Goal: Task Accomplishment & Management: Manage account settings

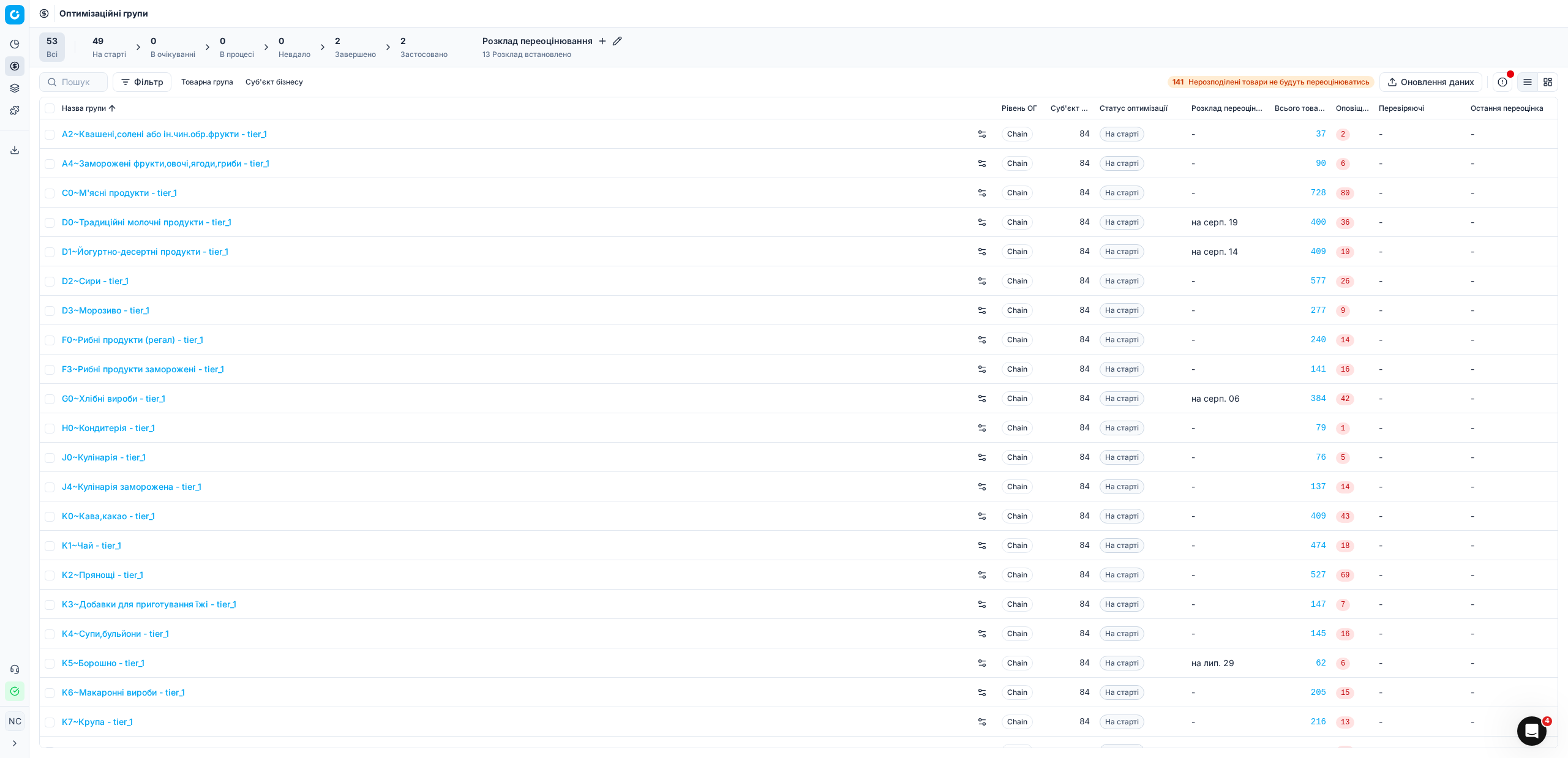
click at [340, 54] on div "Завершено" at bounding box center [355, 54] width 41 height 10
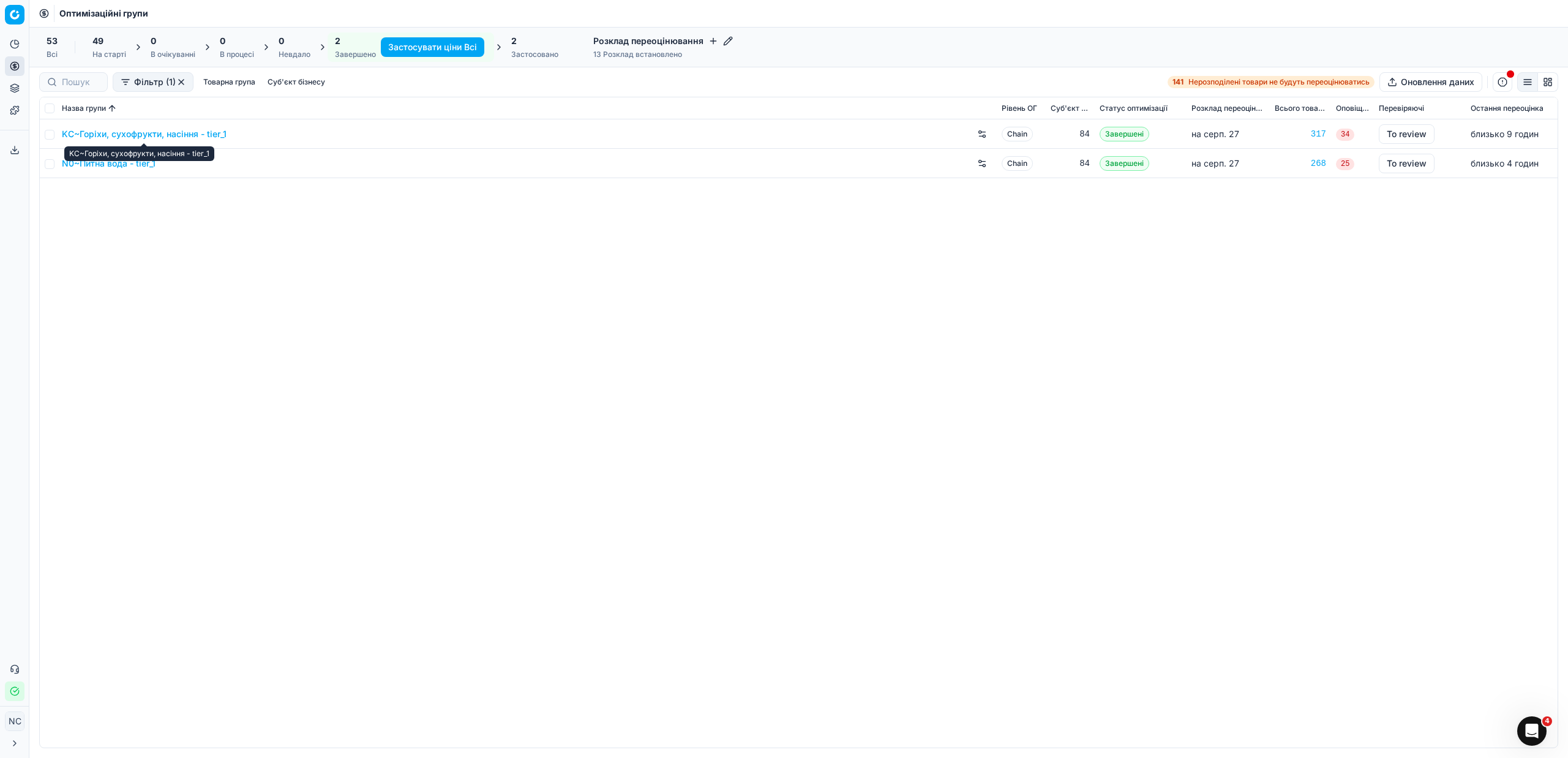
click at [139, 134] on link "KC~Горіхи, сухофрукти, насіння - tier_1" at bounding box center [145, 135] width 165 height 12
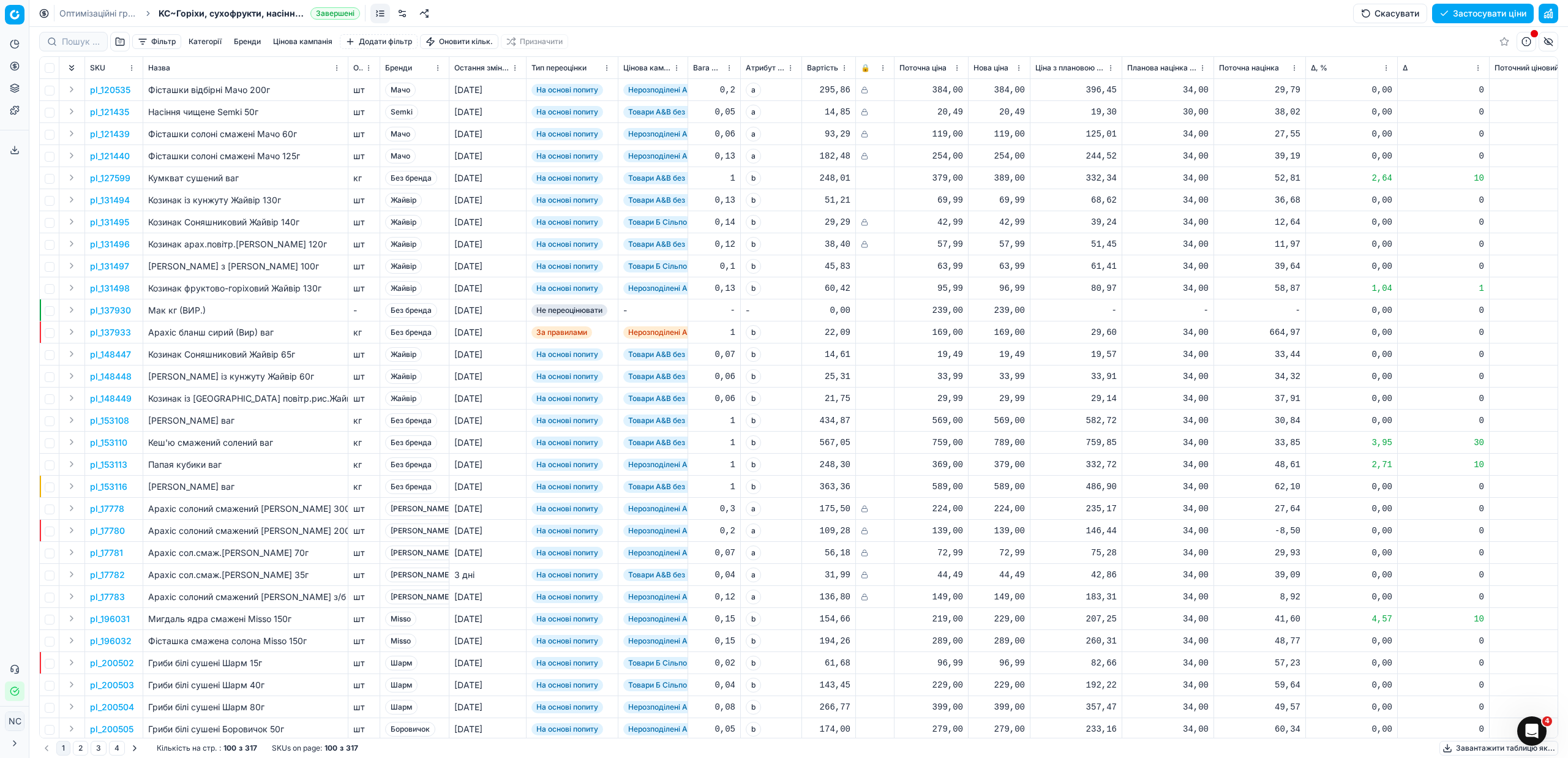
click at [119, 42] on button "button" at bounding box center [120, 41] width 19 height 19
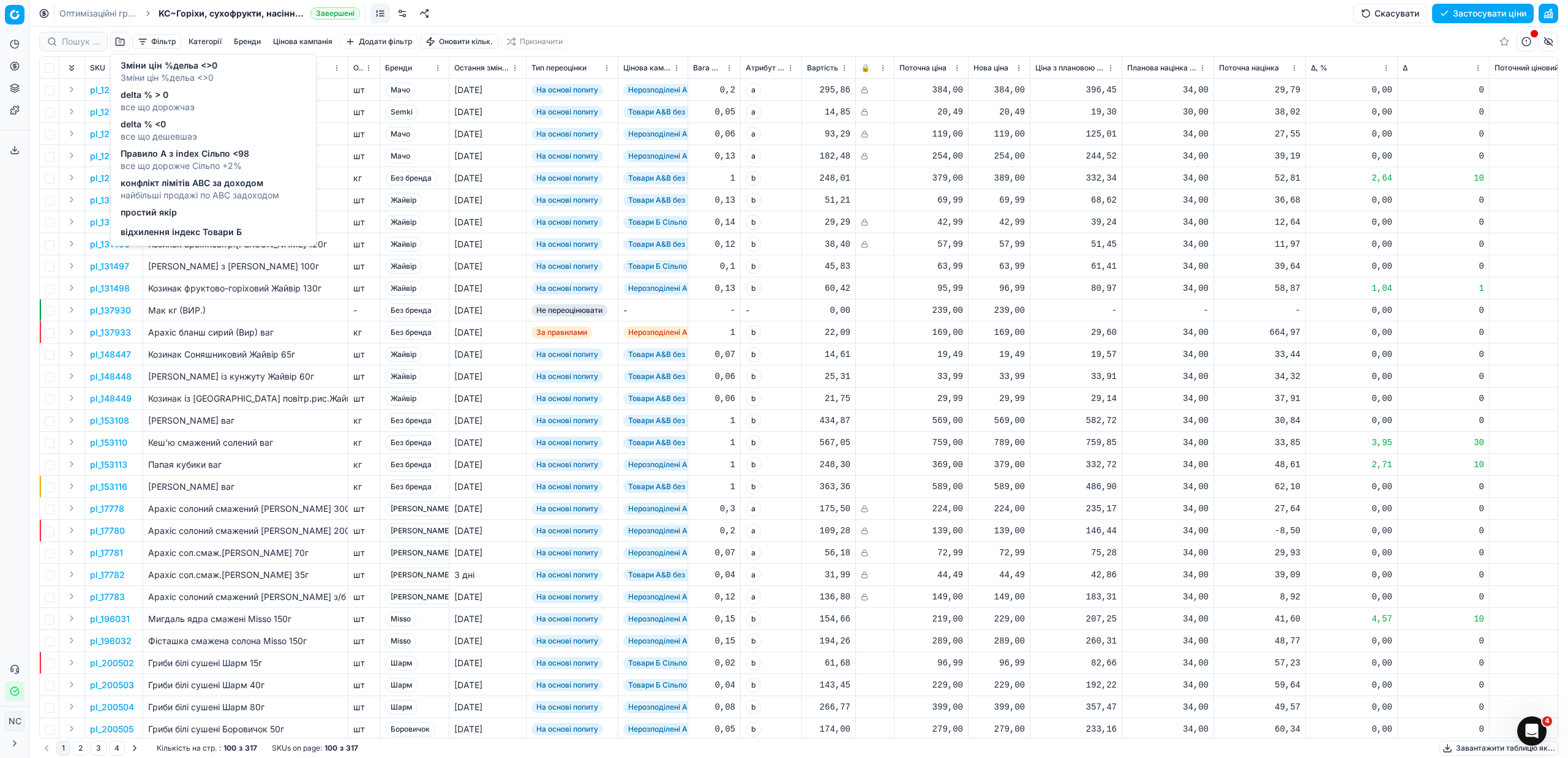
click at [201, 72] on span "Зміни цін %дельа <>0" at bounding box center [169, 78] width 96 height 12
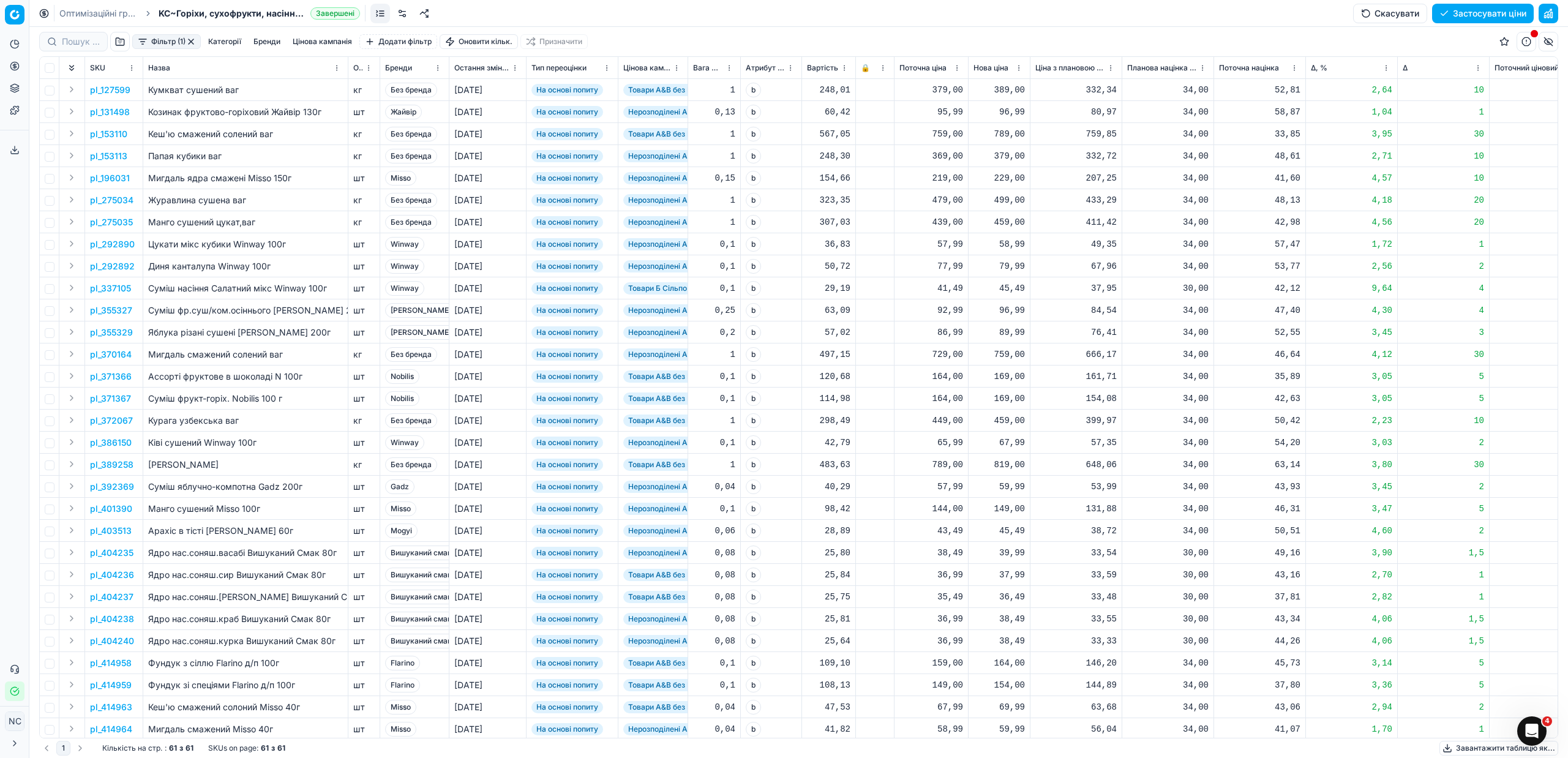
click at [190, 38] on button "button" at bounding box center [191, 41] width 10 height 10
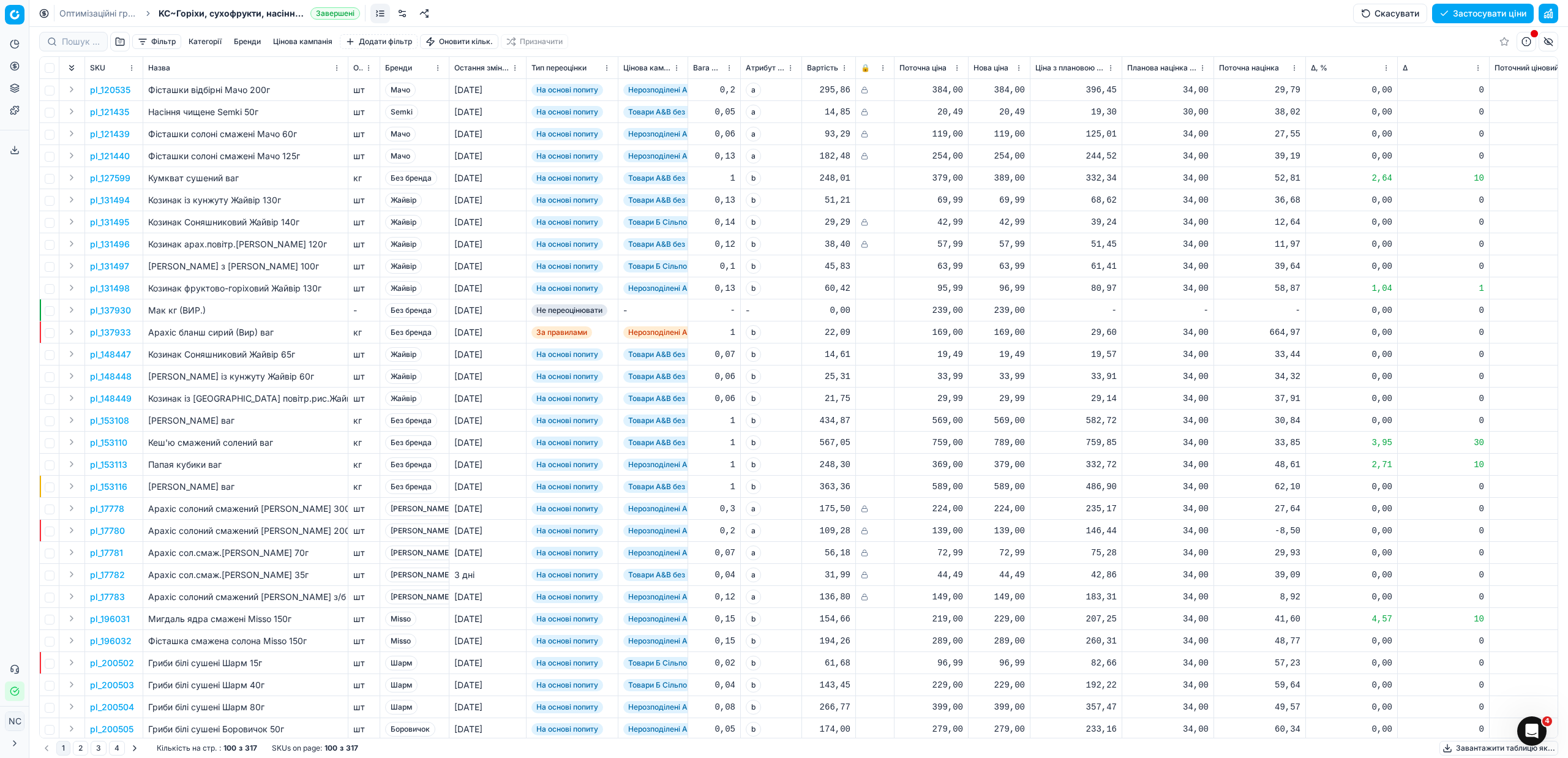
click at [118, 42] on button "button" at bounding box center [120, 41] width 19 height 19
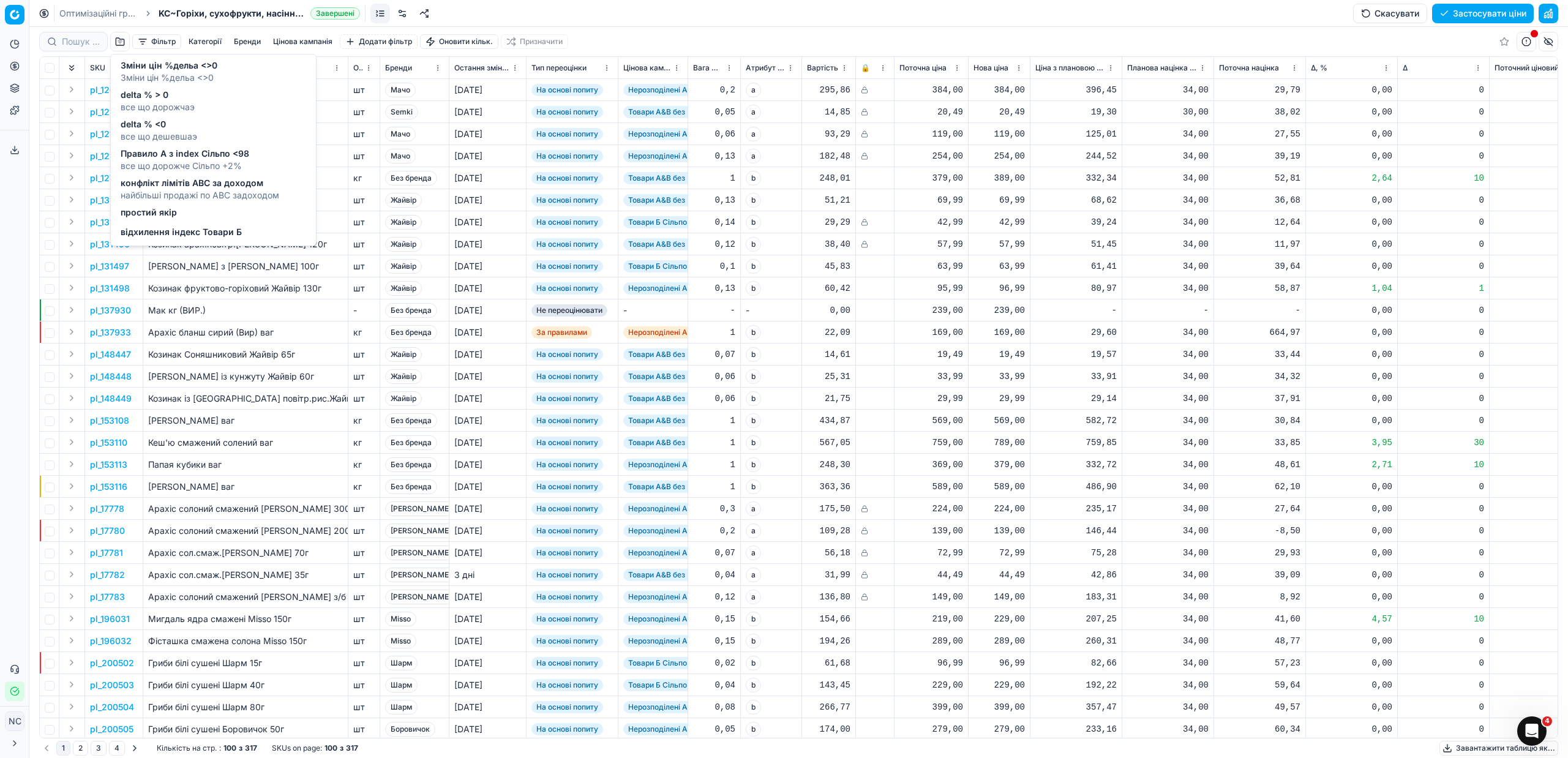
click at [166, 97] on span "delta % > 0" at bounding box center [157, 95] width 74 height 12
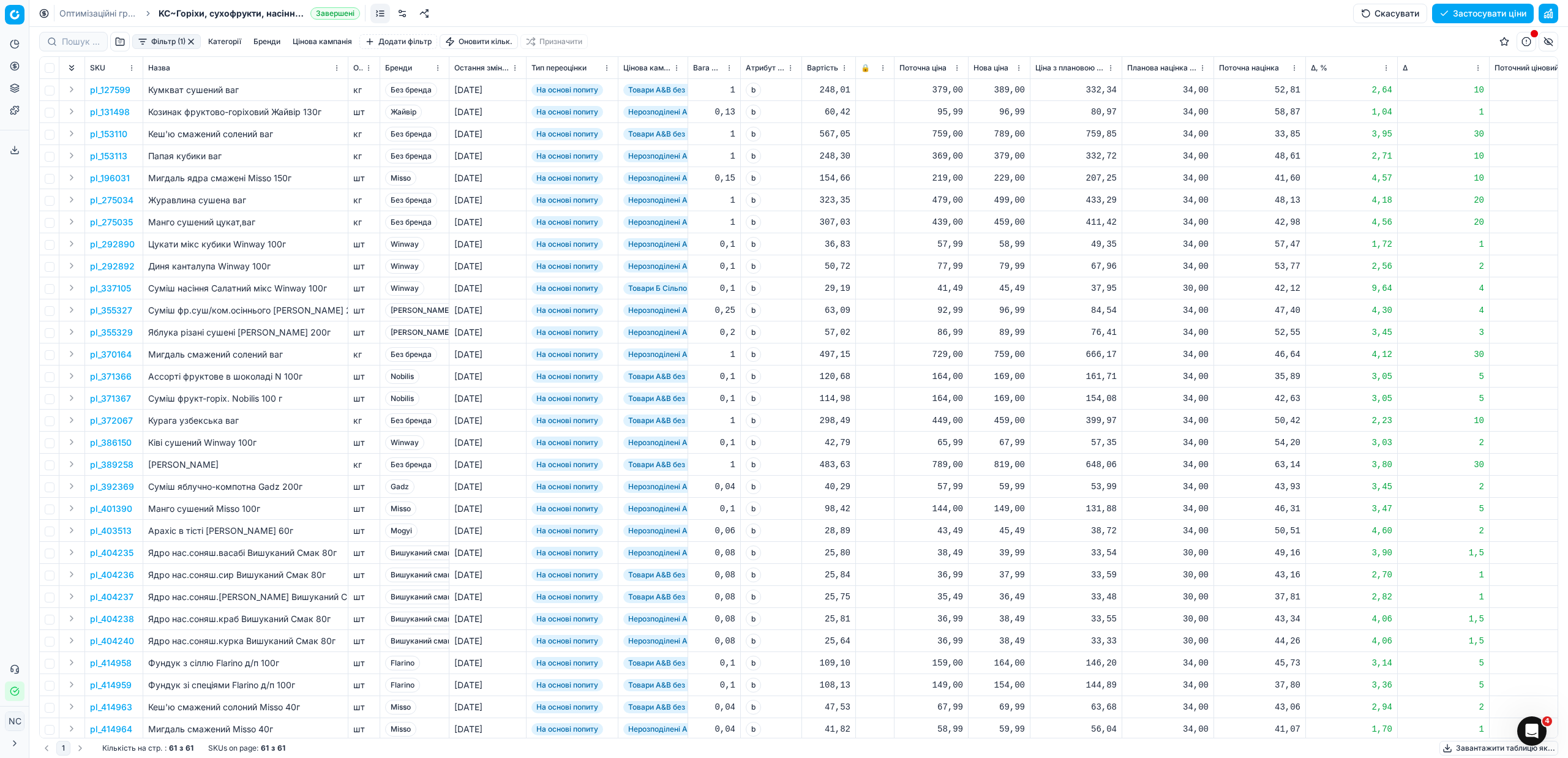
click at [140, 40] on button "Фільтр (1)" at bounding box center [166, 41] width 68 height 15
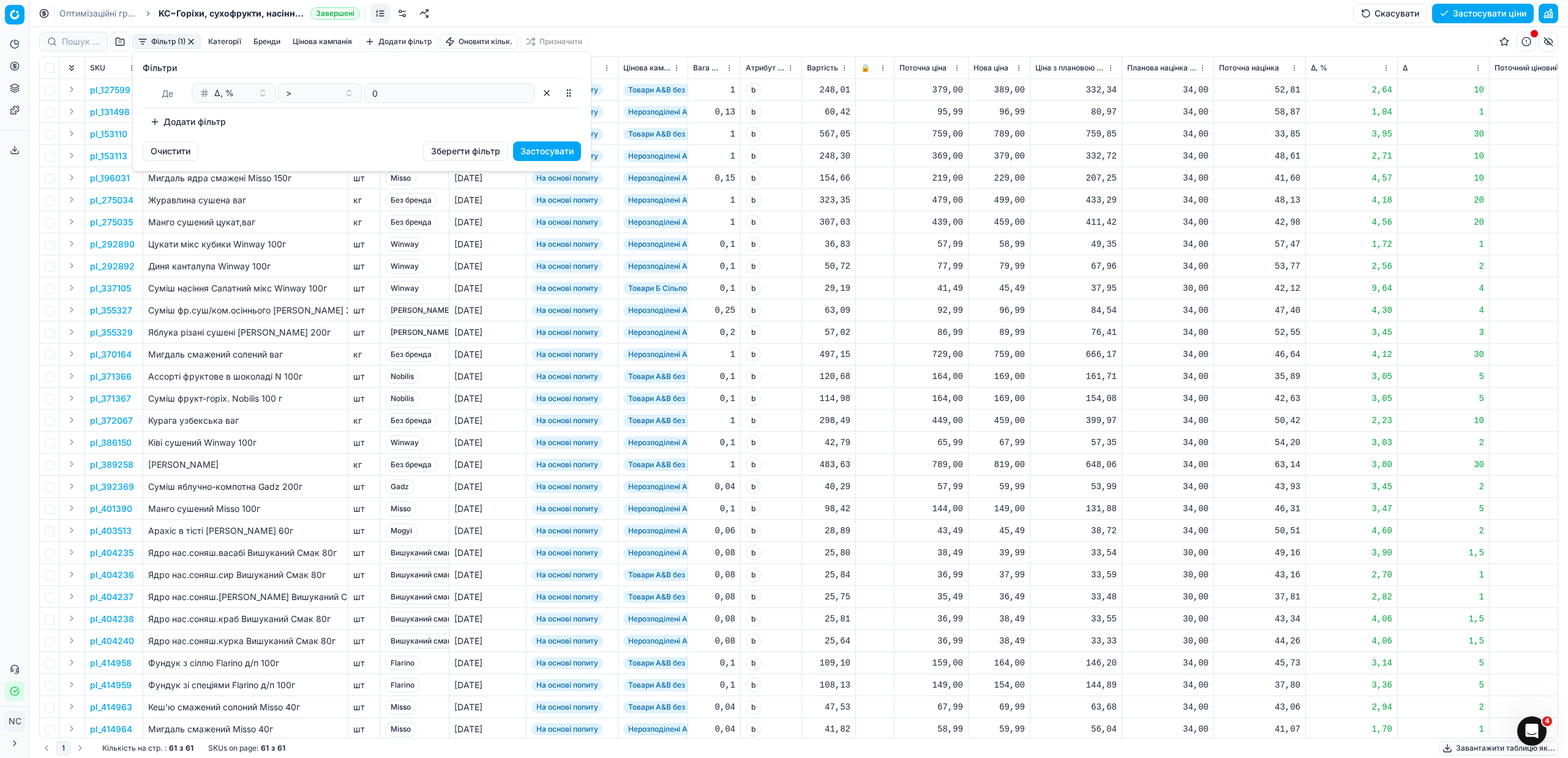
click at [157, 119] on button "Додати фільтр" at bounding box center [187, 121] width 90 height 19
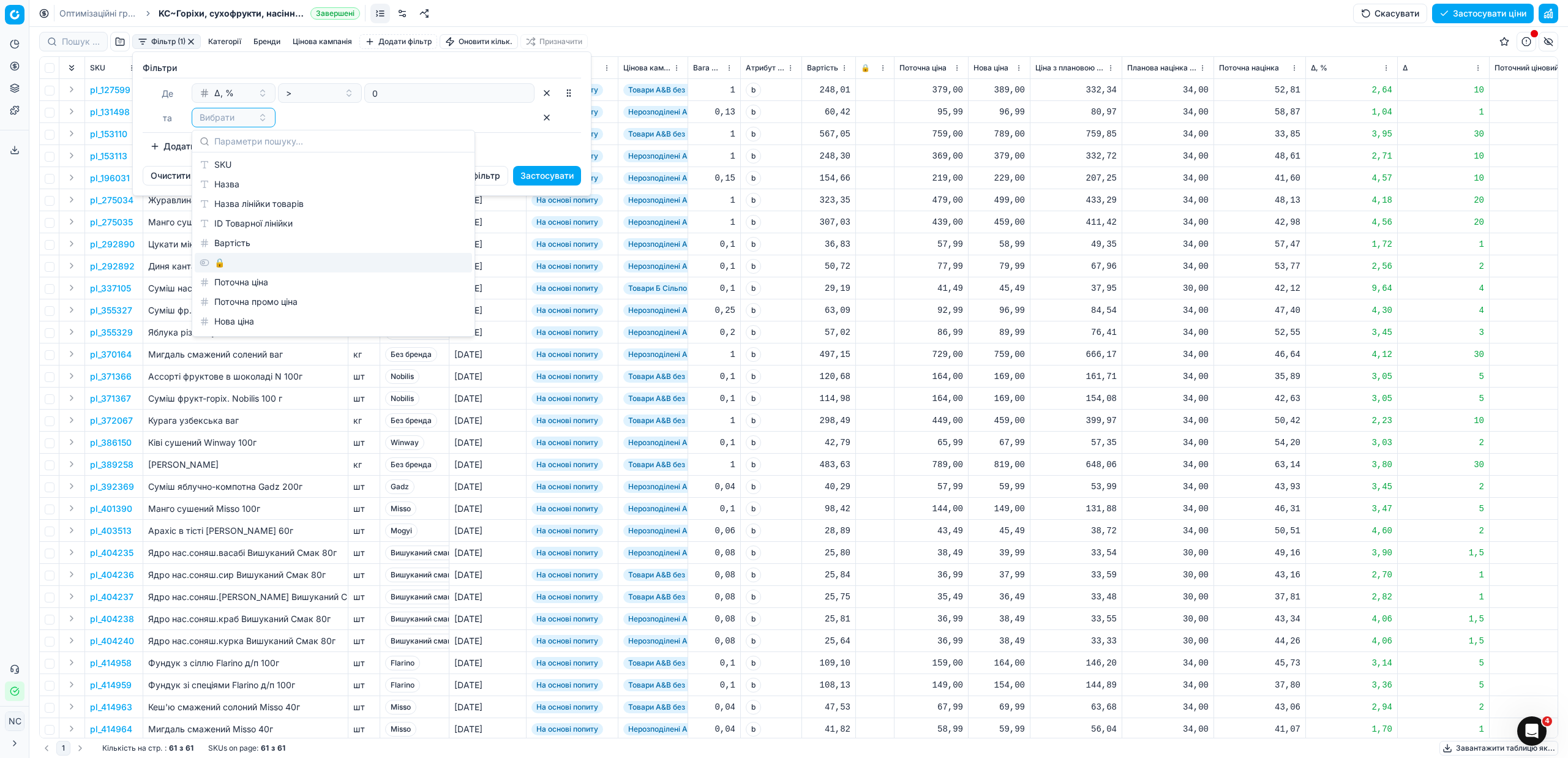
click at [266, 271] on div "🔒" at bounding box center [333, 262] width 278 height 19
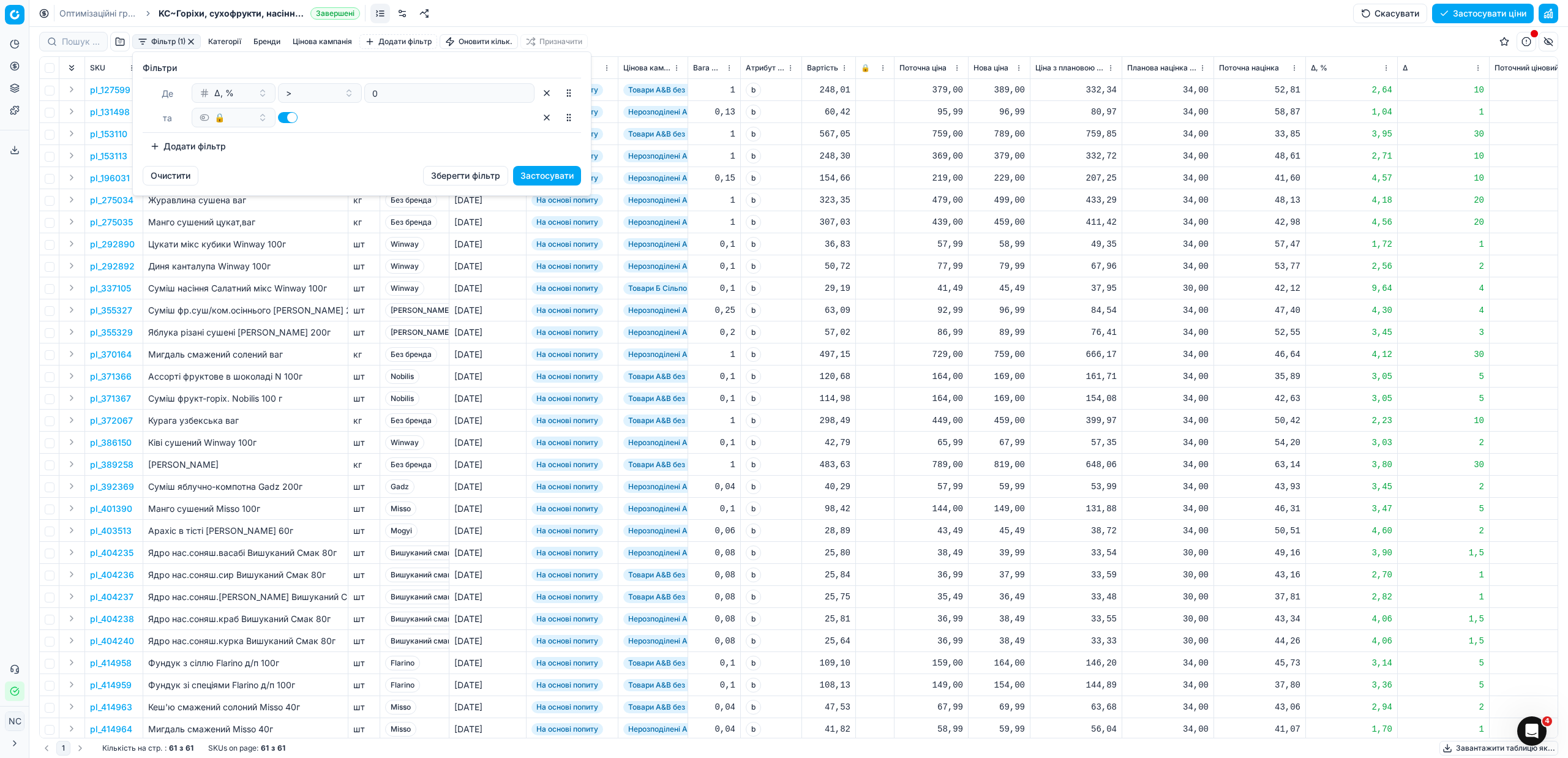
click at [283, 119] on button "button" at bounding box center [287, 118] width 19 height 11
checkbox input "false"
click at [534, 177] on button "Застосувати" at bounding box center [547, 175] width 68 height 19
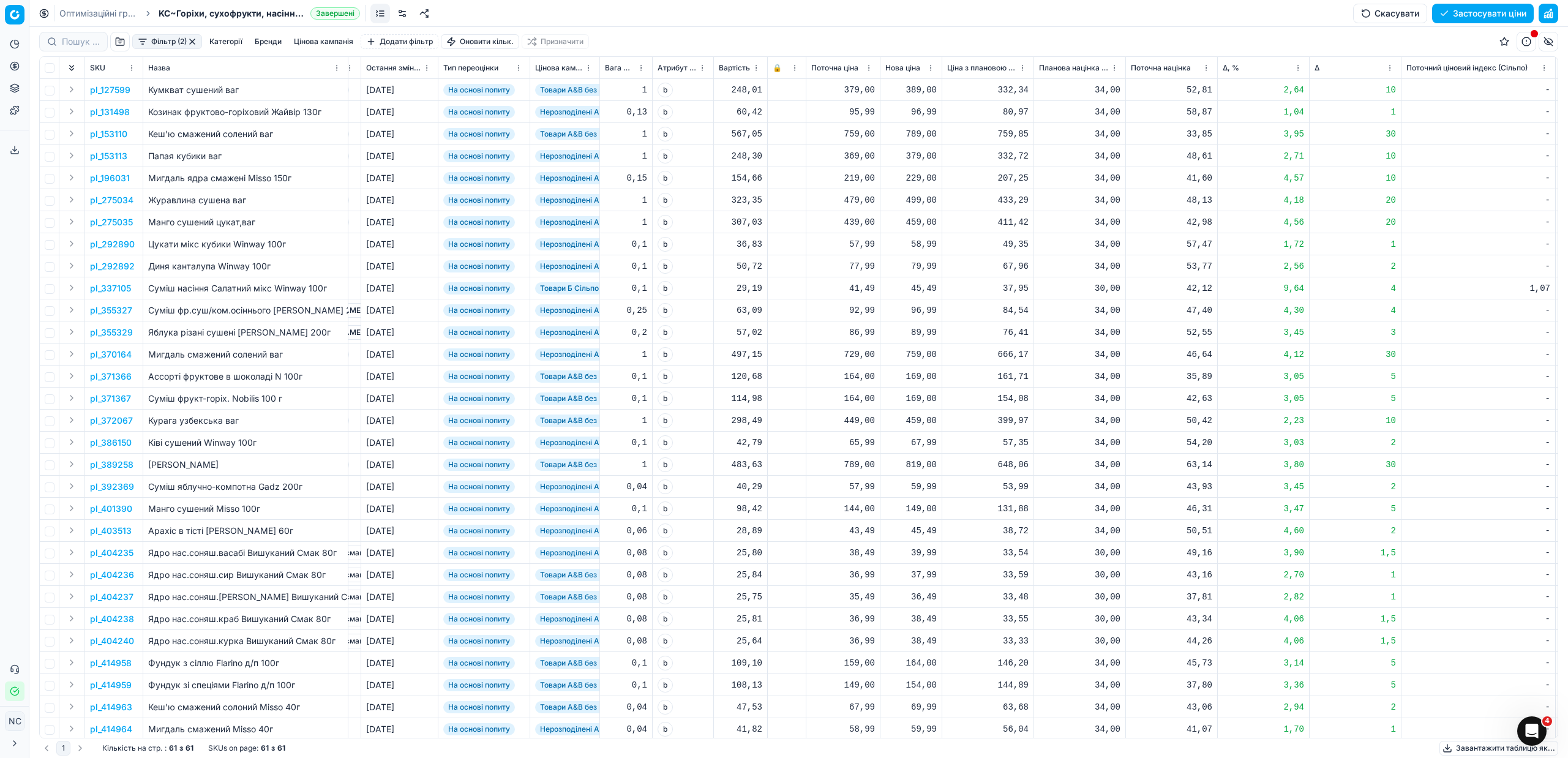
scroll to position [0, 162]
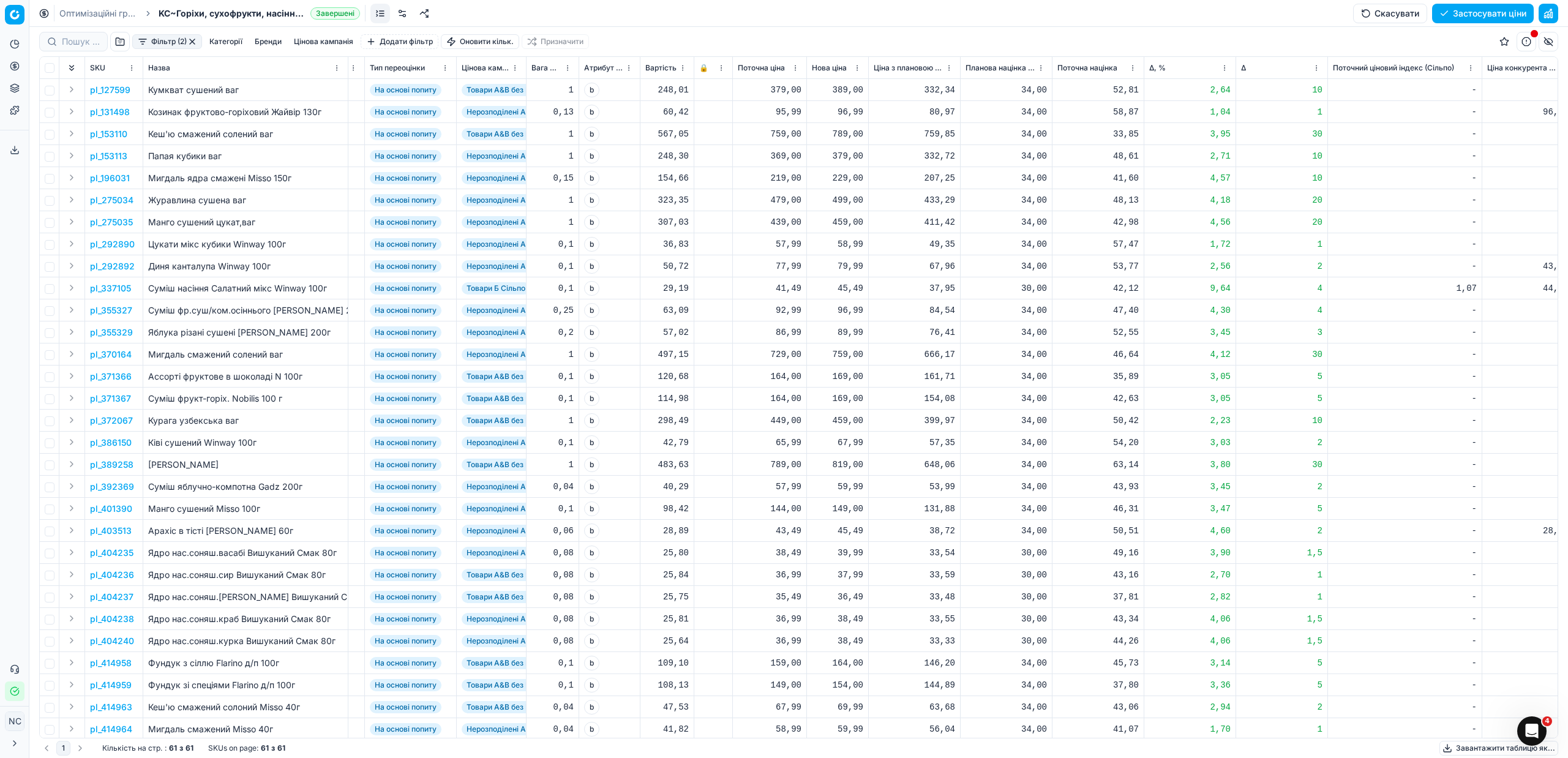
click at [323, 41] on button "Цінова кампанія" at bounding box center [324, 41] width 69 height 15
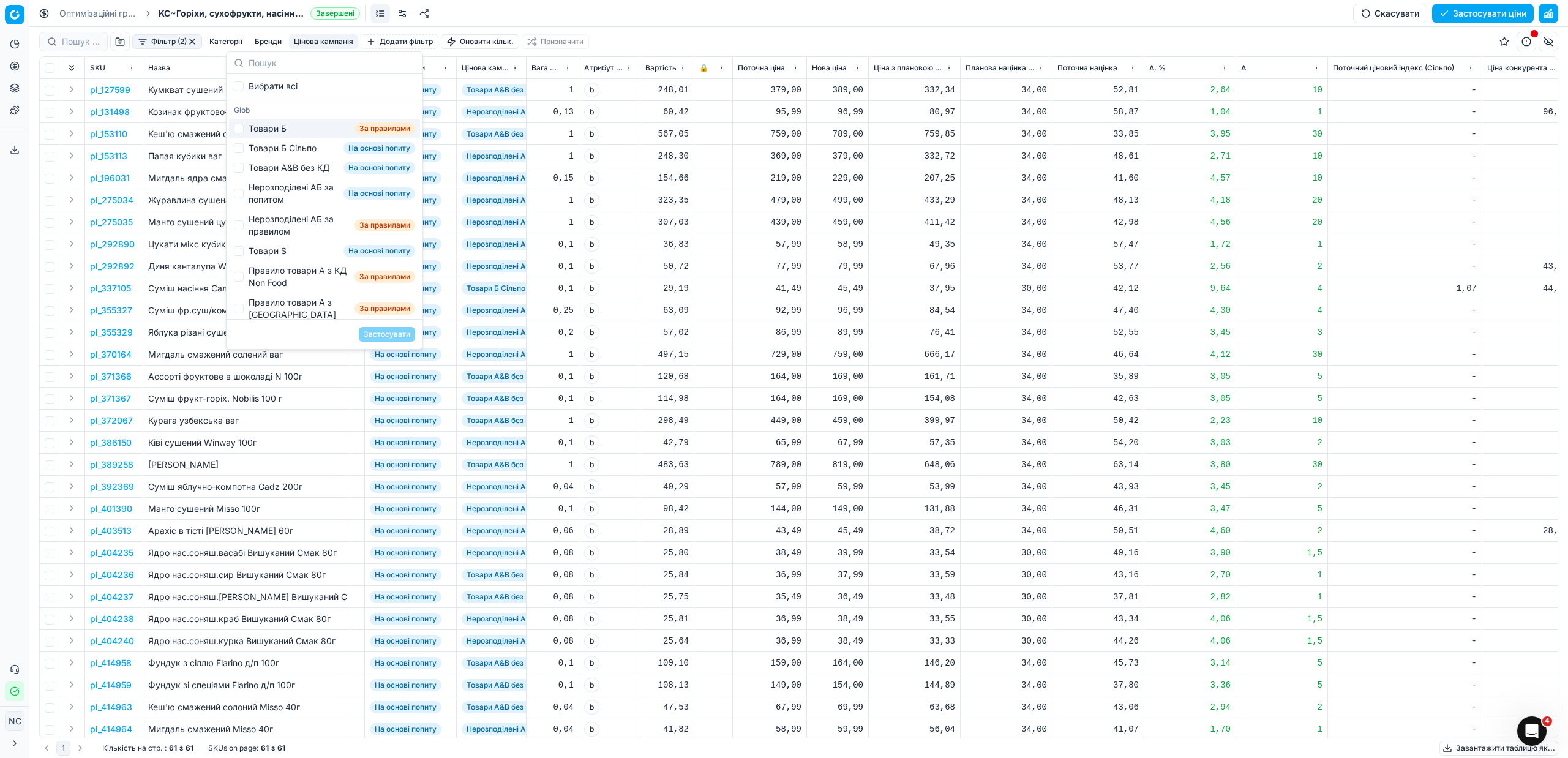
click at [261, 127] on div "Товари Б" at bounding box center [268, 128] width 38 height 12
checkbox input "true"
click at [390, 335] on button "Застосувати" at bounding box center [387, 334] width 56 height 15
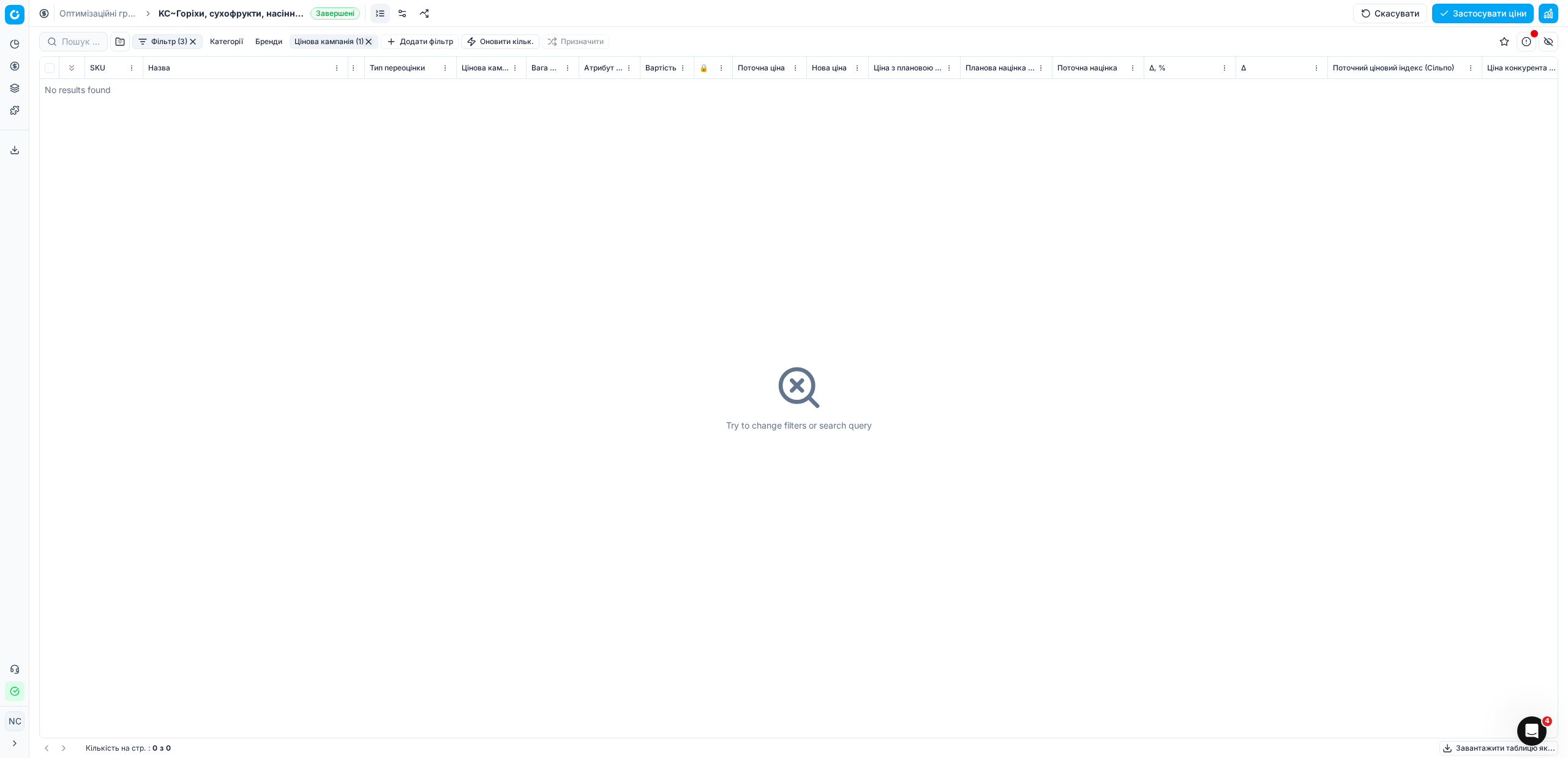
click at [344, 38] on button "Цінова кампанія (1)" at bounding box center [334, 41] width 89 height 15
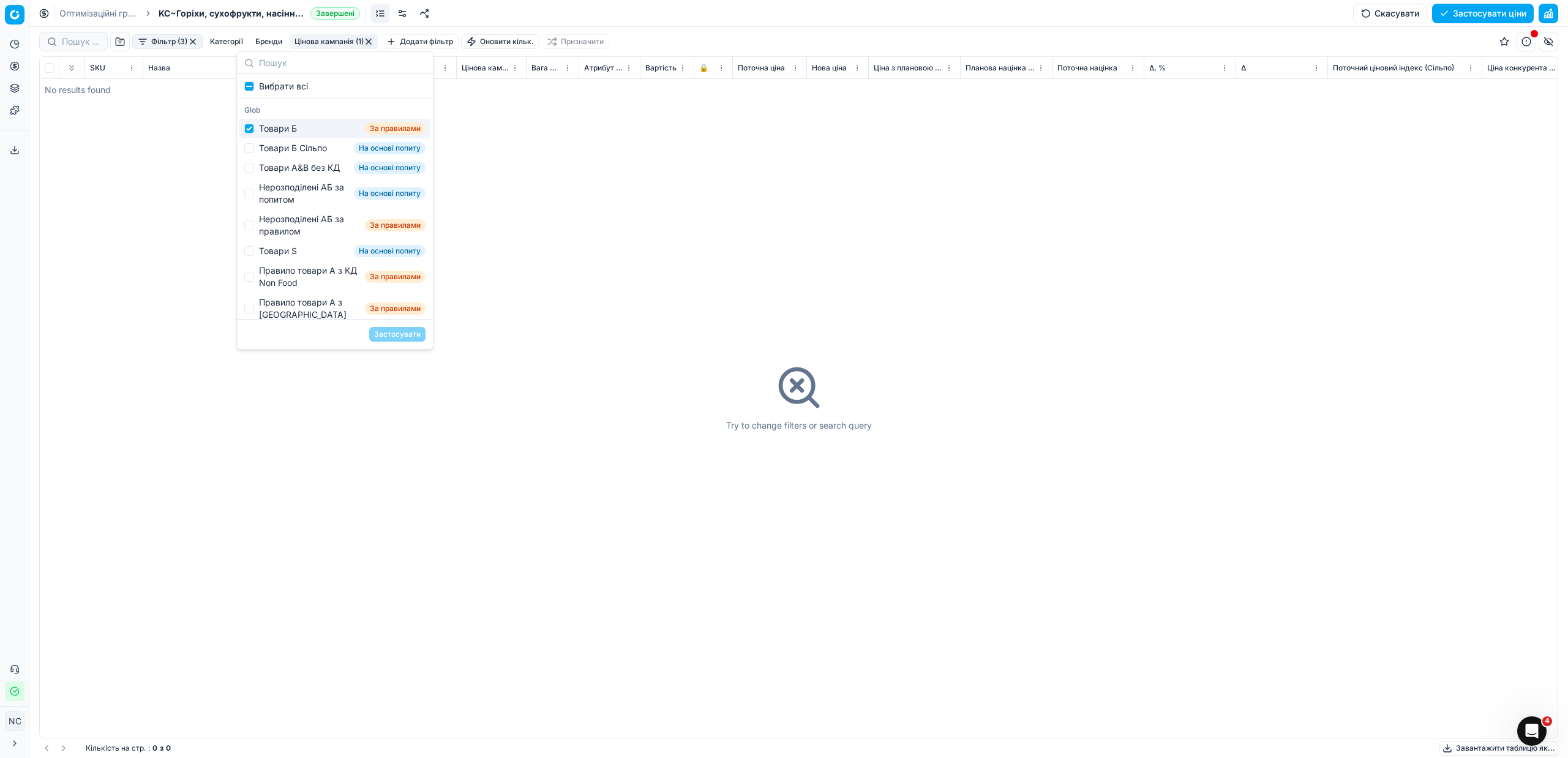
click at [284, 129] on div "Товари Б" at bounding box center [278, 128] width 38 height 12
checkbox input "false"
click at [292, 149] on div "Товари Б Сільпо" at bounding box center [292, 149] width 68 height 12
checkbox input "true"
click at [388, 336] on button "Застосувати" at bounding box center [397, 334] width 56 height 15
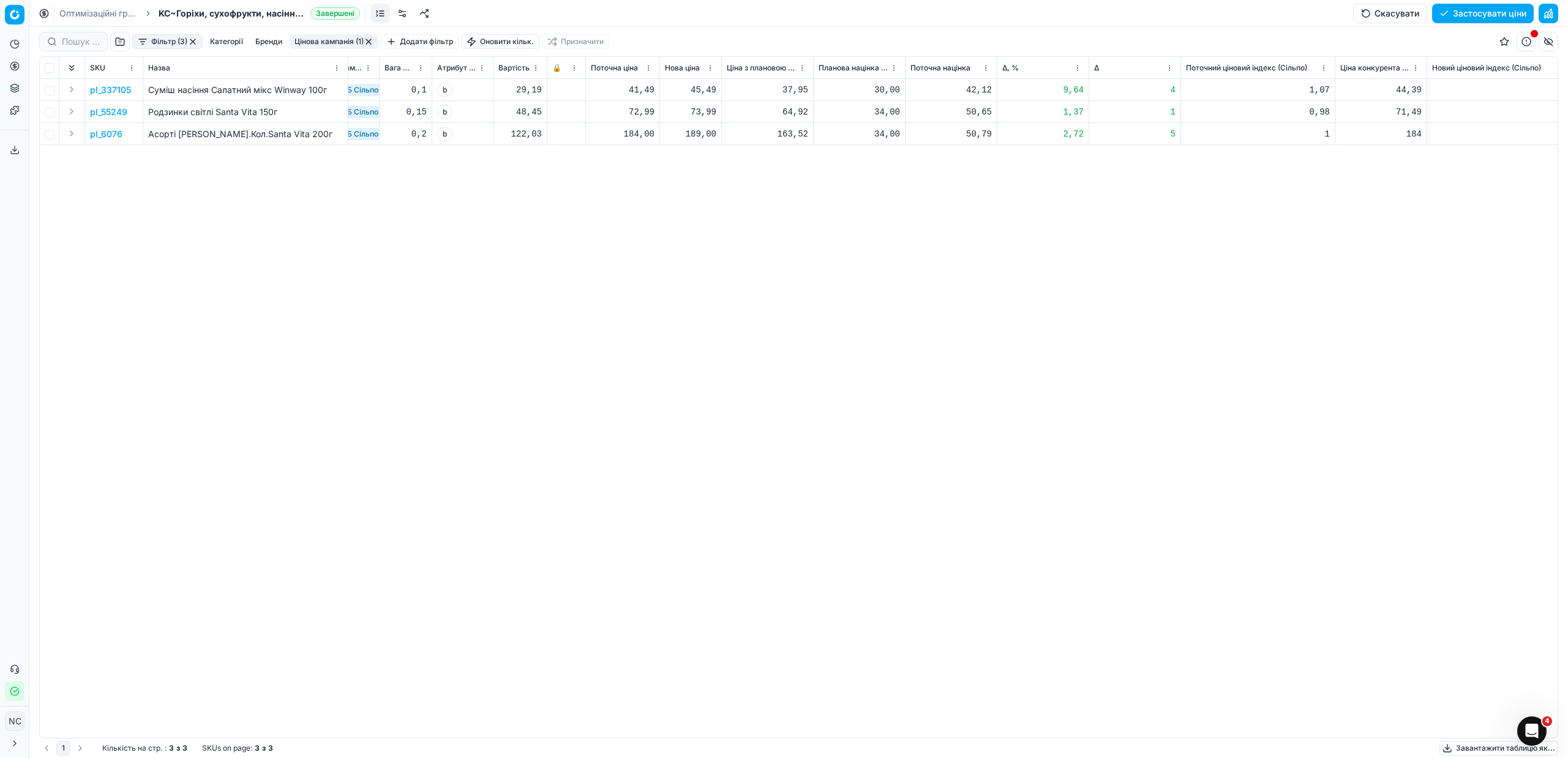
scroll to position [0, 310]
click at [103, 91] on p "pl_337105" at bounding box center [110, 90] width 41 height 12
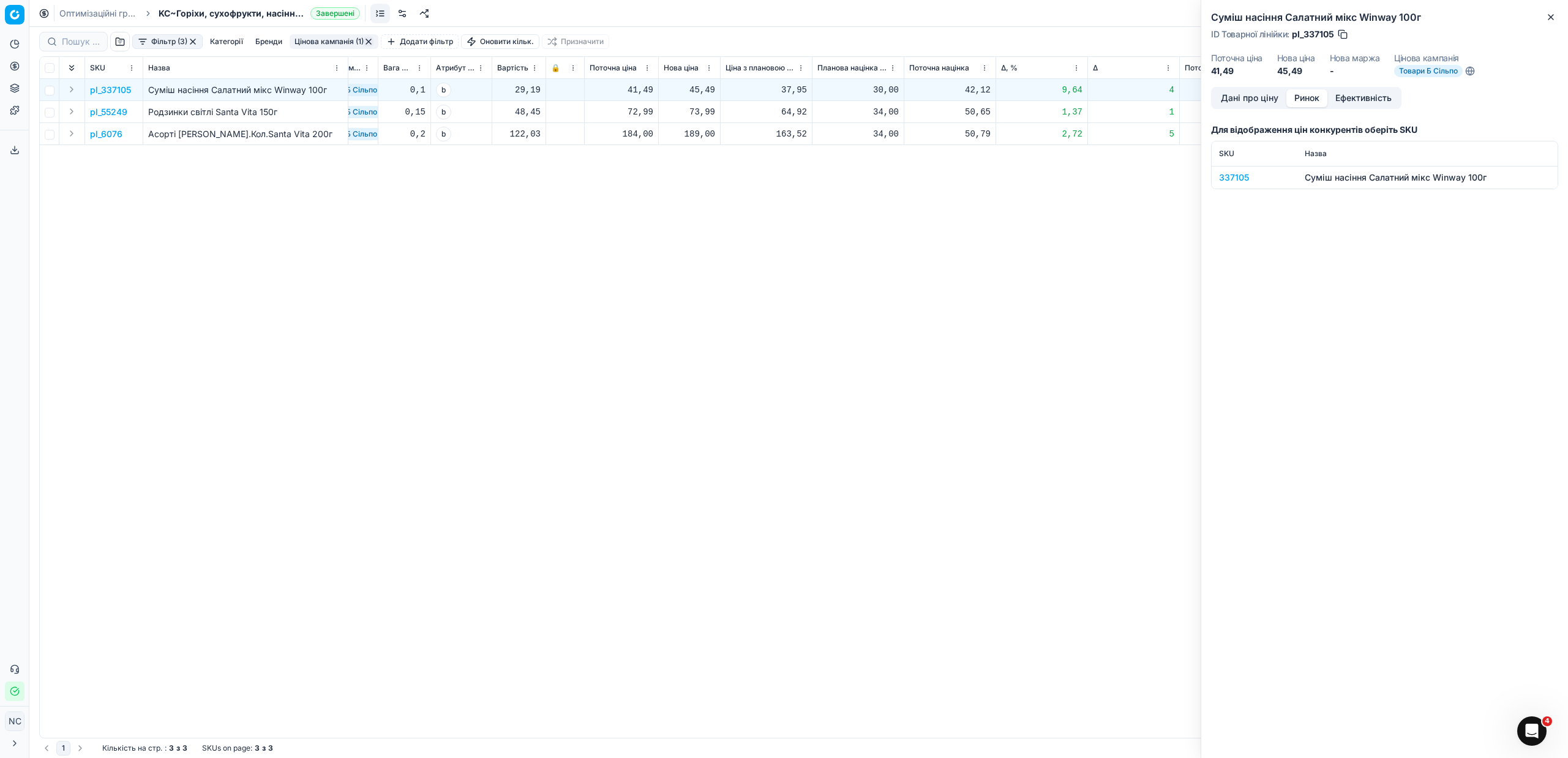
click at [1321, 93] on button "Ринок" at bounding box center [1307, 98] width 41 height 18
click at [1242, 181] on div "337105" at bounding box center [1254, 177] width 71 height 12
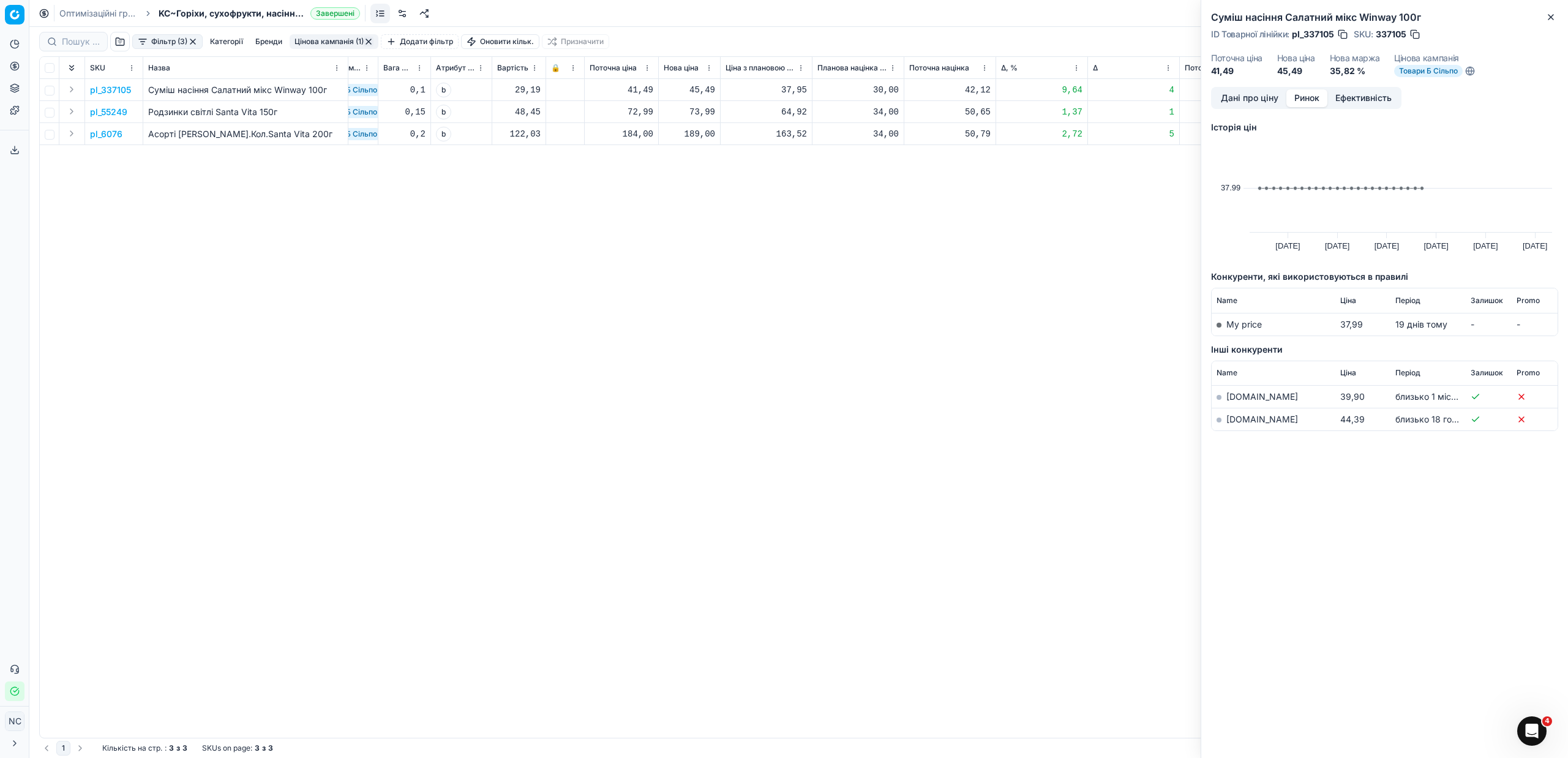
click at [1242, 419] on link "[DOMAIN_NAME]" at bounding box center [1262, 419] width 72 height 10
click at [1551, 16] on icon "button" at bounding box center [1551, 17] width 10 height 10
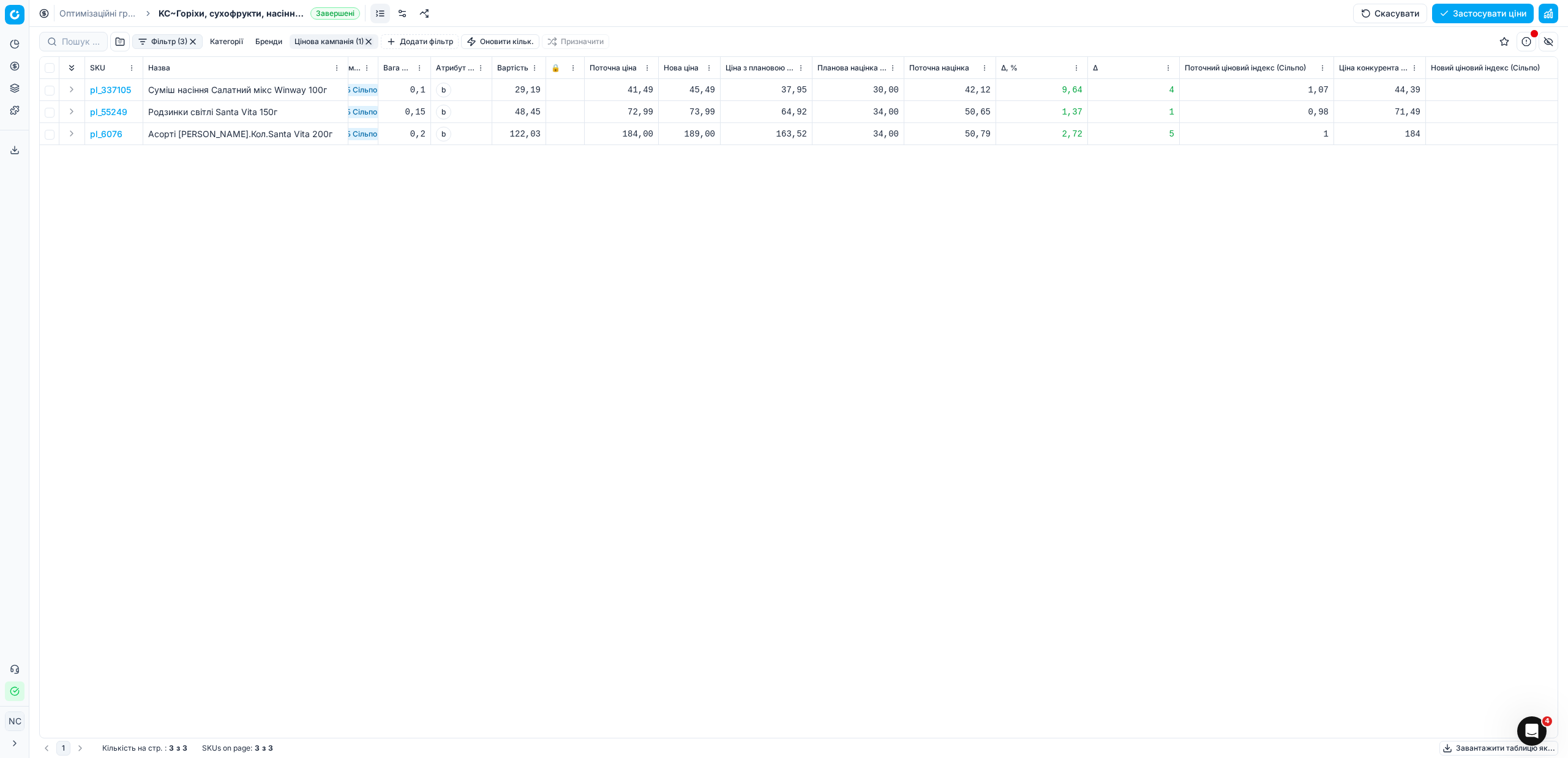
click at [332, 40] on button "Цінова кампанія (1)" at bounding box center [334, 41] width 89 height 15
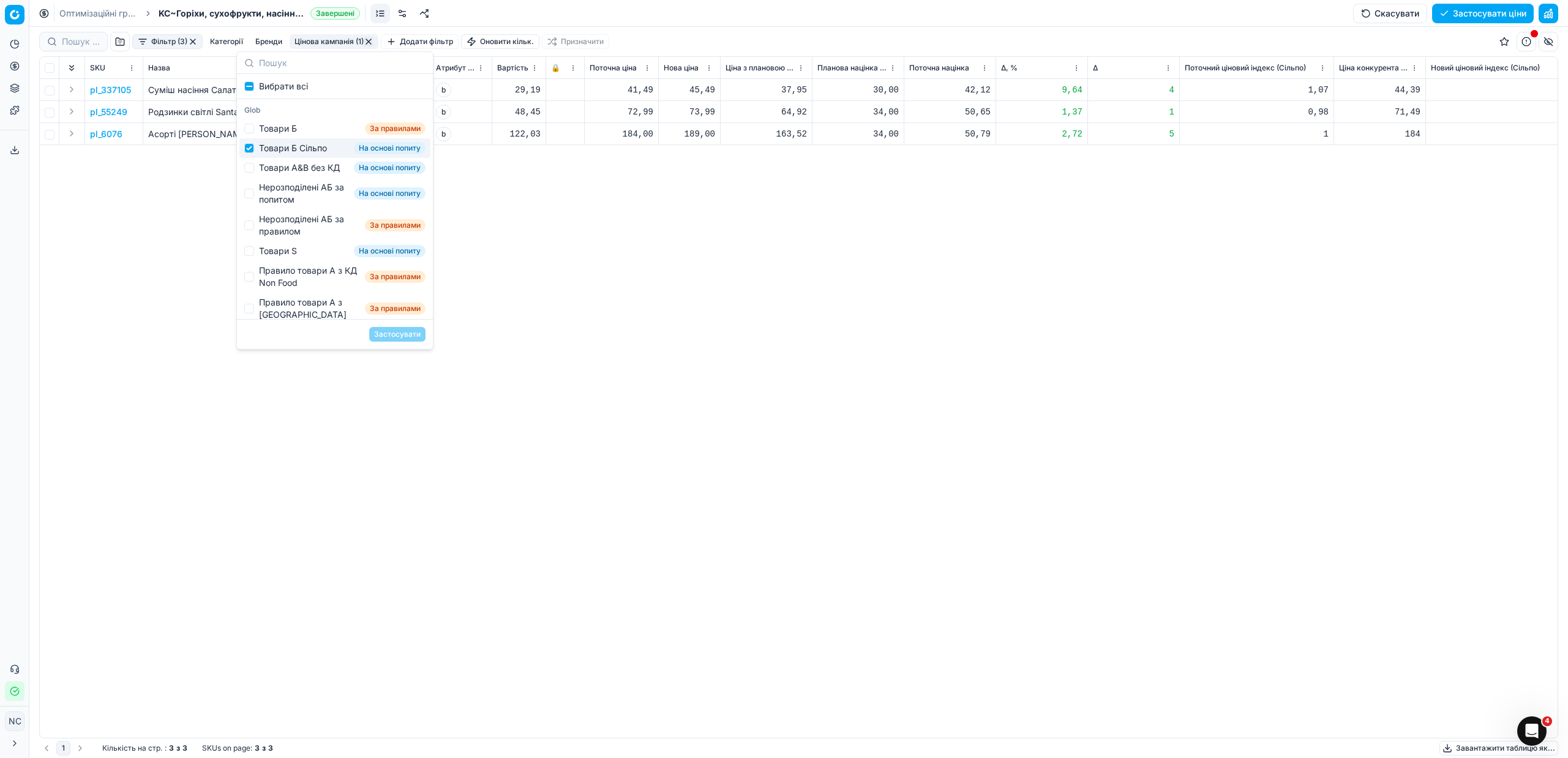
click at [264, 146] on div "Товари Б Сільпо" at bounding box center [292, 149] width 68 height 12
checkbox input "false"
click at [272, 167] on div "Товари А&B без КД" at bounding box center [299, 168] width 81 height 12
checkbox input "true"
click at [400, 332] on button "Застосувати" at bounding box center [397, 334] width 56 height 15
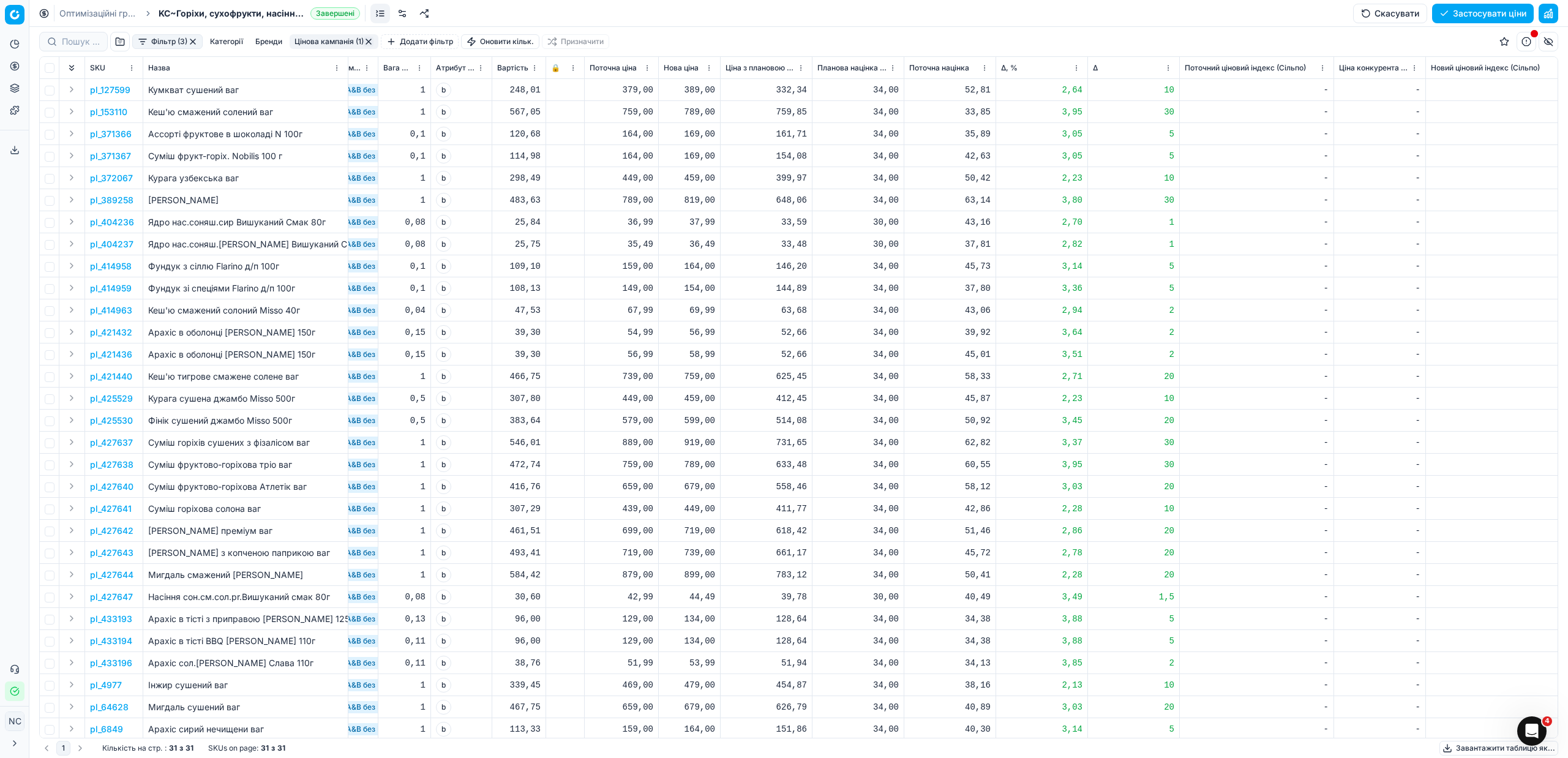
click at [119, 90] on p "pl_127599" at bounding box center [110, 90] width 40 height 12
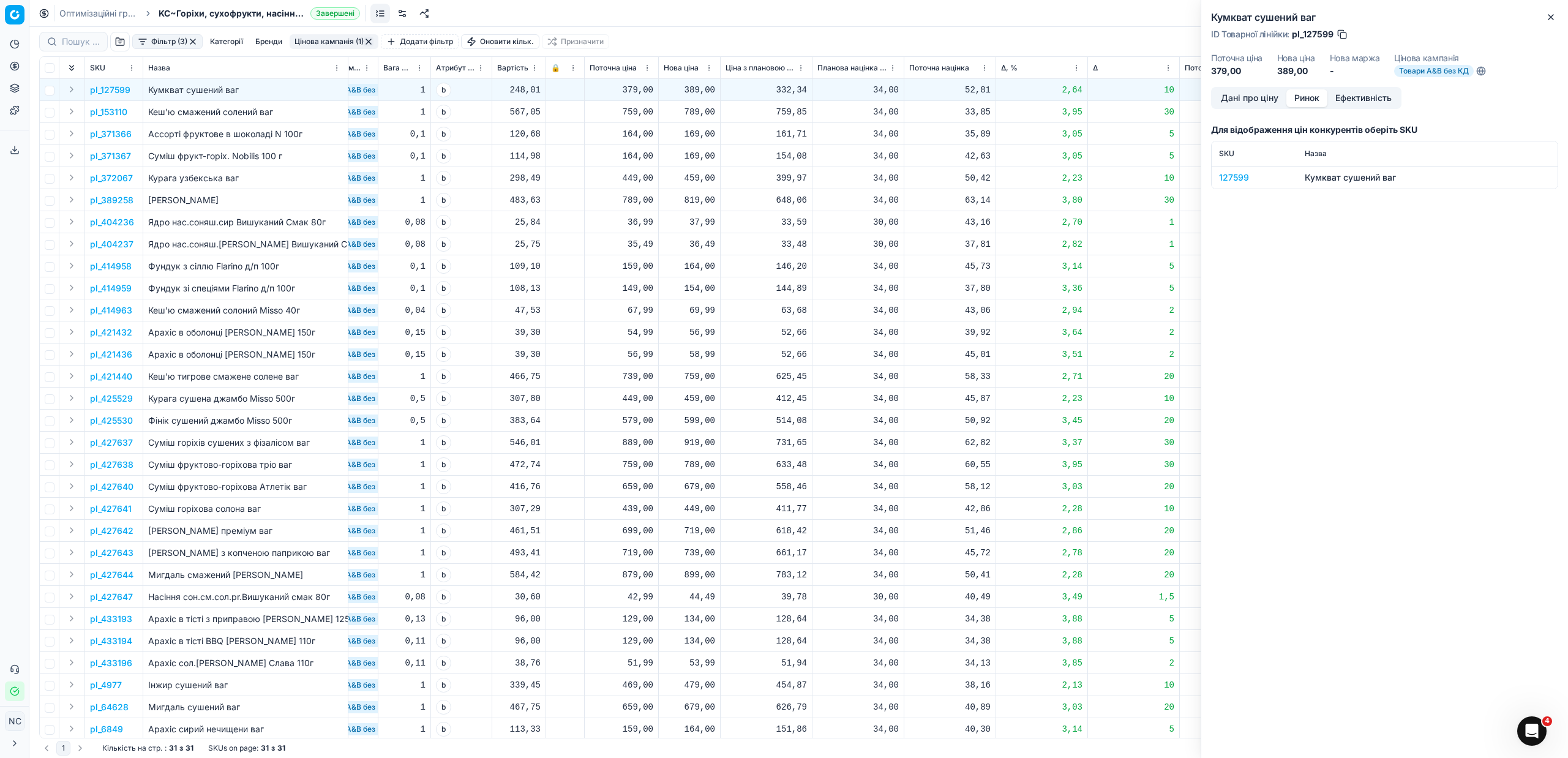
click at [1307, 98] on button "Ринок" at bounding box center [1307, 98] width 41 height 18
click at [1238, 175] on div "127599" at bounding box center [1254, 177] width 71 height 12
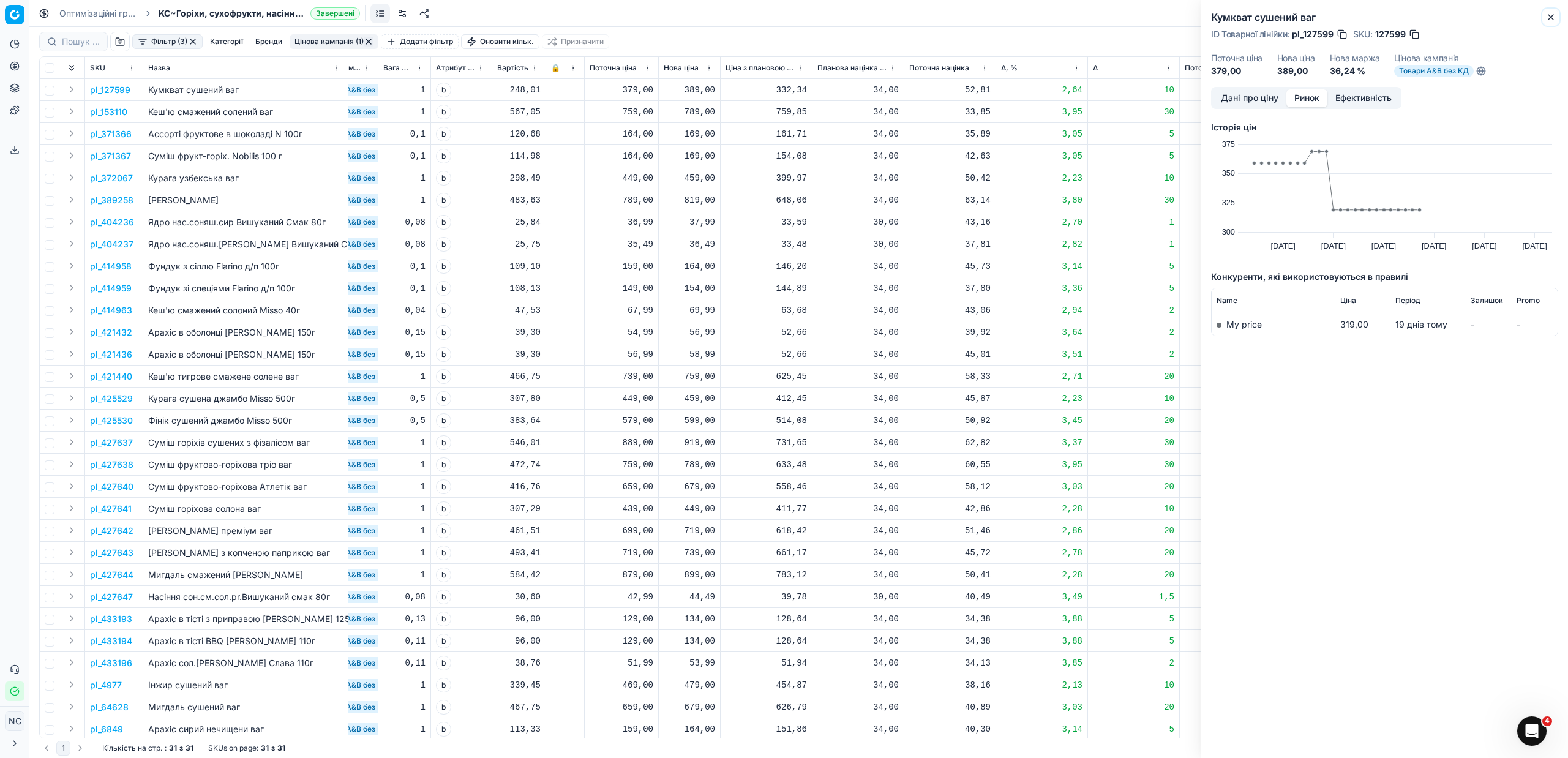
click at [1552, 19] on icon "button" at bounding box center [1551, 17] width 10 height 10
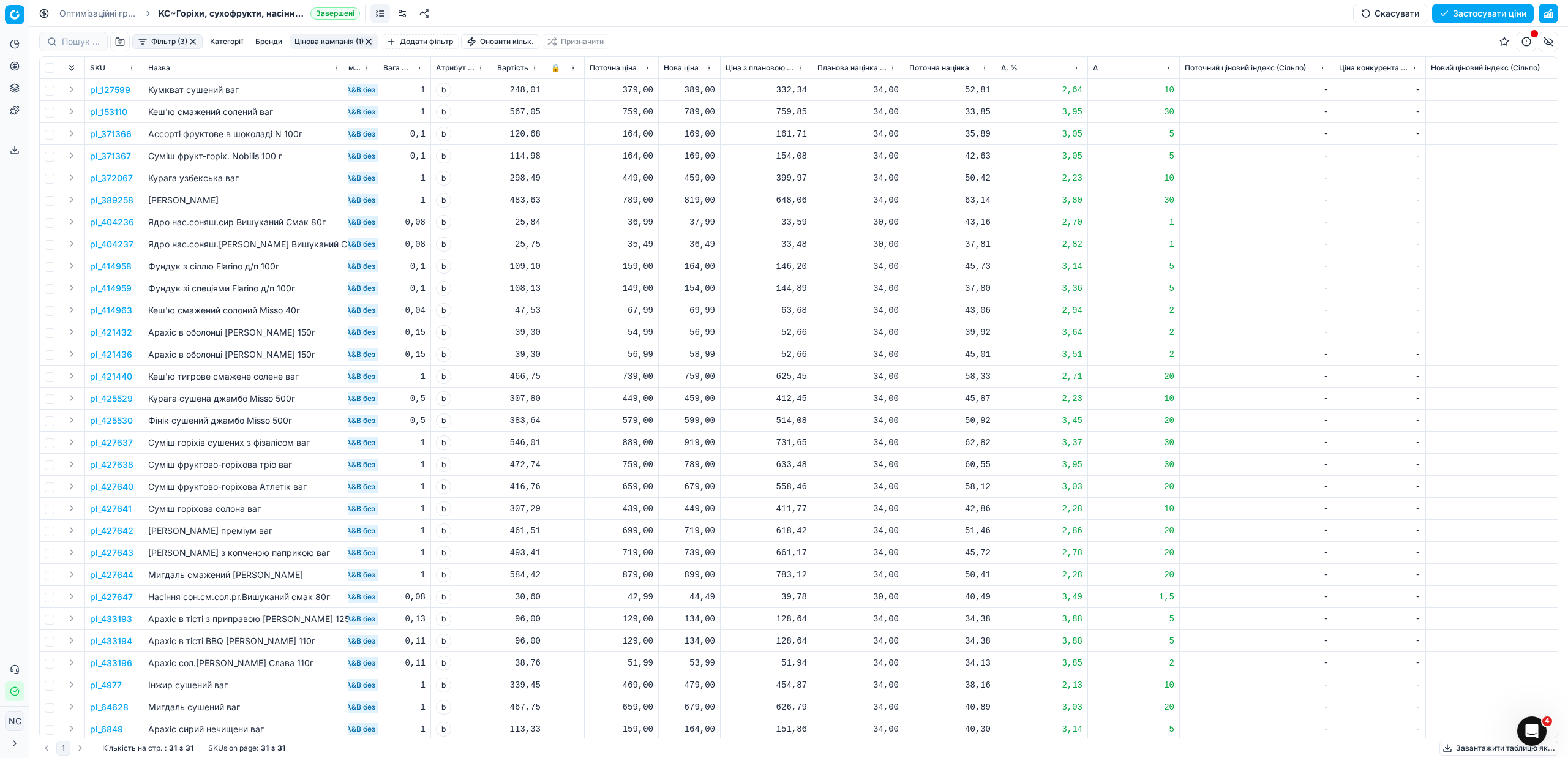
scroll to position [39, 310]
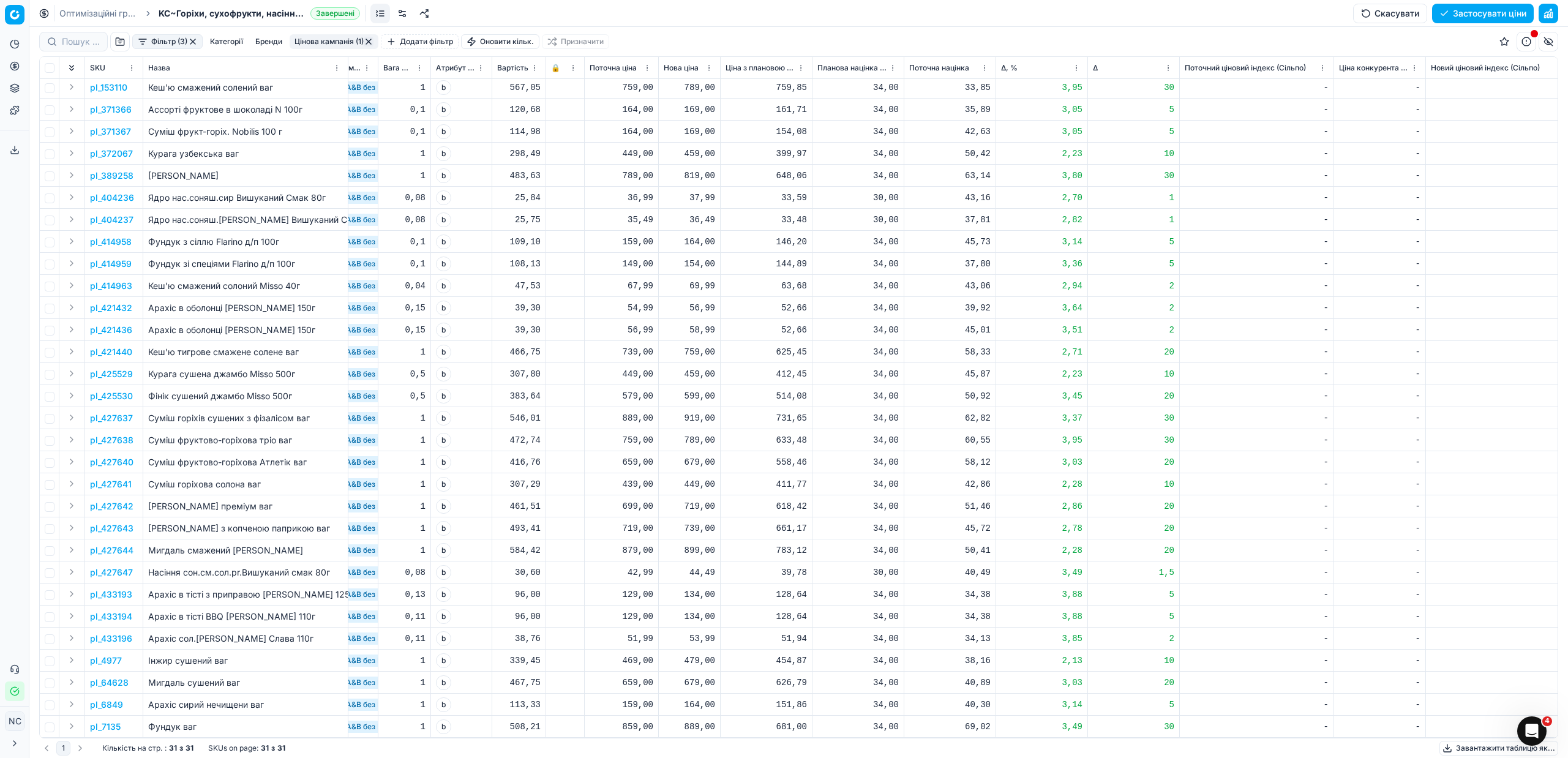
click at [348, 44] on button "Цінова кампанія (1)" at bounding box center [334, 41] width 89 height 15
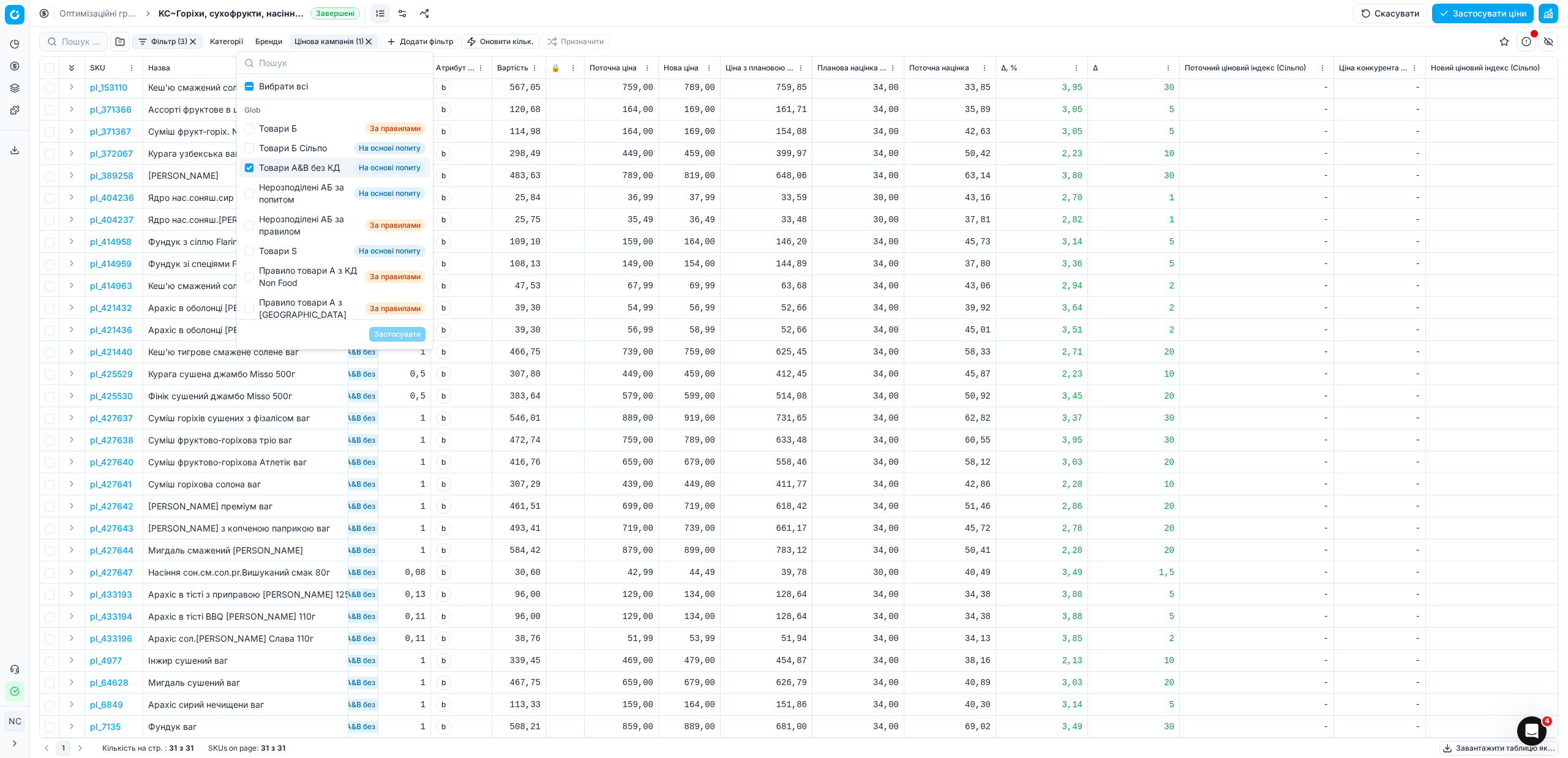
click at [303, 169] on div "Товари А&B без КД" at bounding box center [299, 168] width 81 height 12
checkbox input "false"
click at [298, 199] on div "Нерозподілені АБ за попитом" at bounding box center [304, 193] width 90 height 24
checkbox input "true"
click at [401, 334] on button "Застосувати" at bounding box center [397, 334] width 56 height 15
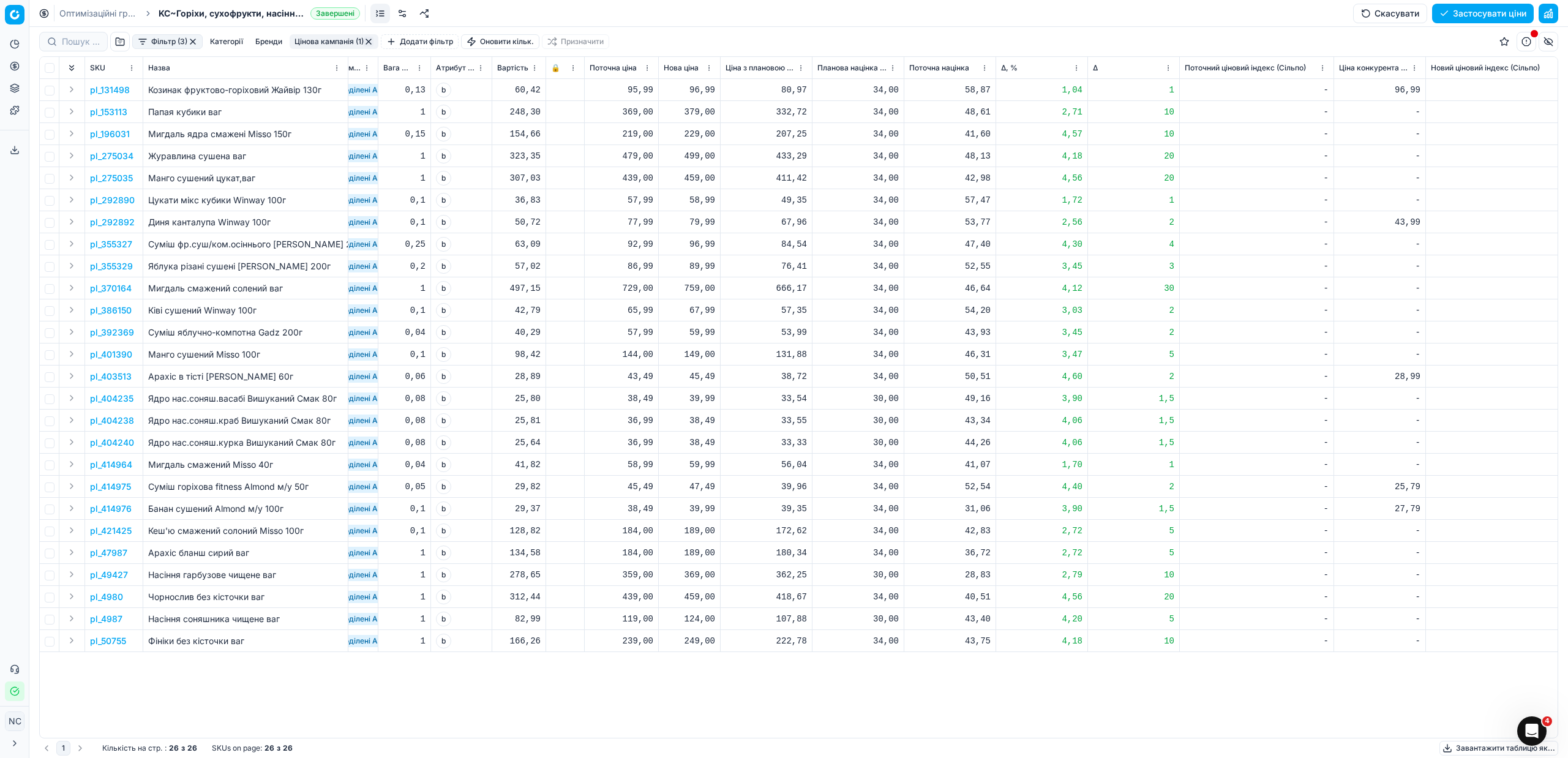
scroll to position [0, 310]
click at [120, 90] on p "pl_131498" at bounding box center [110, 90] width 40 height 12
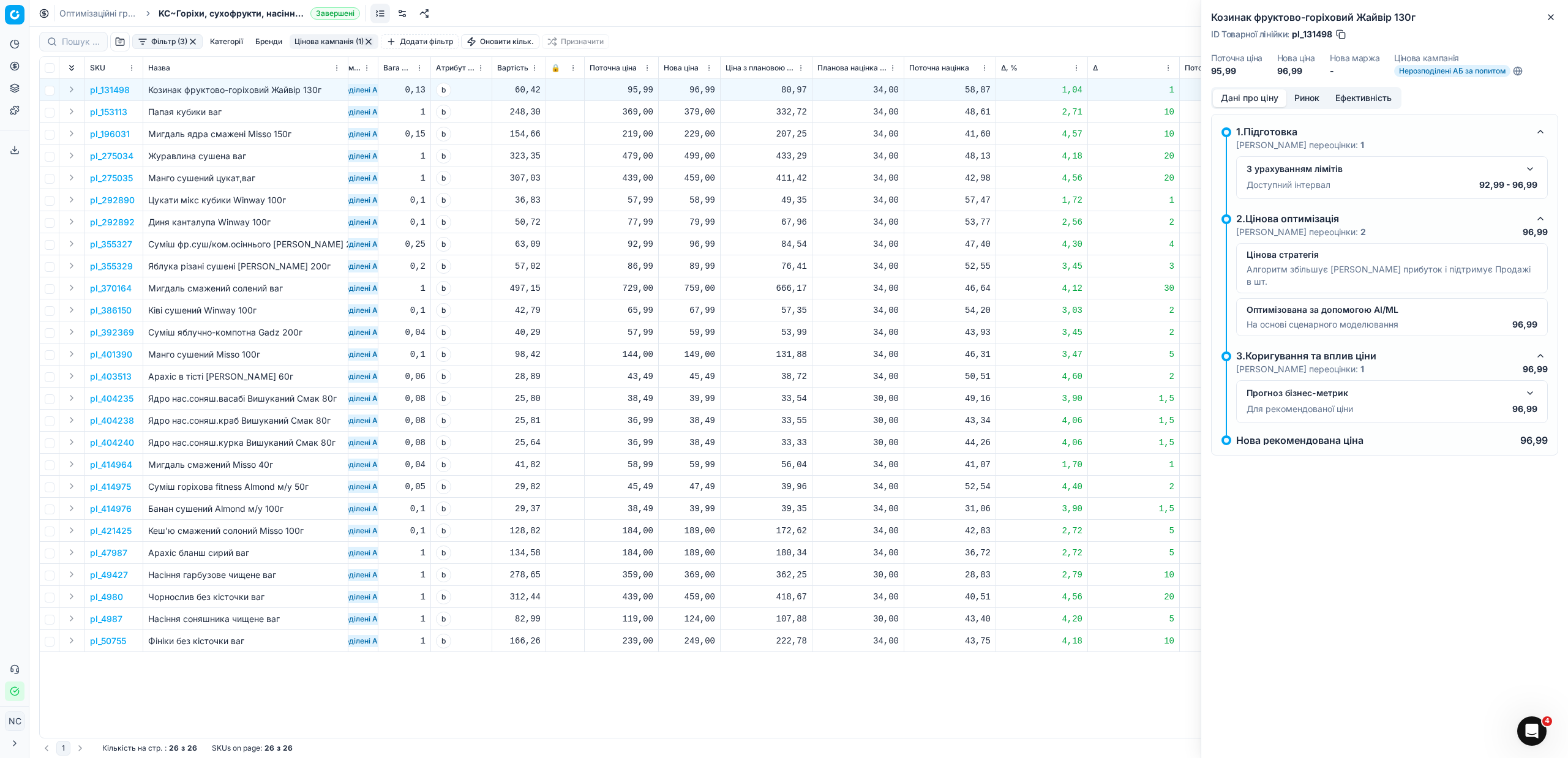
click at [1313, 94] on button "Ринок" at bounding box center [1307, 98] width 41 height 18
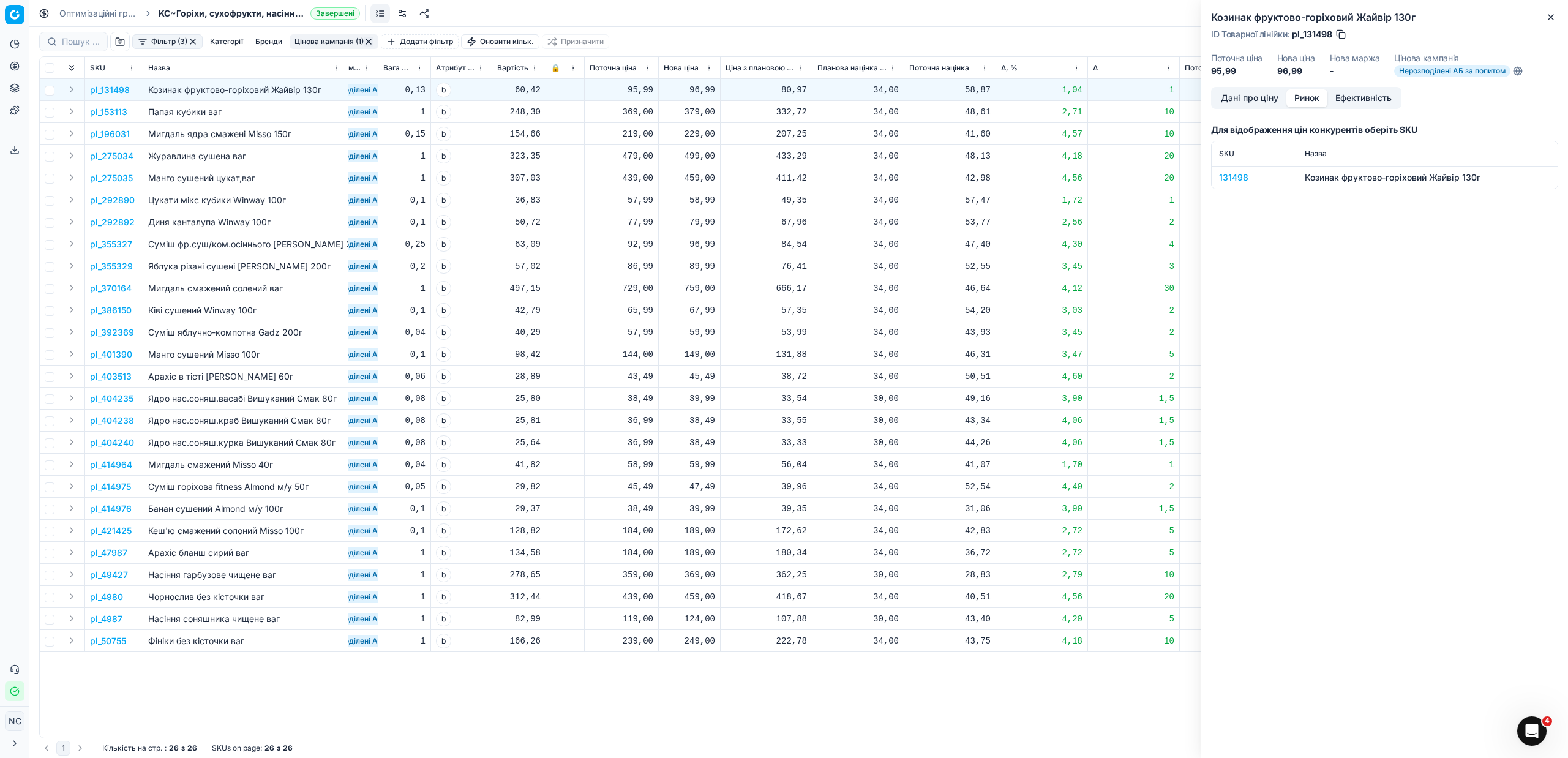
click at [1233, 180] on div "131498" at bounding box center [1254, 177] width 71 height 12
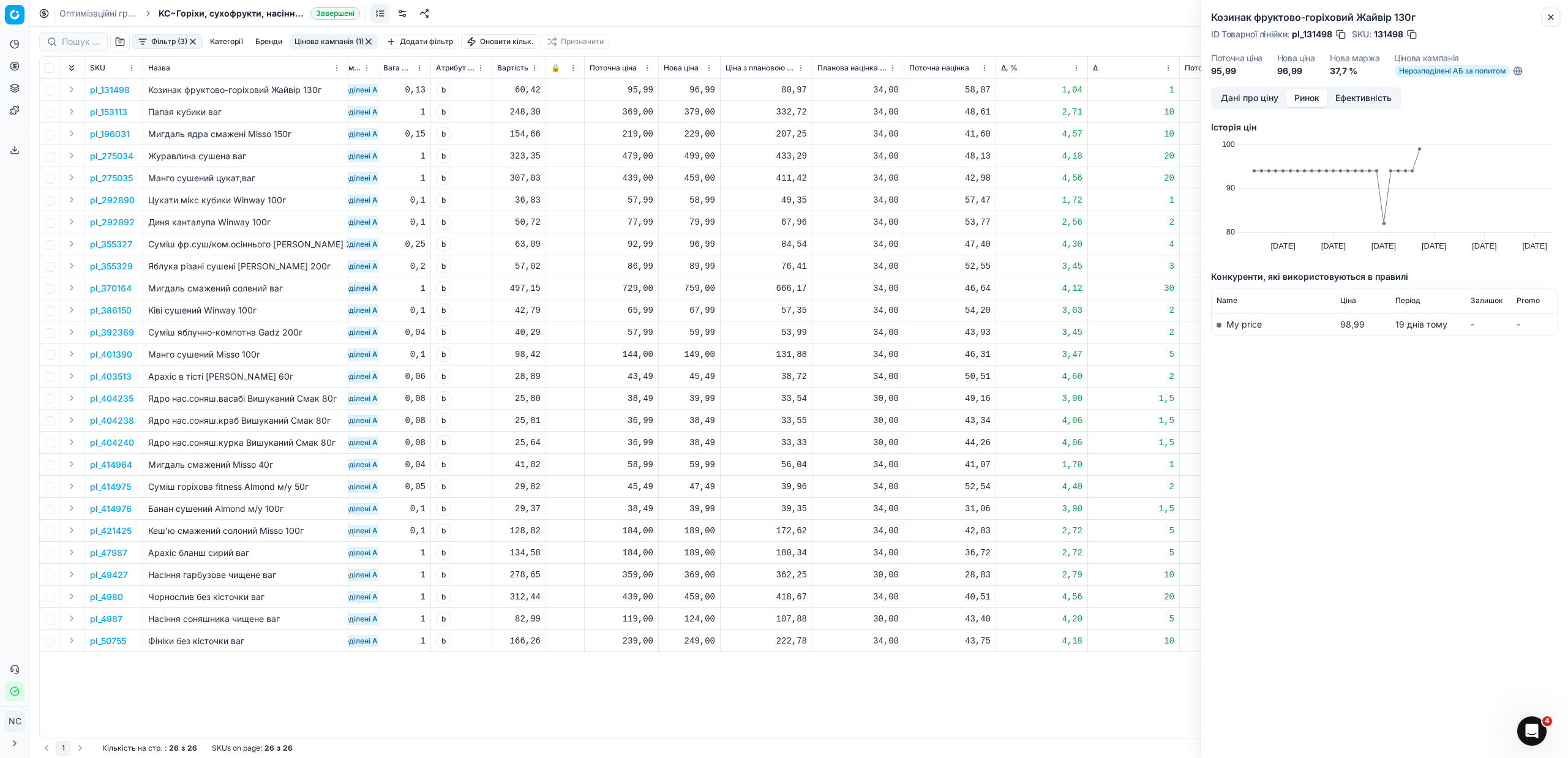
click at [1553, 10] on button "Close" at bounding box center [1550, 17] width 15 height 15
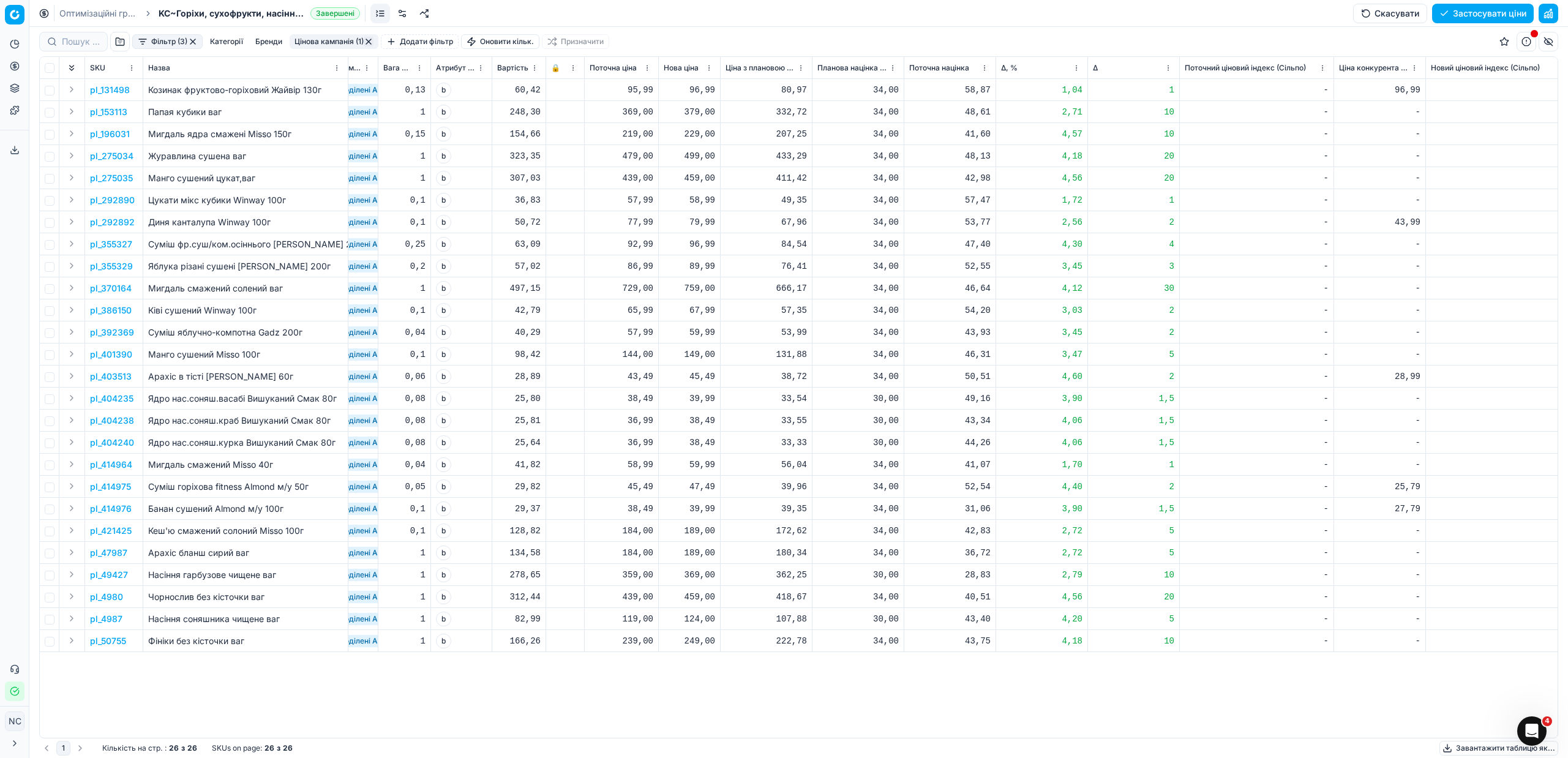
click at [121, 111] on p "pl_153113" at bounding box center [109, 112] width 37 height 12
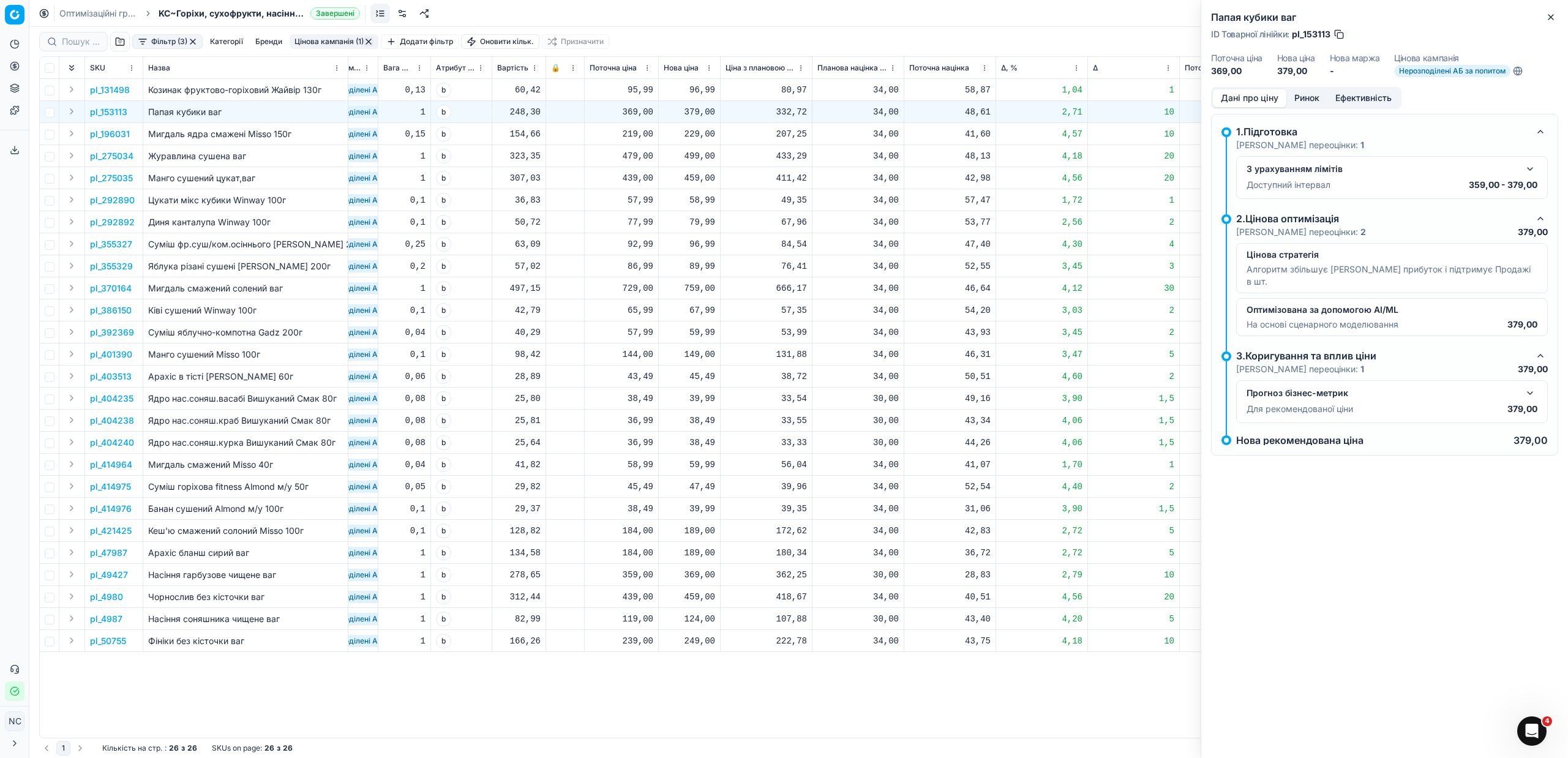
click at [1313, 97] on button "Ринок" at bounding box center [1307, 98] width 41 height 18
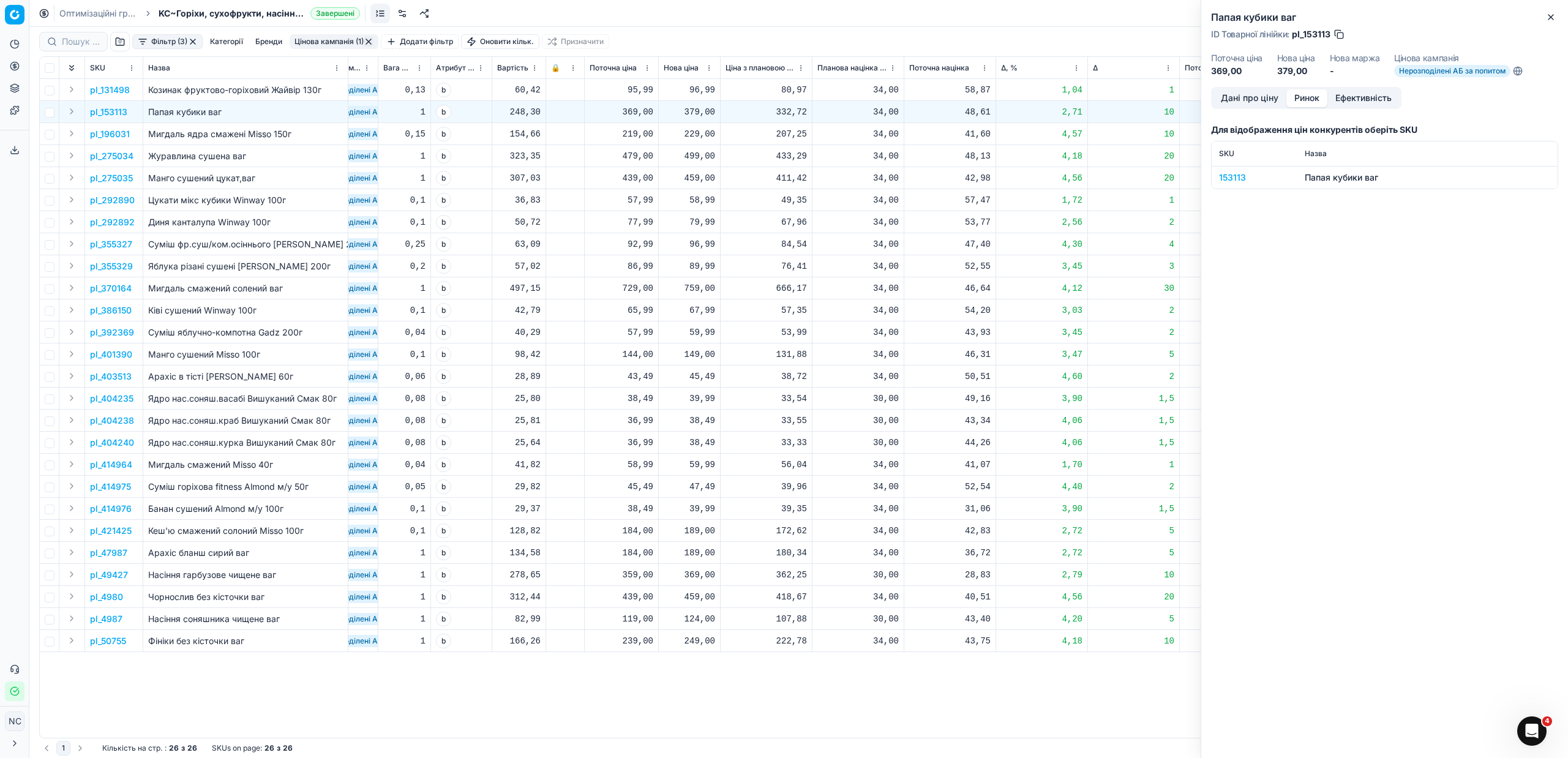
click at [1241, 178] on div "153113" at bounding box center [1254, 177] width 71 height 12
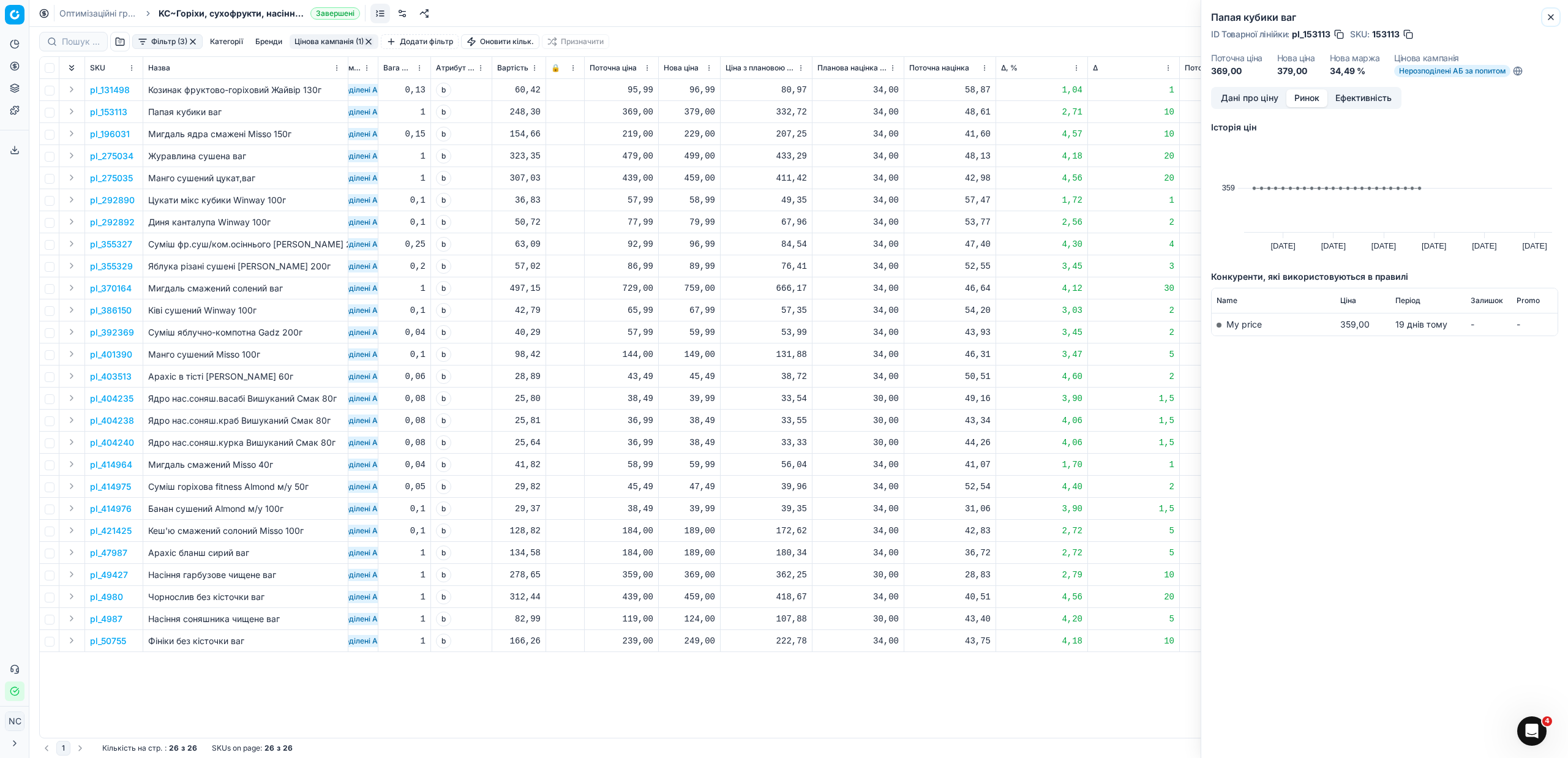
click at [1556, 17] on button "Close" at bounding box center [1550, 17] width 15 height 15
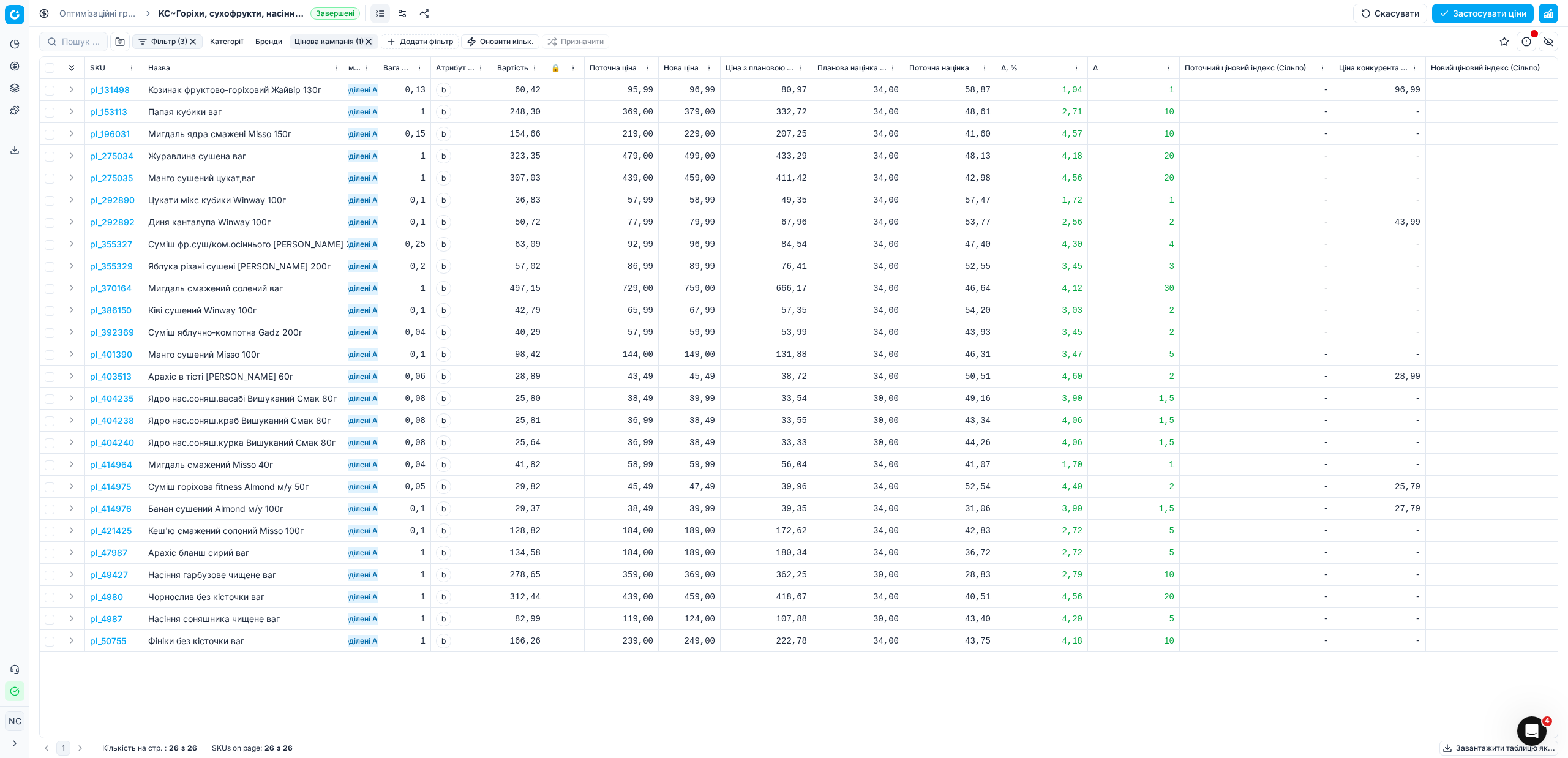
click at [129, 221] on p "pl_292892" at bounding box center [112, 223] width 44 height 12
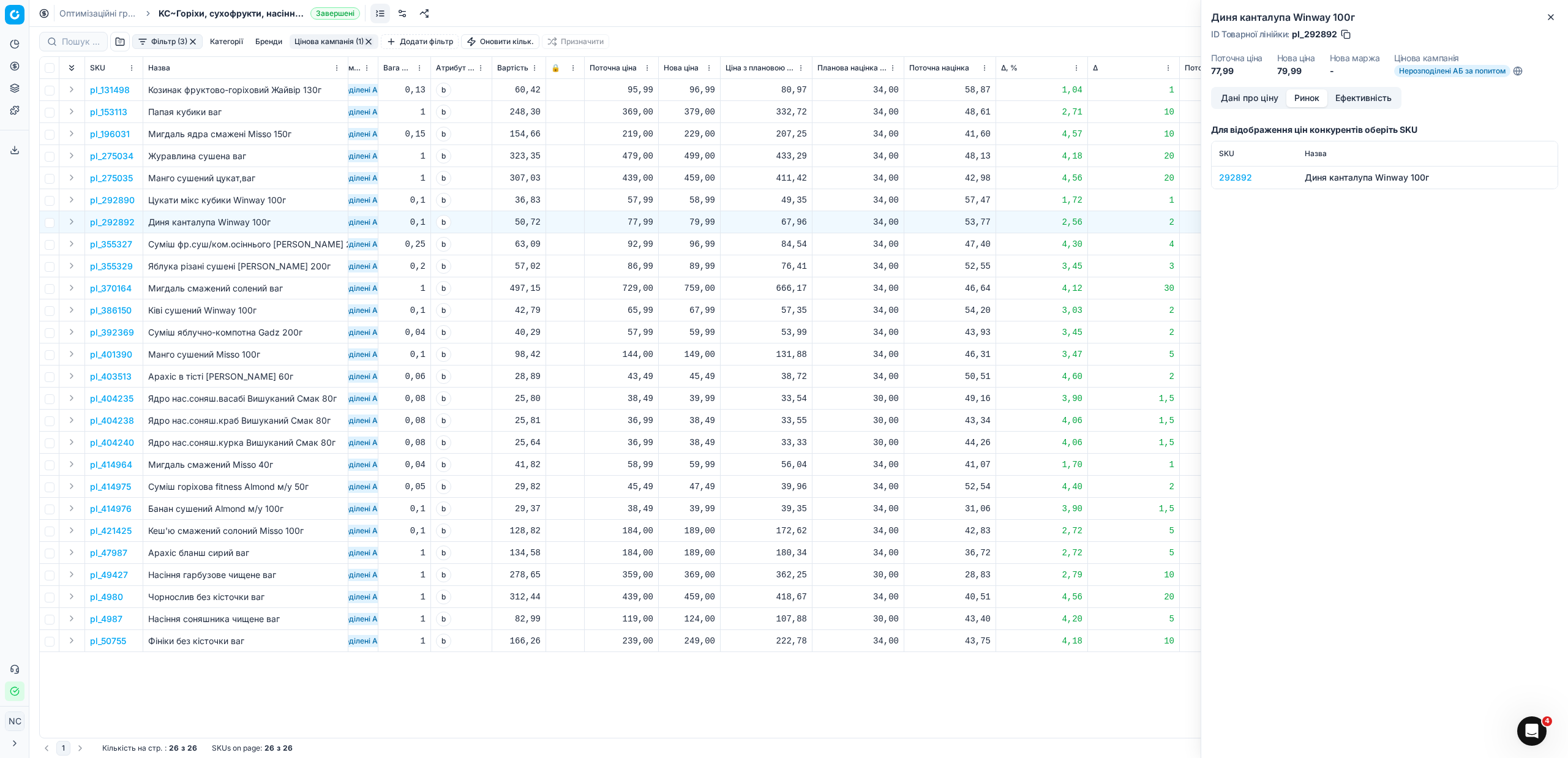
click at [1316, 98] on button "Ринок" at bounding box center [1307, 98] width 41 height 18
click at [1230, 176] on div "292892" at bounding box center [1254, 177] width 71 height 12
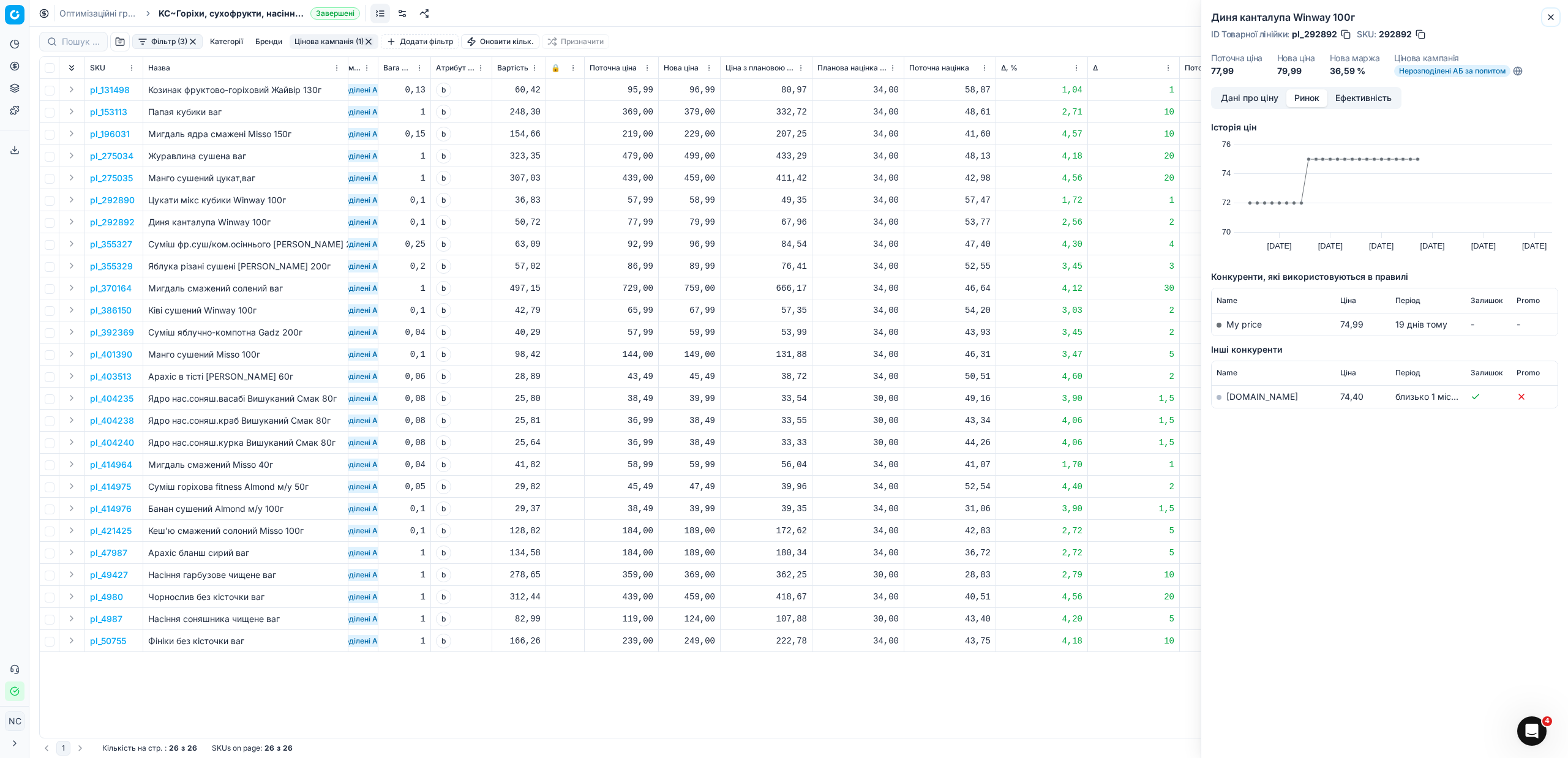
click at [1554, 11] on button "Close" at bounding box center [1550, 17] width 15 height 15
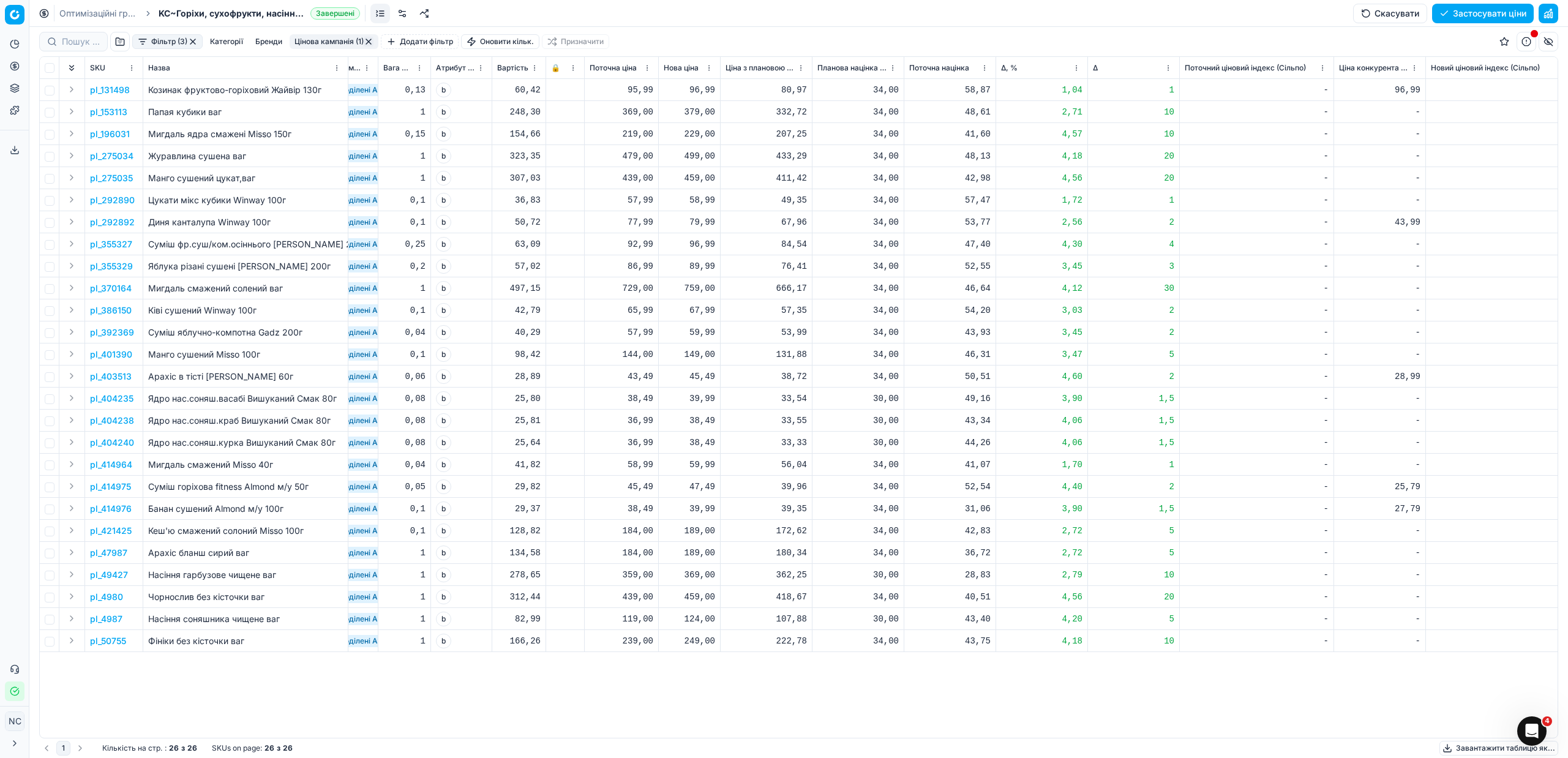
click at [699, 223] on div "79,99" at bounding box center [689, 223] width 51 height 12
type input "77.99"
click at [125, 379] on p "pl_403513" at bounding box center [111, 377] width 42 height 12
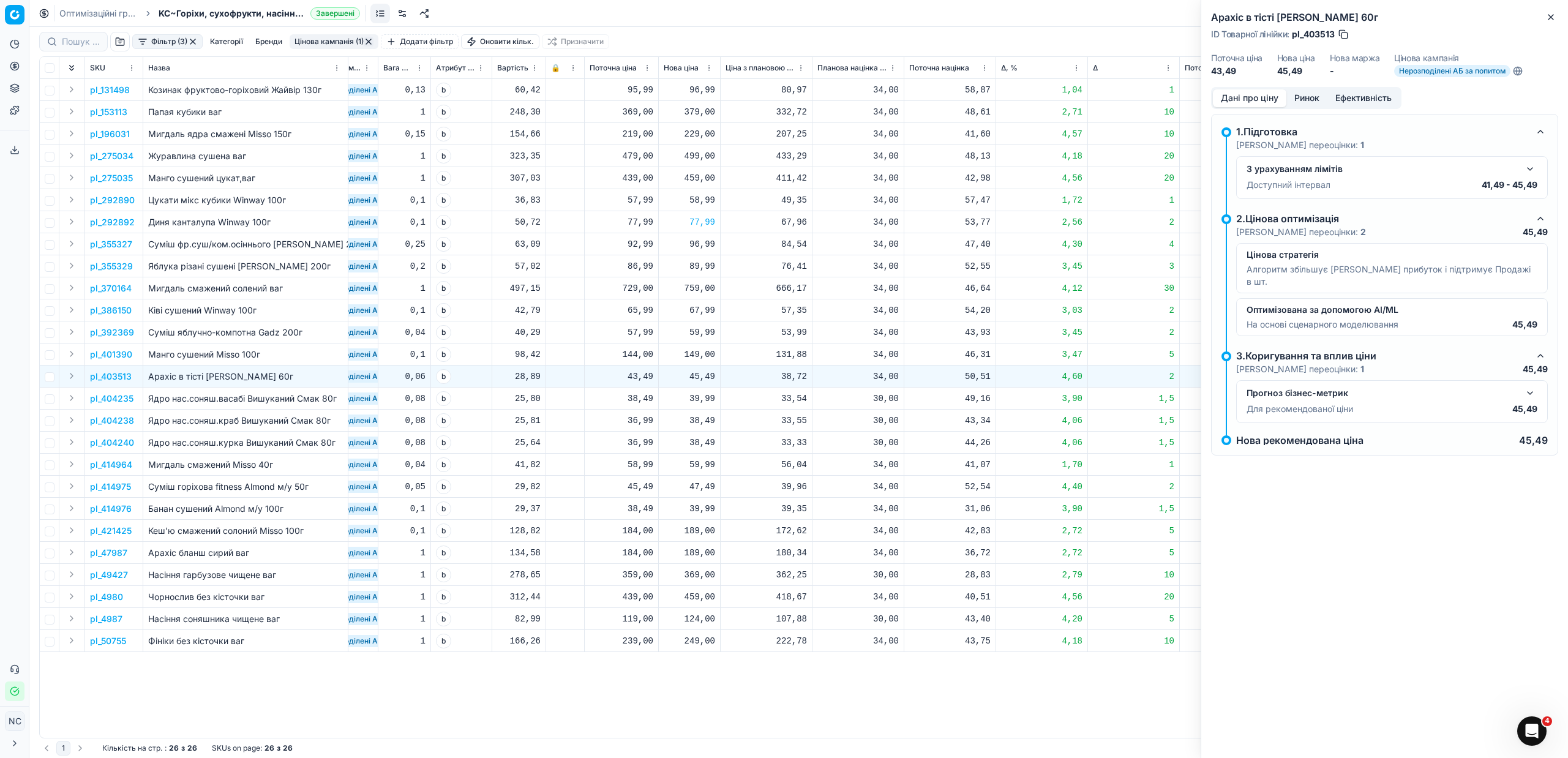
click at [1305, 93] on button "Ринок" at bounding box center [1307, 98] width 41 height 18
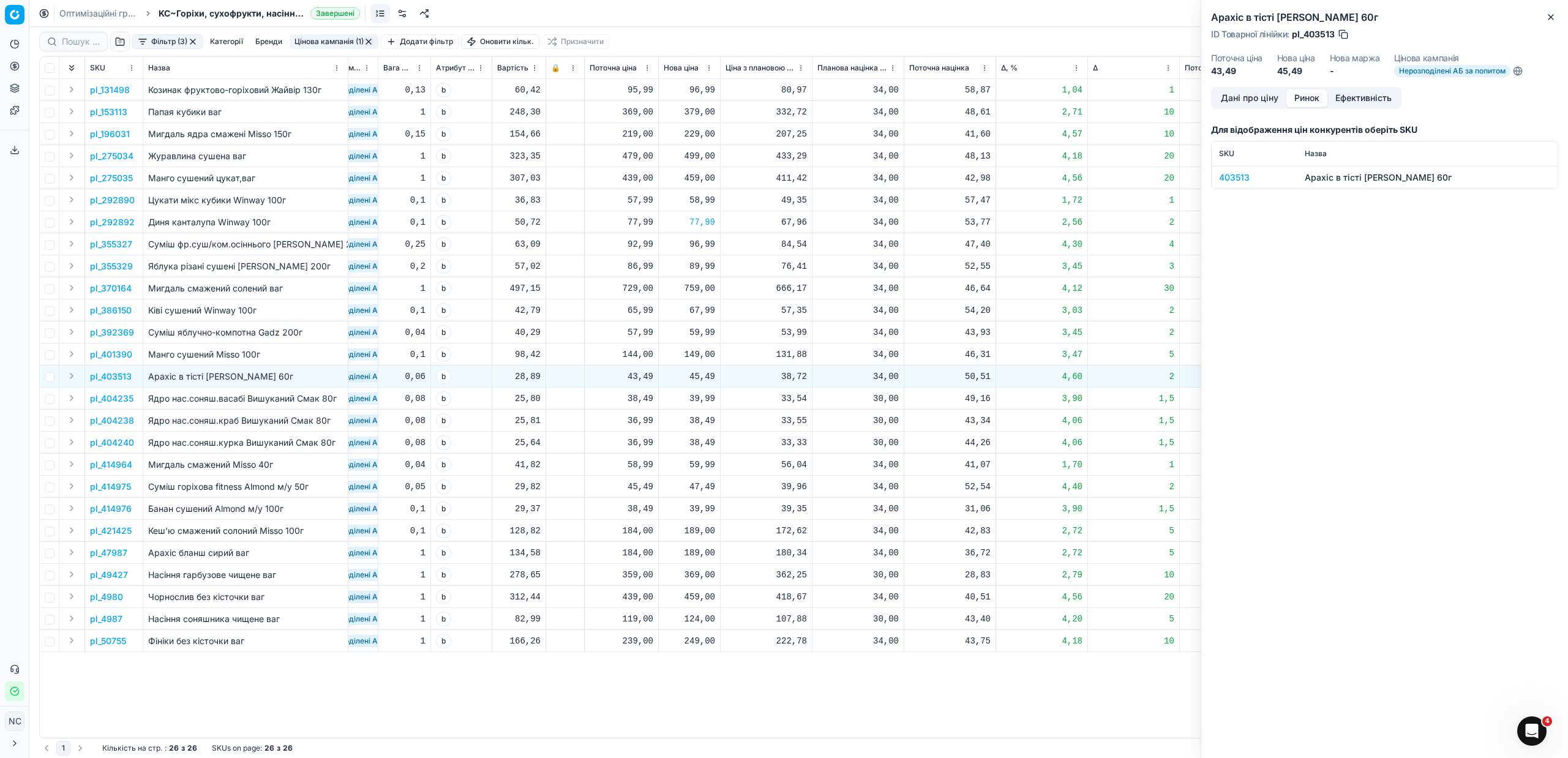
click at [1241, 174] on div "403513" at bounding box center [1254, 177] width 71 height 12
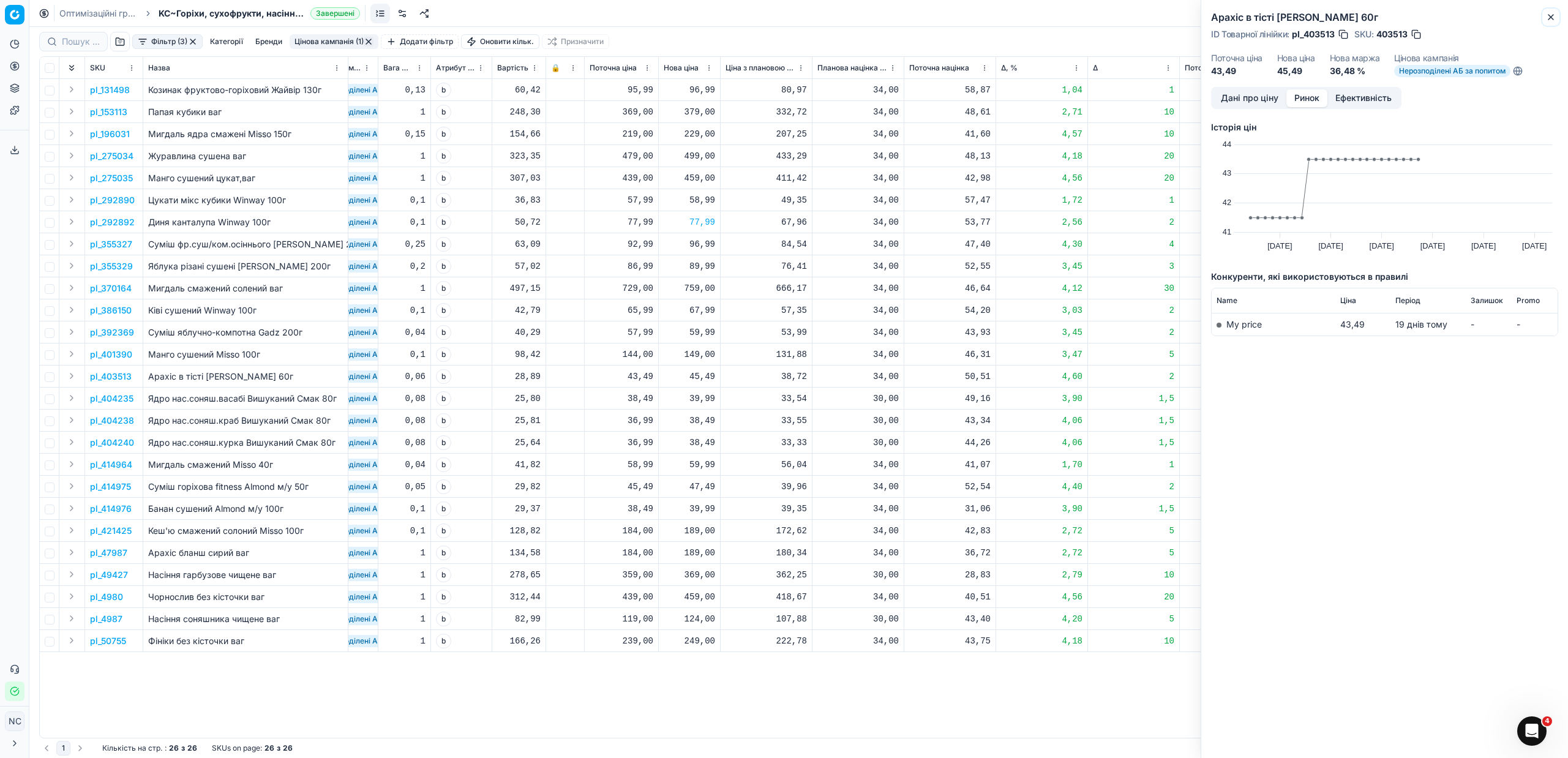
click at [1552, 16] on icon "button" at bounding box center [1551, 17] width 5 height 5
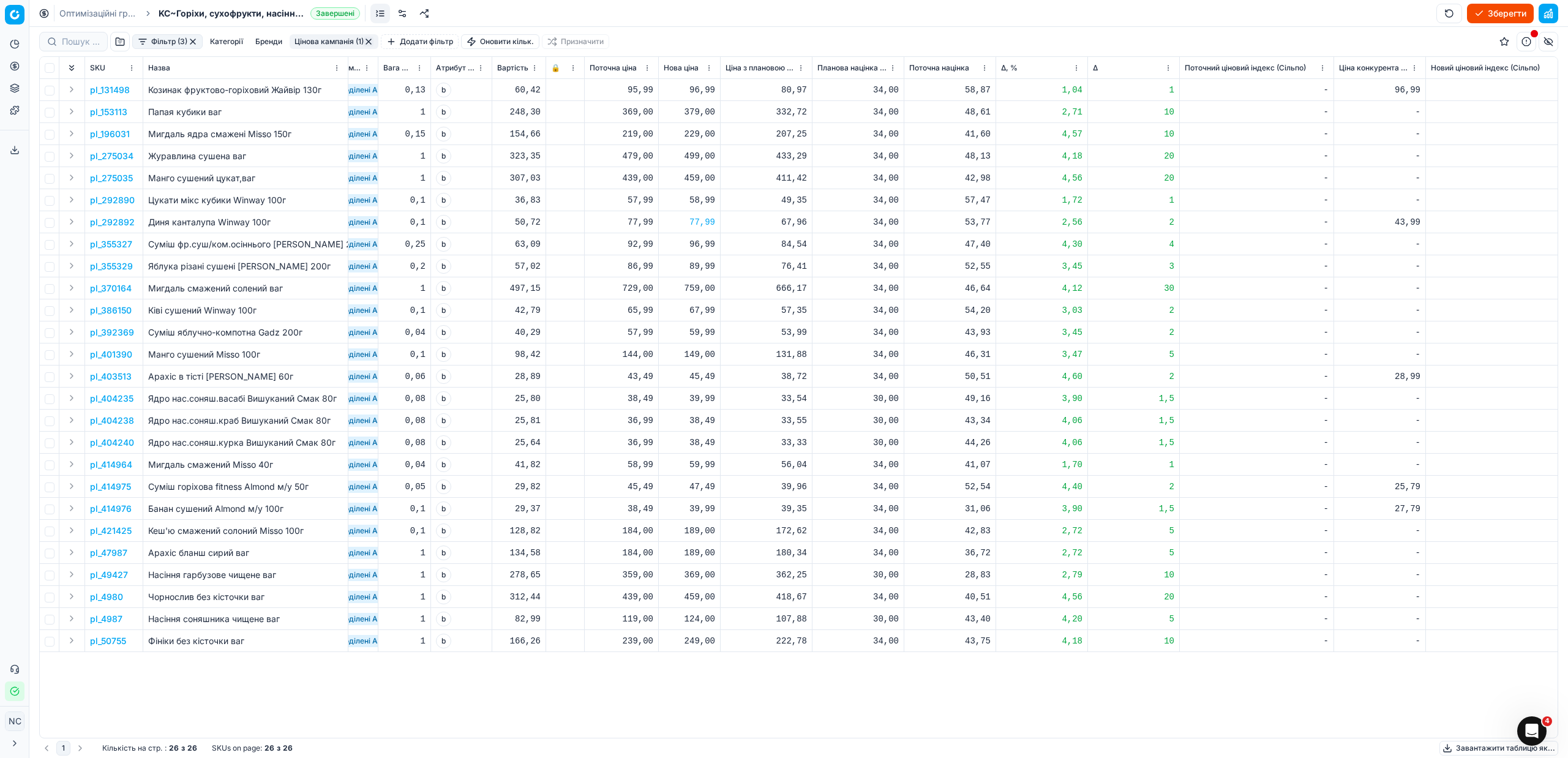
click at [702, 377] on div "45,49" at bounding box center [689, 377] width 51 height 12
type input "43.49"
click at [709, 398] on div "39,99" at bounding box center [689, 399] width 51 height 12
type input "38.49"
click at [131, 489] on td "pl_414975" at bounding box center [114, 487] width 58 height 22
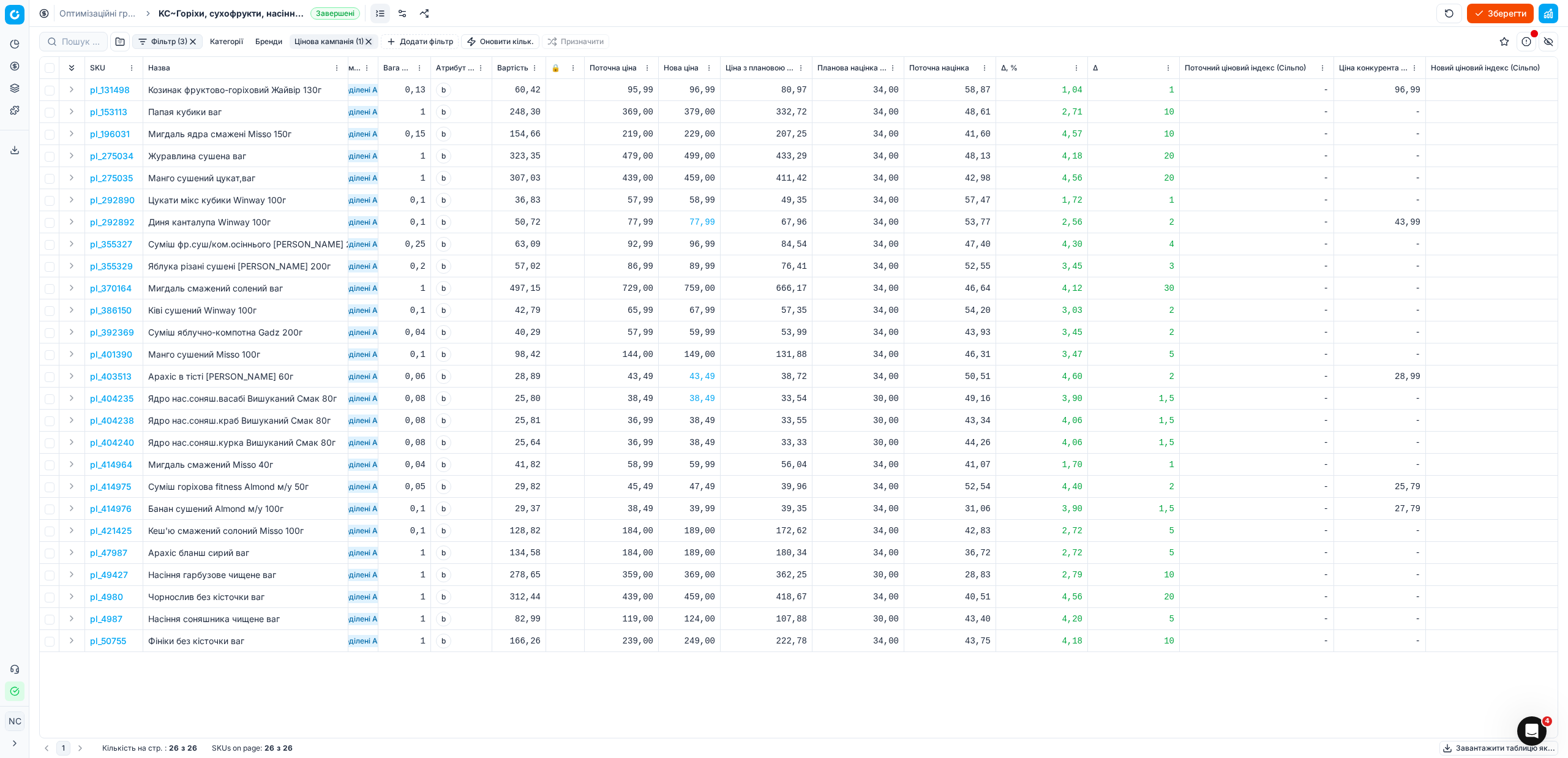
click at [122, 487] on p "pl_414975" at bounding box center [110, 487] width 41 height 12
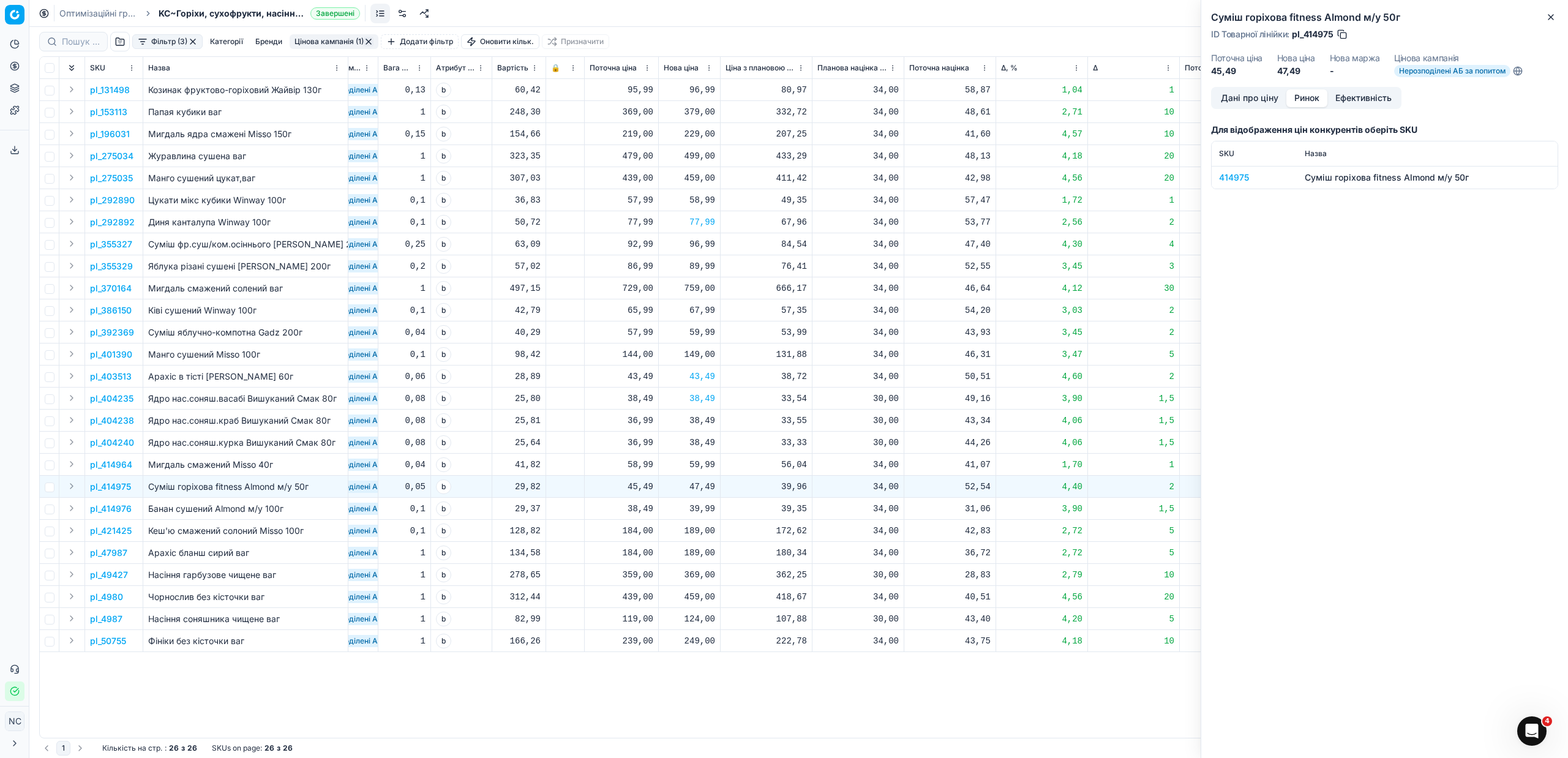
click at [1313, 96] on button "Ринок" at bounding box center [1307, 98] width 41 height 18
click at [1232, 176] on div "414975" at bounding box center [1254, 177] width 71 height 12
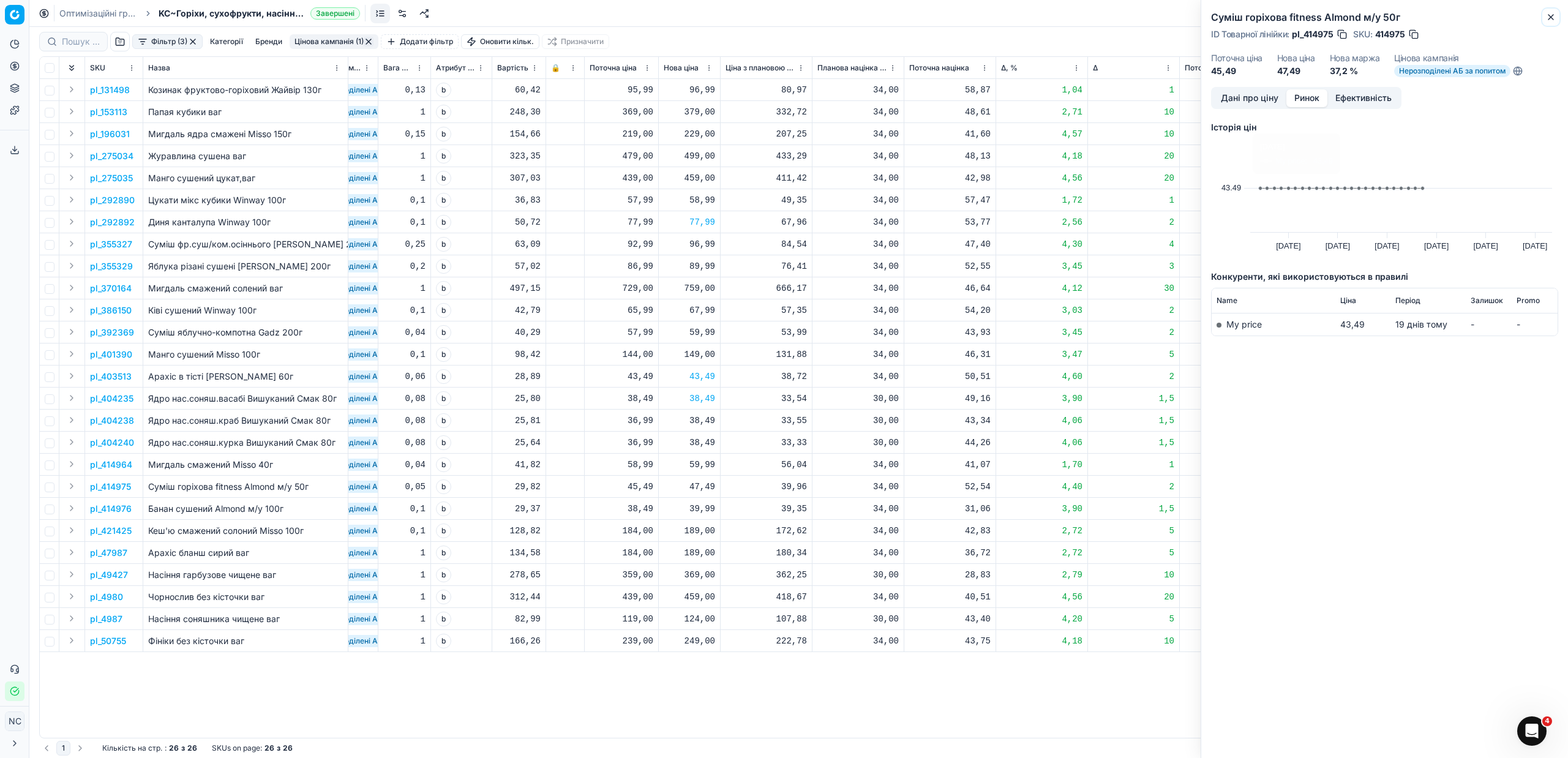
click at [1552, 18] on icon "button" at bounding box center [1551, 17] width 5 height 5
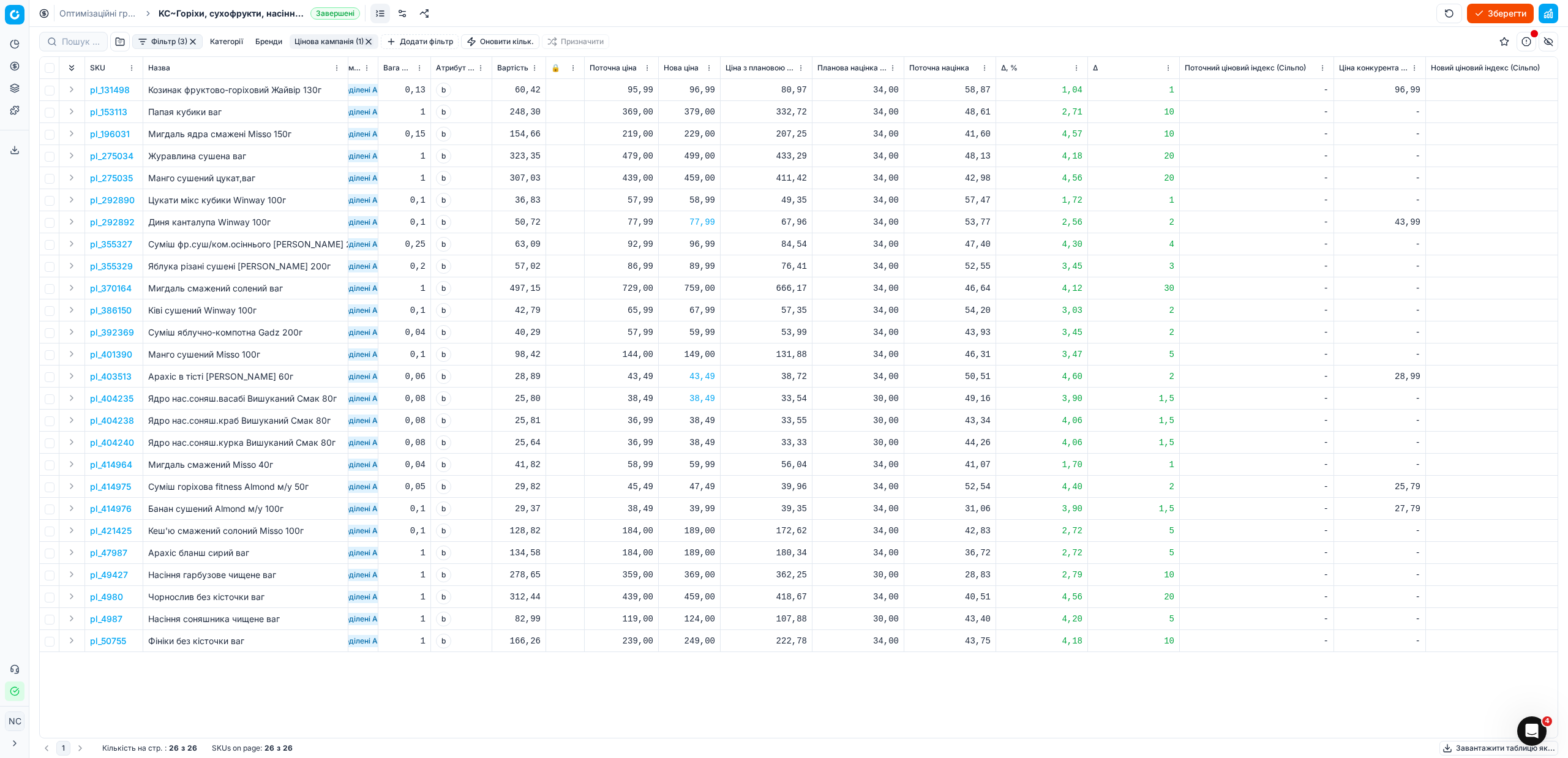
click at [698, 489] on div "47,49" at bounding box center [689, 487] width 51 height 12
type input "47.49"
click at [699, 488] on div "47,49" at bounding box center [689, 487] width 51 height 12
type input "4"
type input "5"
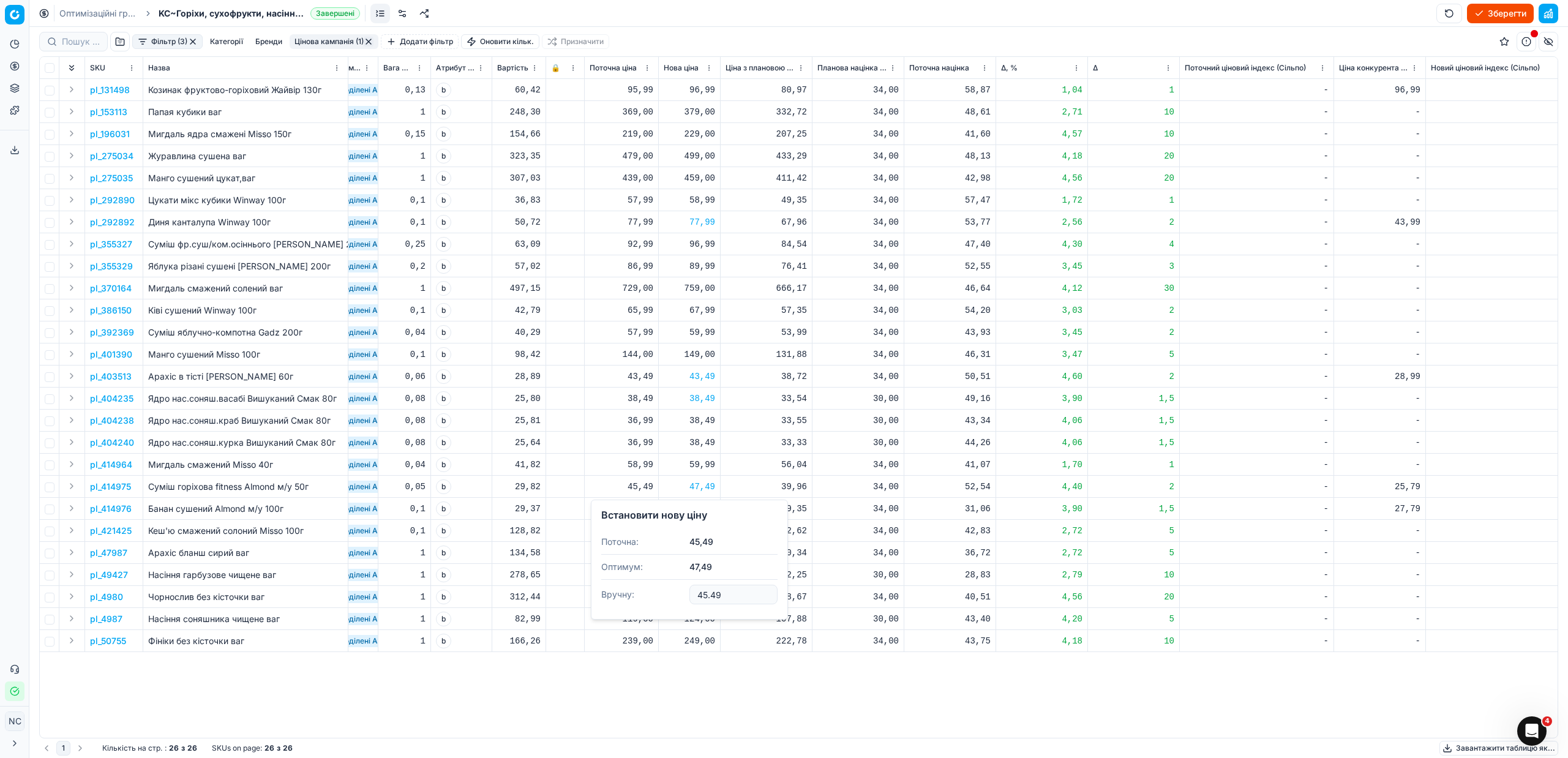
type input "45.49"
click at [119, 509] on p "pl_414976" at bounding box center [111, 509] width 42 height 12
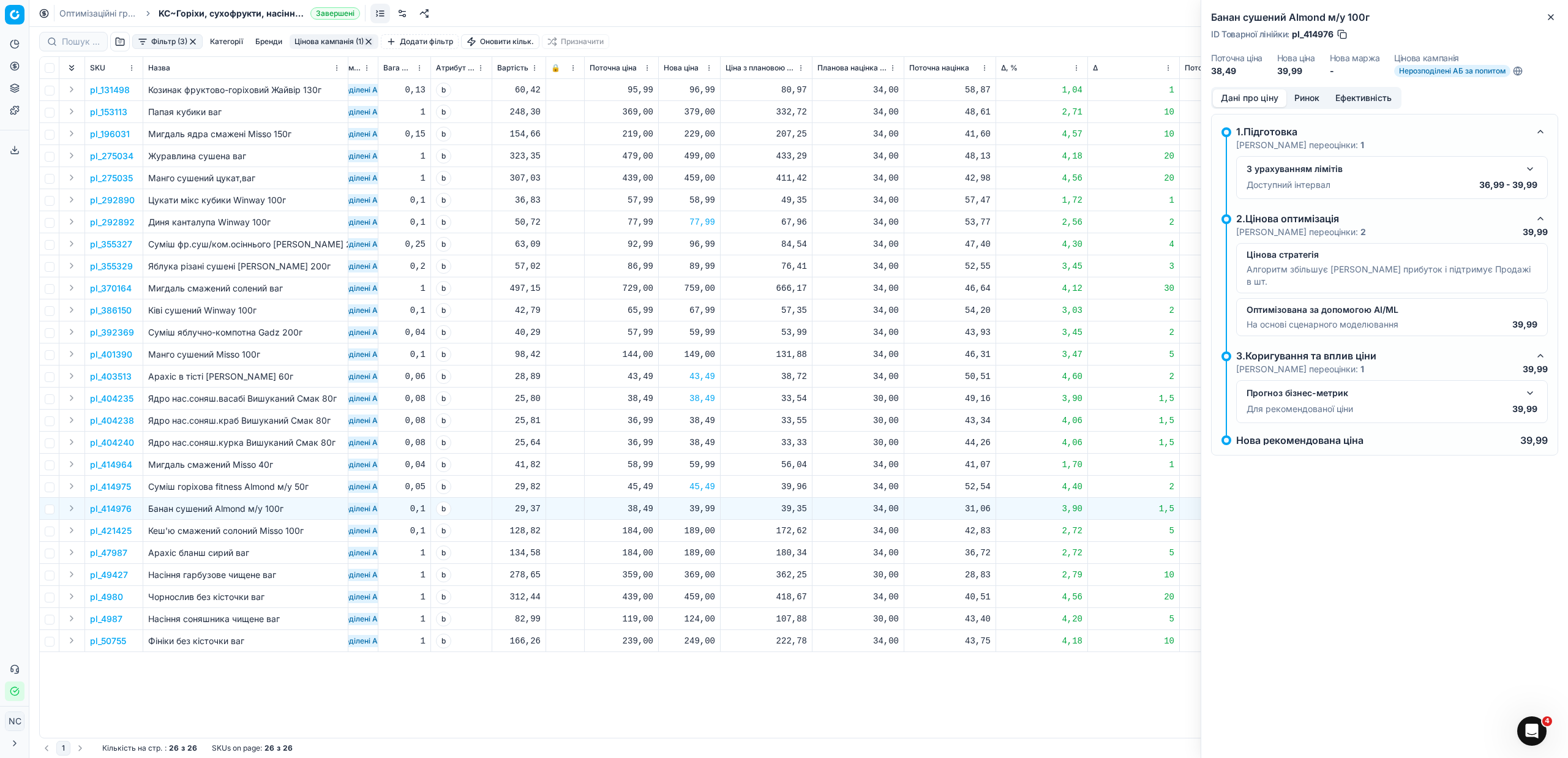
click at [1314, 98] on button "Ринок" at bounding box center [1307, 98] width 41 height 18
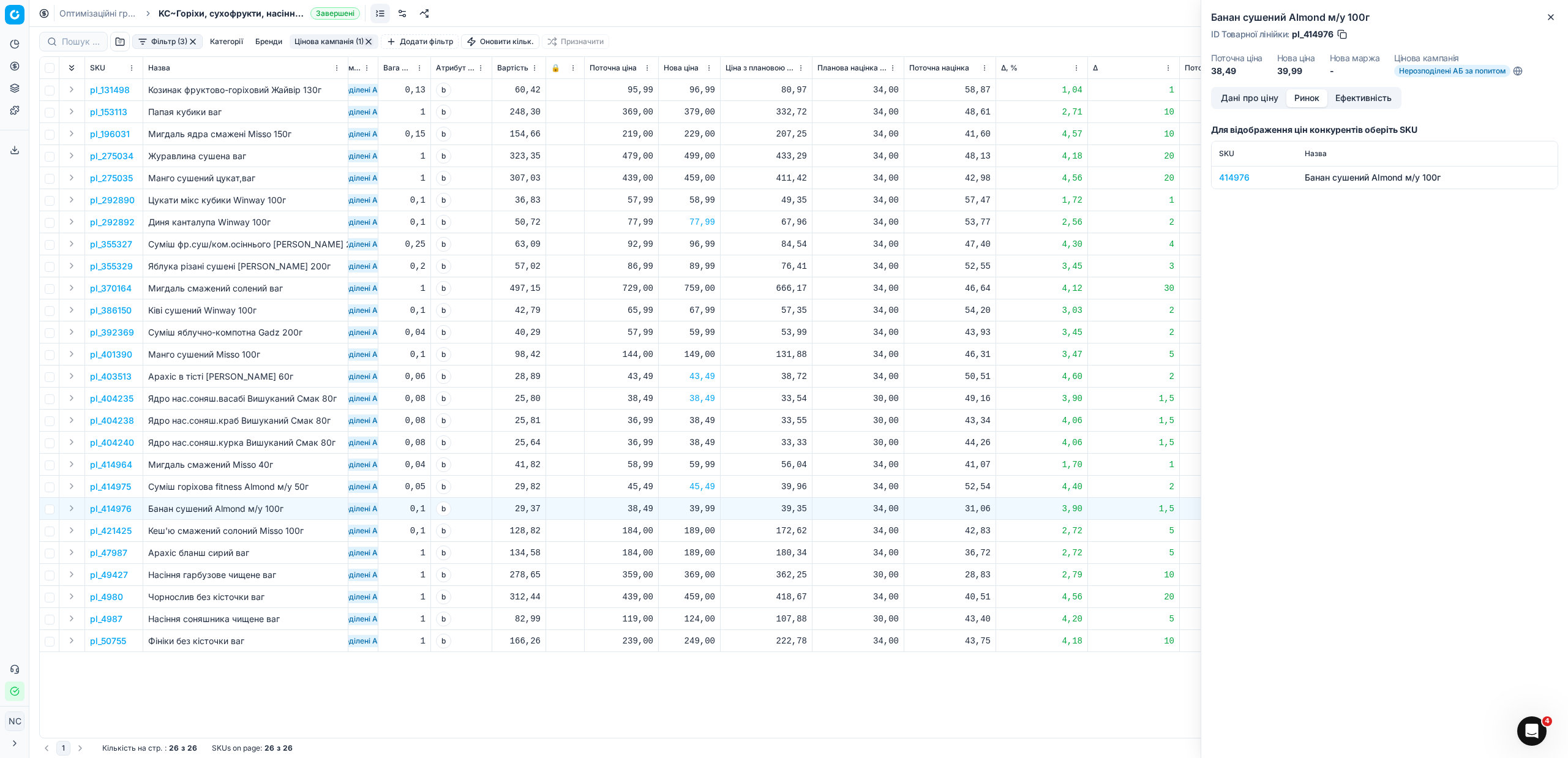
click at [1236, 174] on div "414976" at bounding box center [1254, 177] width 71 height 12
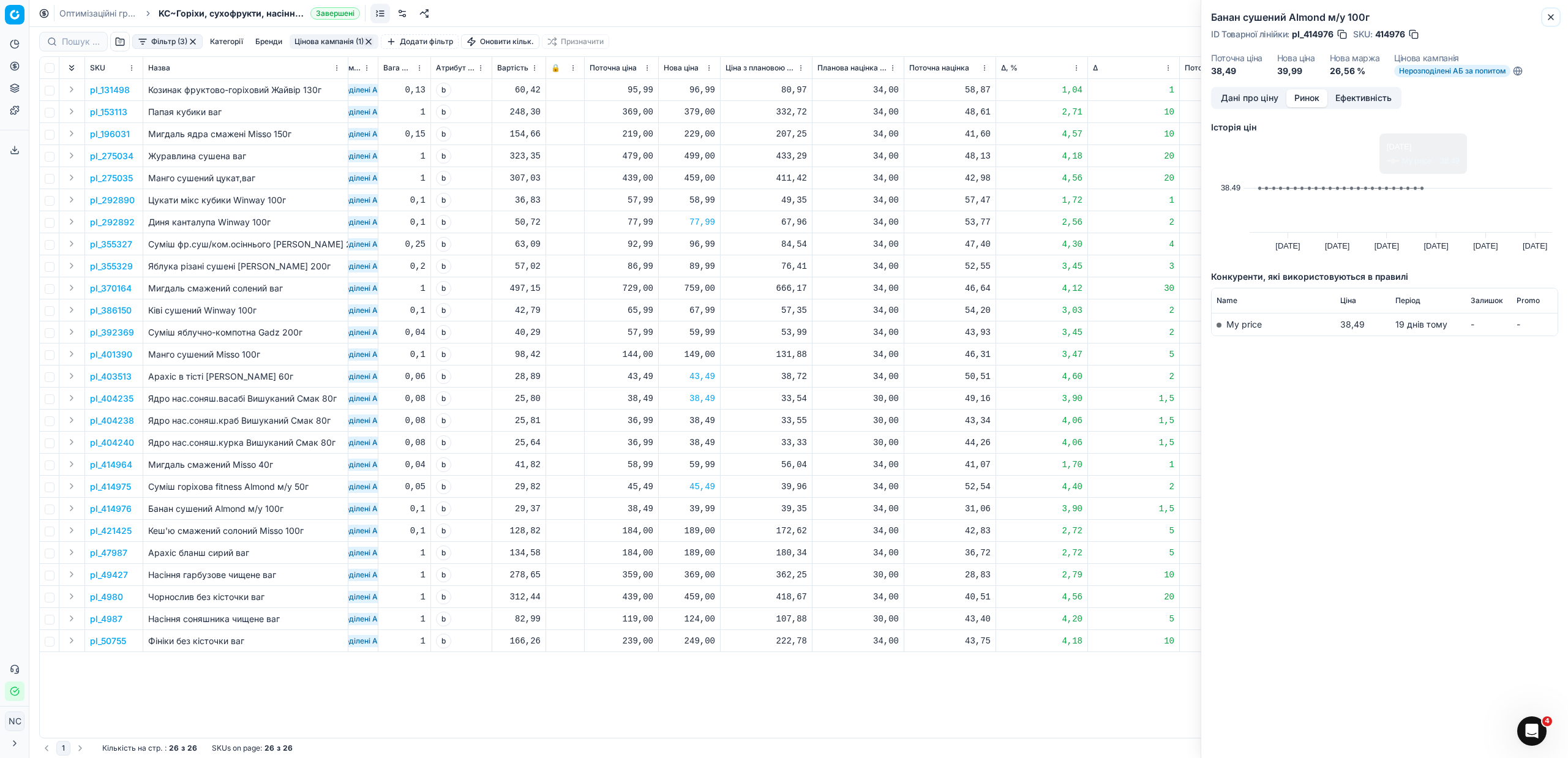
click at [1552, 16] on icon "button" at bounding box center [1551, 17] width 10 height 10
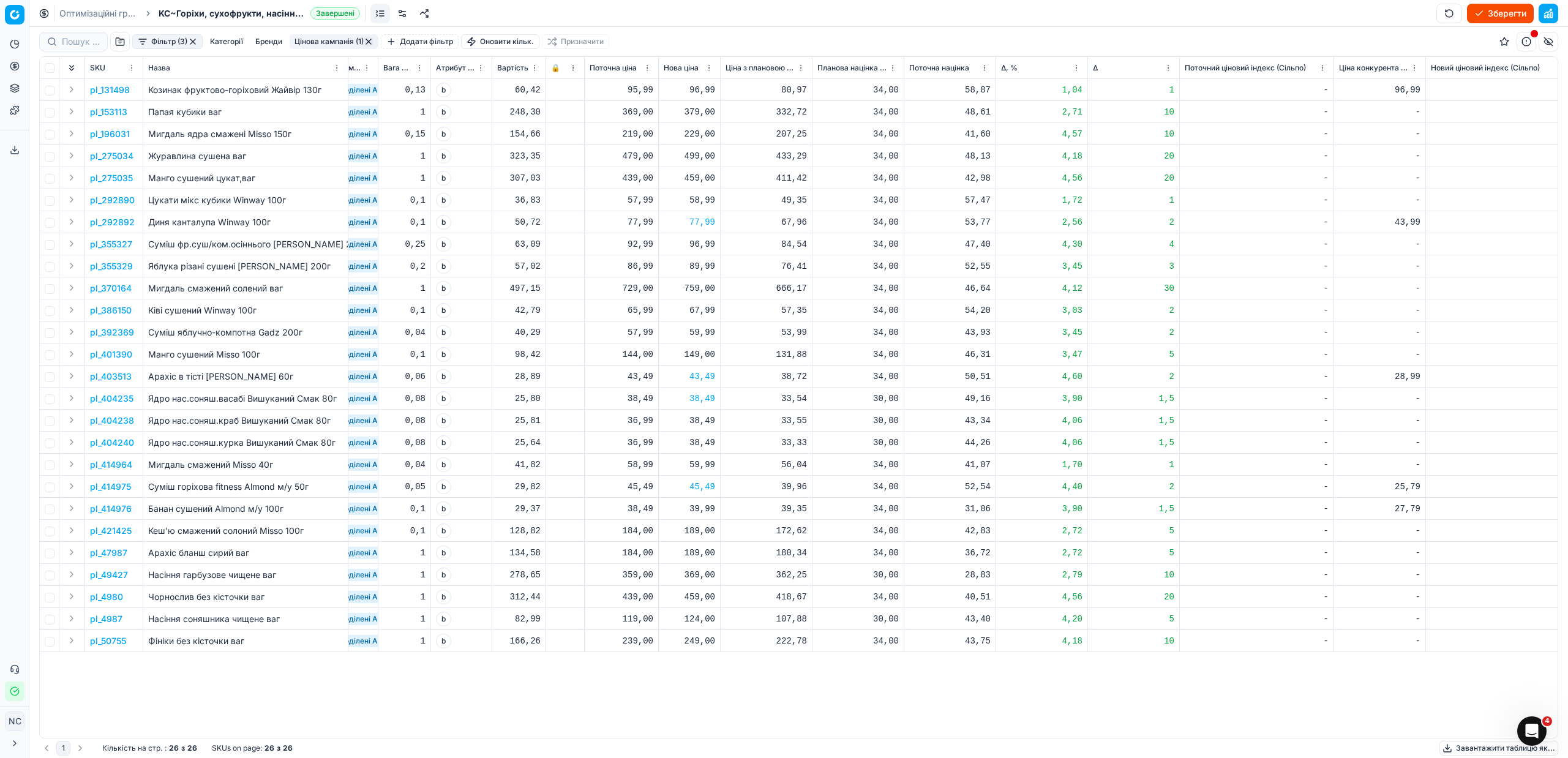
click at [116, 623] on p "pl_4987" at bounding box center [107, 619] width 33 height 12
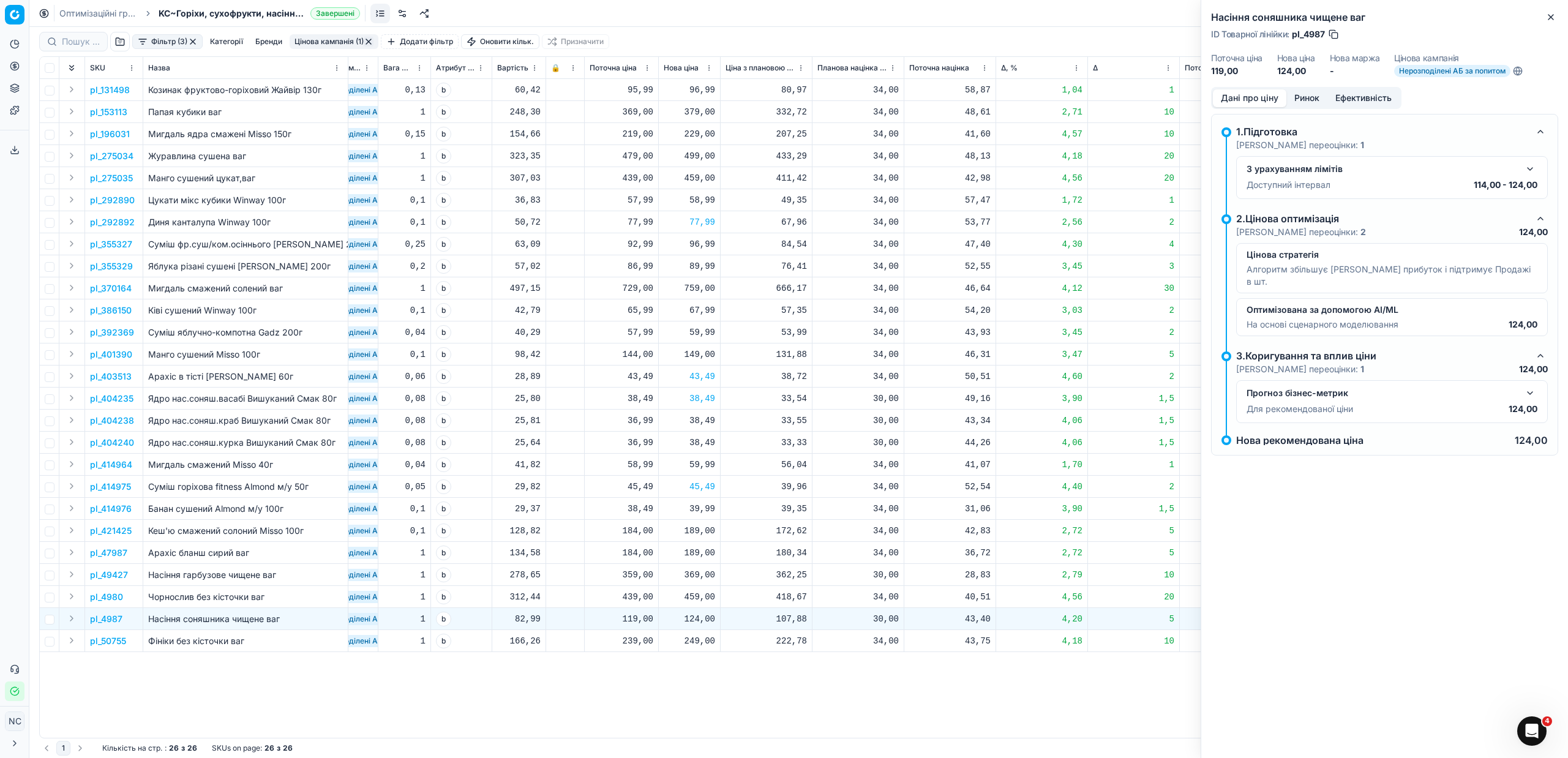
click at [1304, 91] on button "Ринок" at bounding box center [1307, 98] width 41 height 18
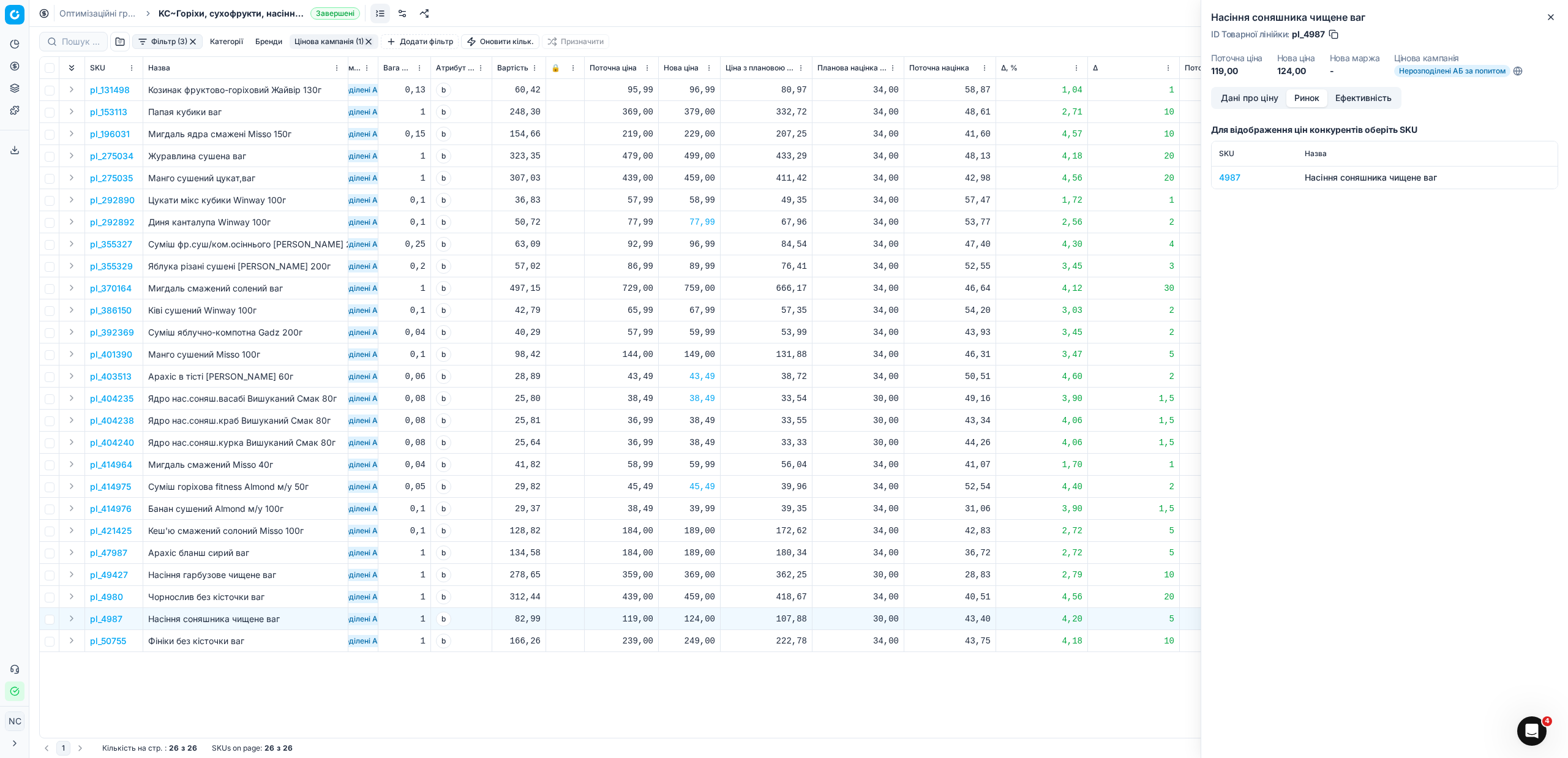
click at [1227, 180] on div "4987" at bounding box center [1254, 177] width 71 height 12
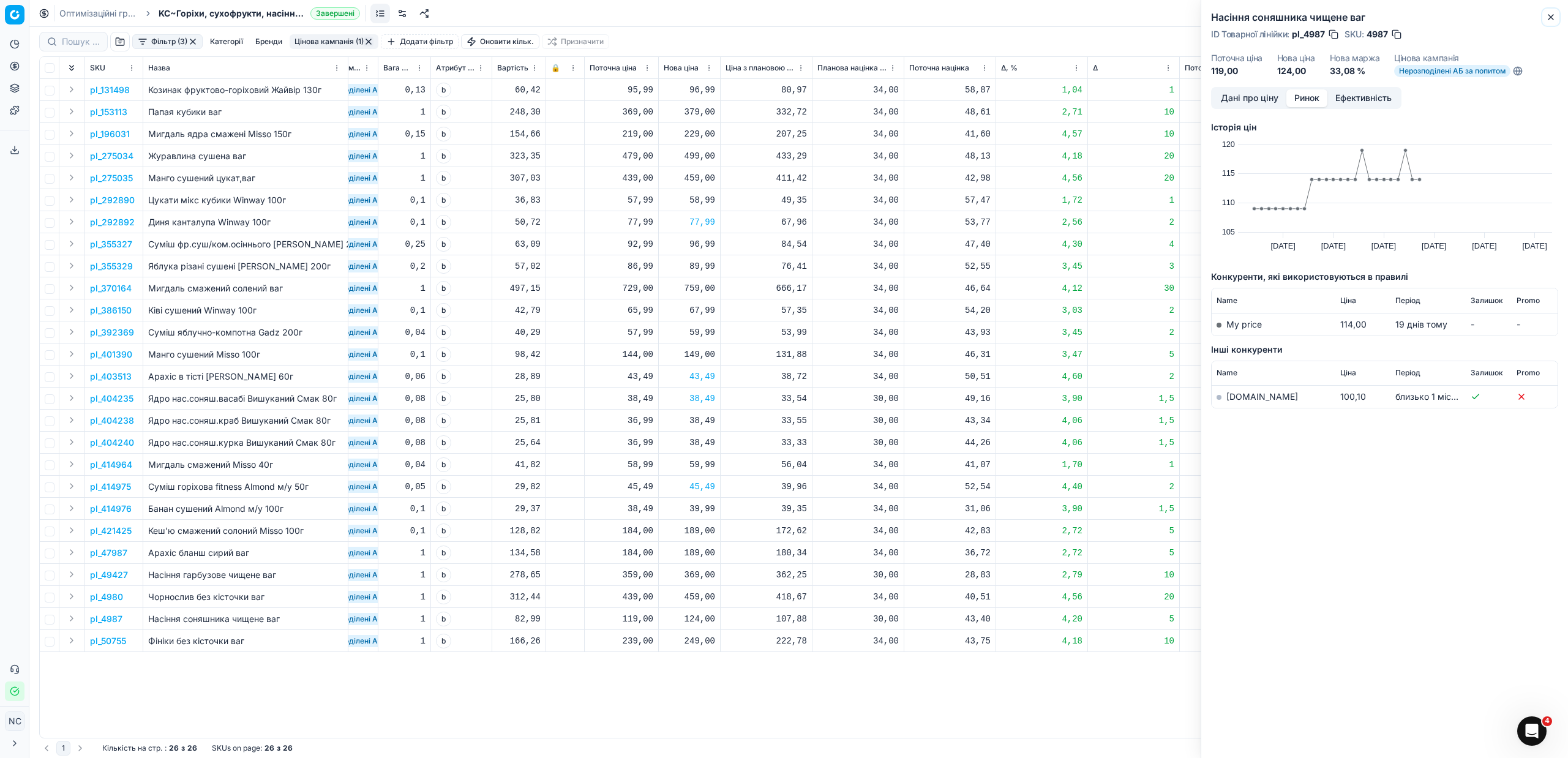
click at [1549, 16] on icon "button" at bounding box center [1551, 17] width 10 height 10
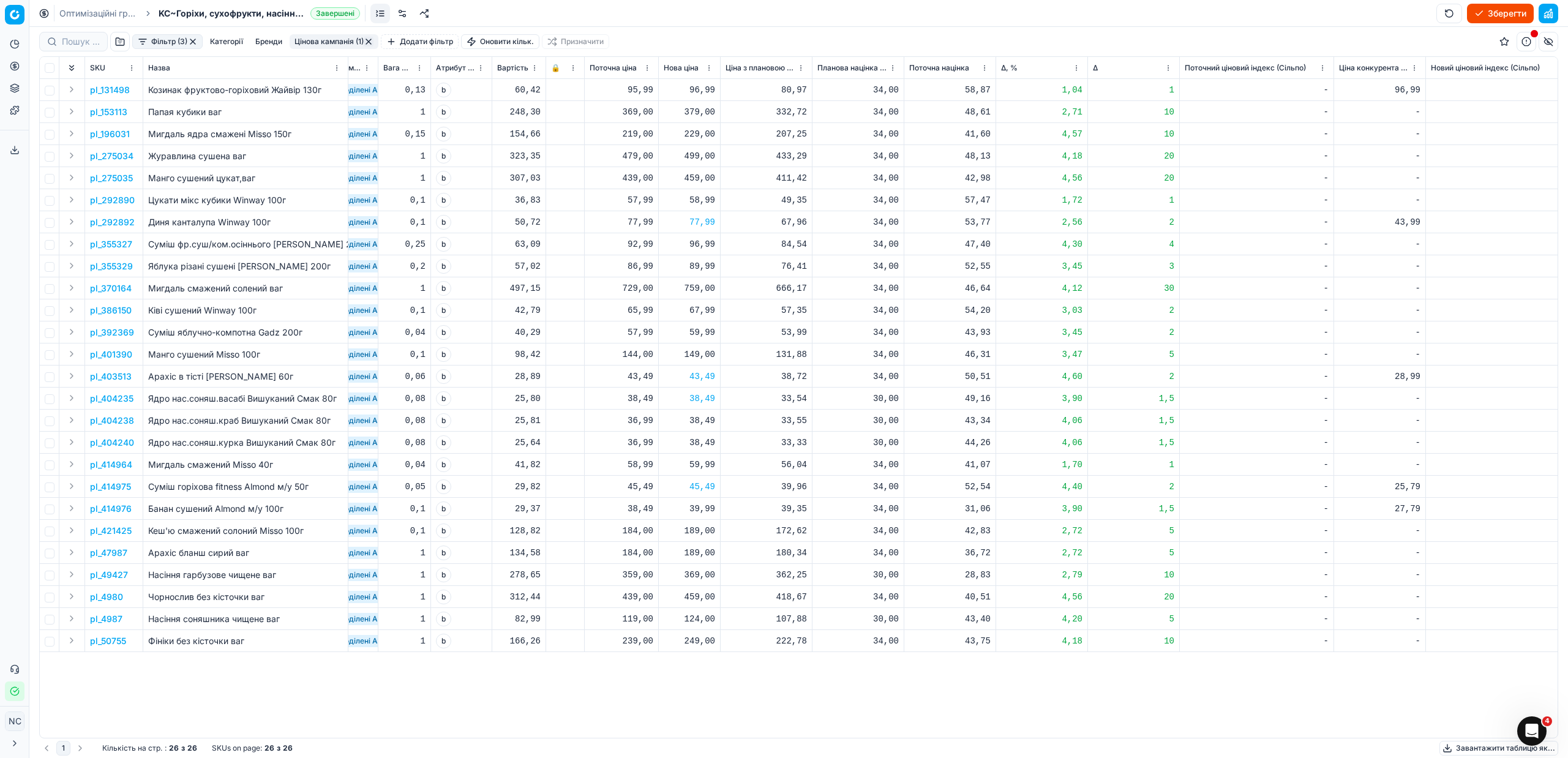
click at [320, 34] on button "Цінова кампанія (1)" at bounding box center [334, 41] width 89 height 15
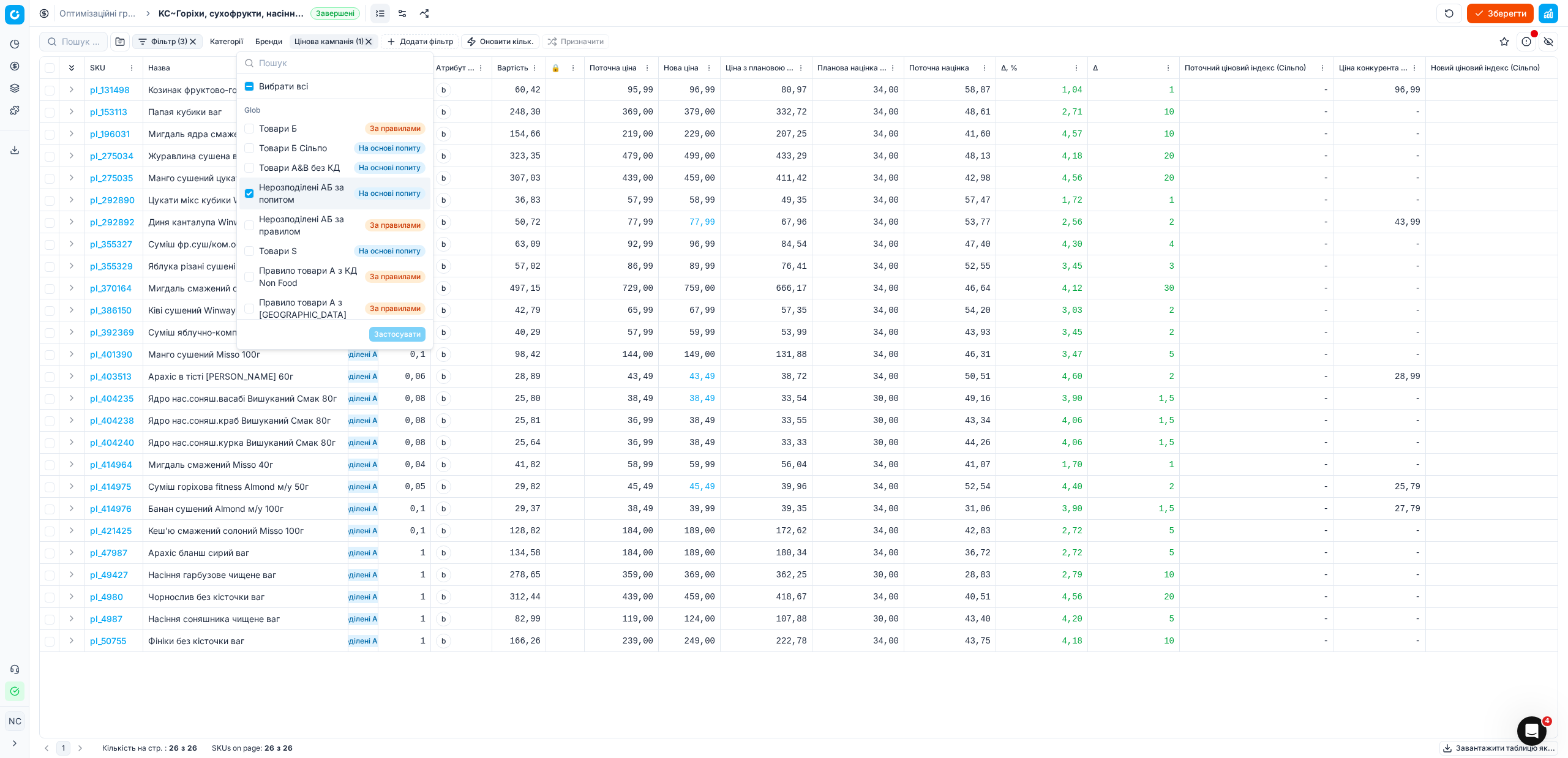
click at [285, 197] on div "Нерозподілені АБ за попитом" at bounding box center [304, 193] width 90 height 24
checkbox input "false"
click at [285, 226] on div "Нерозподілені АБ за правилом" at bounding box center [310, 225] width 101 height 24
checkbox input "true"
click at [399, 337] on button "Застосувати" at bounding box center [397, 334] width 56 height 15
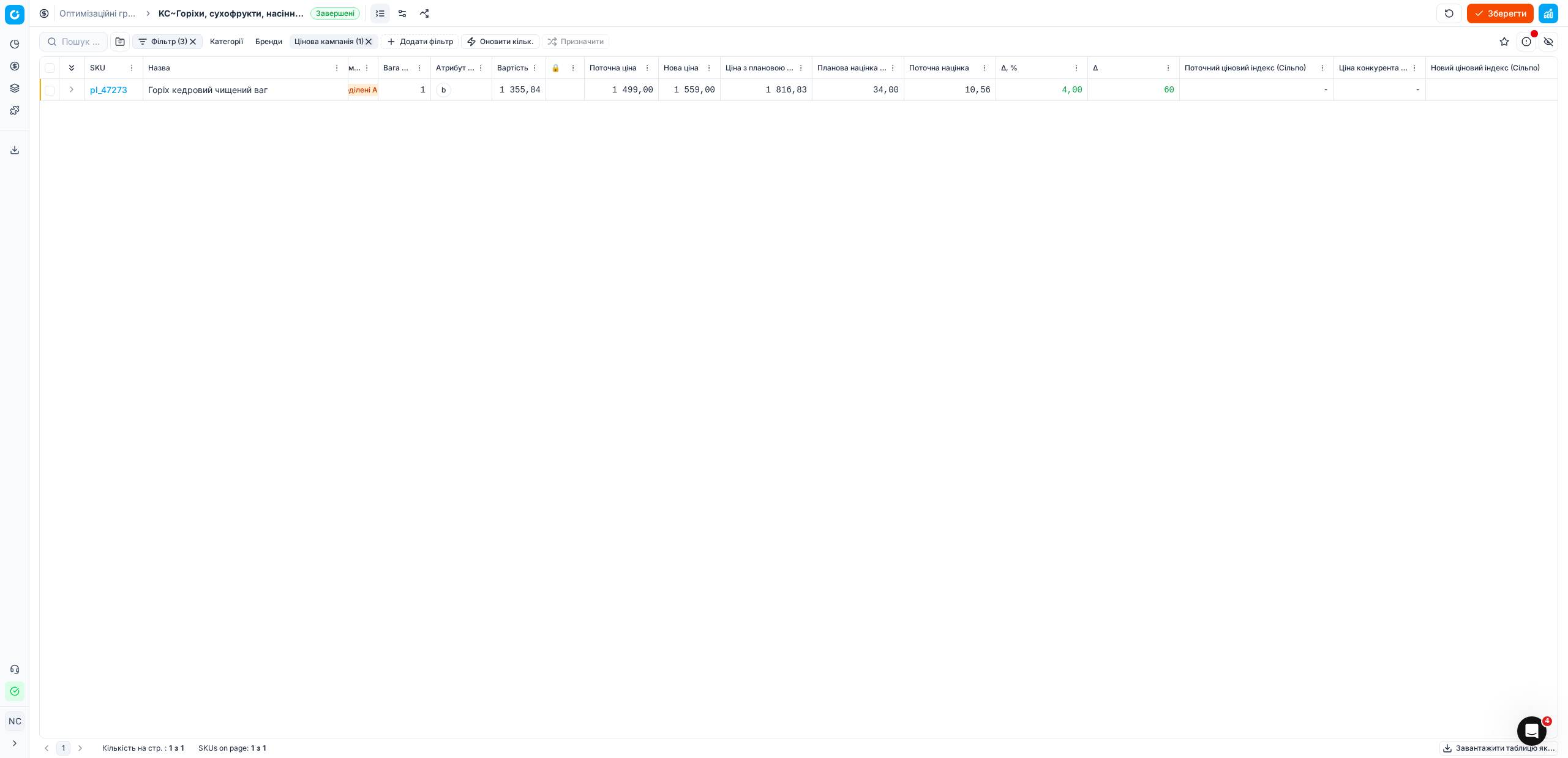
click at [114, 91] on p "pl_47273" at bounding box center [109, 90] width 37 height 12
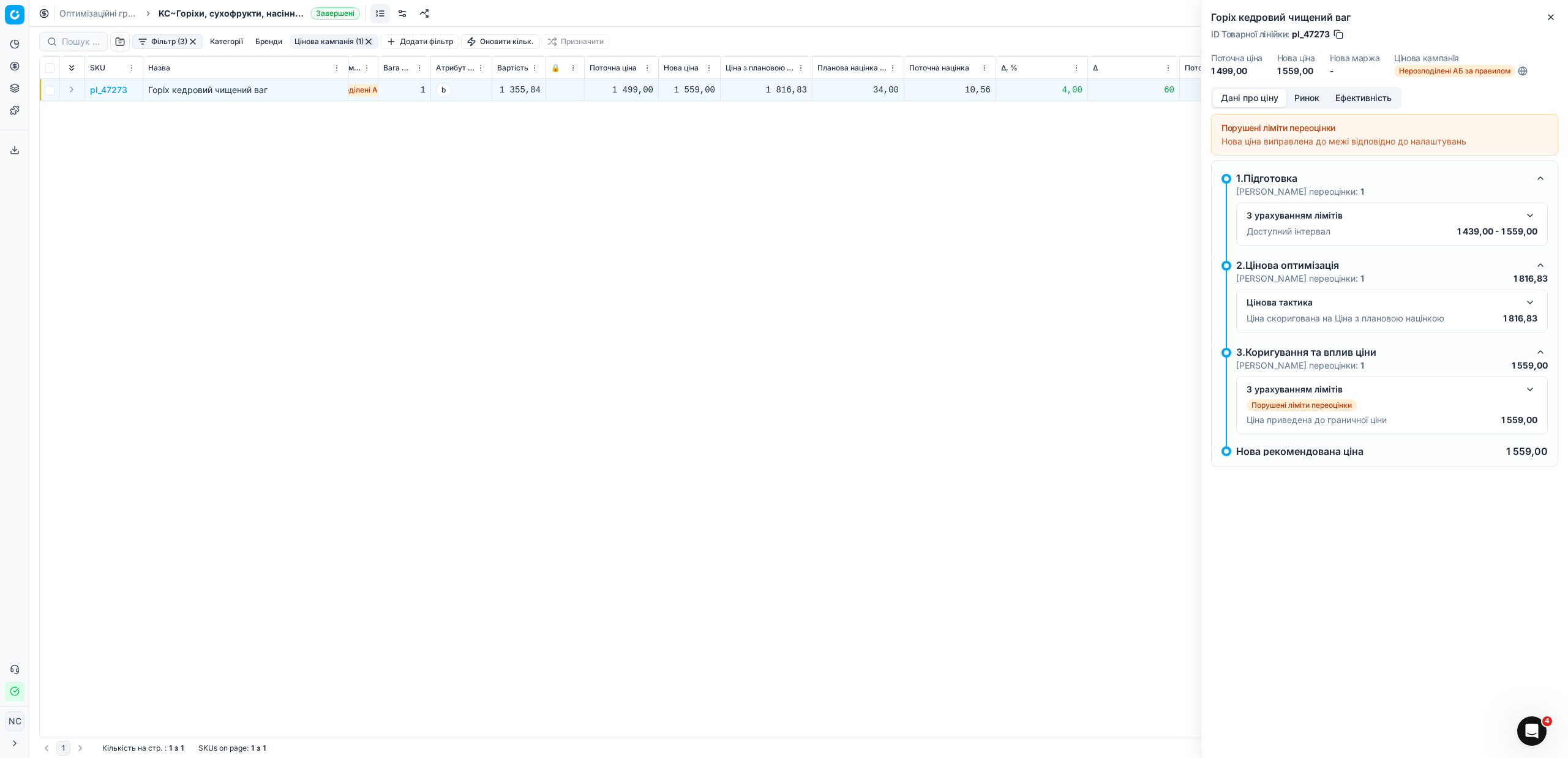
click at [1305, 96] on button "Ринок" at bounding box center [1307, 98] width 41 height 18
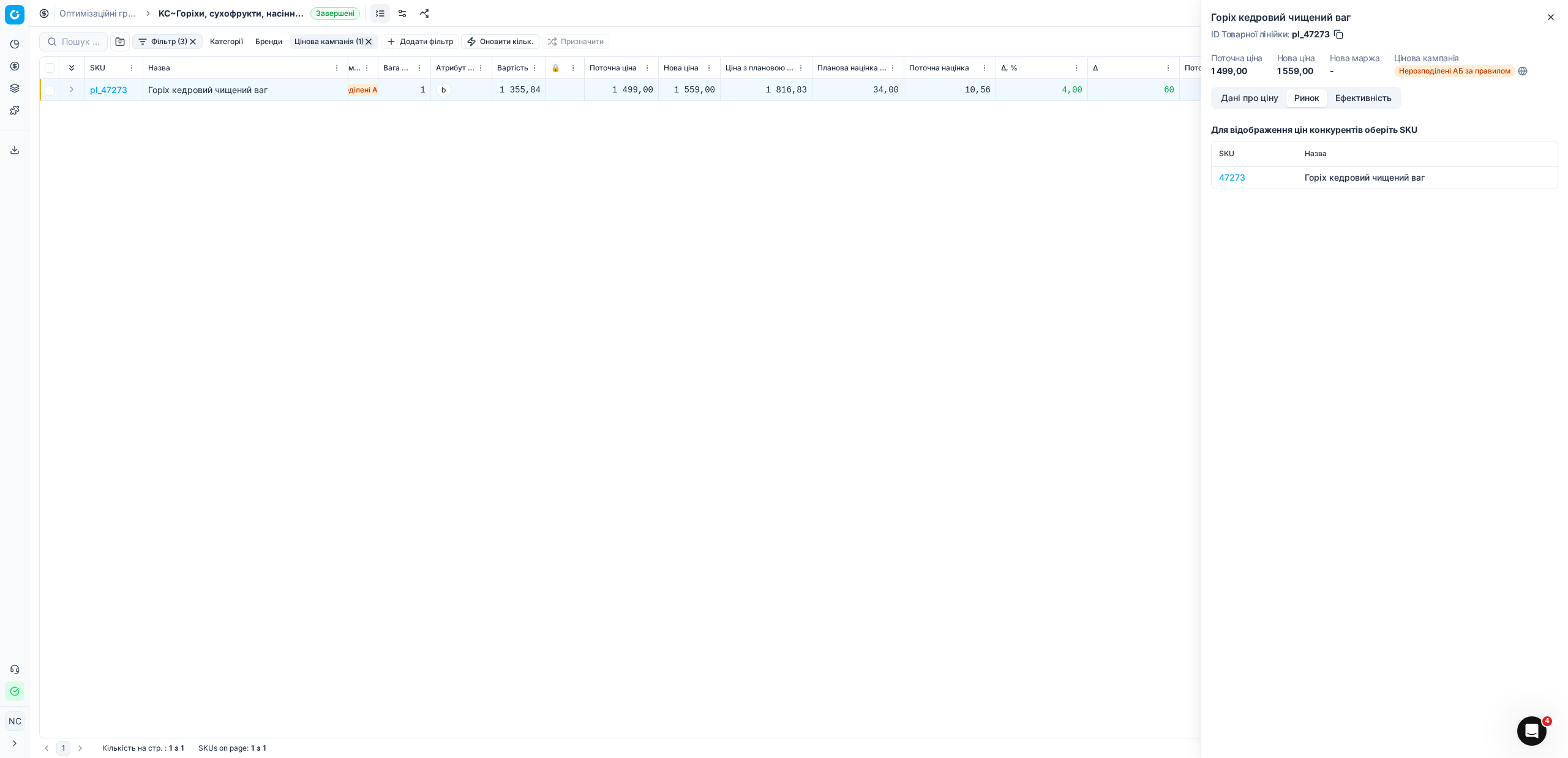
click at [1231, 180] on div "47273" at bounding box center [1254, 177] width 71 height 12
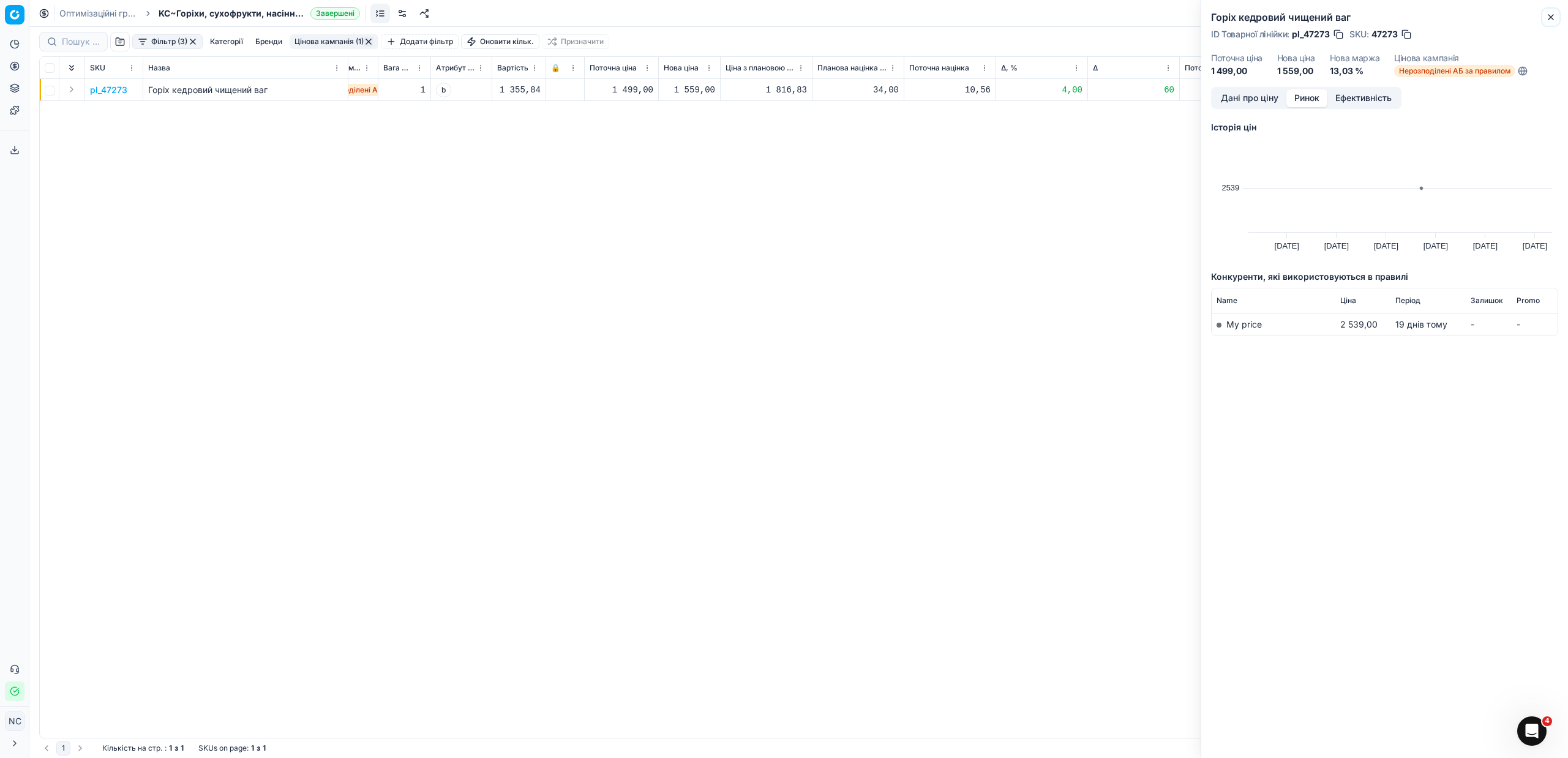
click at [1549, 19] on icon "button" at bounding box center [1551, 17] width 5 height 5
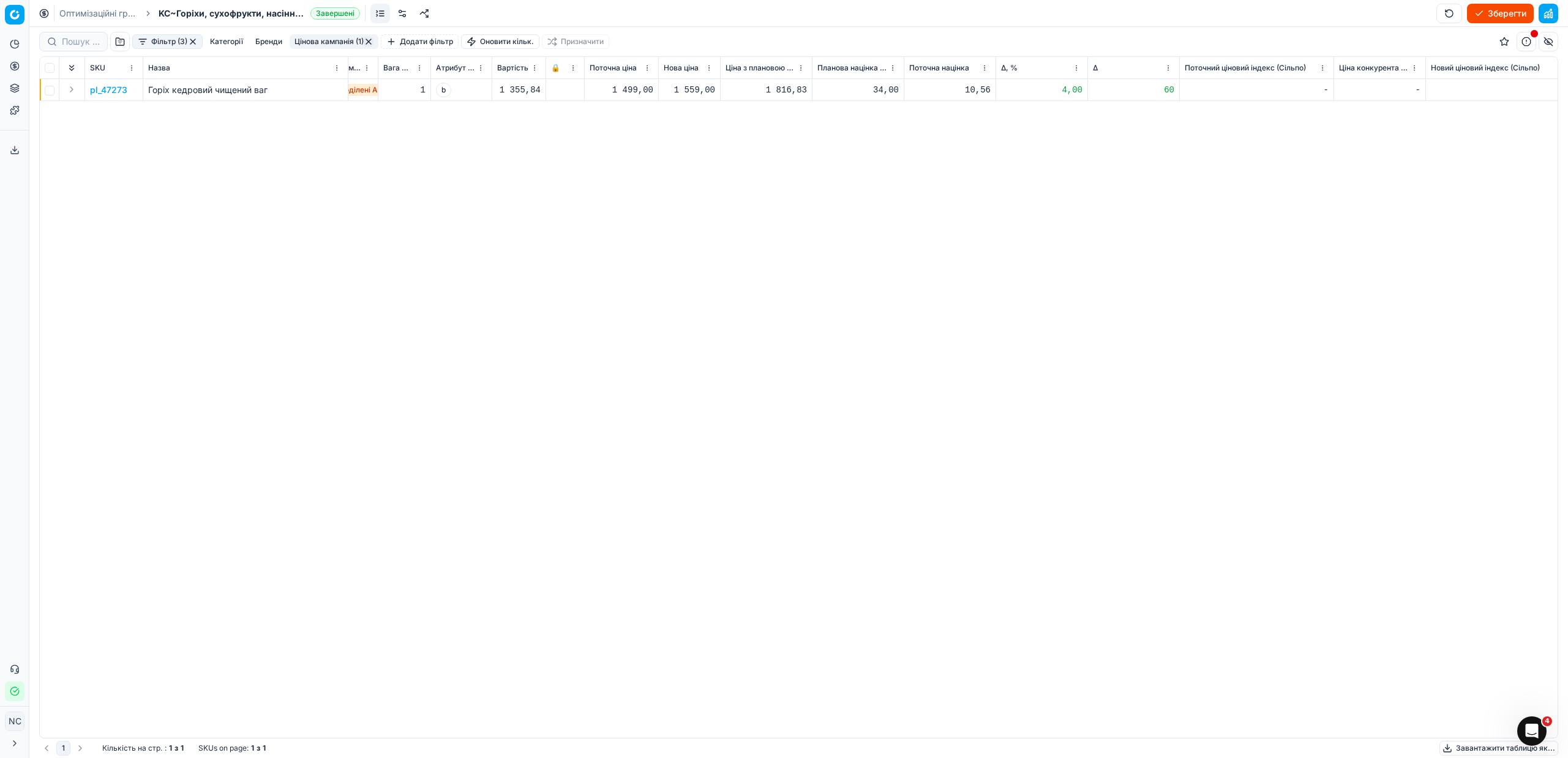
click at [352, 40] on button "Цінова кампанія (1)" at bounding box center [334, 41] width 89 height 15
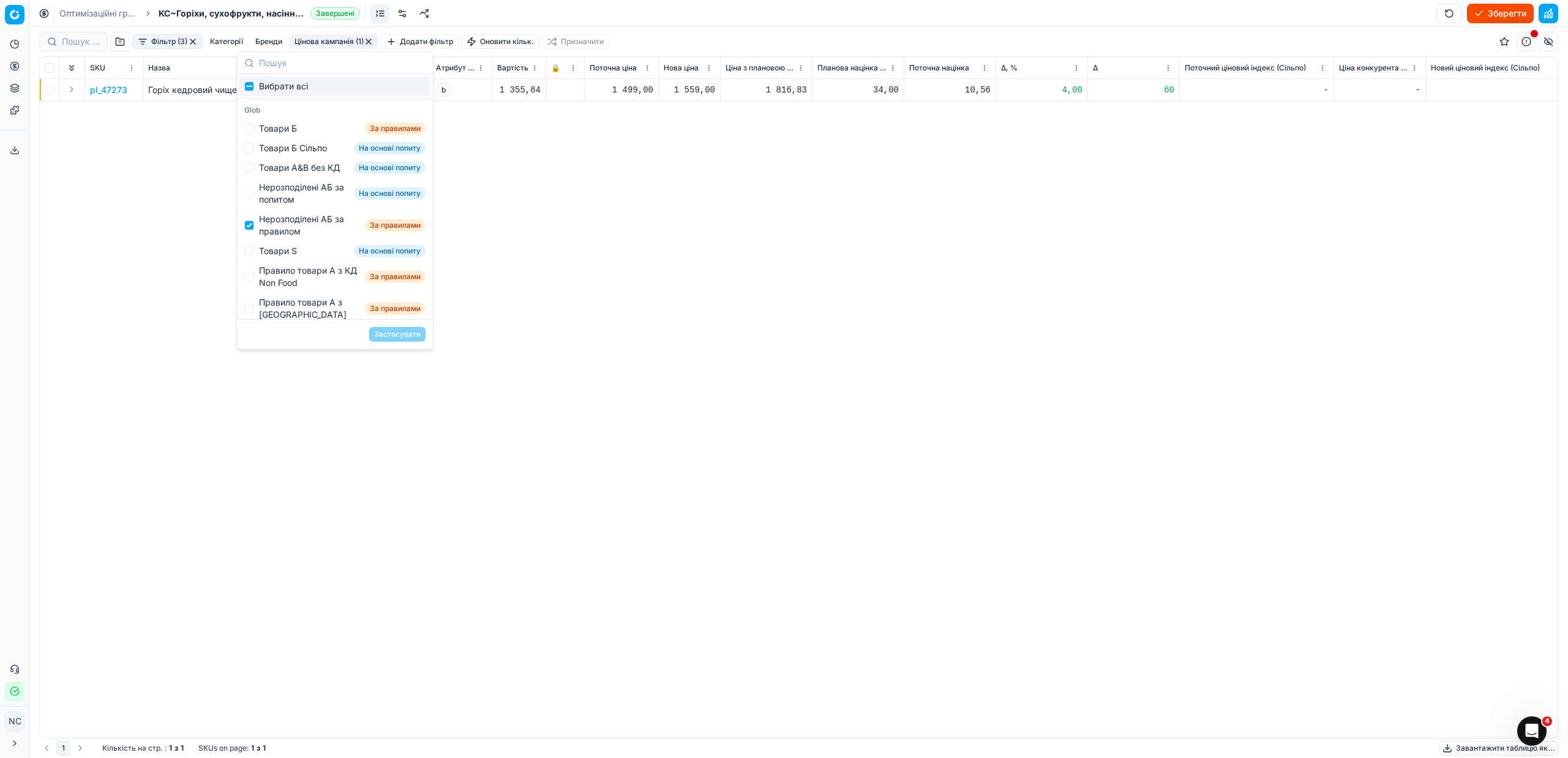
click at [368, 39] on button "button" at bounding box center [369, 41] width 10 height 10
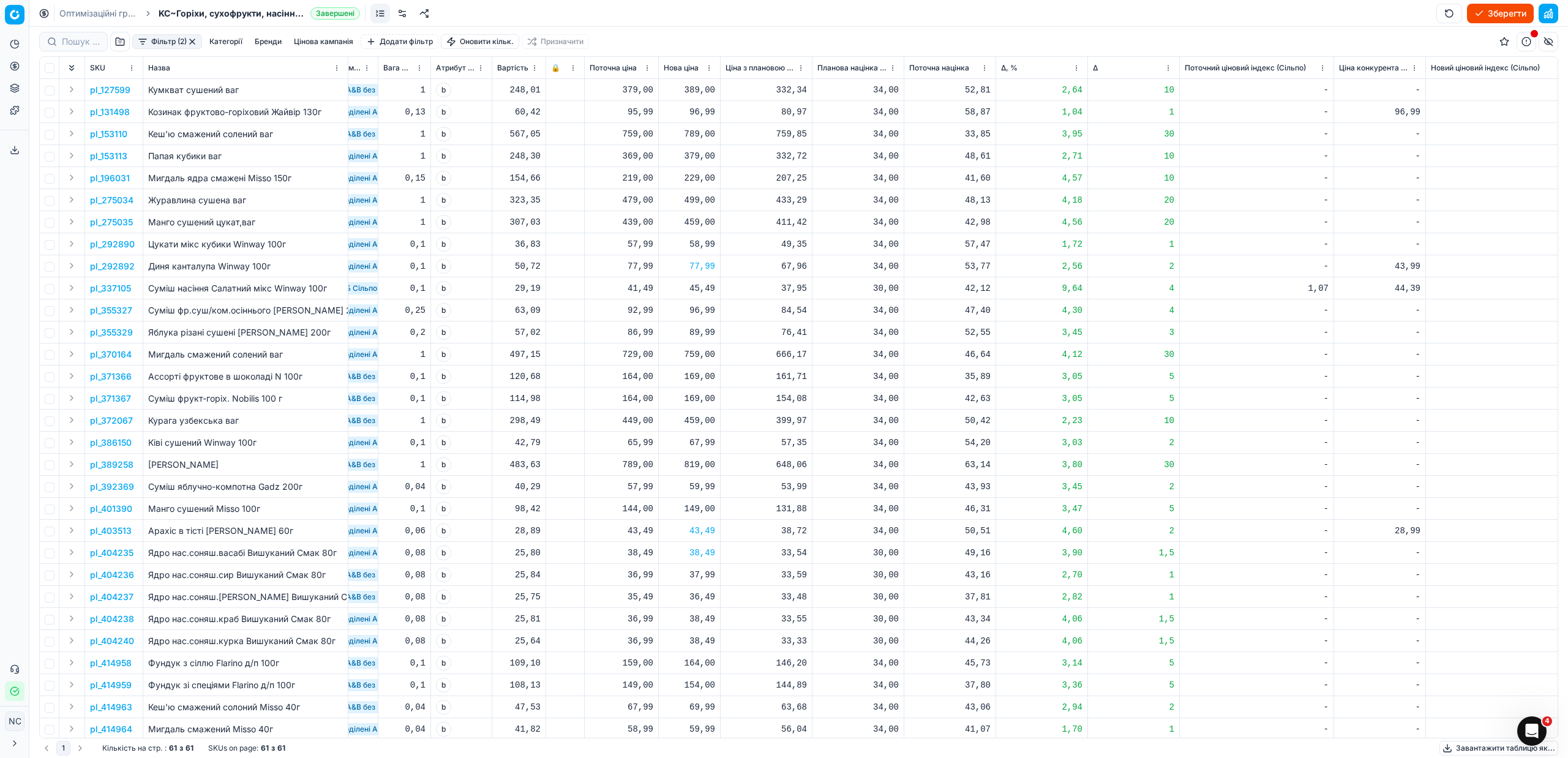
click at [192, 39] on button "button" at bounding box center [192, 41] width 10 height 10
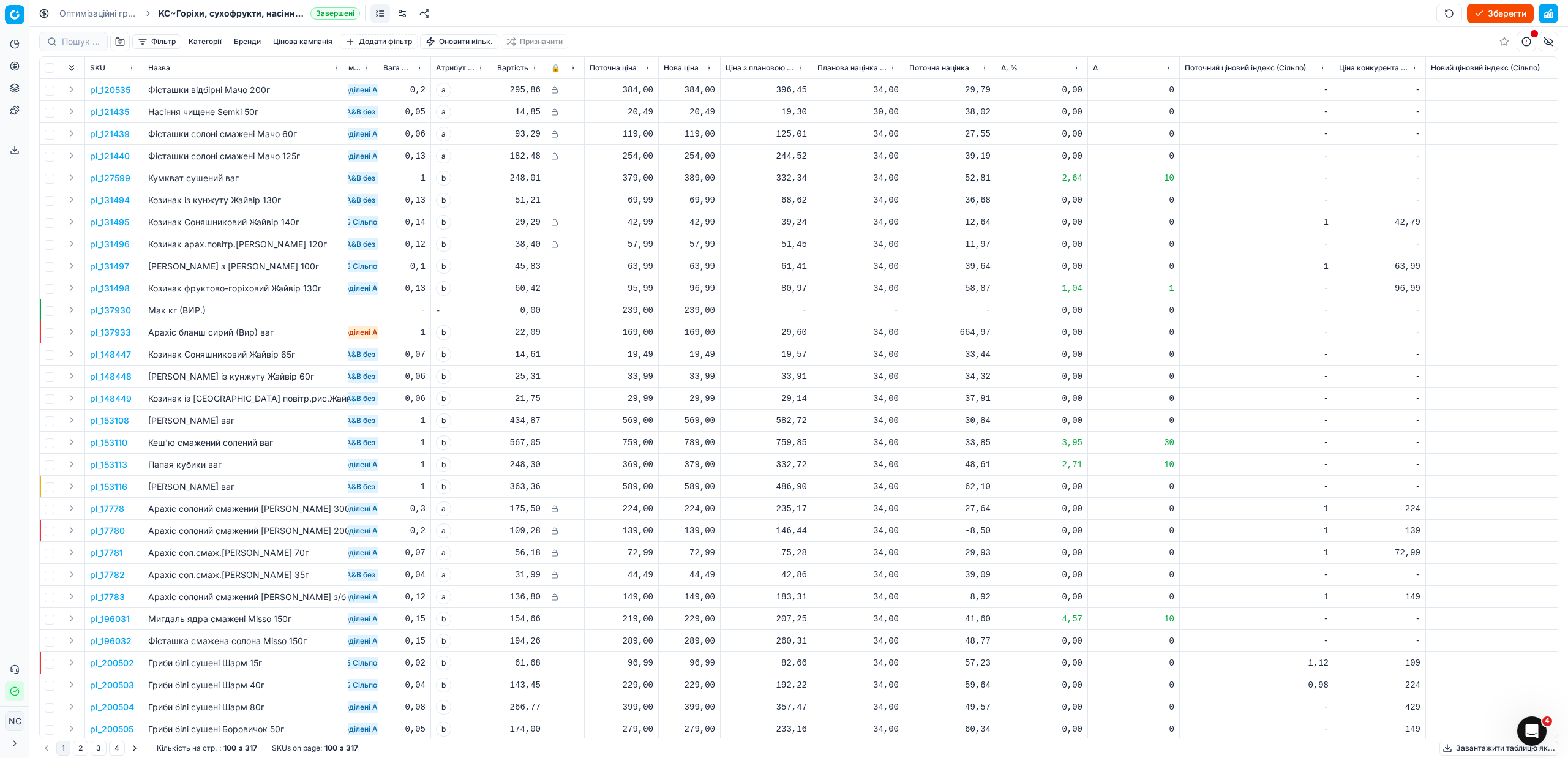
click at [117, 42] on button "button" at bounding box center [120, 41] width 19 height 19
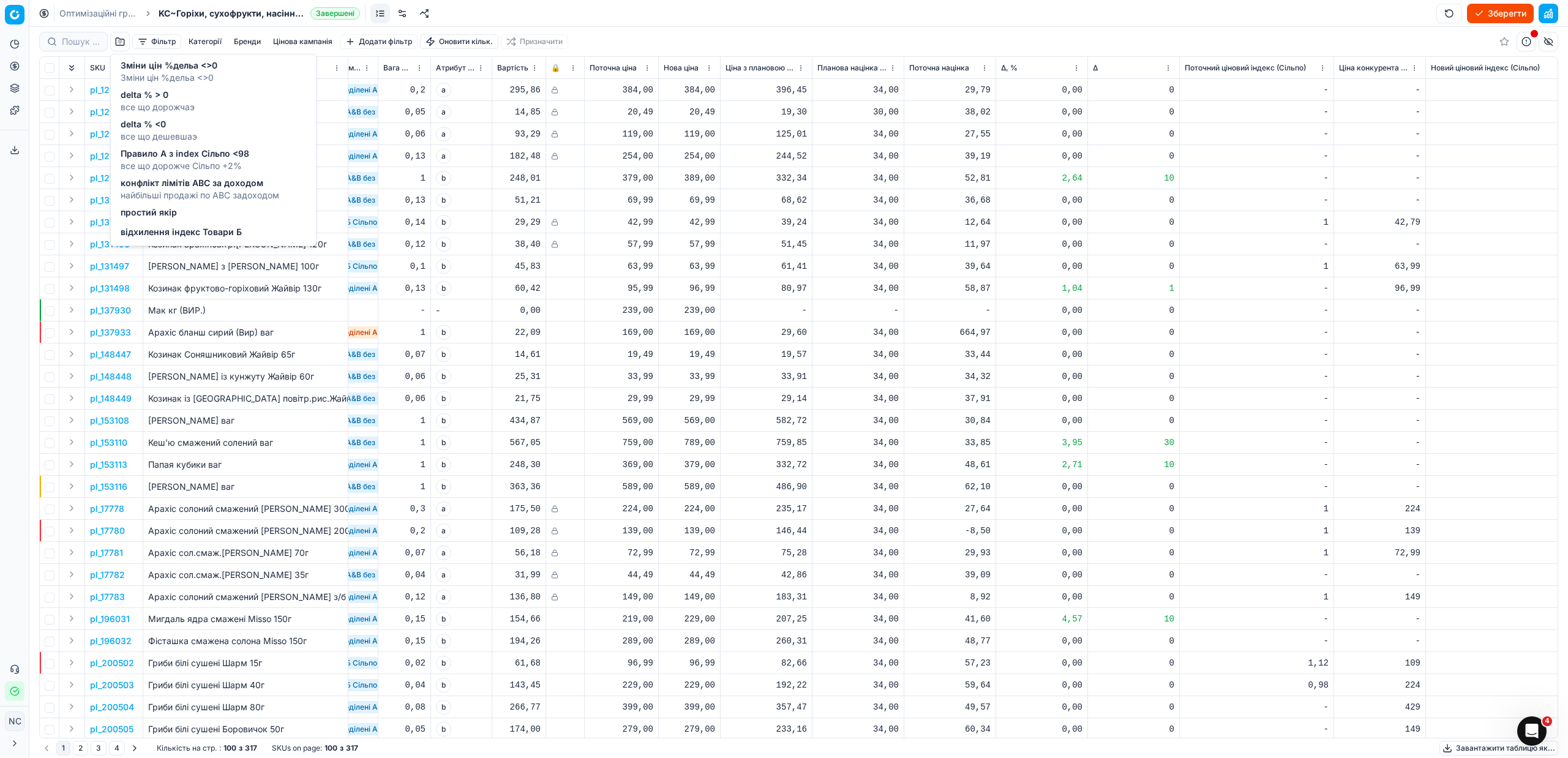
click at [146, 125] on span "delta % <0" at bounding box center [159, 125] width 76 height 12
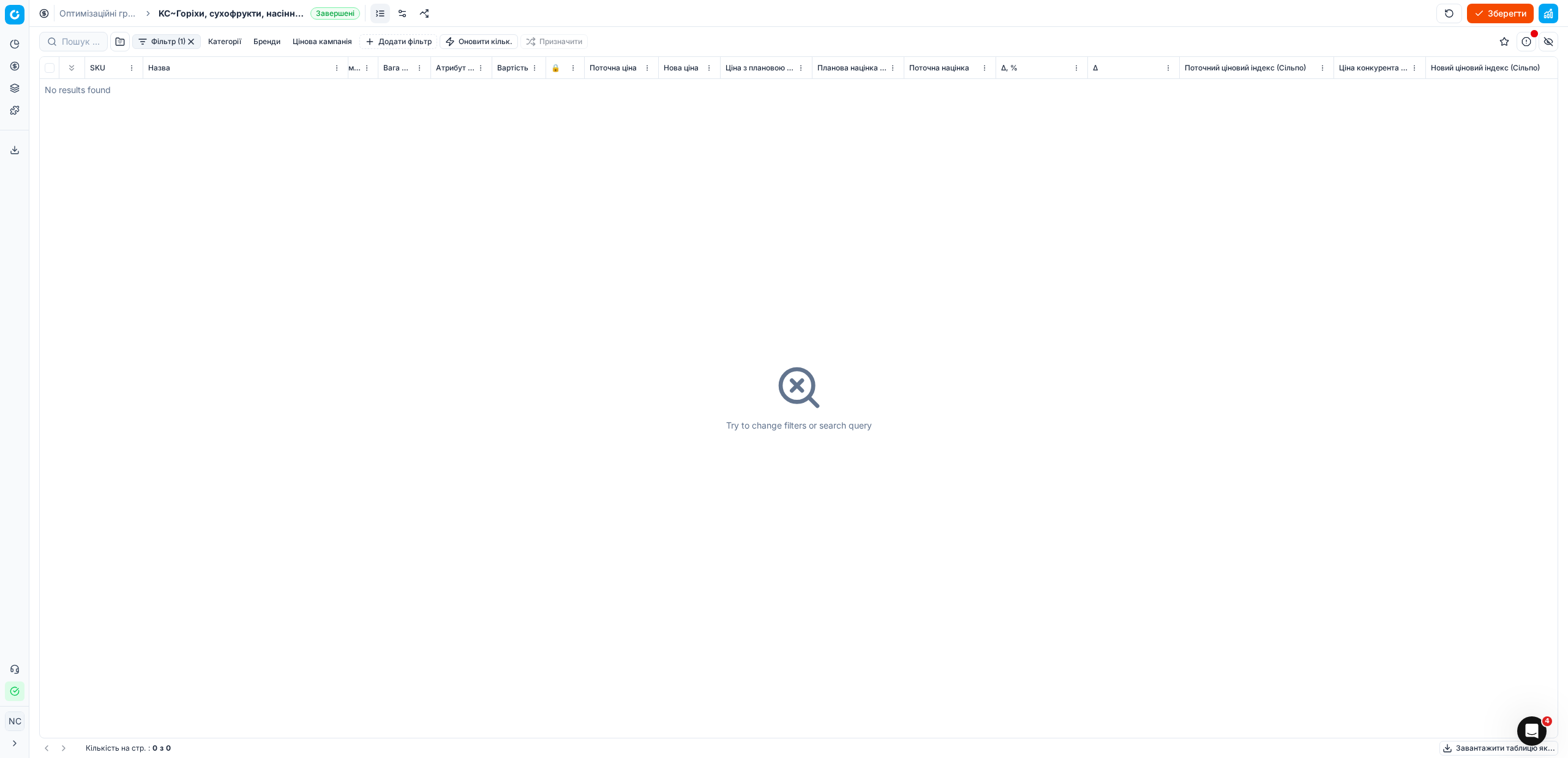
click at [119, 43] on button "button" at bounding box center [120, 41] width 19 height 19
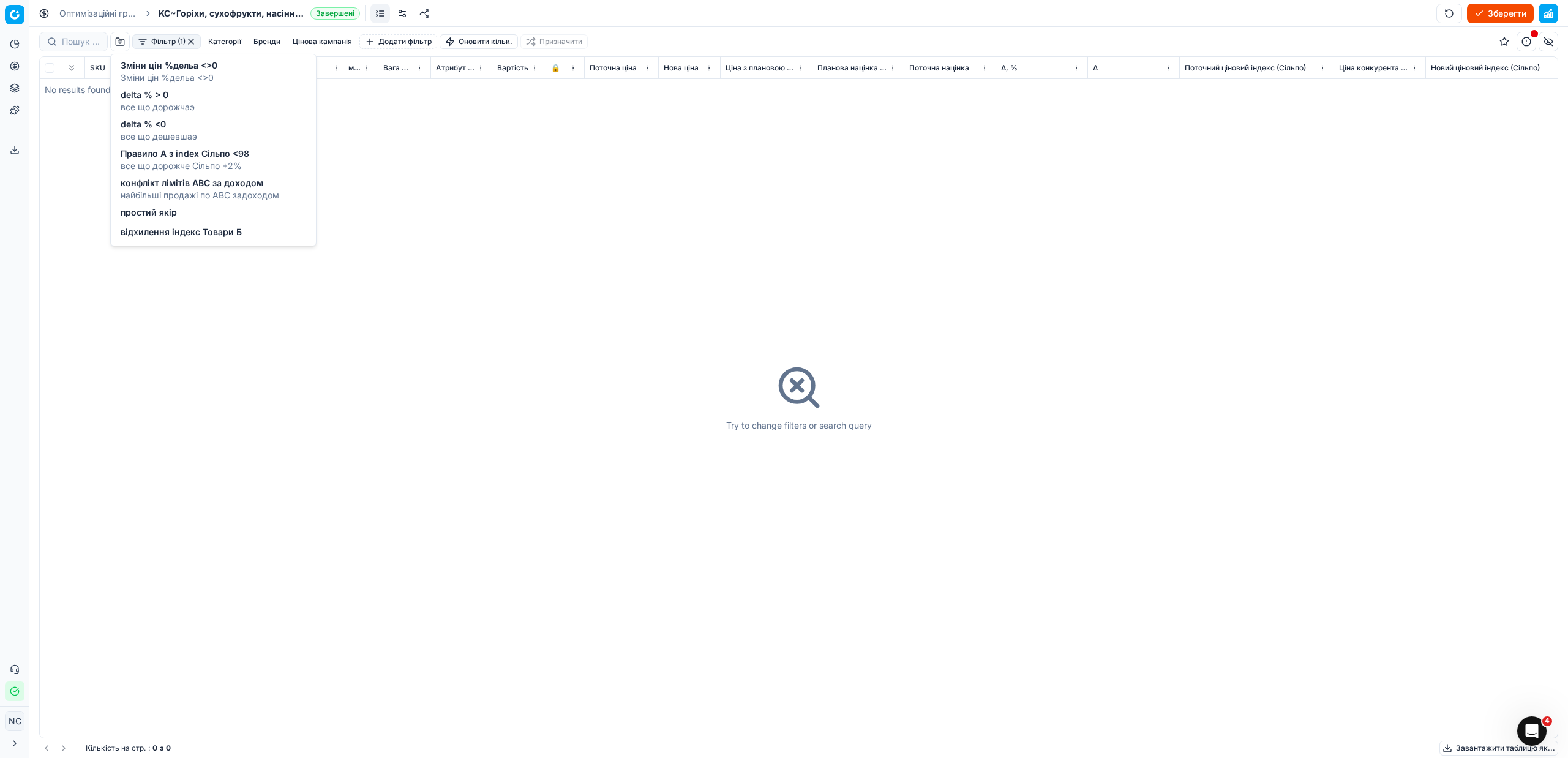
click at [162, 157] on span "Правило А з index Сільпо <98" at bounding box center [184, 154] width 128 height 12
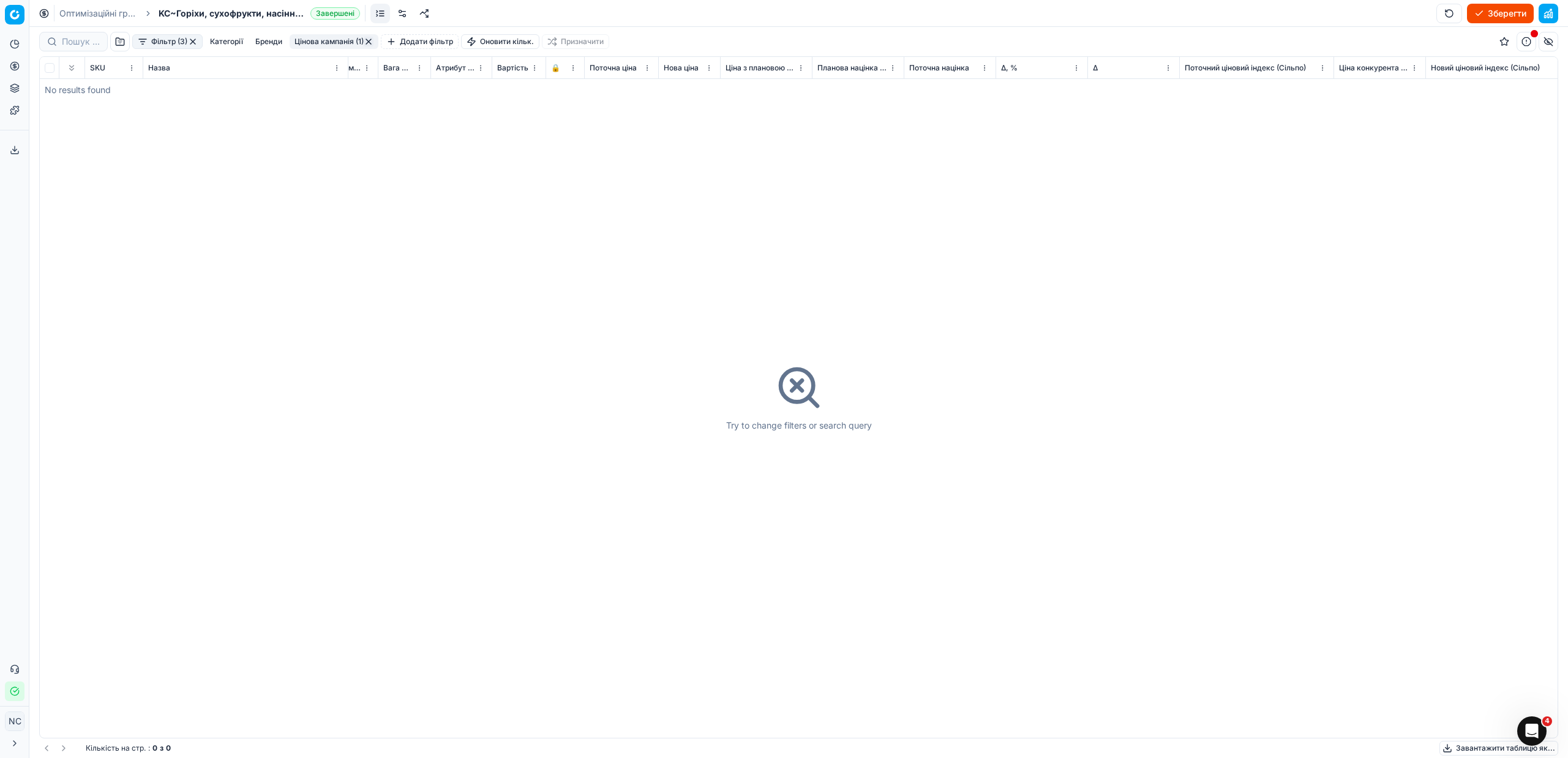
click at [194, 39] on button "button" at bounding box center [193, 41] width 10 height 10
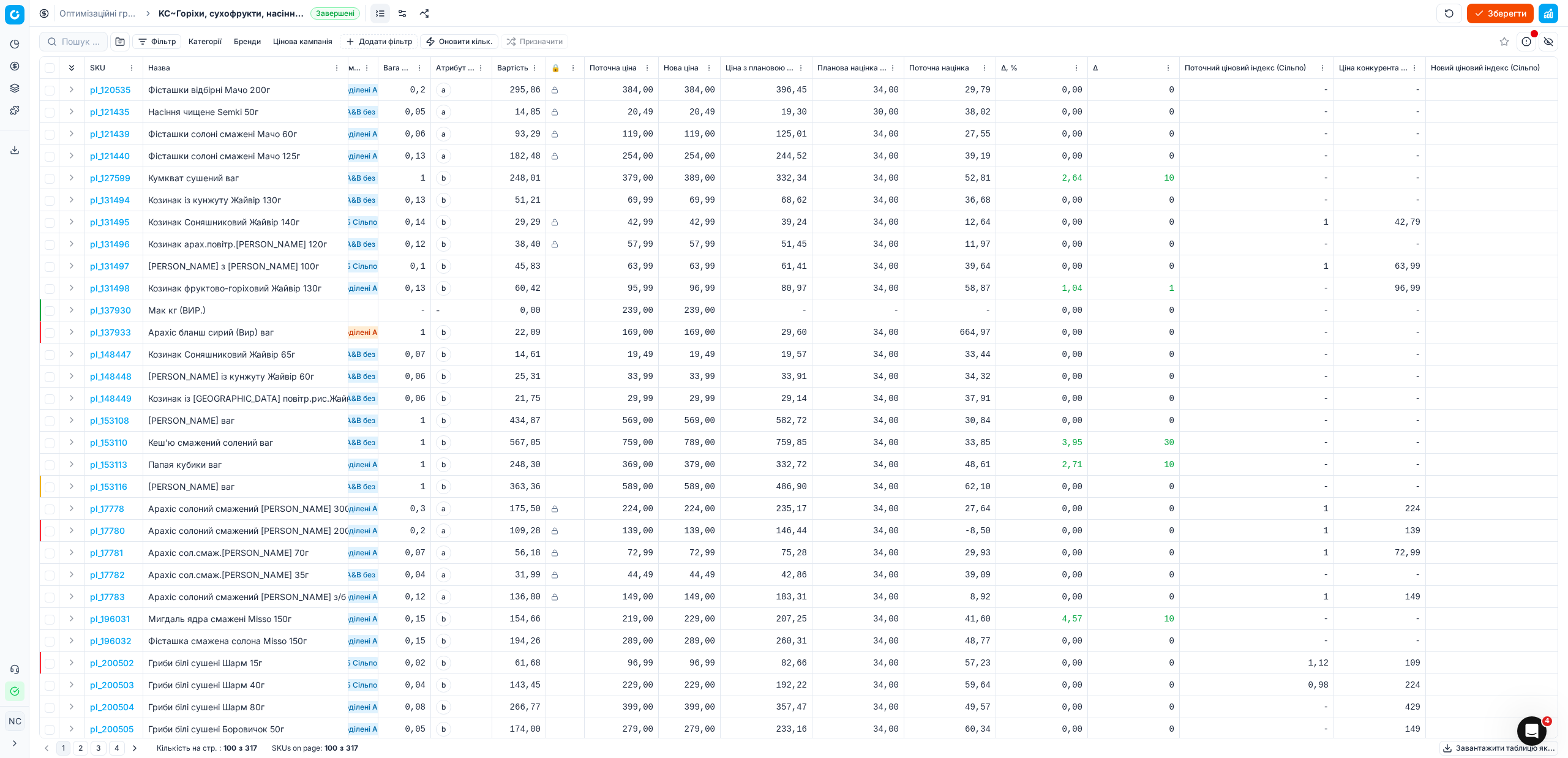
click at [115, 40] on button "button" at bounding box center [120, 41] width 19 height 19
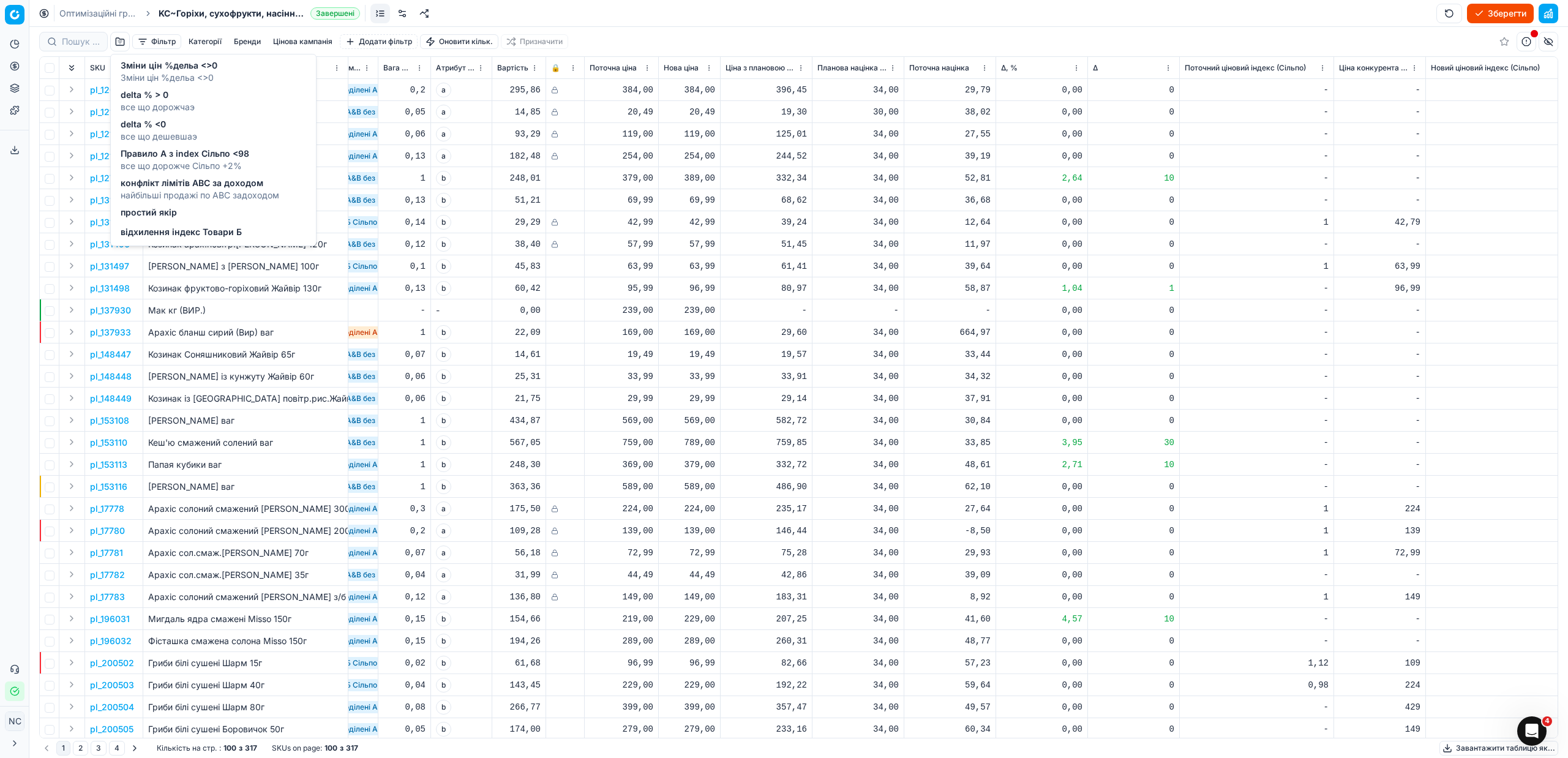
click at [187, 157] on span "Правило А з index Сільпо <98" at bounding box center [184, 154] width 128 height 12
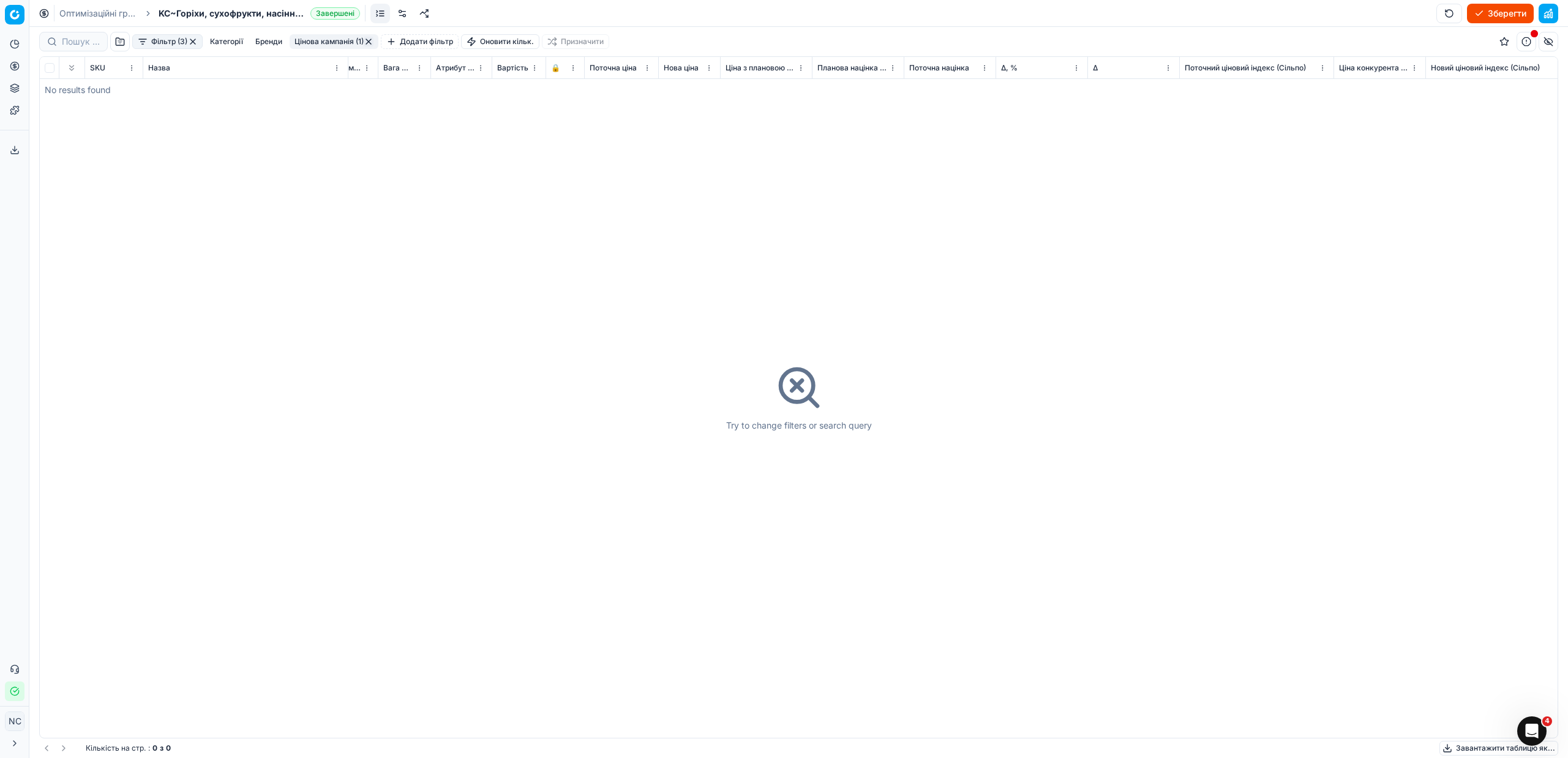
click at [198, 40] on button "button" at bounding box center [193, 41] width 10 height 10
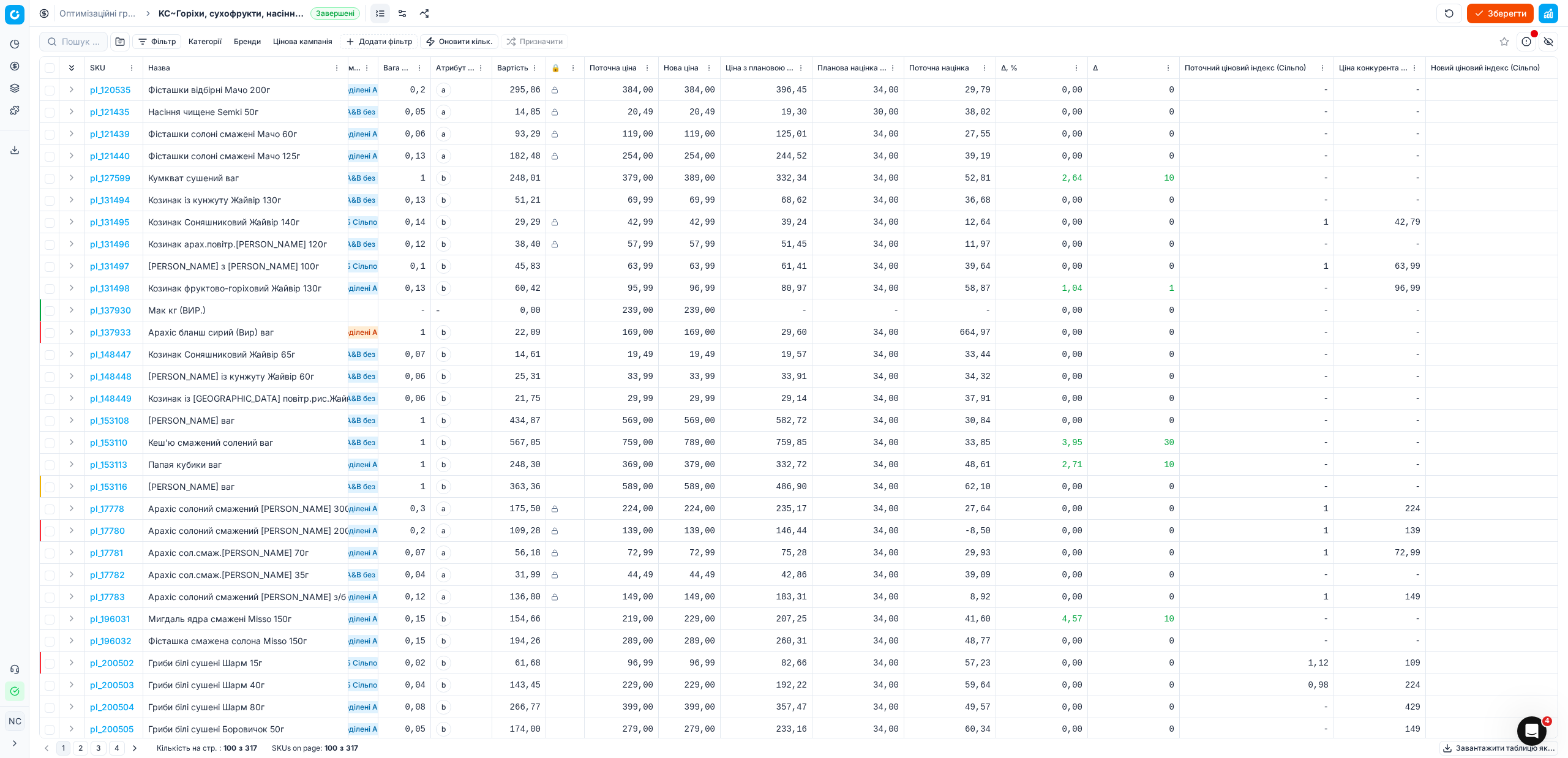
click at [118, 42] on button "button" at bounding box center [120, 41] width 19 height 19
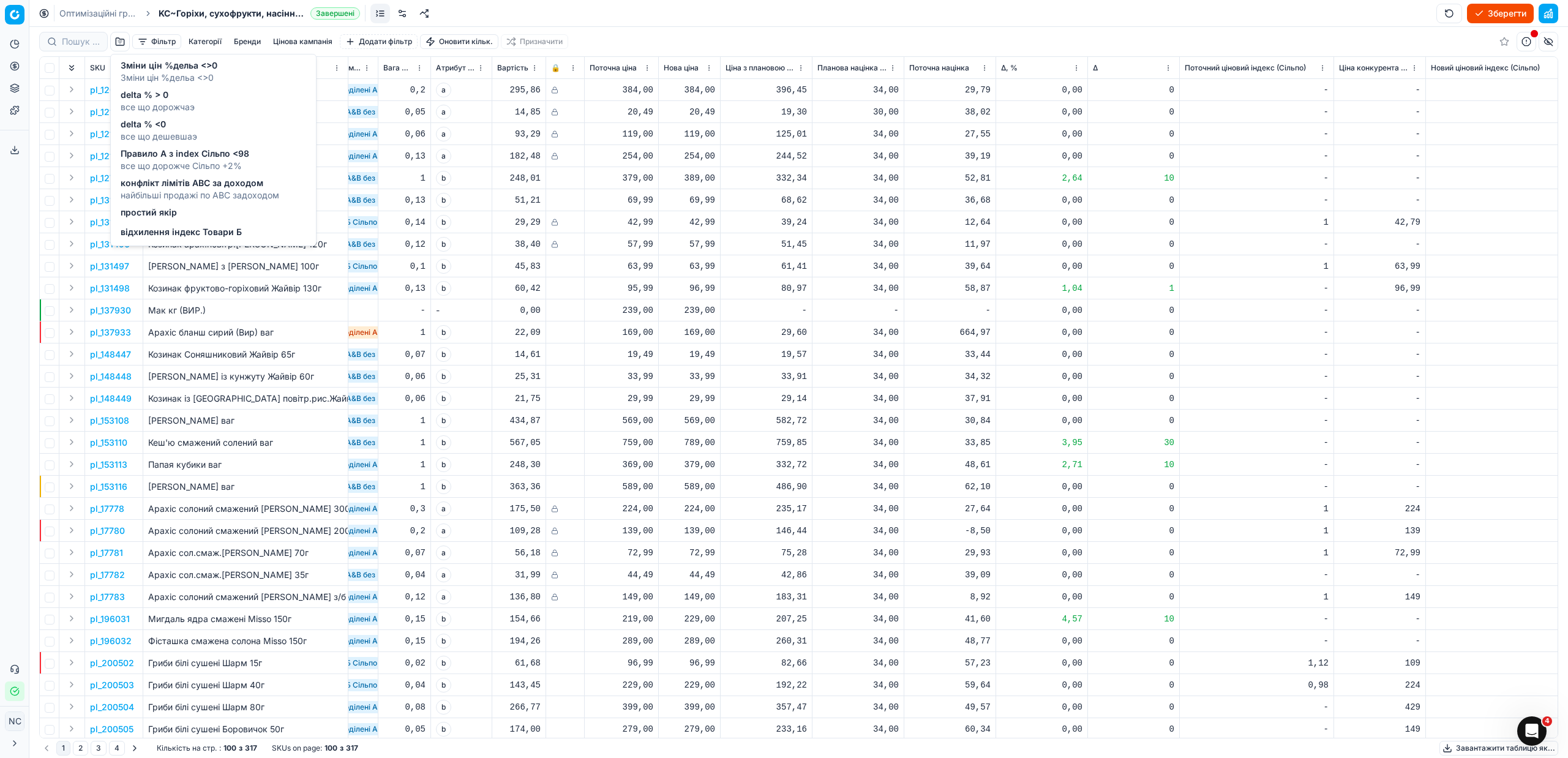
click at [200, 189] on span "найбільші продажі по АВС задоходом" at bounding box center [200, 195] width 159 height 12
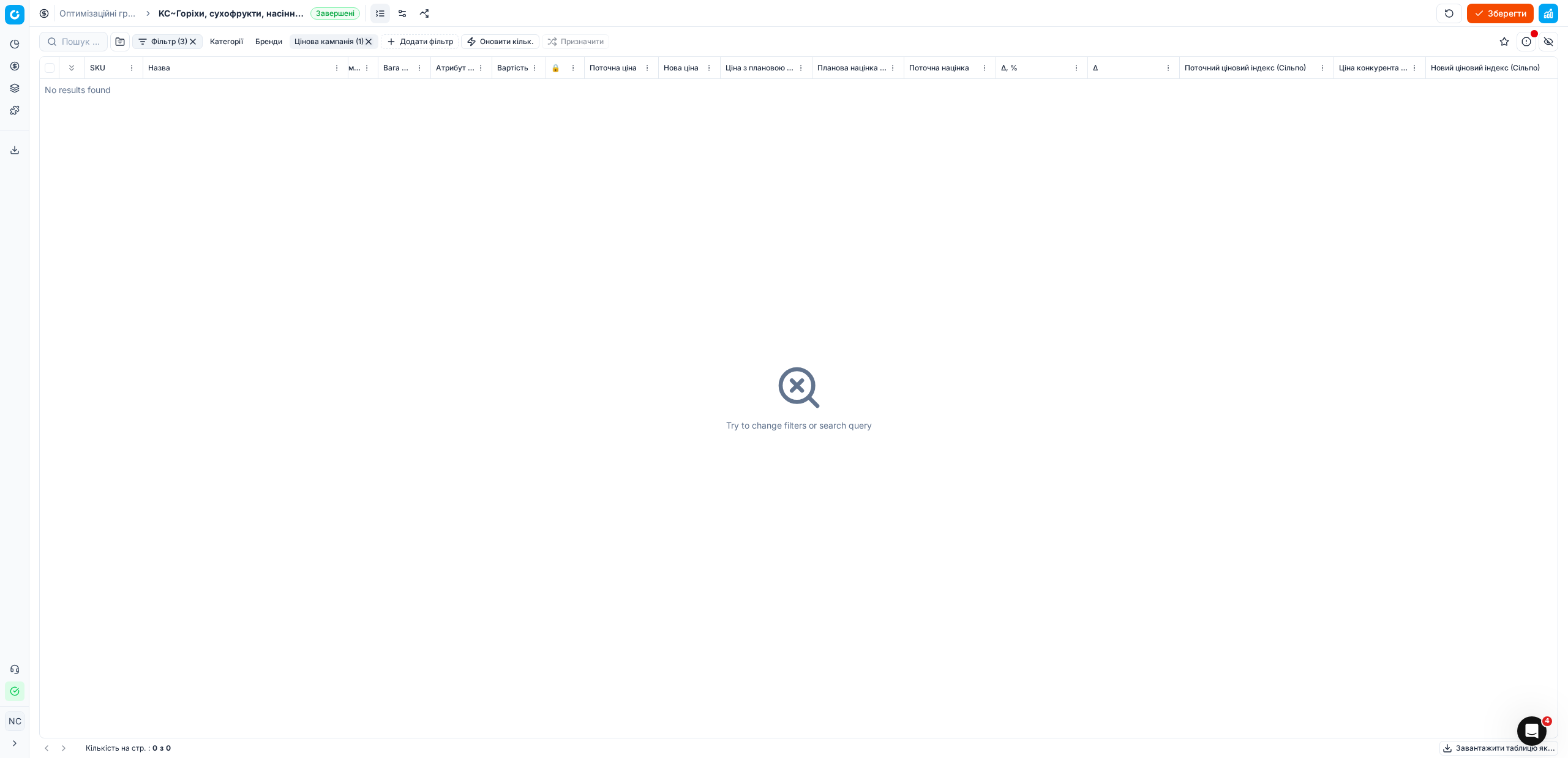
click at [197, 40] on button "button" at bounding box center [193, 41] width 10 height 10
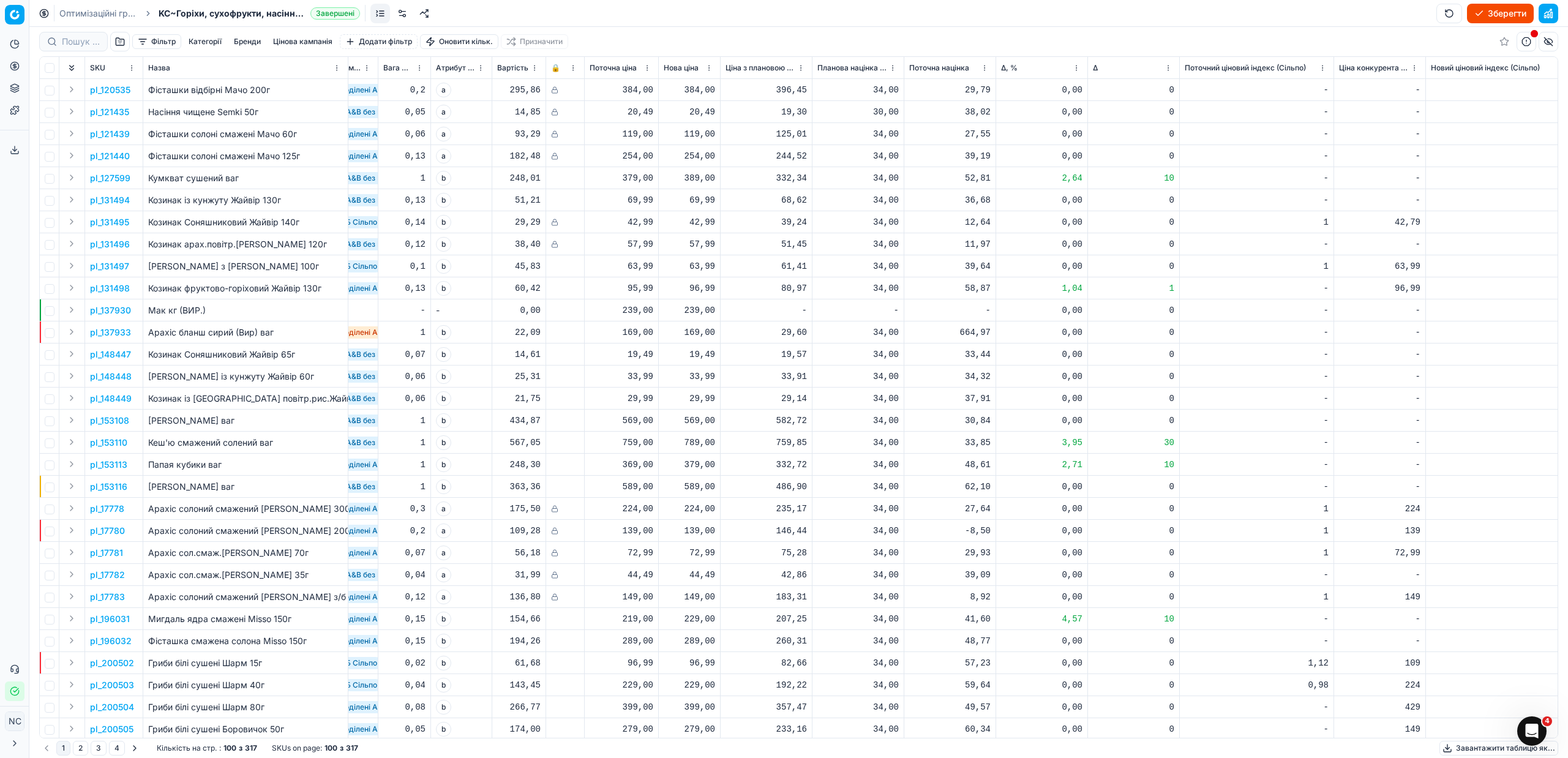
click at [120, 44] on button "button" at bounding box center [120, 41] width 19 height 19
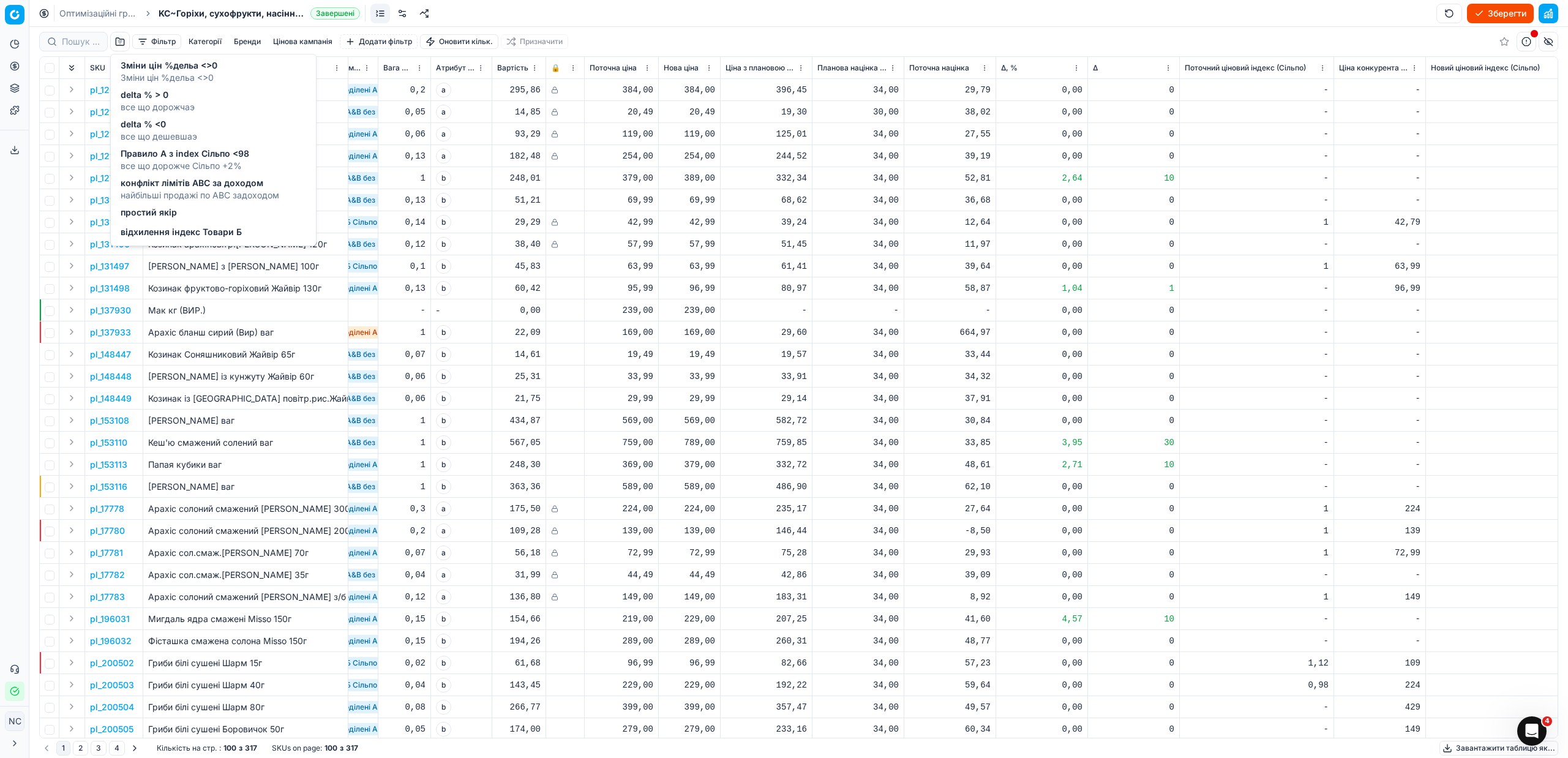
click at [165, 233] on span "відхилення індекс Товари Б" at bounding box center [181, 232] width 121 height 12
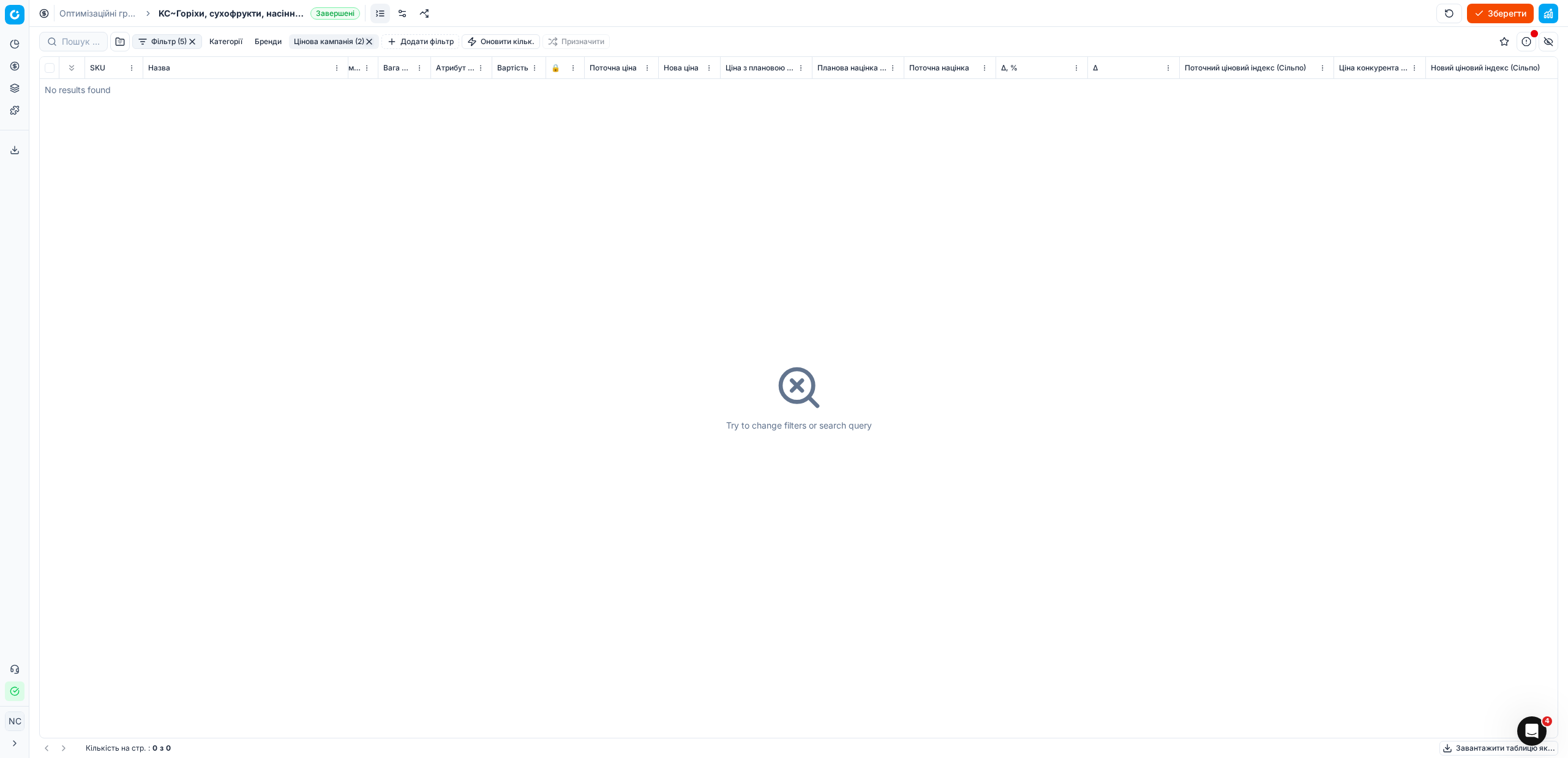
click at [191, 41] on button "button" at bounding box center [192, 41] width 10 height 10
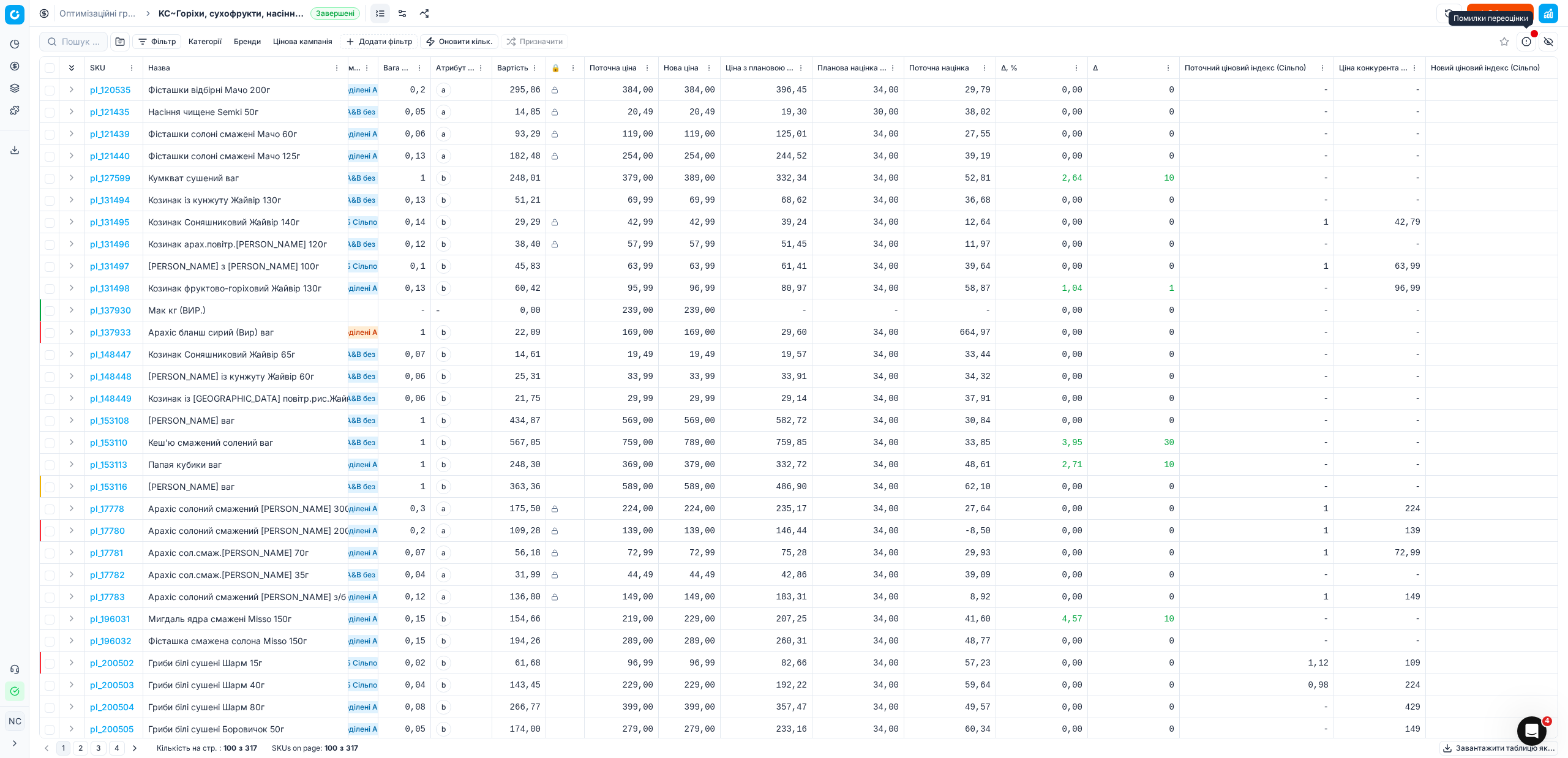
click at [1533, 39] on span "button" at bounding box center [1534, 33] width 10 height 10
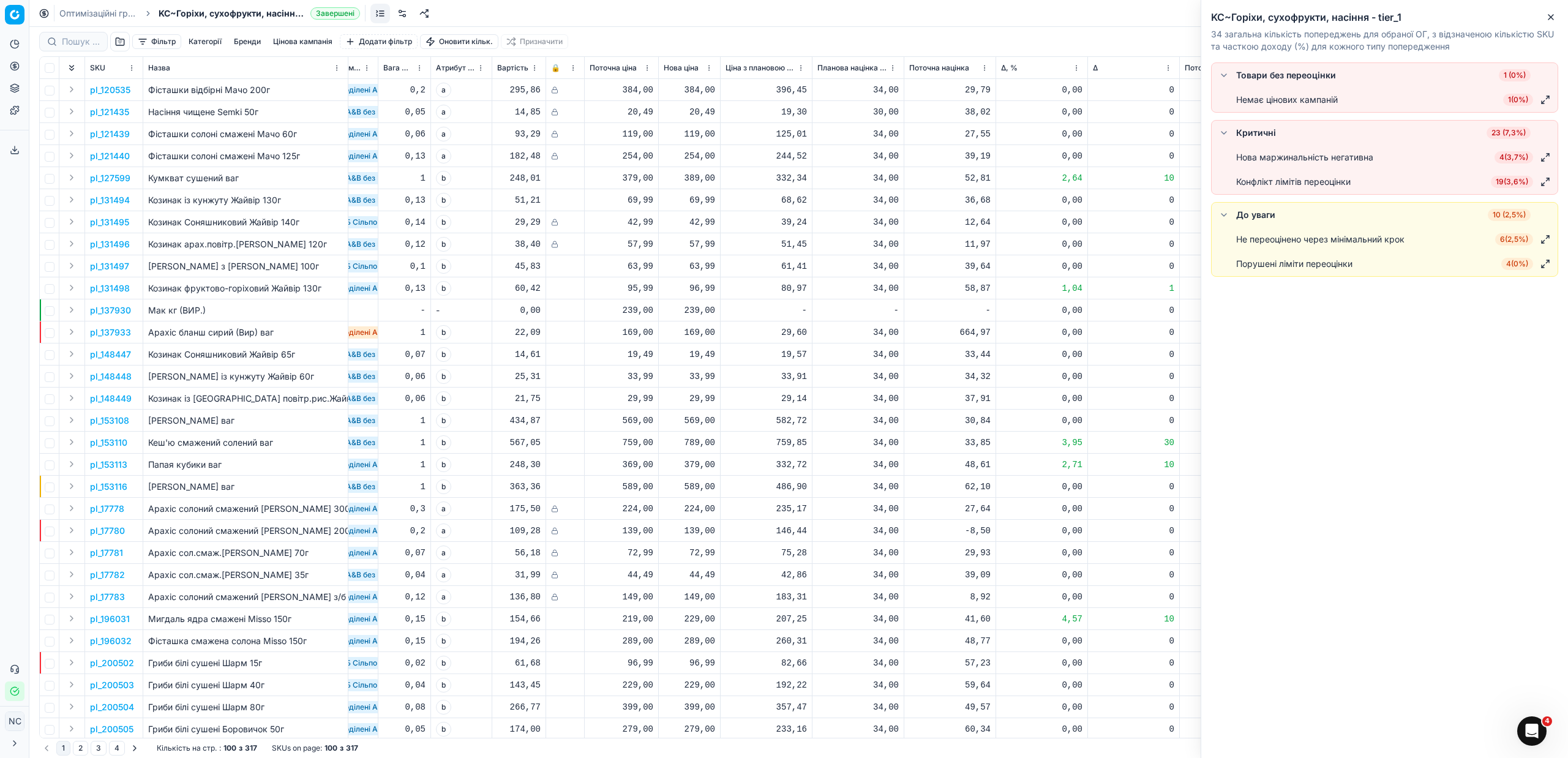
click at [1515, 98] on span "1 ( 0% )" at bounding box center [1517, 100] width 30 height 12
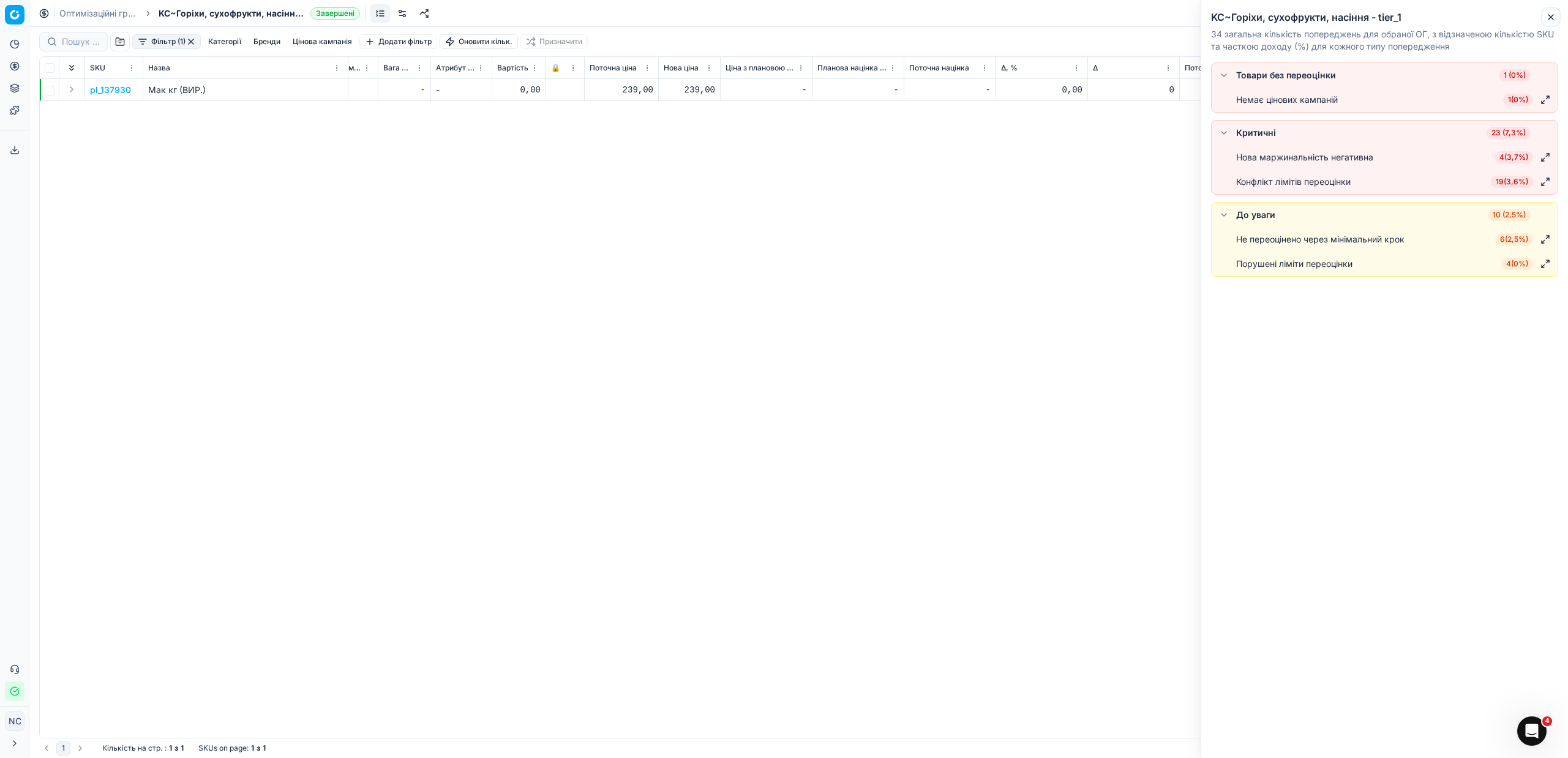
click at [1547, 17] on icon "button" at bounding box center [1551, 17] width 10 height 10
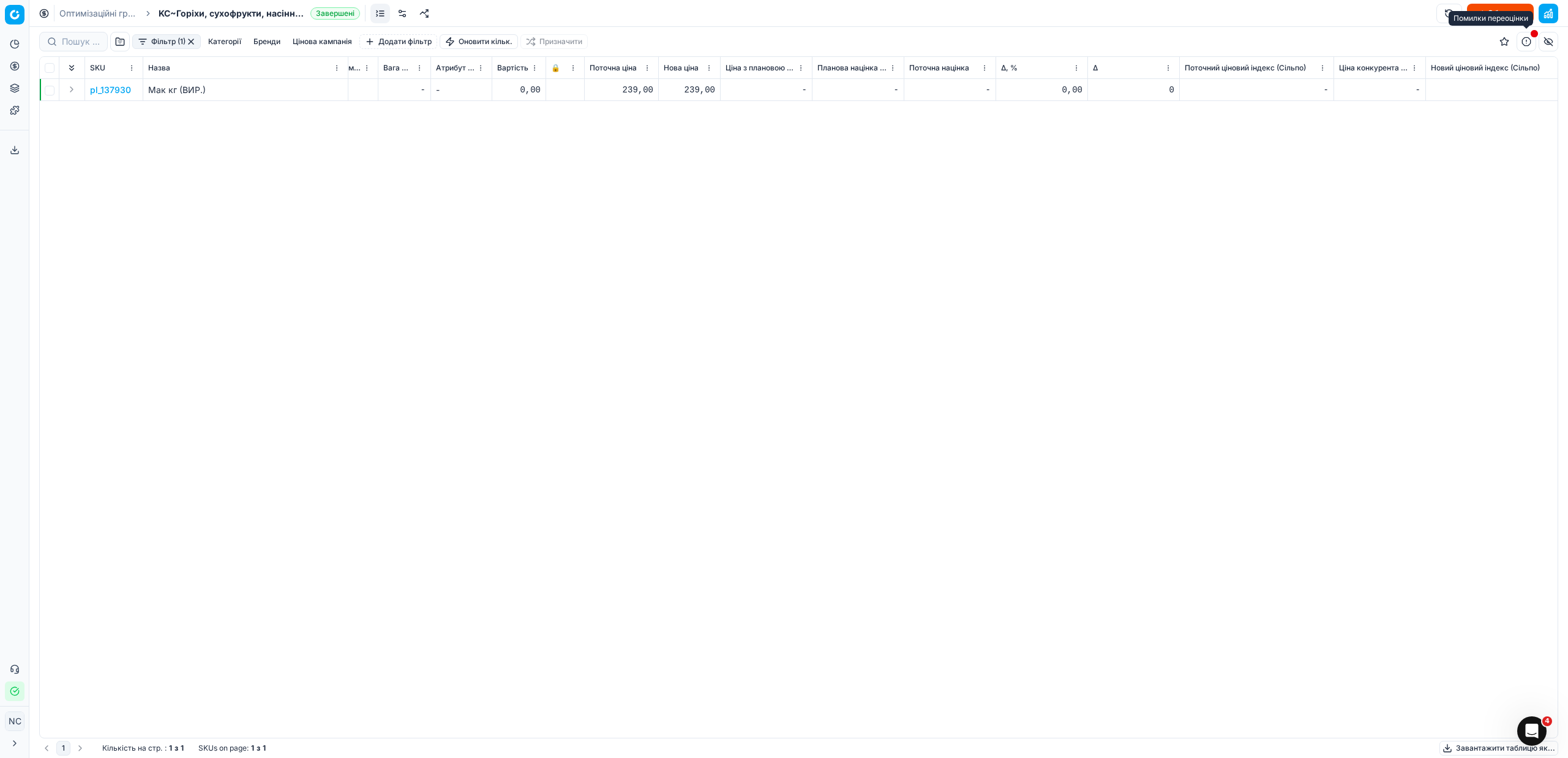
click at [1523, 43] on button "button" at bounding box center [1526, 41] width 19 height 19
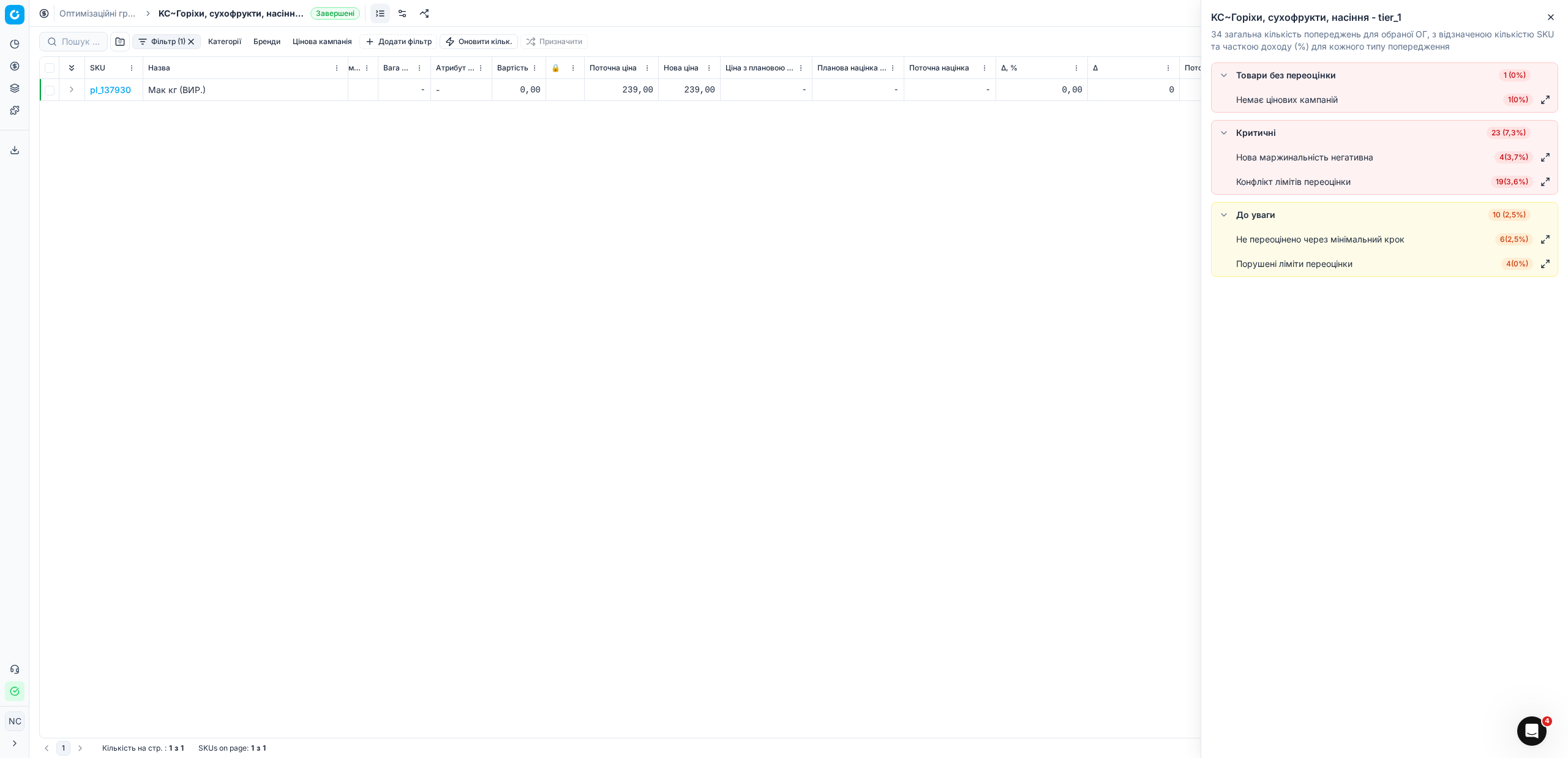
click at [1519, 158] on span "4 ( 3,7% )" at bounding box center [1514, 157] width 39 height 12
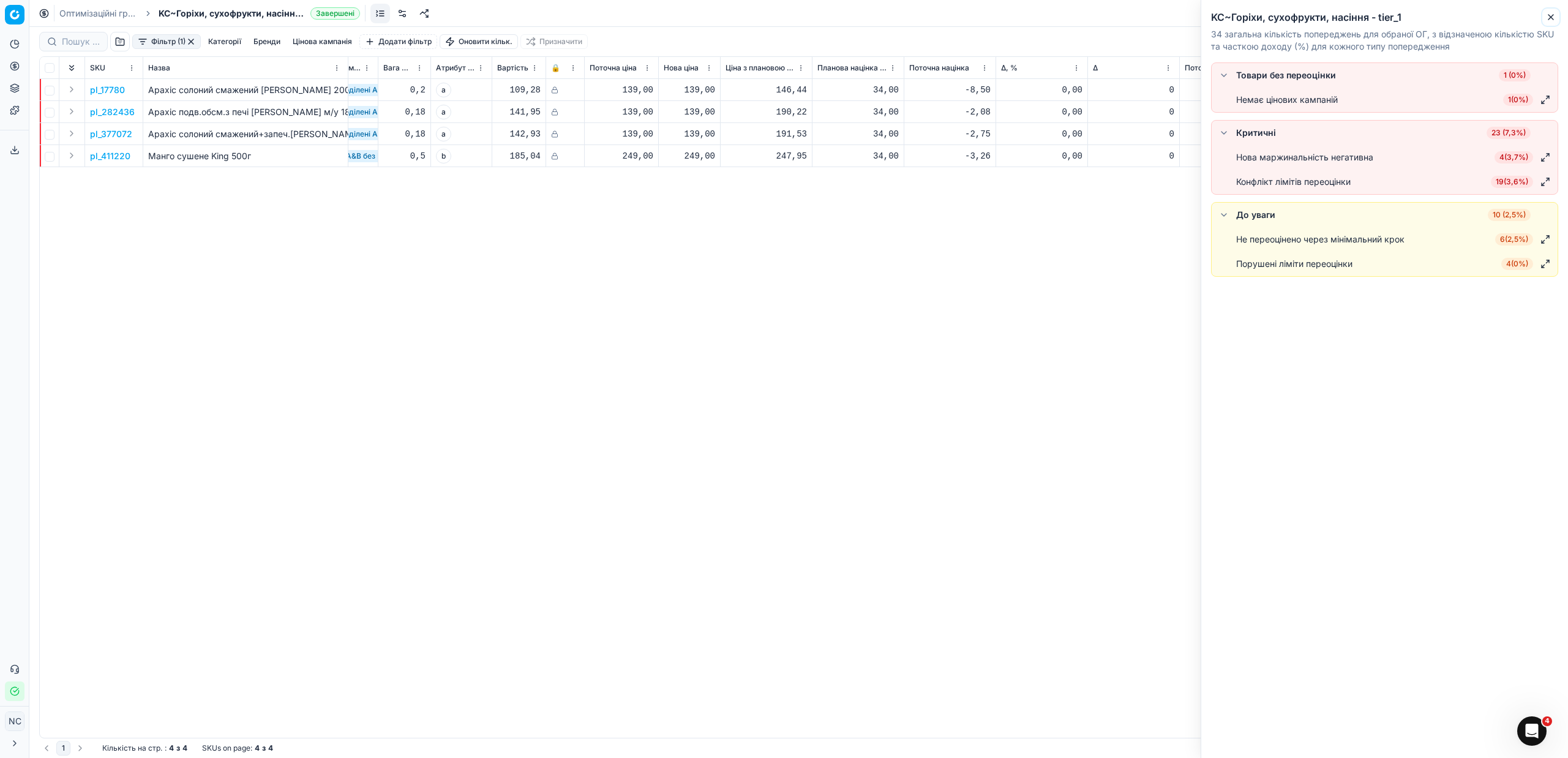
click at [1552, 16] on icon "button" at bounding box center [1551, 17] width 5 height 5
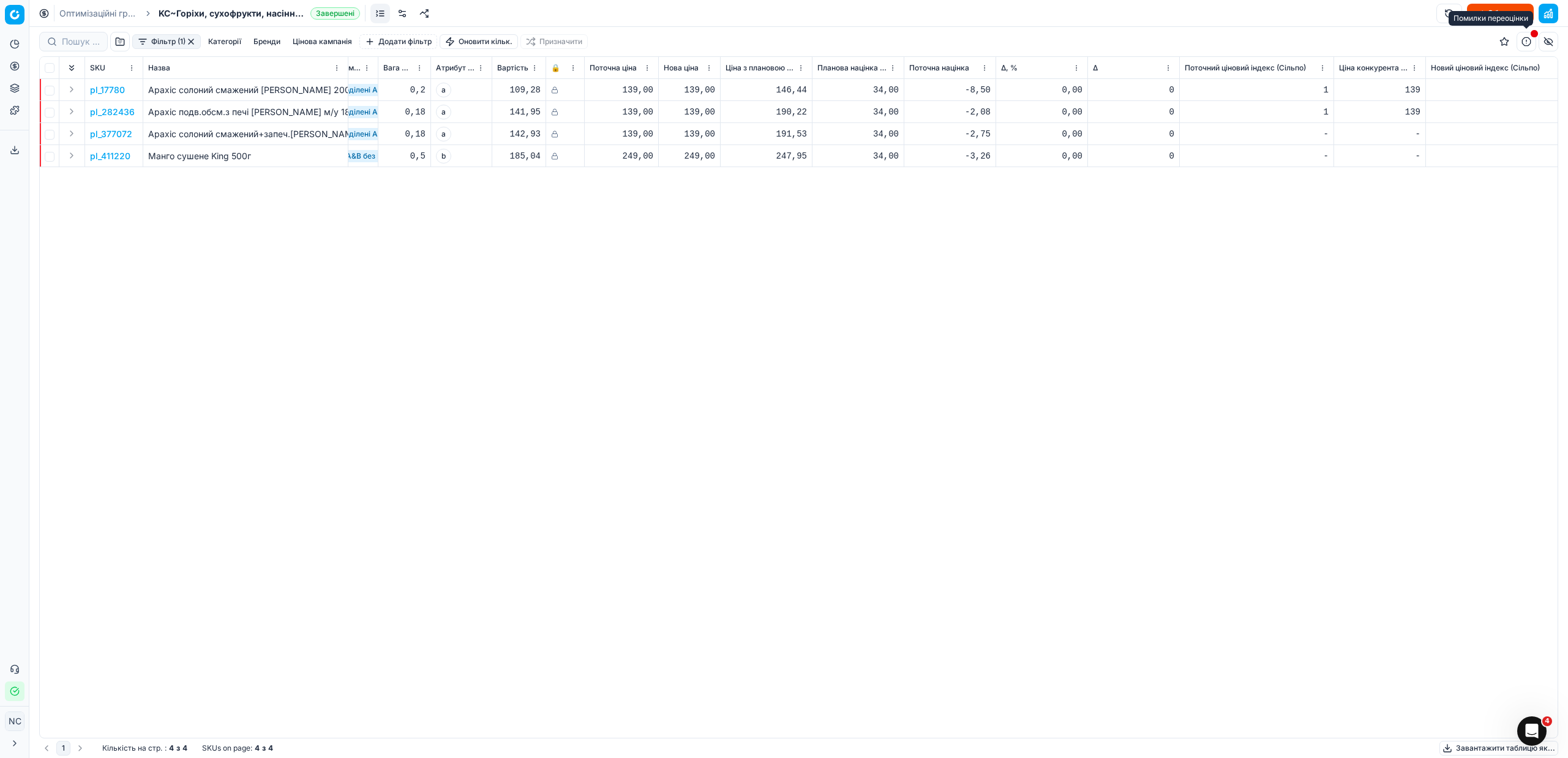
click at [1527, 40] on button "button" at bounding box center [1526, 41] width 19 height 19
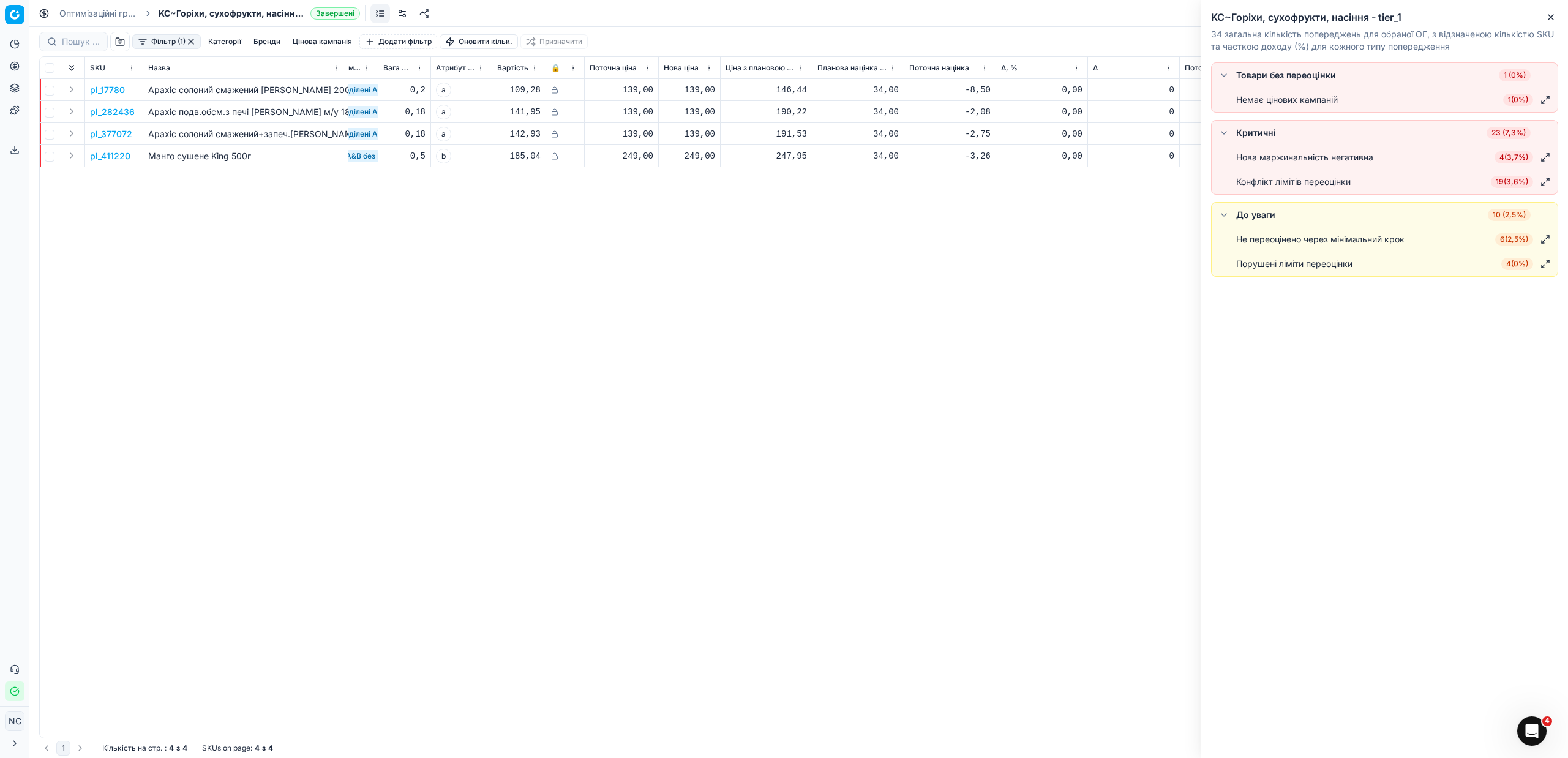
click at [1500, 183] on span "19 ( 3,6% )" at bounding box center [1512, 182] width 42 height 12
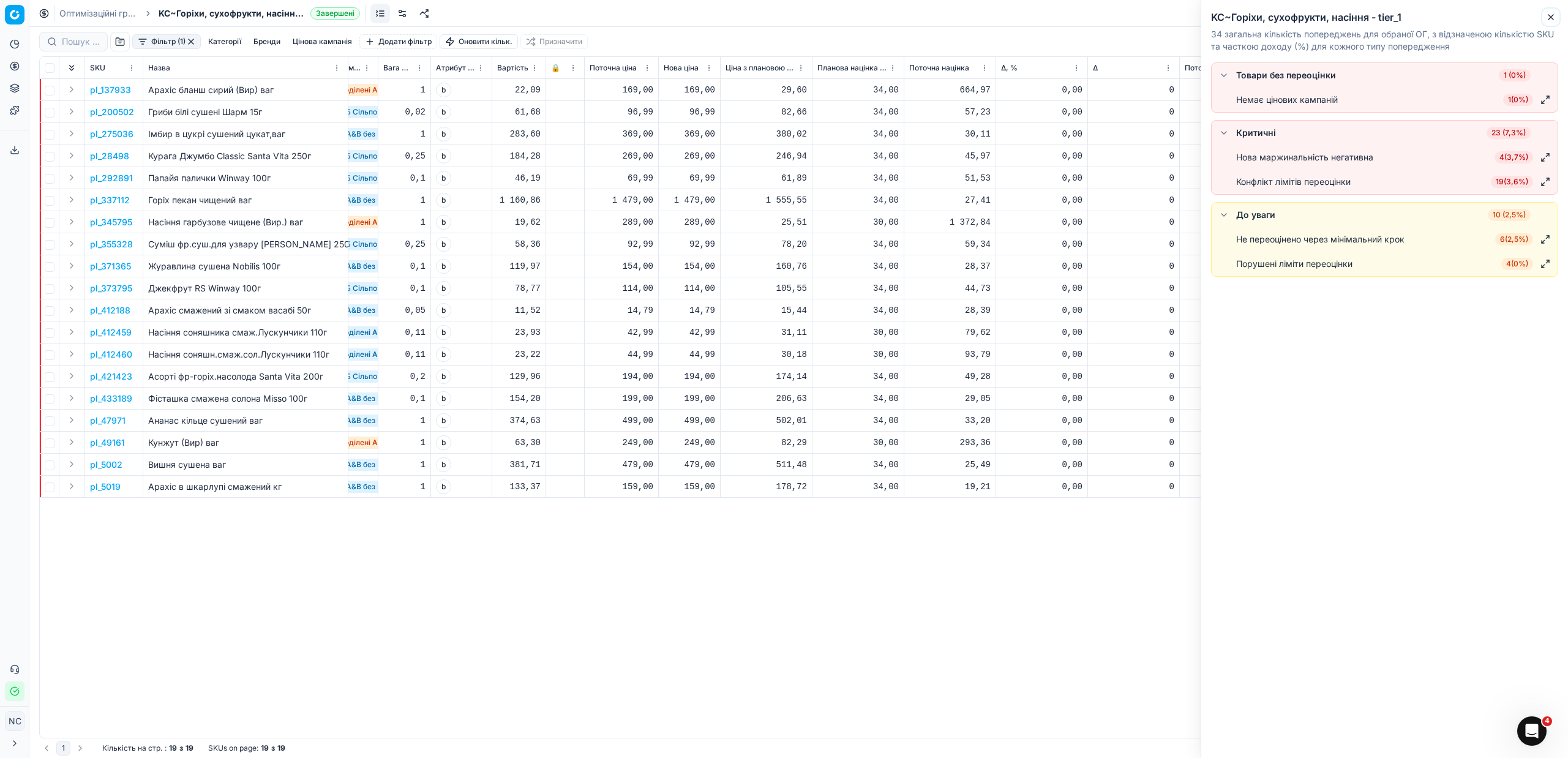
click at [1551, 18] on icon "button" at bounding box center [1551, 17] width 10 height 10
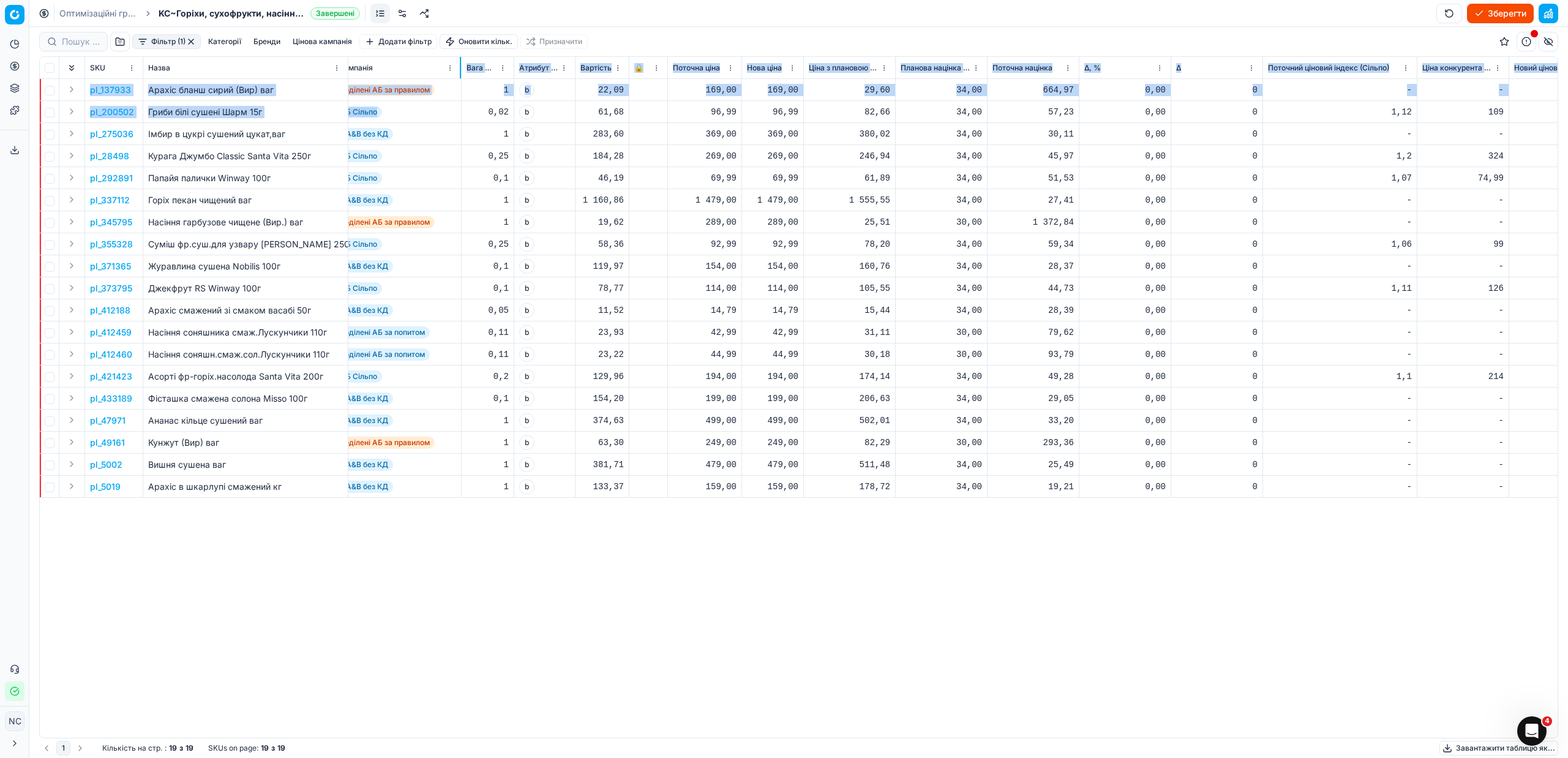
drag, startPoint x: 377, startPoint y: 73, endPoint x: 460, endPoint y: 112, distance: 91.7
click at [460, 112] on div "SKU Назва Одиниці виміру Бренди Остання зміна ціни Тип переоцінки Цінова кампан…" at bounding box center [798, 397] width 1517 height 681
click at [481, 570] on div "pl_137933 Арахіс бланш сирий (Вир) ваг кг Без бренда [DATE] За правилами Нерозп…" at bounding box center [488, 409] width 1517 height 659
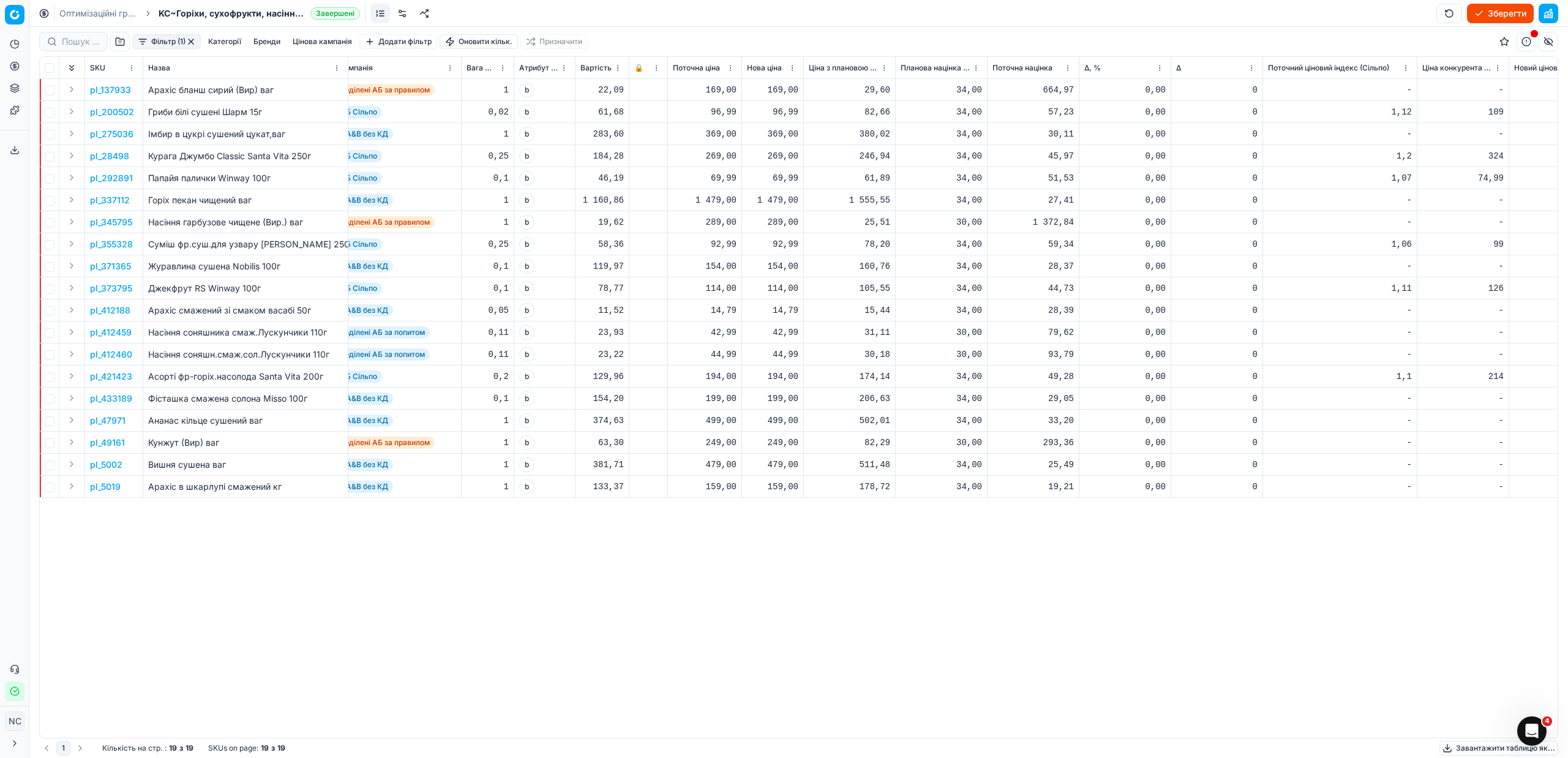
click at [121, 288] on p "pl_373795" at bounding box center [111, 289] width 42 height 12
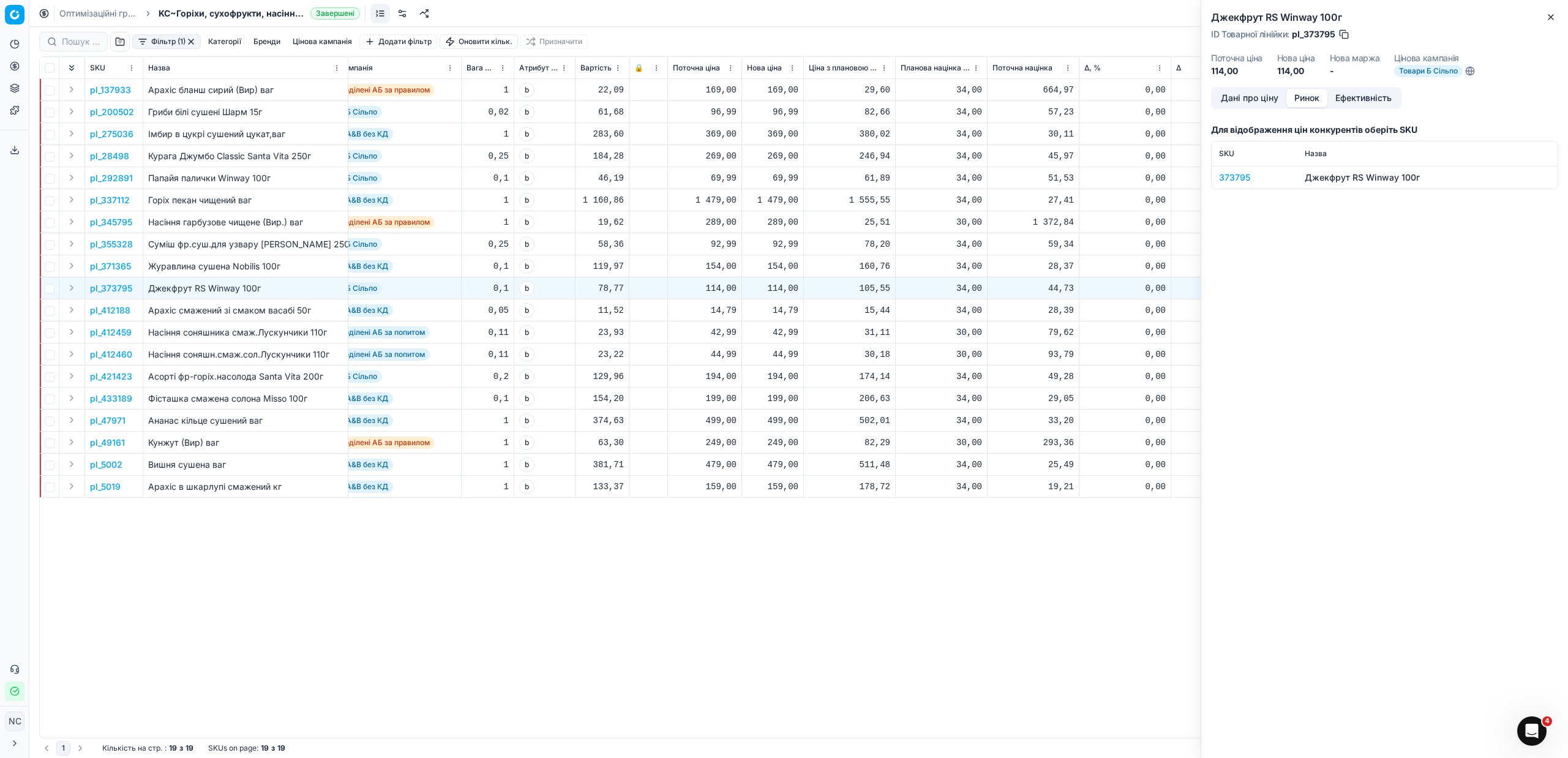
click at [1302, 100] on button "Ринок" at bounding box center [1307, 98] width 41 height 18
click at [1237, 177] on div "373795" at bounding box center [1254, 177] width 71 height 12
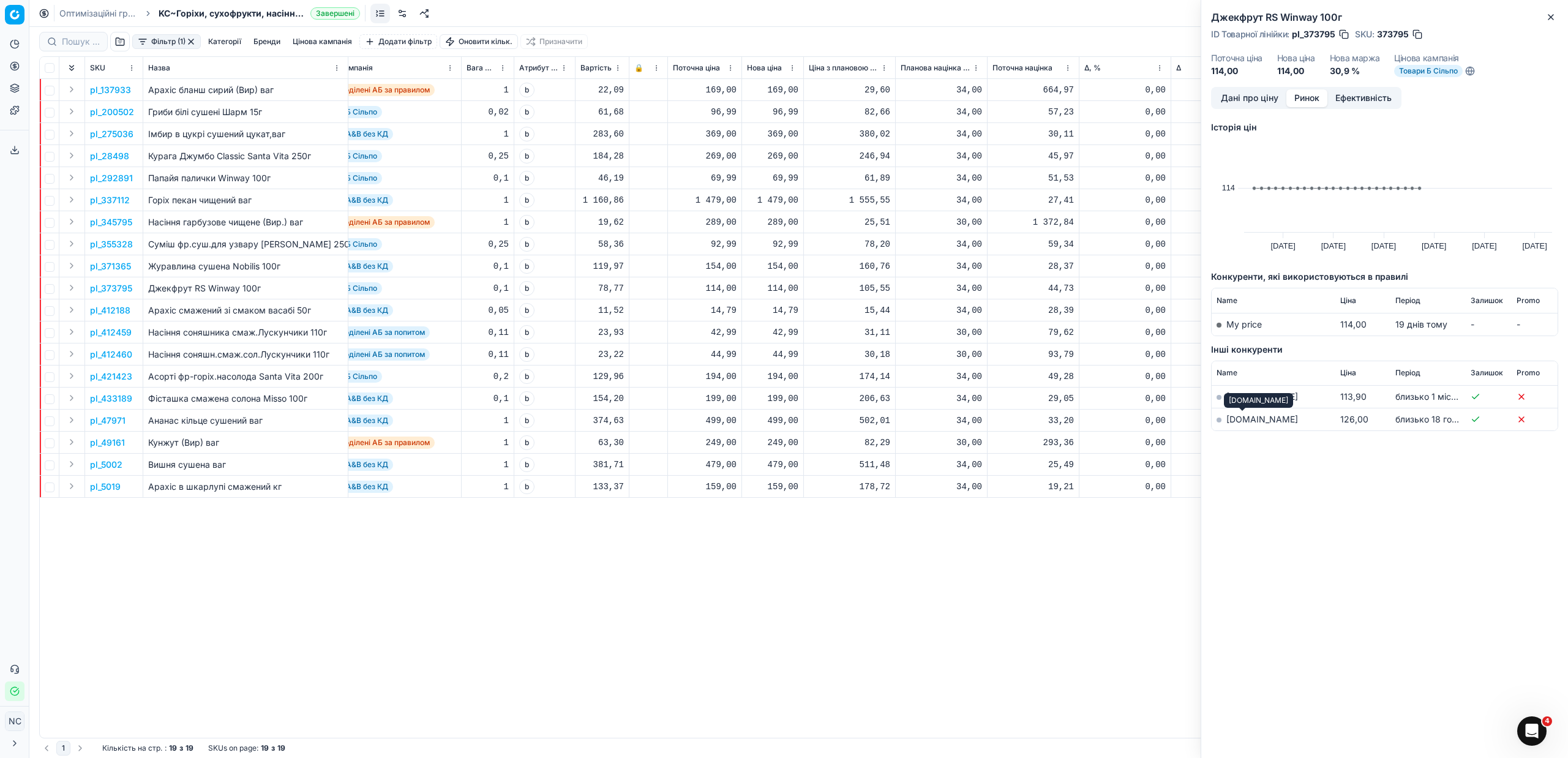
click at [1243, 420] on link "[DOMAIN_NAME]" at bounding box center [1262, 419] width 72 height 10
click at [1552, 18] on icon "button" at bounding box center [1551, 17] width 10 height 10
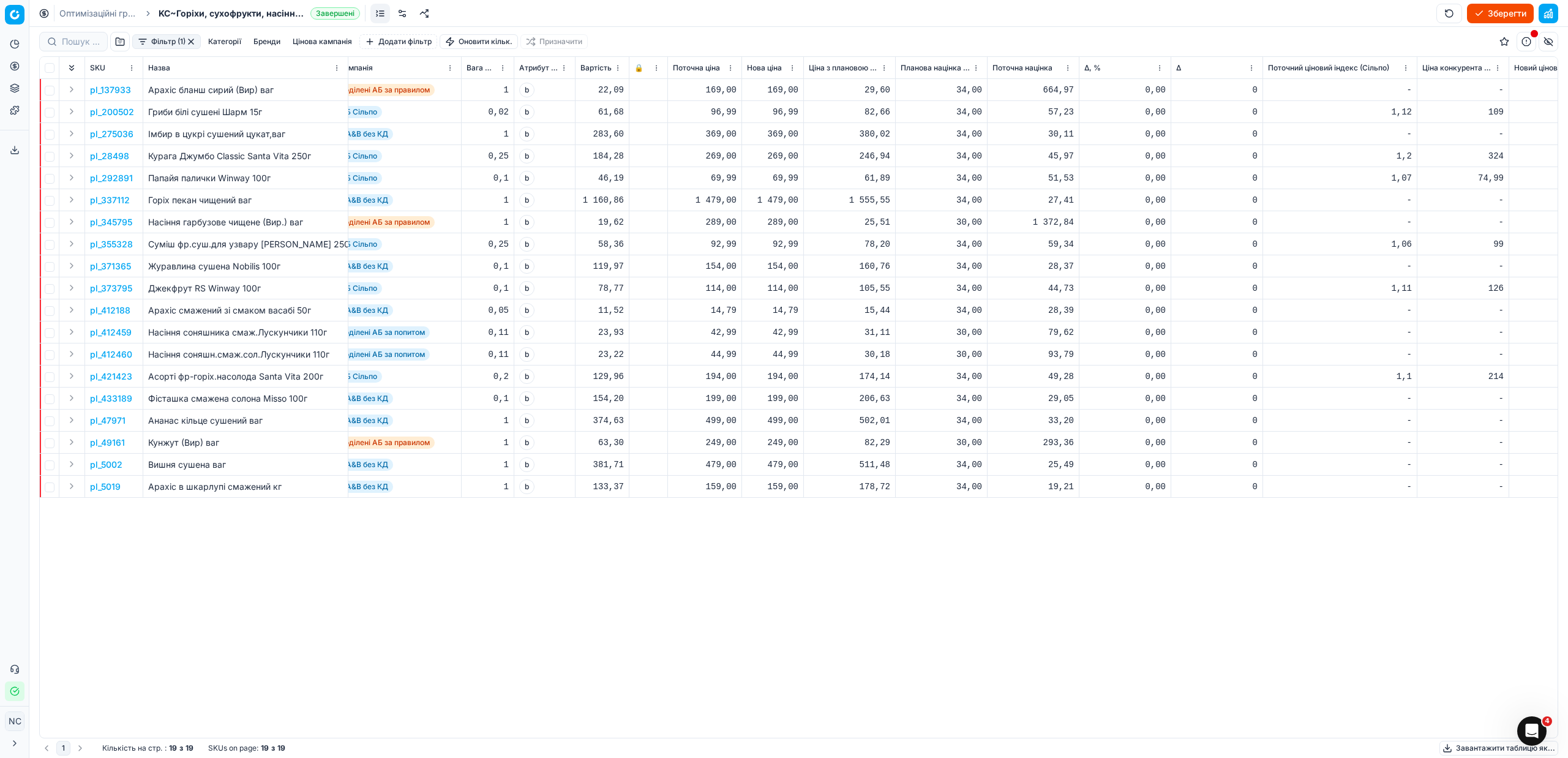
click at [118, 288] on p "pl_373795" at bounding box center [111, 289] width 42 height 12
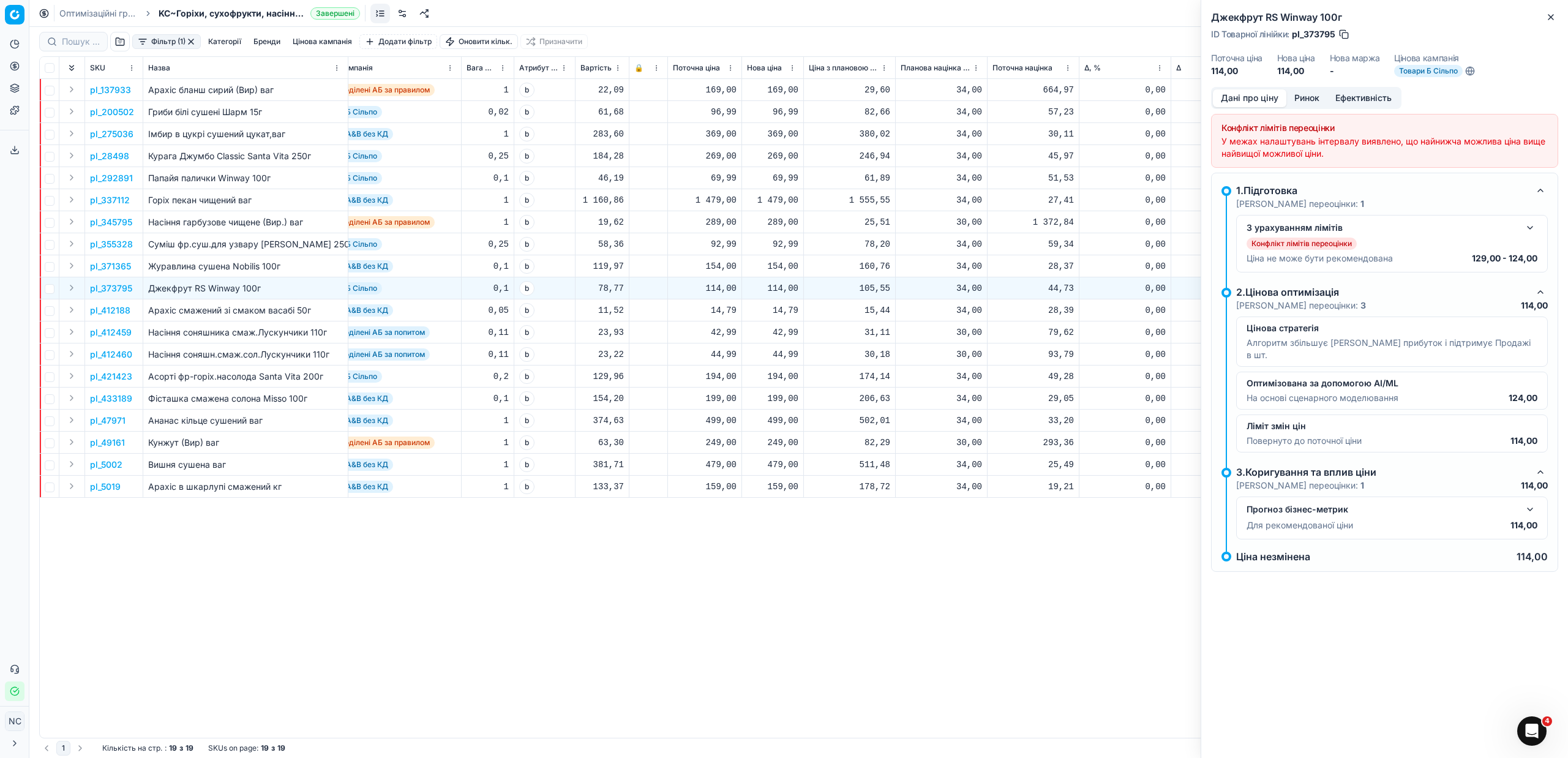
click at [787, 284] on div "114,00" at bounding box center [772, 289] width 51 height 12
type input "124.00"
click at [1550, 10] on button "Close" at bounding box center [1550, 17] width 15 height 15
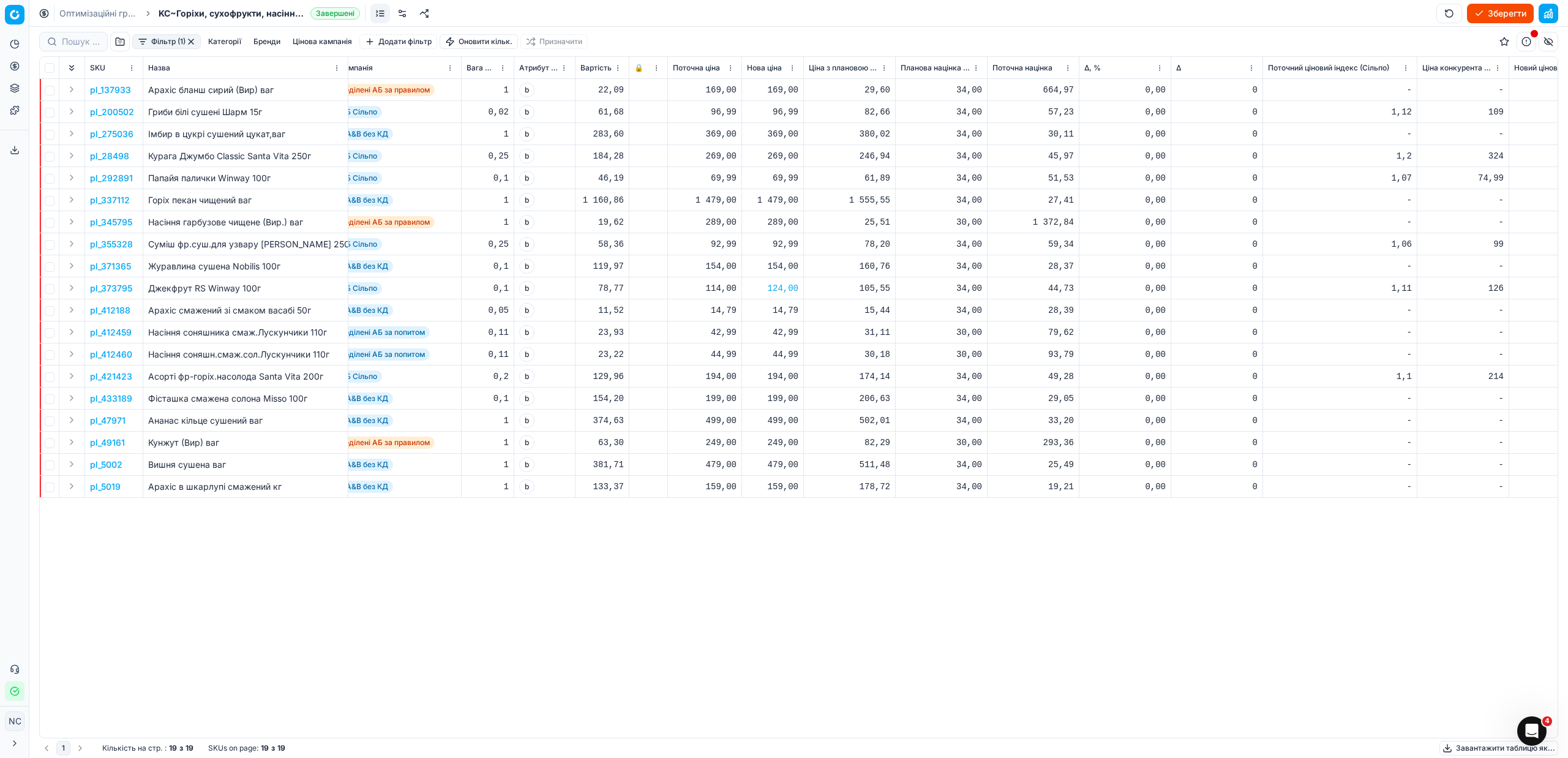
click at [126, 377] on p "pl_421423" at bounding box center [111, 377] width 42 height 12
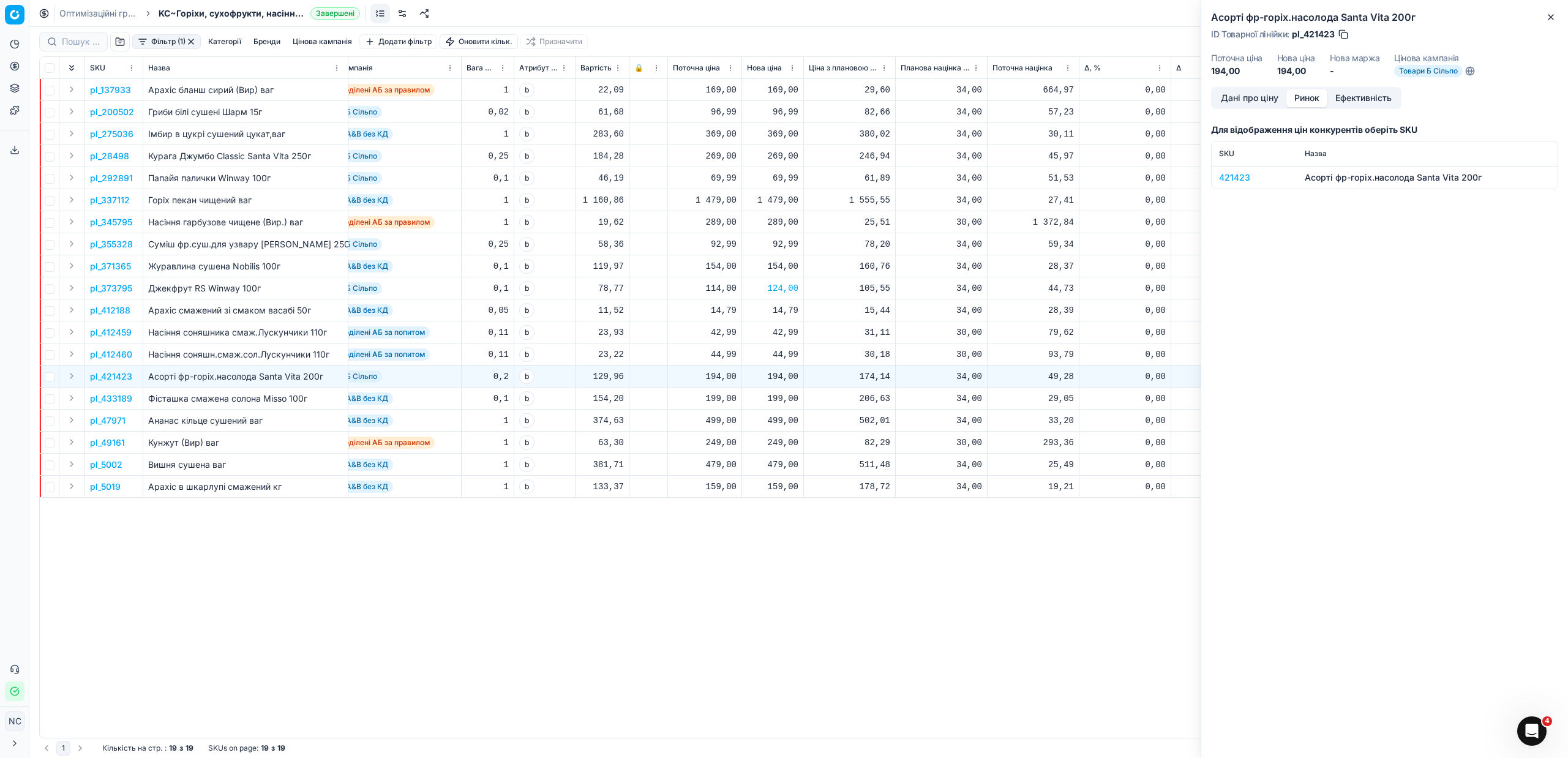
click at [1304, 94] on button "Ринок" at bounding box center [1307, 98] width 41 height 18
click at [1229, 176] on div "421423" at bounding box center [1254, 177] width 71 height 12
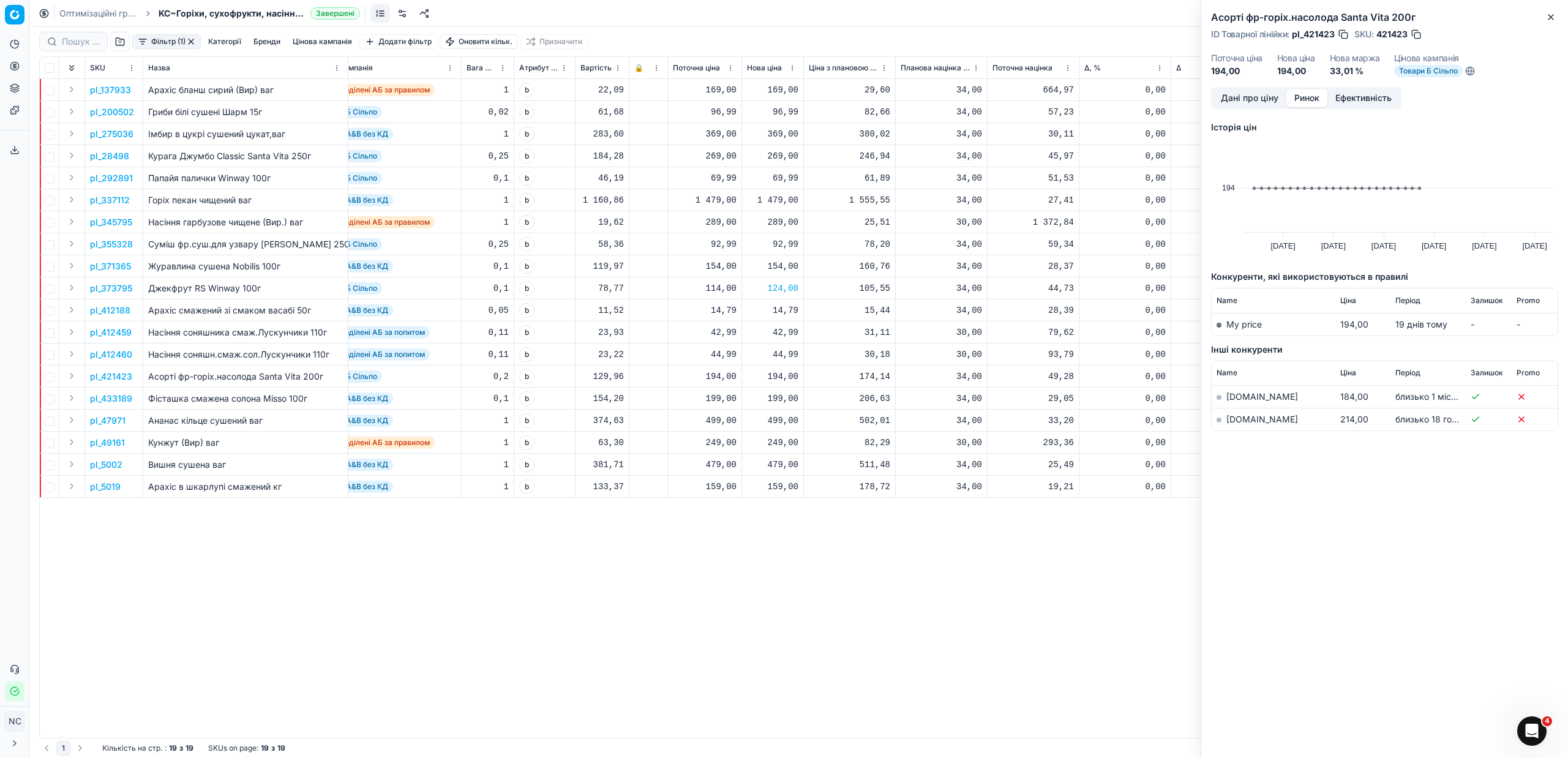
click at [1244, 418] on link "[DOMAIN_NAME]" at bounding box center [1262, 419] width 72 height 10
click at [1555, 16] on icon "button" at bounding box center [1551, 17] width 10 height 10
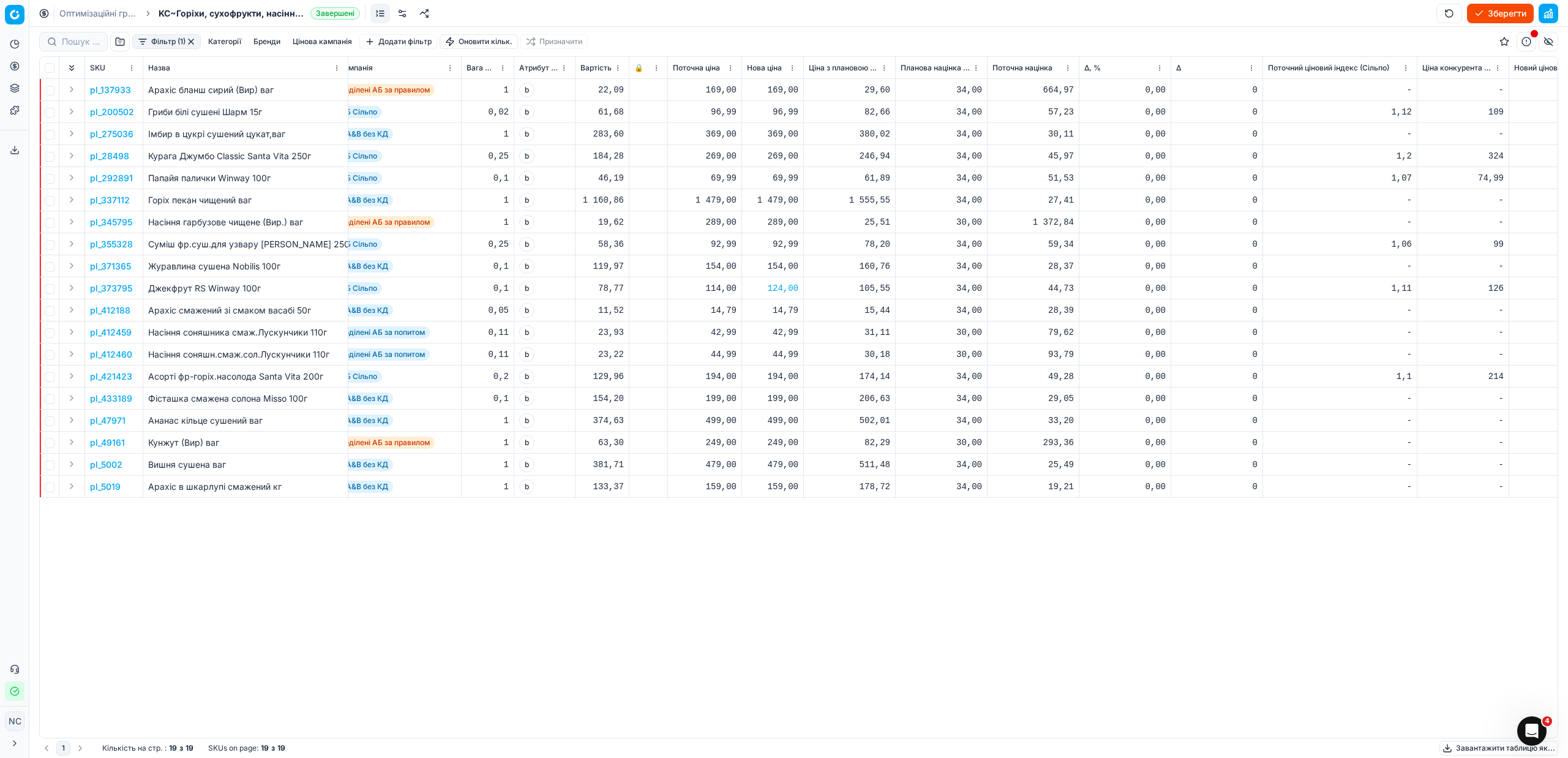
click at [125, 379] on p "pl_421423" at bounding box center [111, 377] width 42 height 12
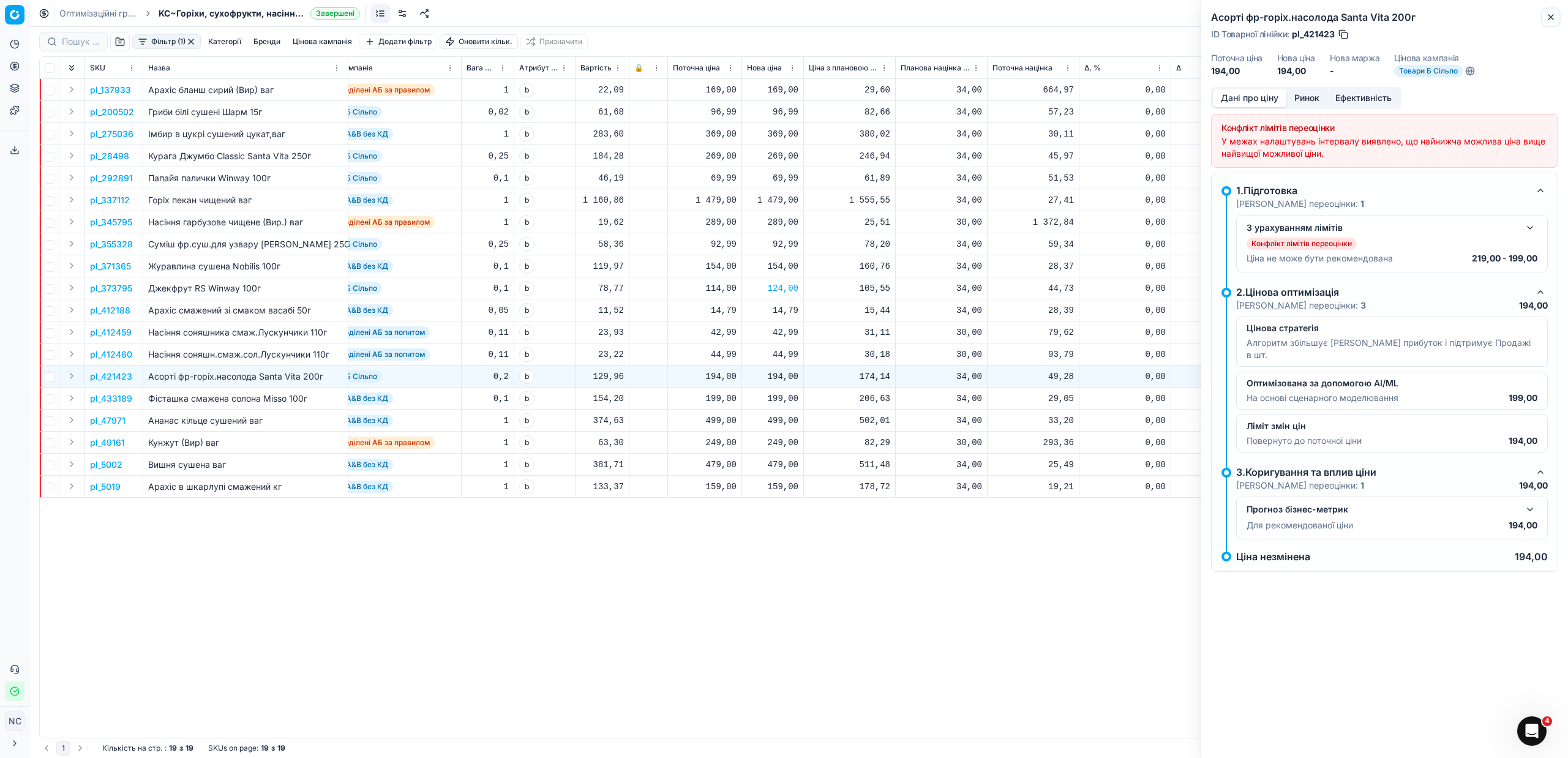
click at [1552, 19] on icon "button" at bounding box center [1551, 17] width 5 height 5
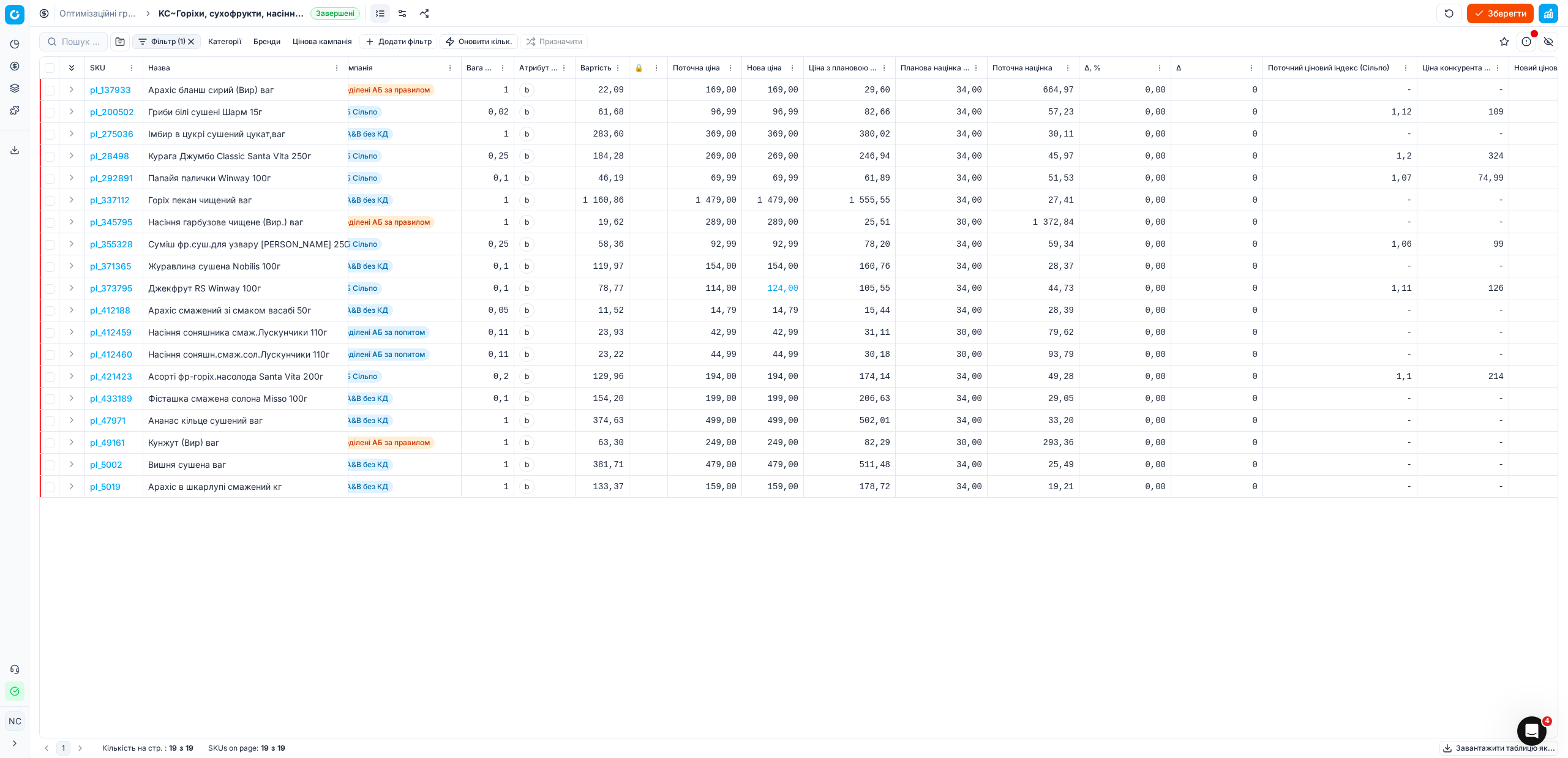
click at [781, 378] on div "194,00" at bounding box center [772, 377] width 51 height 12
type input "199.00"
click at [128, 178] on p "pl_292891" at bounding box center [111, 178] width 43 height 12
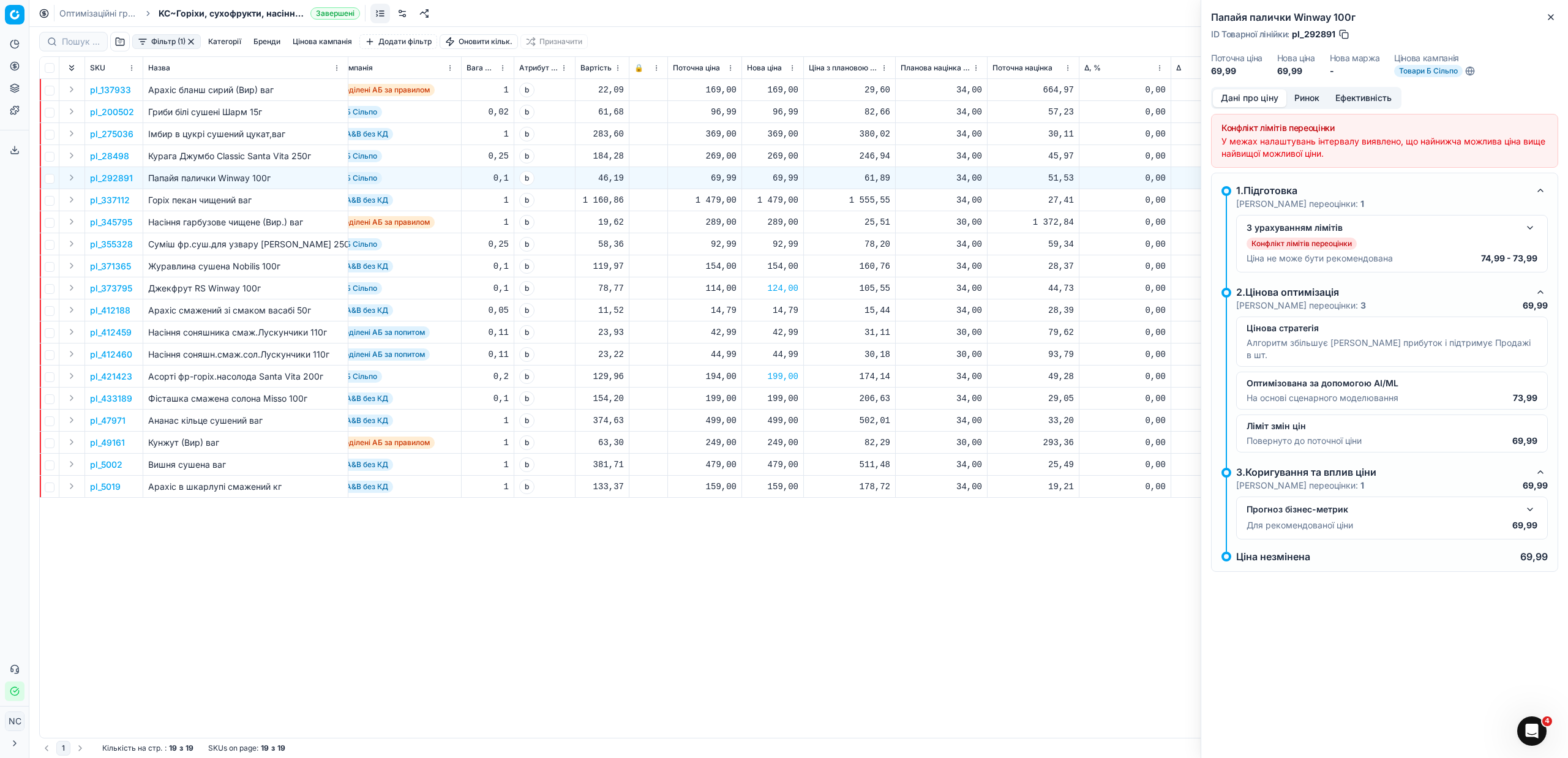
click at [1305, 95] on button "Ринок" at bounding box center [1307, 98] width 41 height 18
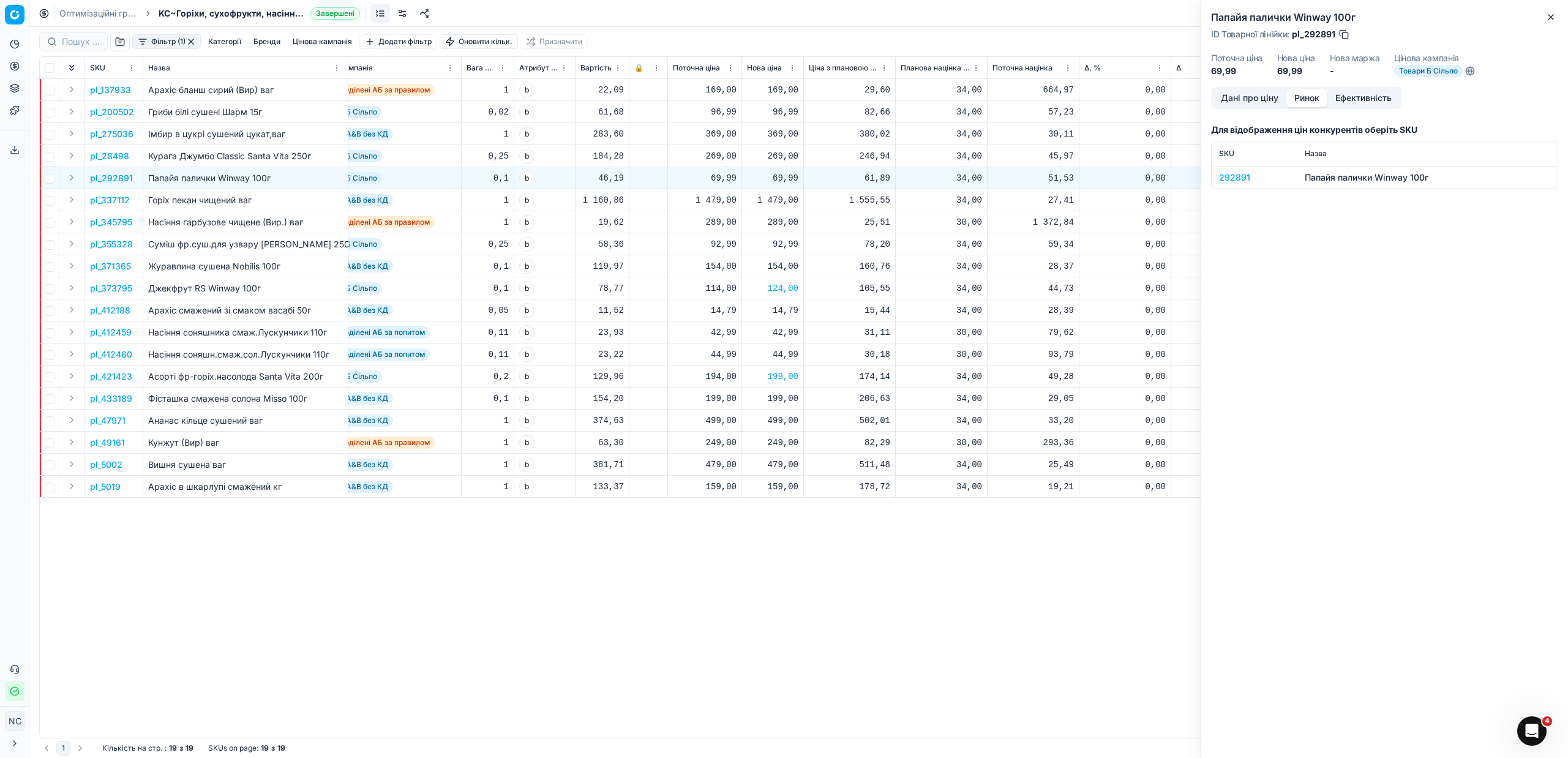
click at [1223, 177] on div "292891" at bounding box center [1254, 177] width 71 height 12
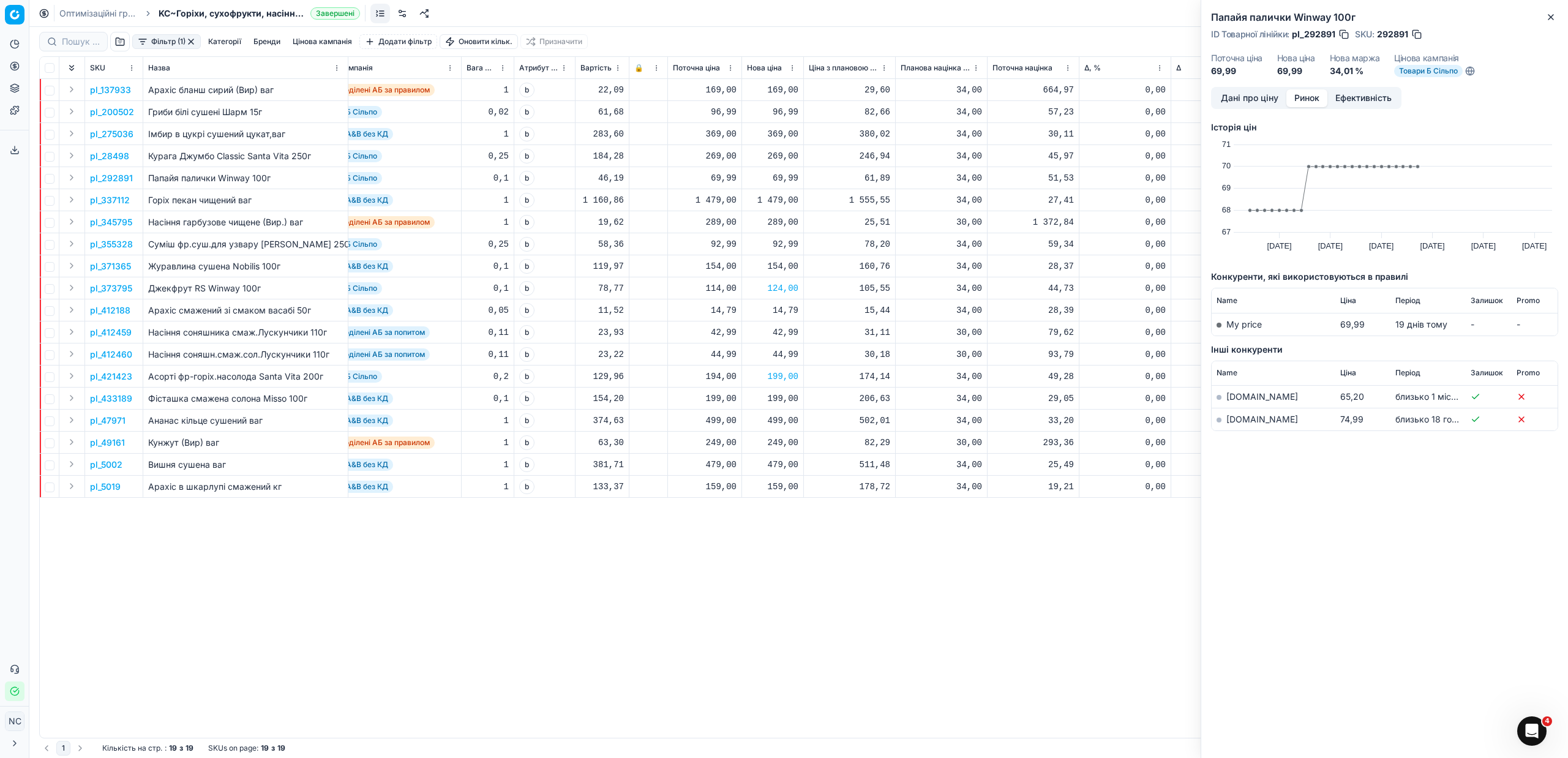
click at [1241, 419] on link "[DOMAIN_NAME]" at bounding box center [1262, 419] width 72 height 10
click at [1552, 18] on icon "button" at bounding box center [1551, 17] width 10 height 10
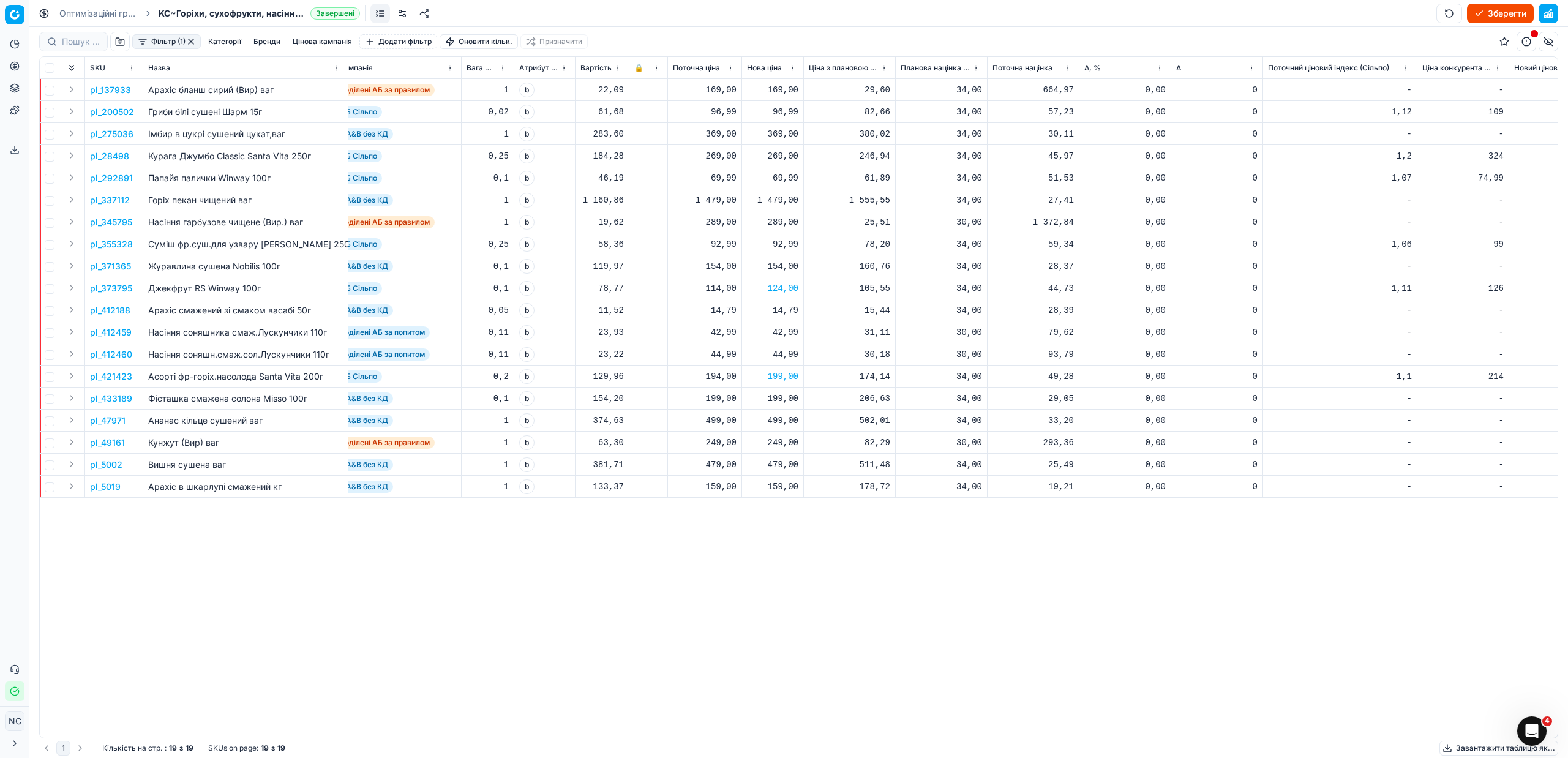
click at [191, 40] on button "button" at bounding box center [191, 41] width 10 height 10
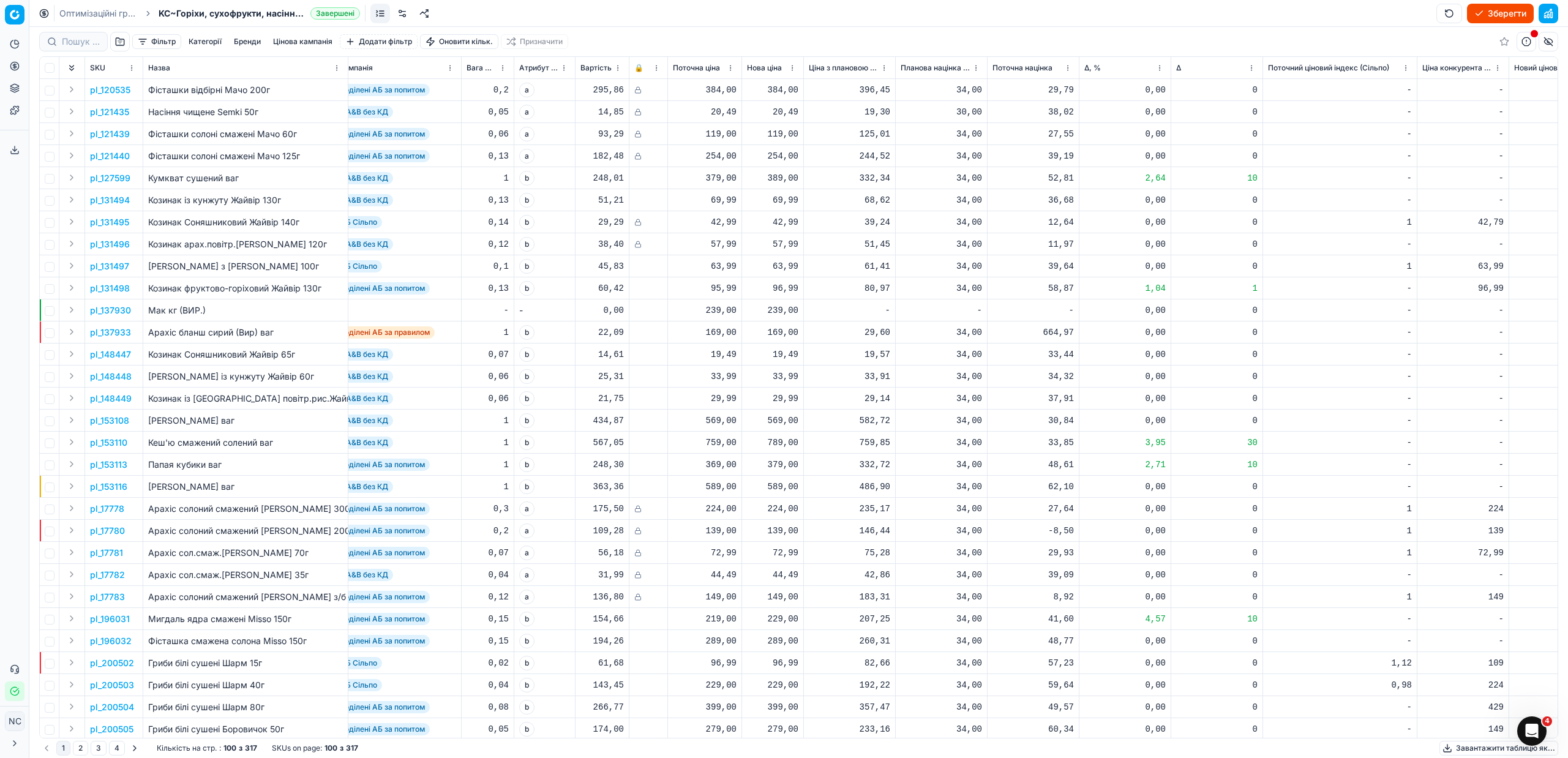
click at [1500, 10] on button "Зберегти" at bounding box center [1500, 13] width 67 height 19
click at [1503, 13] on button "Застосувати ціни" at bounding box center [1482, 13] width 102 height 19
click at [1491, 15] on button "Завантажити звіт" at bounding box center [1482, 13] width 103 height 19
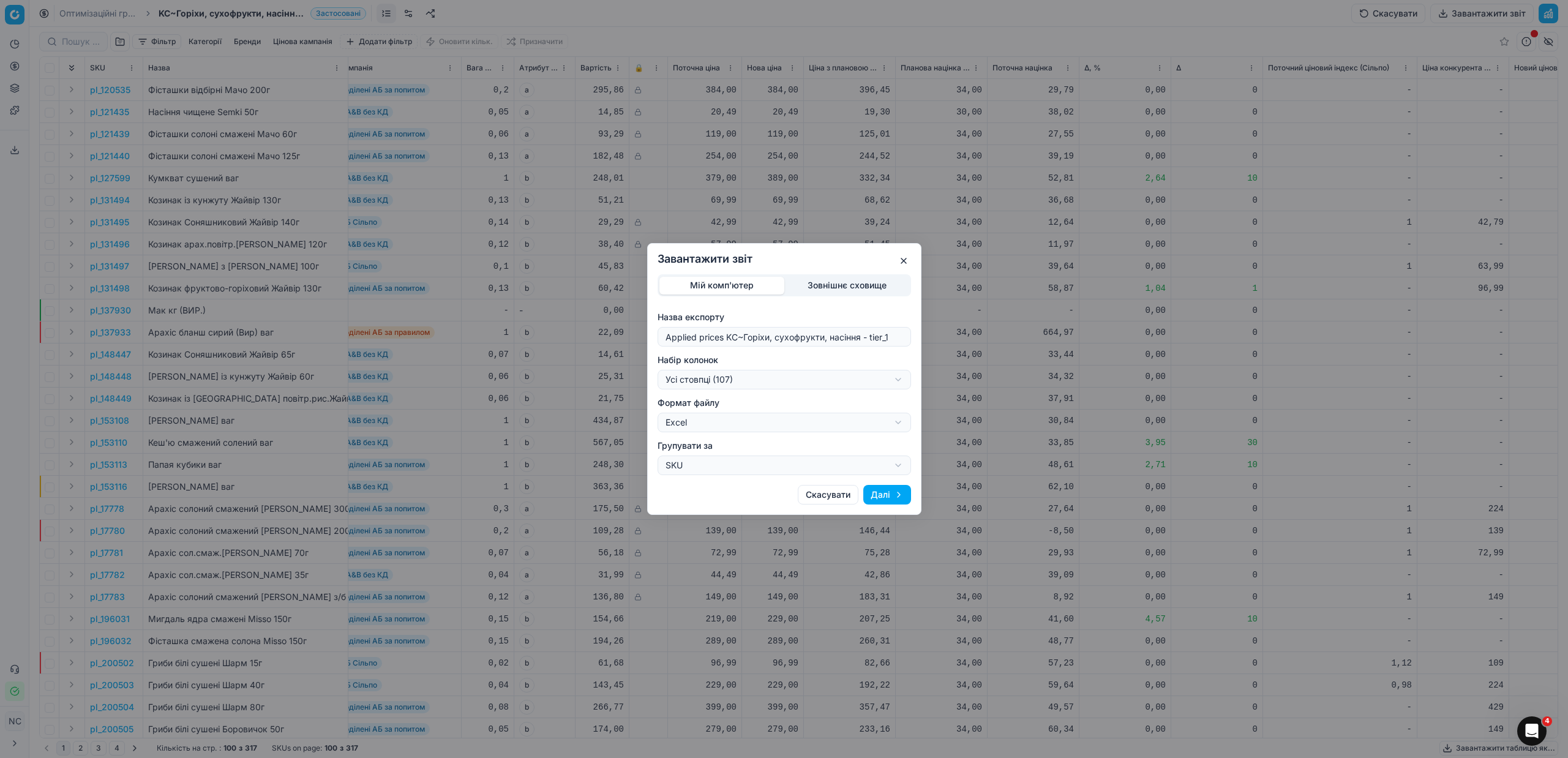
click at [898, 383] on div "Завантажити звіт Мій комп'ютер Зовнішнє сховище Назва експорту Applied prices K…" at bounding box center [784, 379] width 1568 height 758
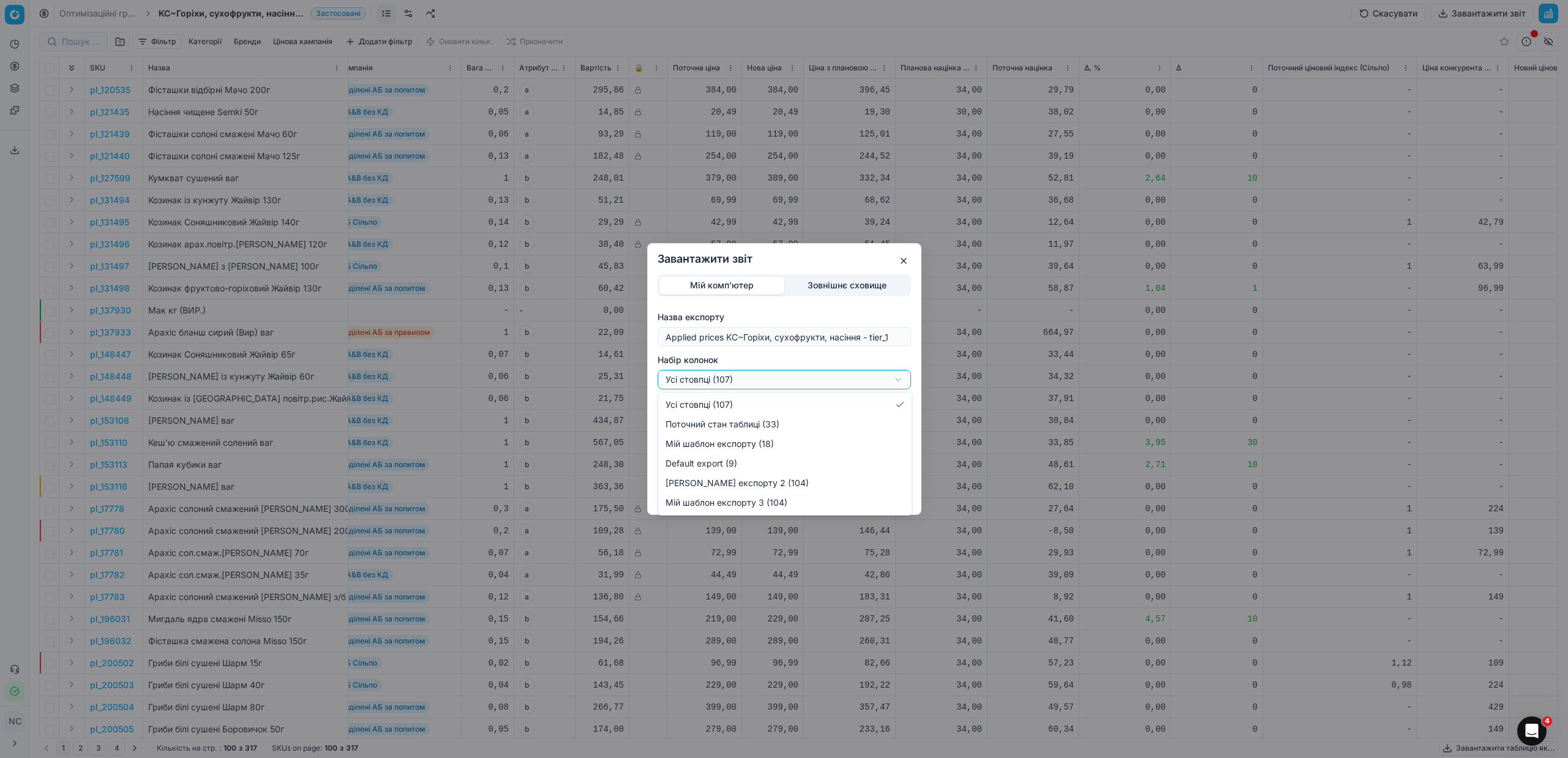
select select "custom"
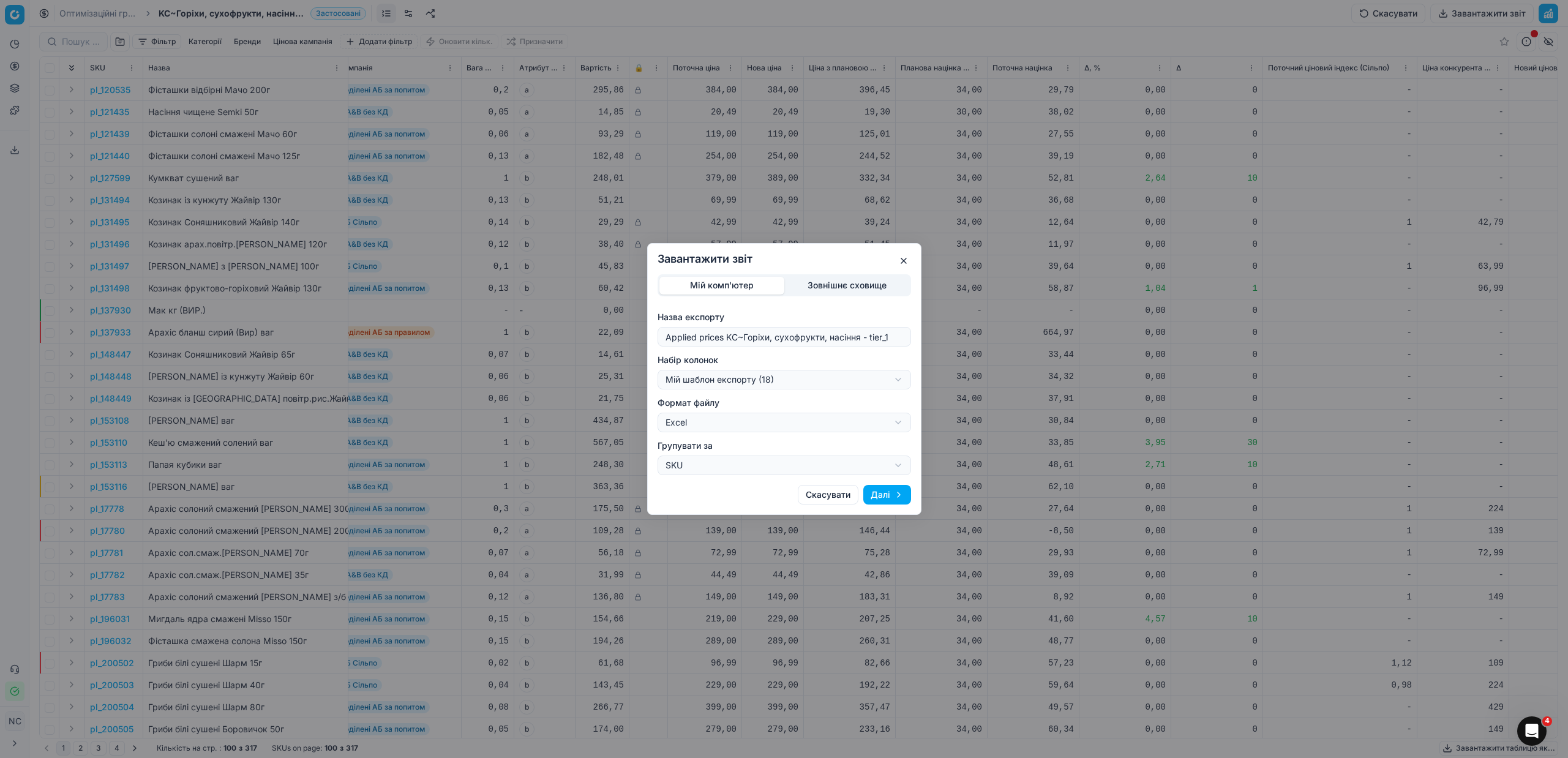
click at [884, 493] on button "Далі" at bounding box center [887, 494] width 47 height 19
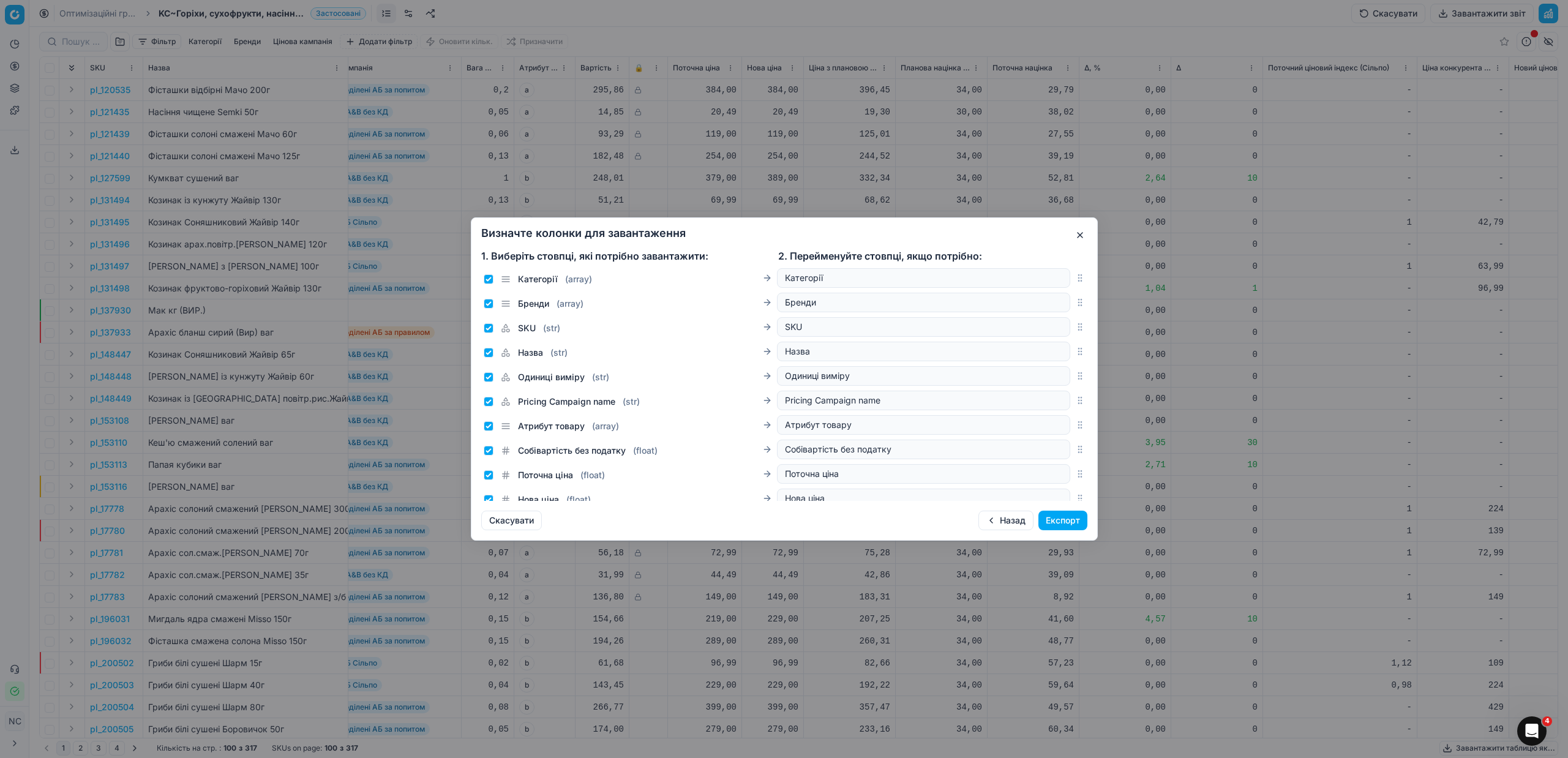
click at [1054, 522] on button "Експорт" at bounding box center [1062, 520] width 49 height 19
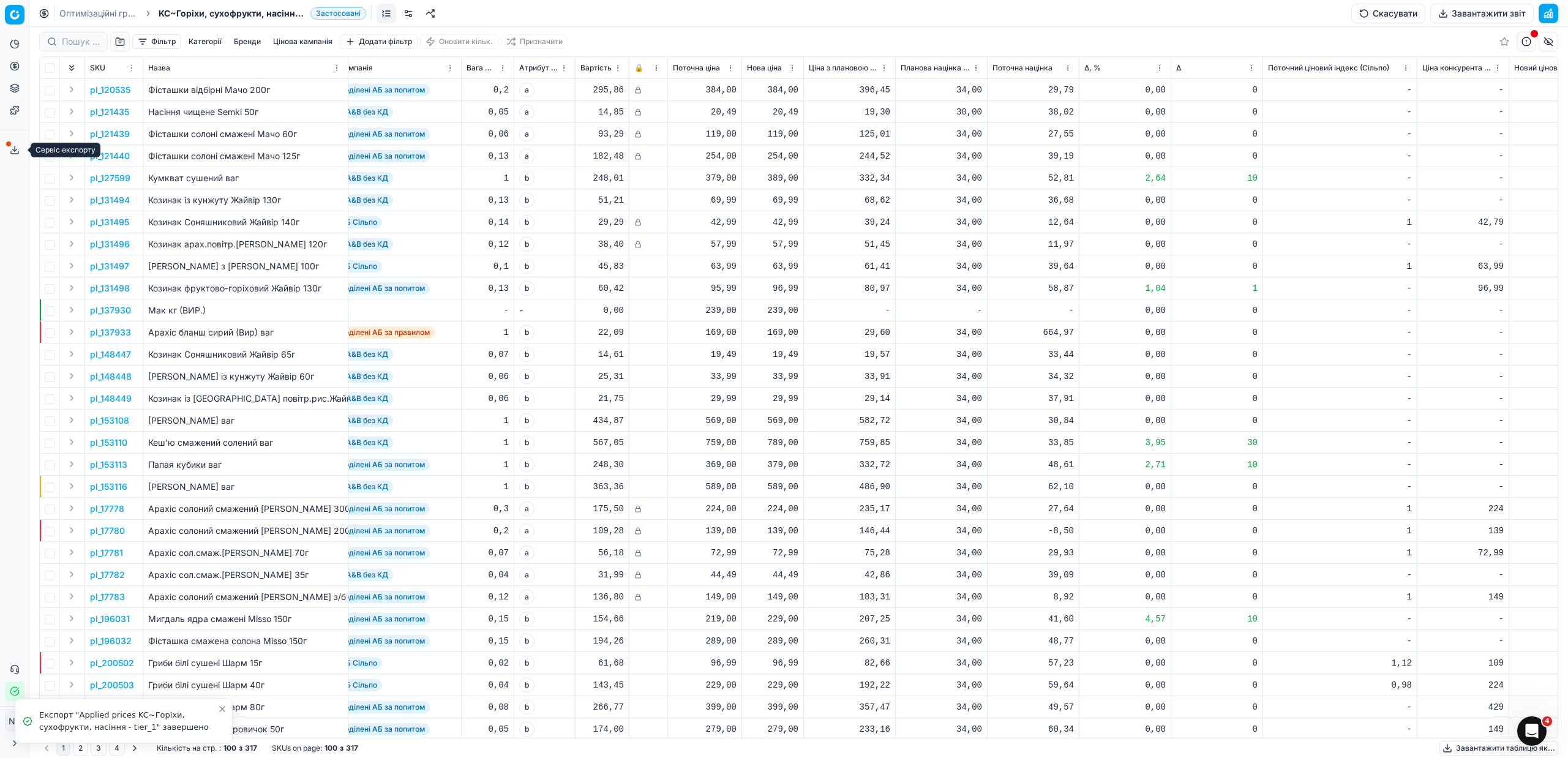
click at [12, 151] on icon at bounding box center [15, 150] width 10 height 10
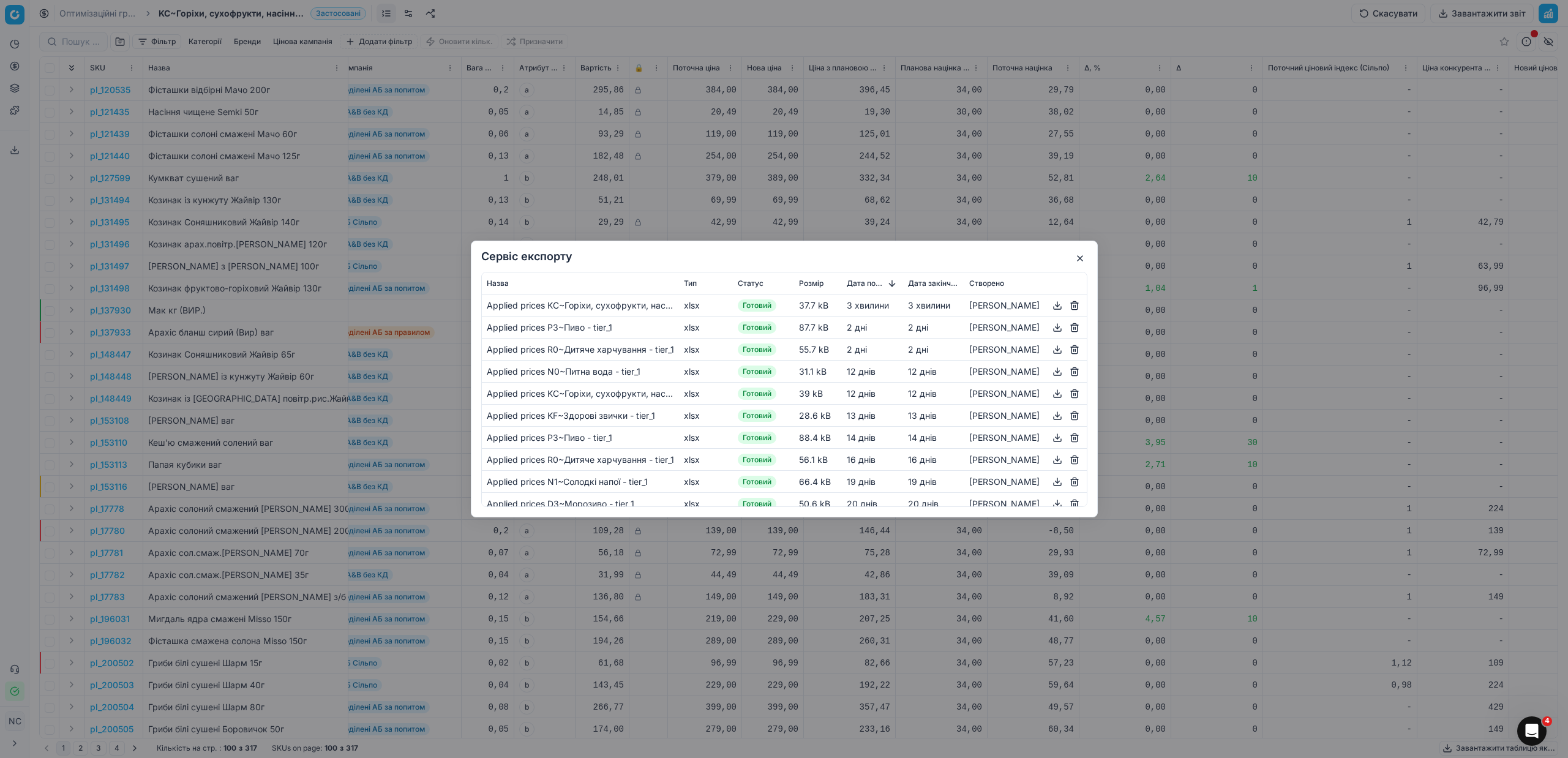
click at [1060, 307] on button "button" at bounding box center [1057, 305] width 15 height 15
drag, startPoint x: 999, startPoint y: 493, endPoint x: 1252, endPoint y: 534, distance: 256.3
click at [1252, 534] on div "Сервіс експорту Назва Тип Статус Розмір Дата початку Дата закінчення Створено A…" at bounding box center [784, 379] width 1568 height 758
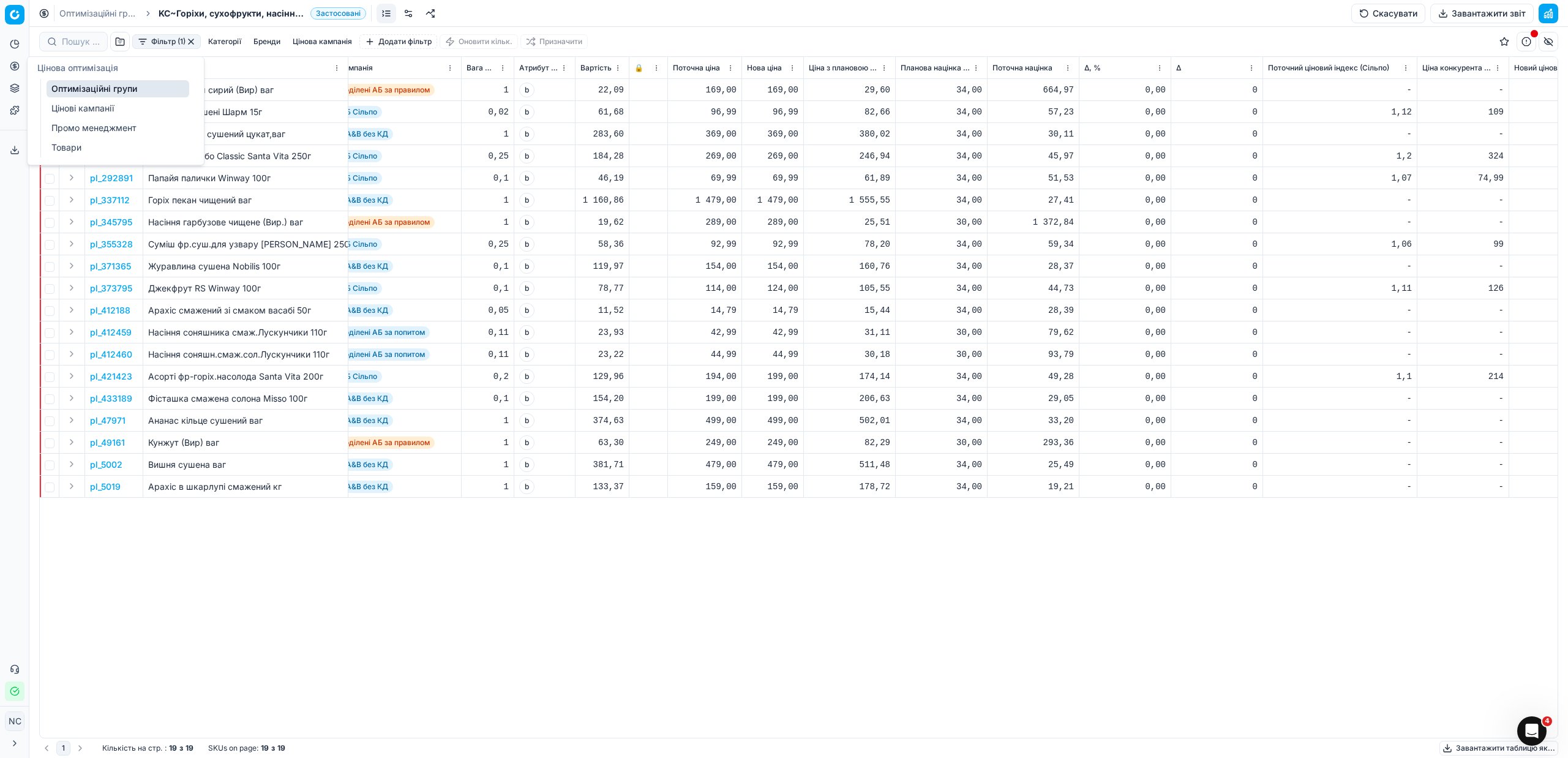
drag, startPoint x: 73, startPoint y: 90, endPoint x: 119, endPoint y: 240, distance: 156.9
click at [74, 90] on link "Оптимізаційні групи" at bounding box center [117, 89] width 142 height 17
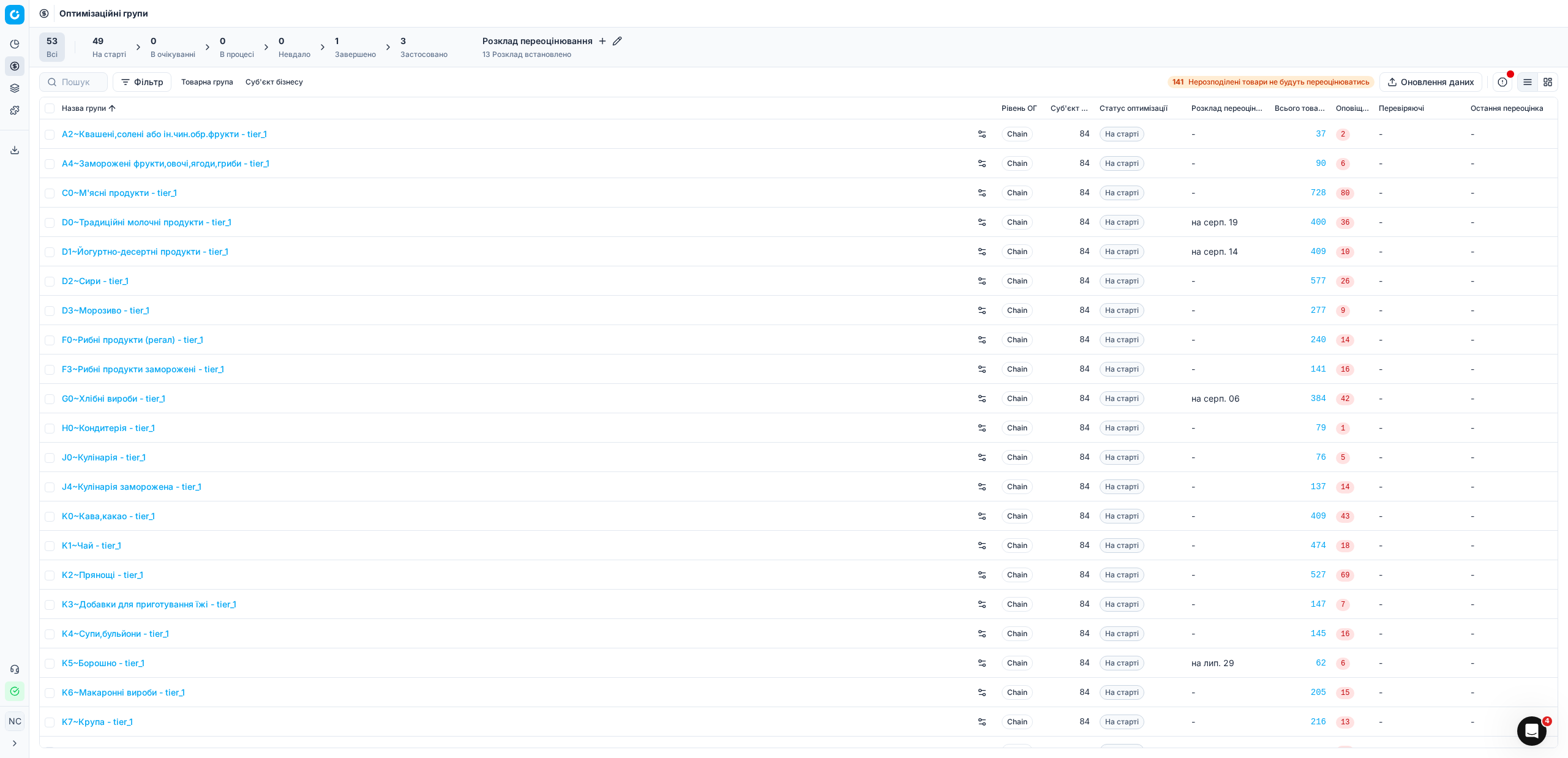
click at [347, 51] on div "Завершено" at bounding box center [355, 54] width 41 height 10
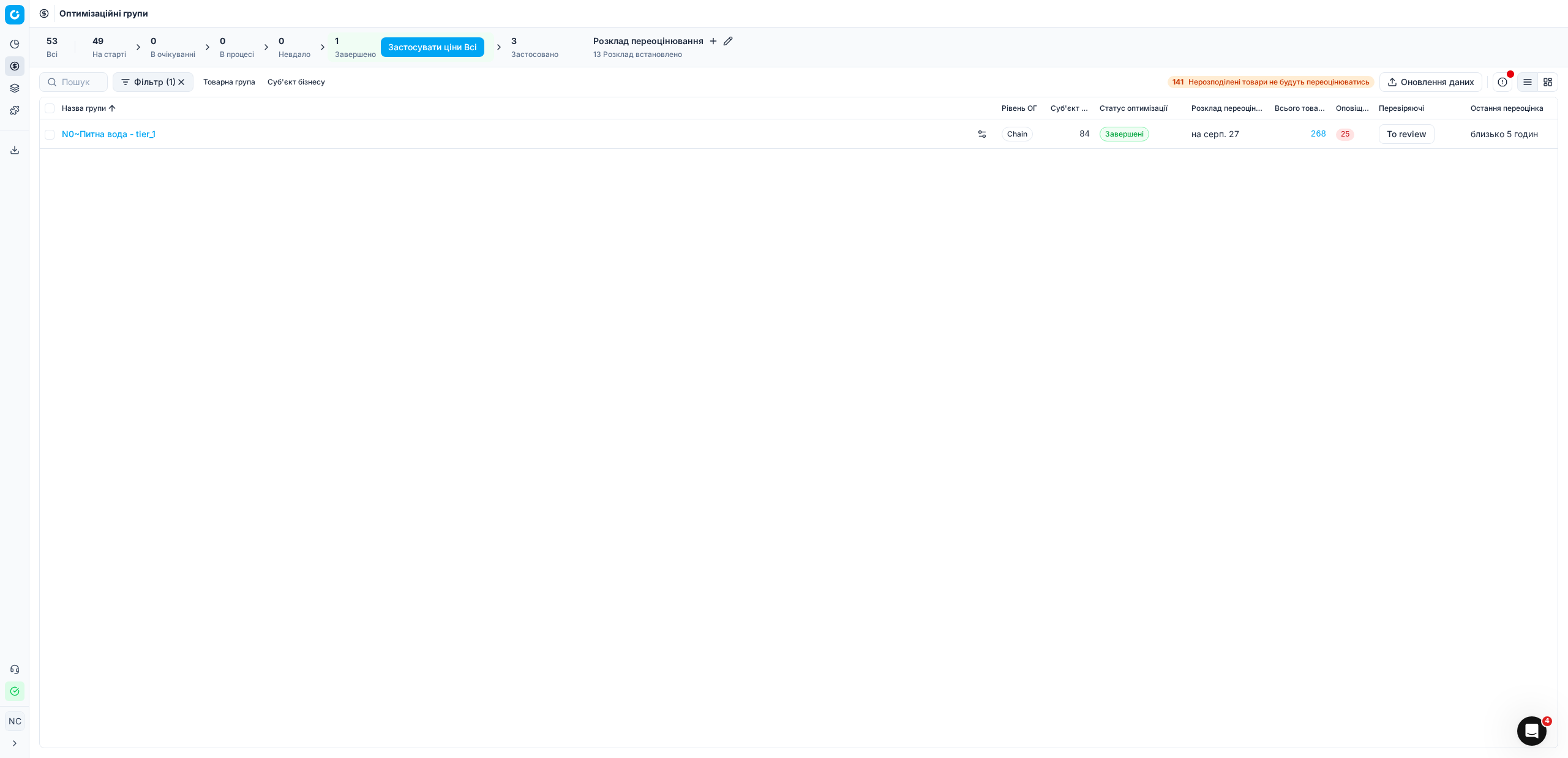
click at [119, 135] on link "N0~Питна вода - tier_1" at bounding box center [109, 135] width 93 height 12
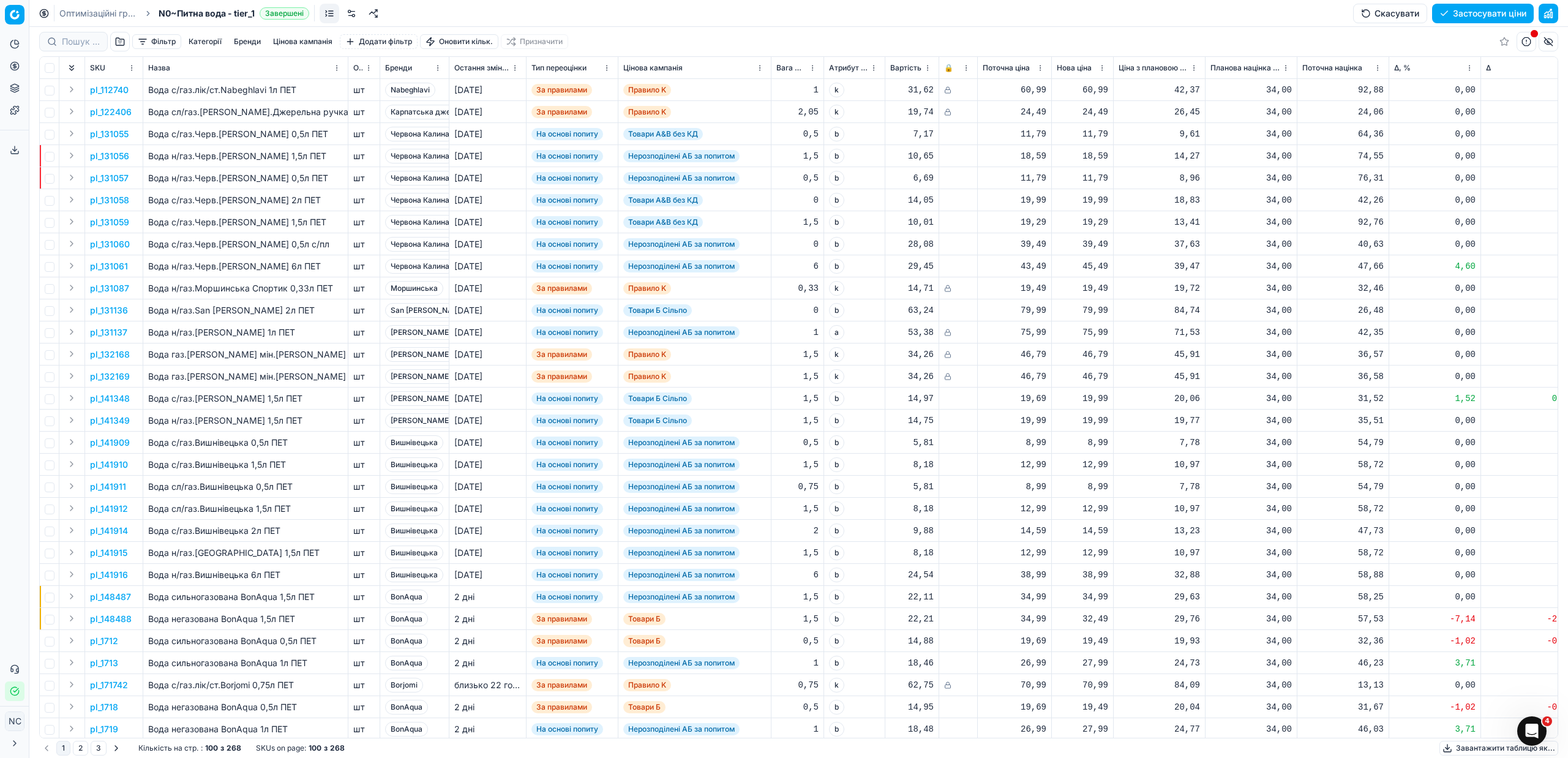
click at [115, 44] on button "button" at bounding box center [120, 41] width 19 height 19
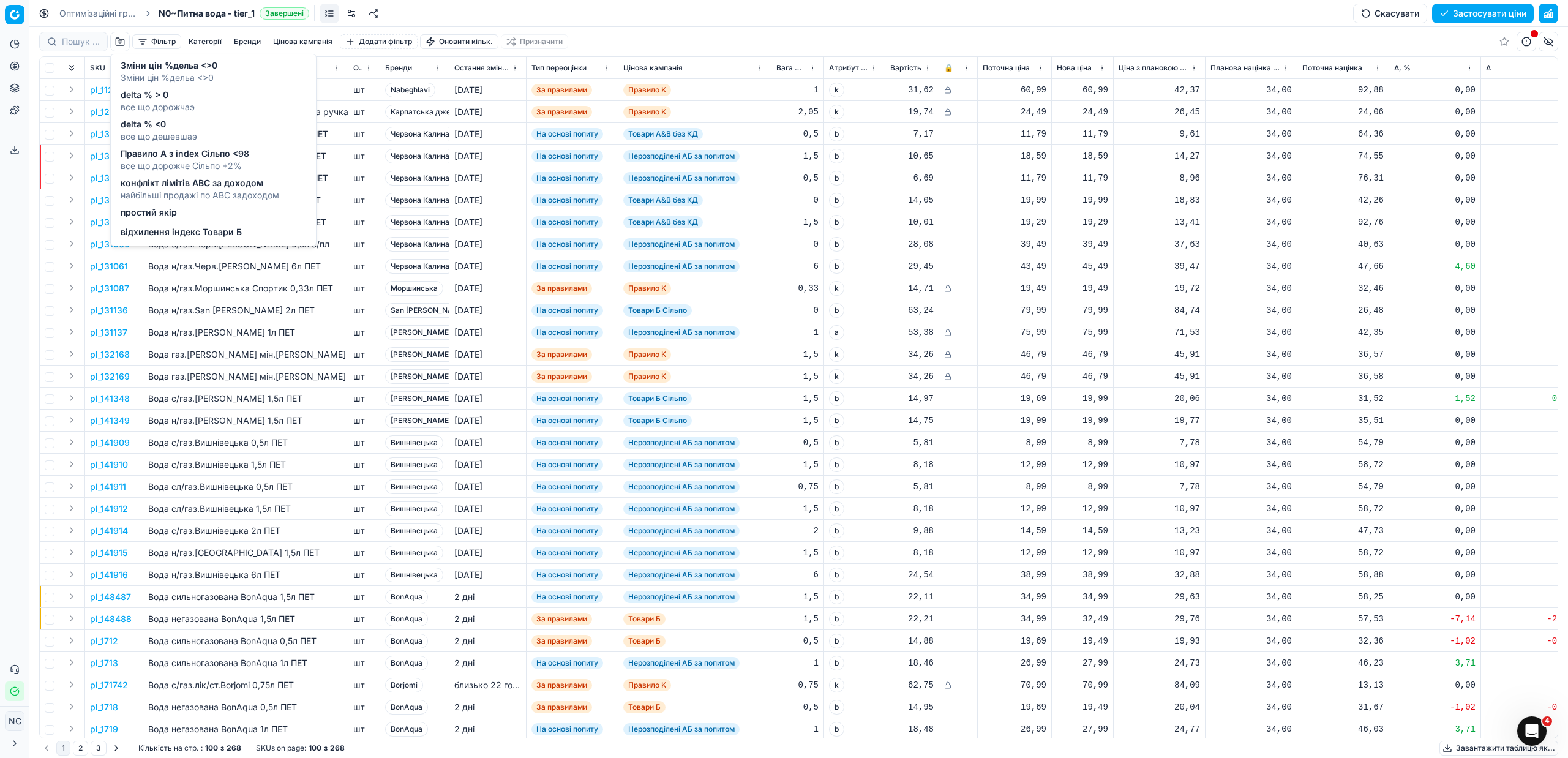
drag, startPoint x: 183, startPoint y: 94, endPoint x: 220, endPoint y: 156, distance: 72.2
click at [183, 93] on span "delta % > 0" at bounding box center [157, 95] width 74 height 12
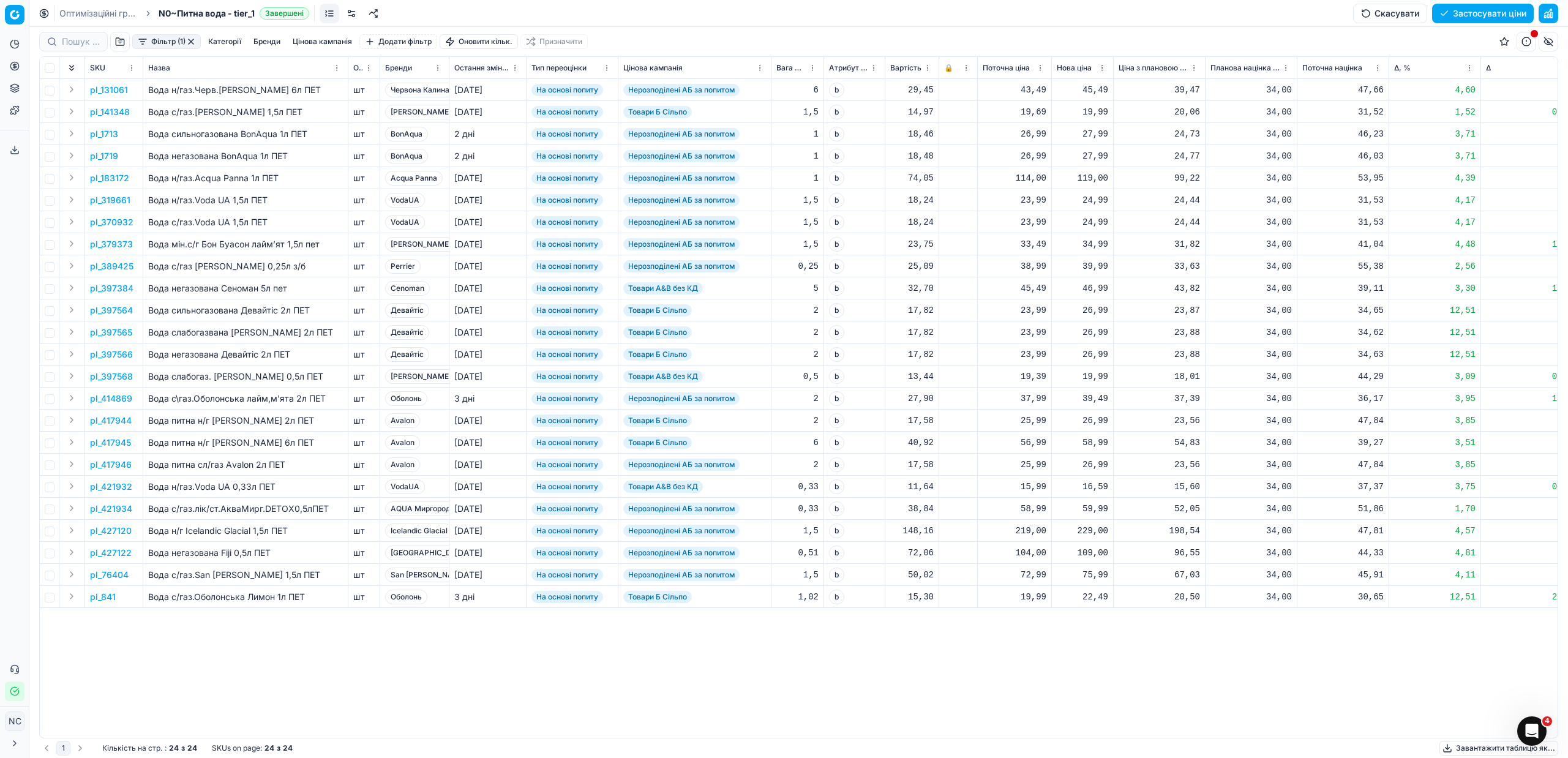
click at [145, 41] on button "Фільтр (1)" at bounding box center [166, 41] width 68 height 15
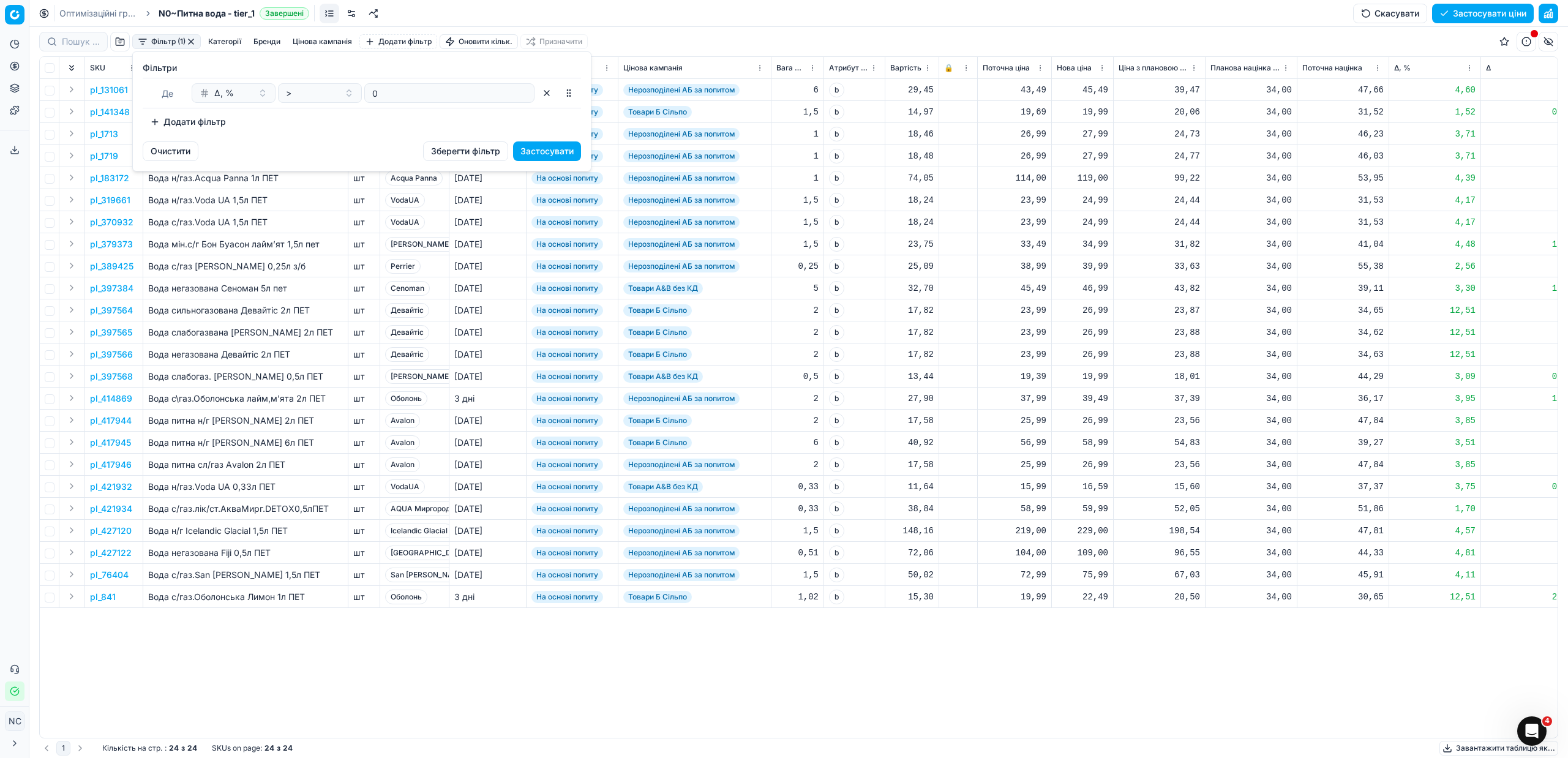
click at [156, 123] on button "Додати фільтр" at bounding box center [187, 121] width 90 height 19
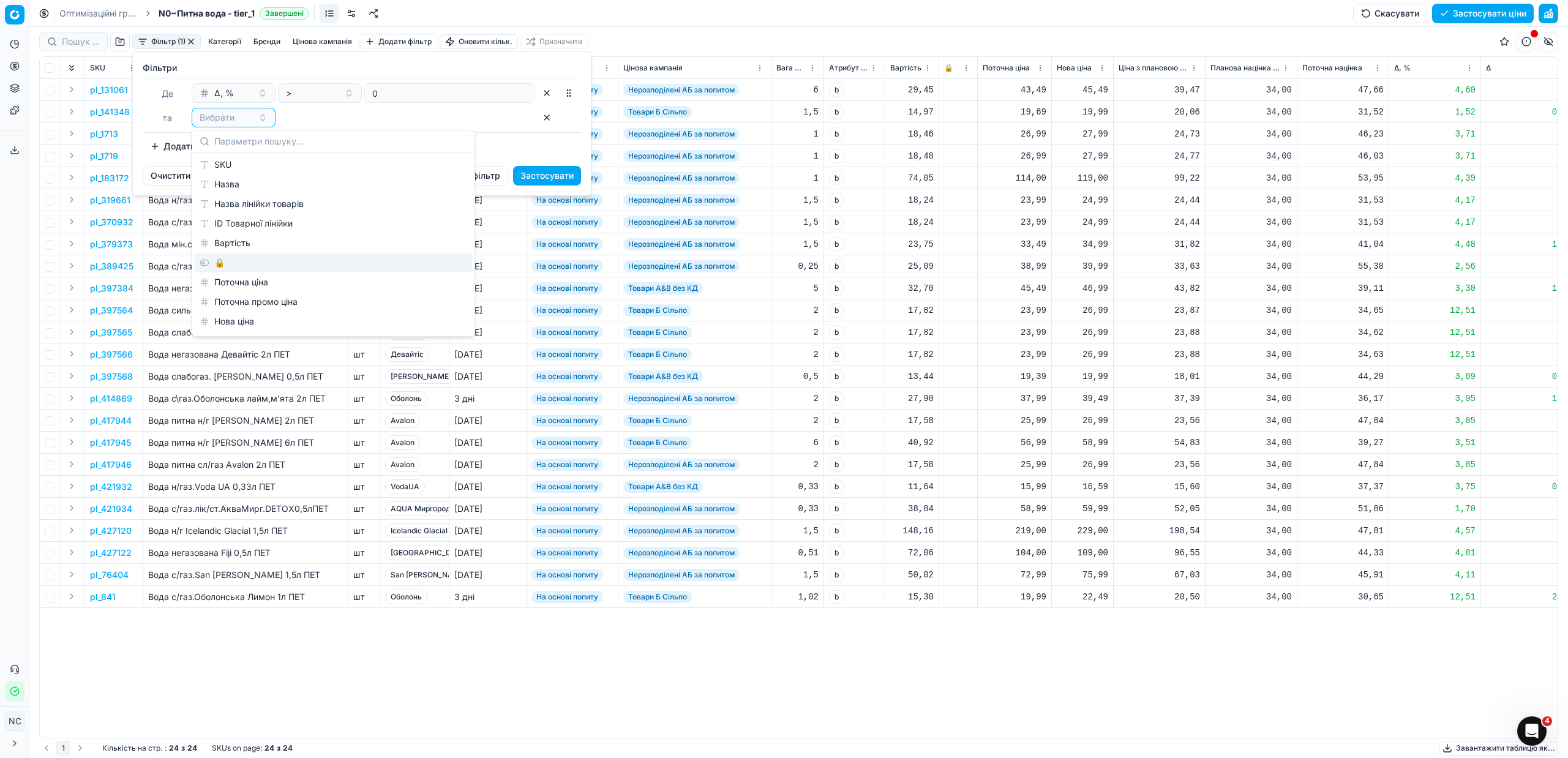
click at [240, 263] on div "🔒" at bounding box center [333, 262] width 278 height 19
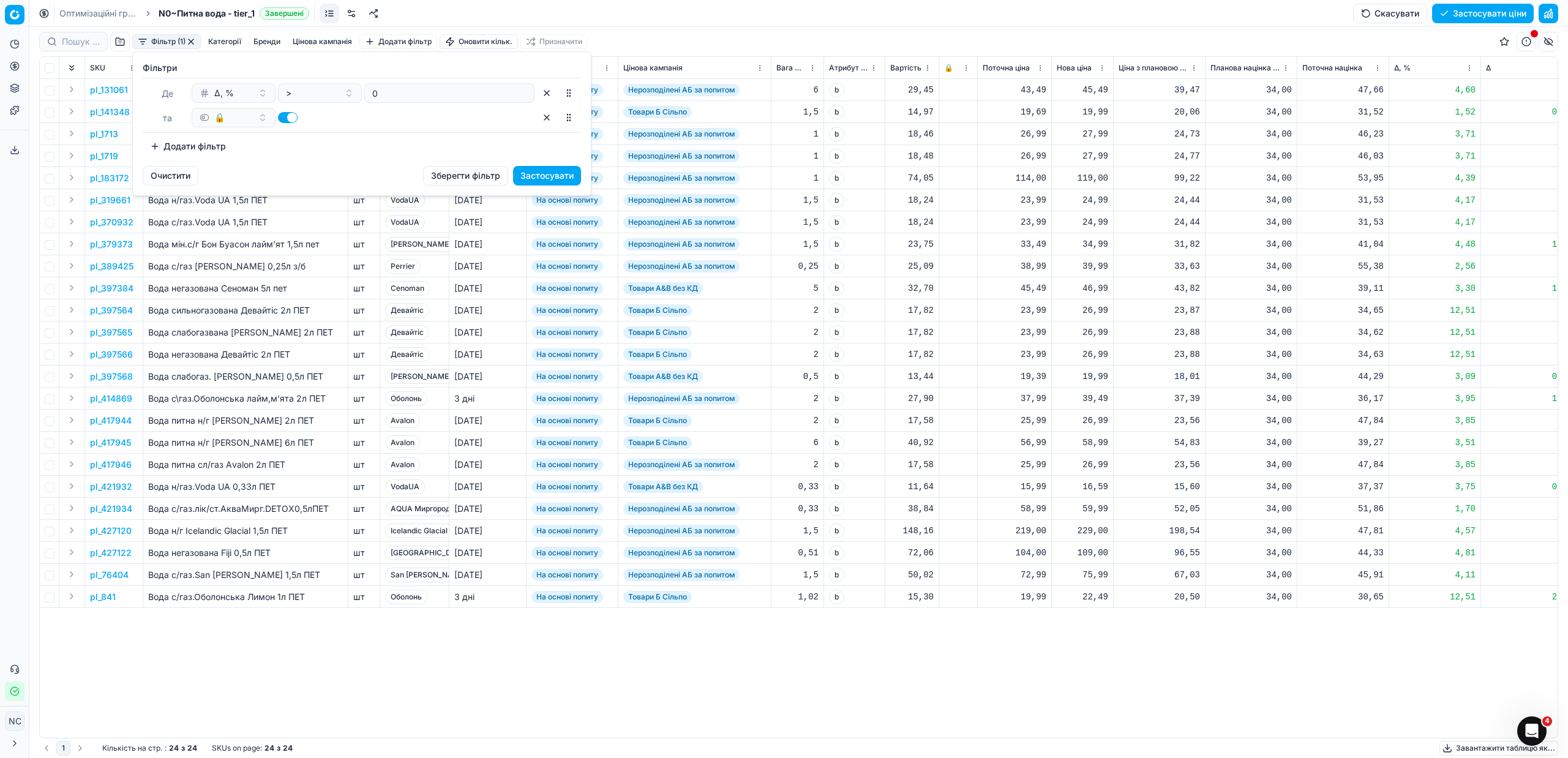
click at [283, 121] on button "button" at bounding box center [287, 118] width 19 height 11
checkbox input "false"
click at [537, 176] on button "Застосувати" at bounding box center [547, 175] width 68 height 19
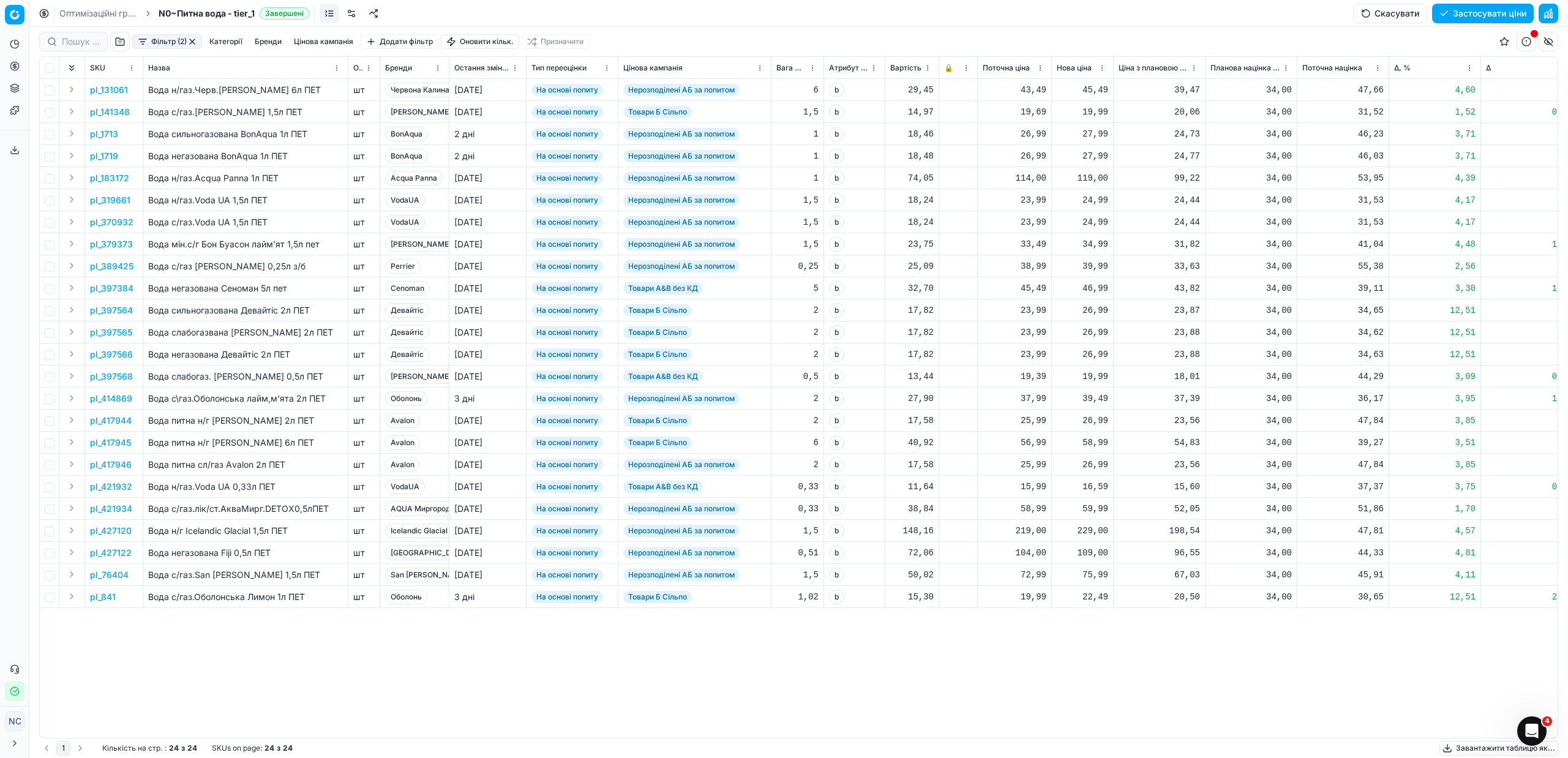
click at [338, 40] on button "Цінова кампанія" at bounding box center [324, 41] width 69 height 15
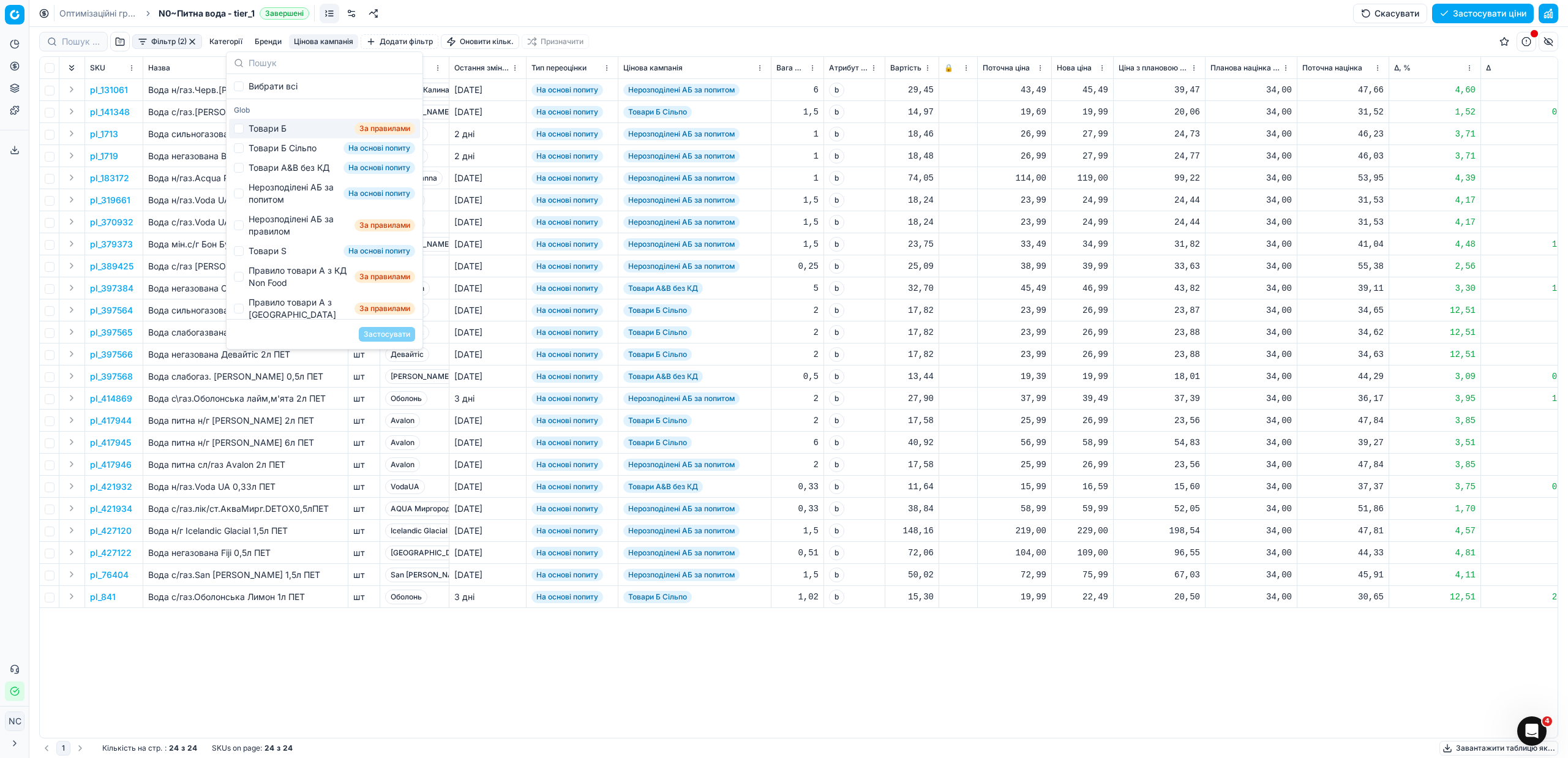
click at [261, 130] on div "Товари Б" at bounding box center [268, 128] width 38 height 12
checkbox input "true"
click at [377, 339] on button "Застосувати" at bounding box center [387, 334] width 56 height 15
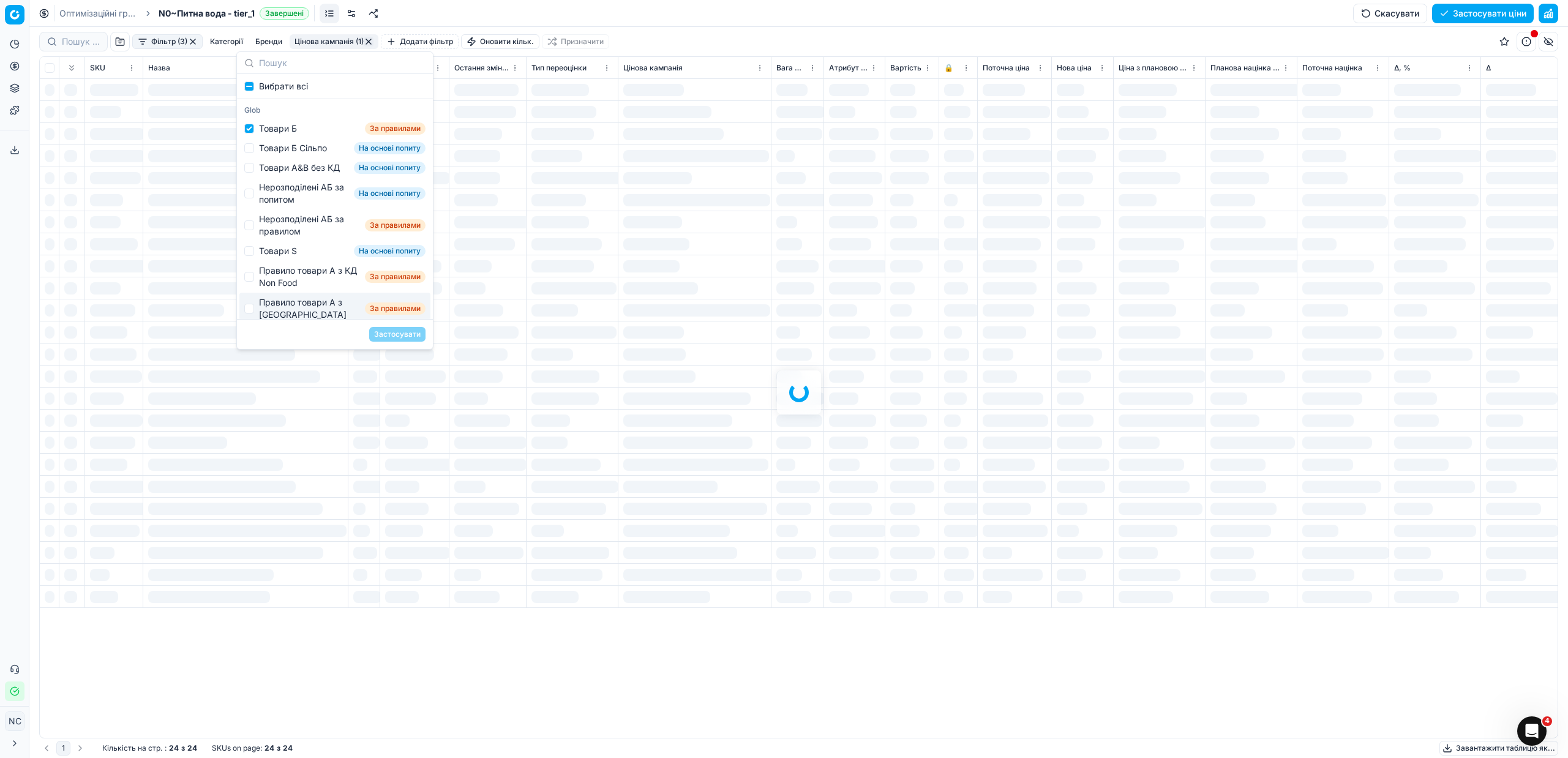
click at [378, 337] on div "Вибрати всі Glob Товари Б За правилами Товари Б Сільпо На основі попиту Товари …" at bounding box center [334, 200] width 197 height 298
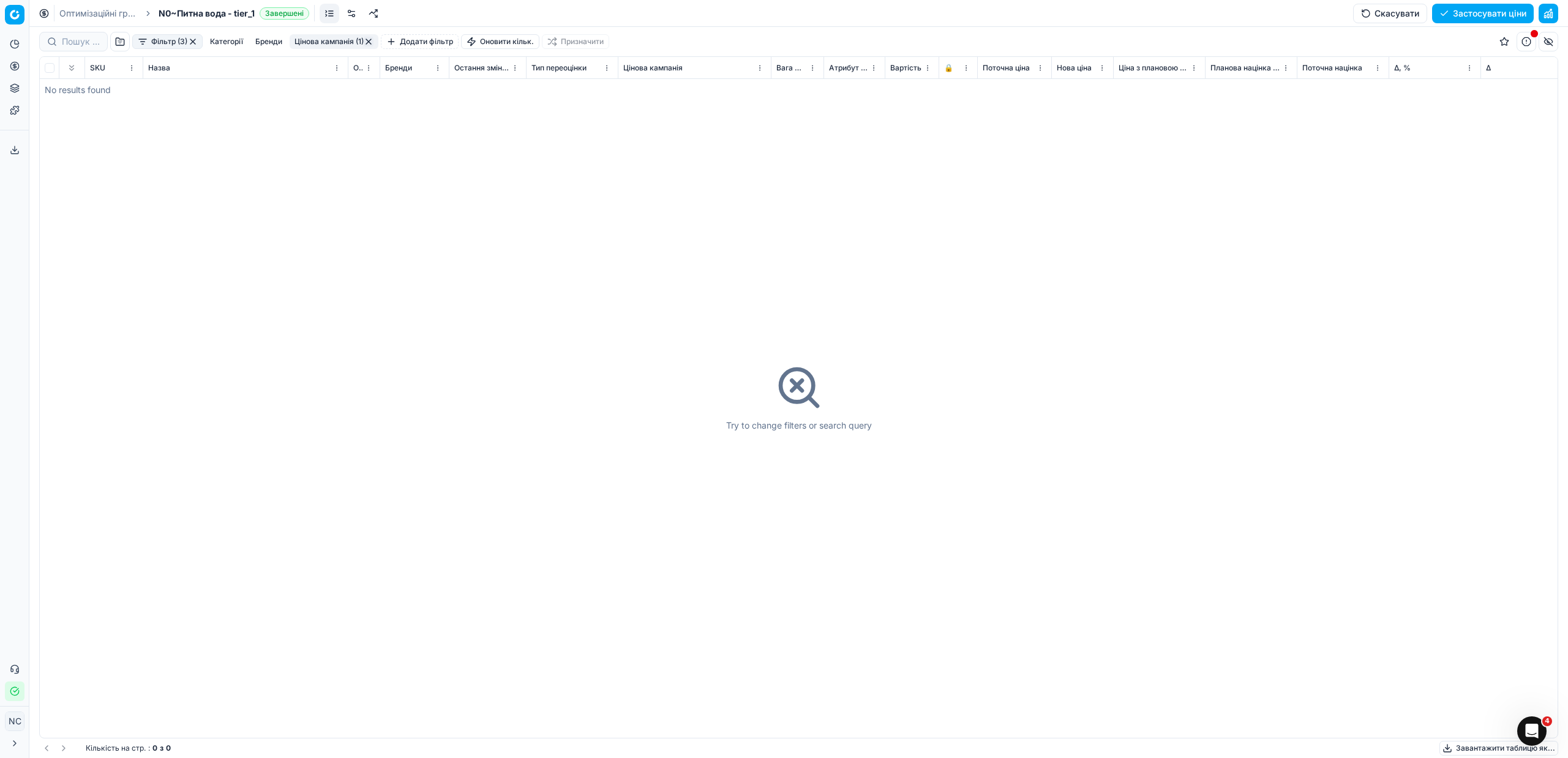
click at [310, 40] on button "Цінова кампанія (1)" at bounding box center [334, 41] width 89 height 15
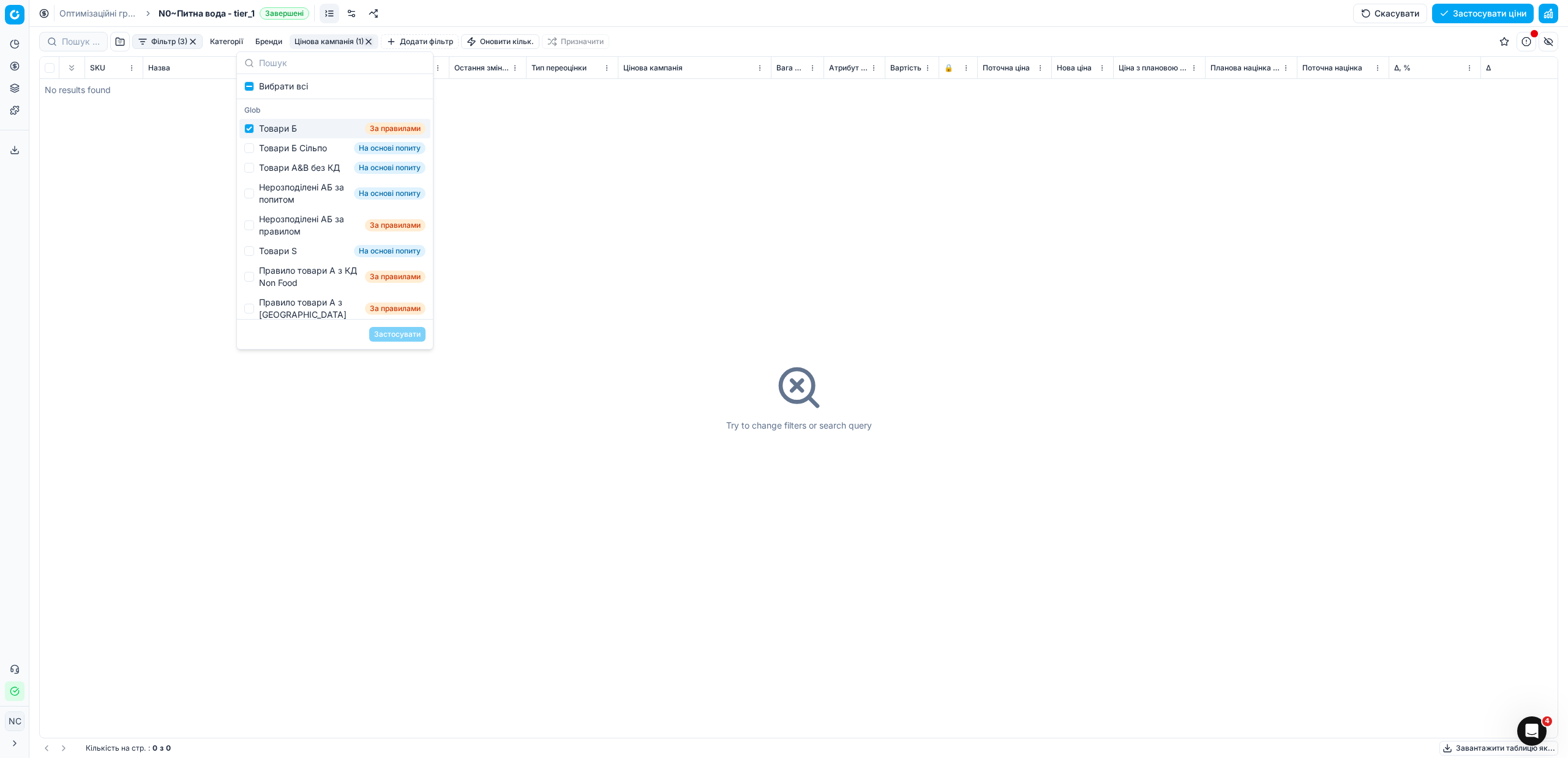
click at [283, 130] on div "Товари Б" at bounding box center [278, 128] width 38 height 12
checkbox input "false"
click at [286, 146] on div "Товари Б Сільпо" at bounding box center [292, 149] width 68 height 12
checkbox input "true"
click at [381, 333] on button "Застосувати" at bounding box center [397, 334] width 56 height 15
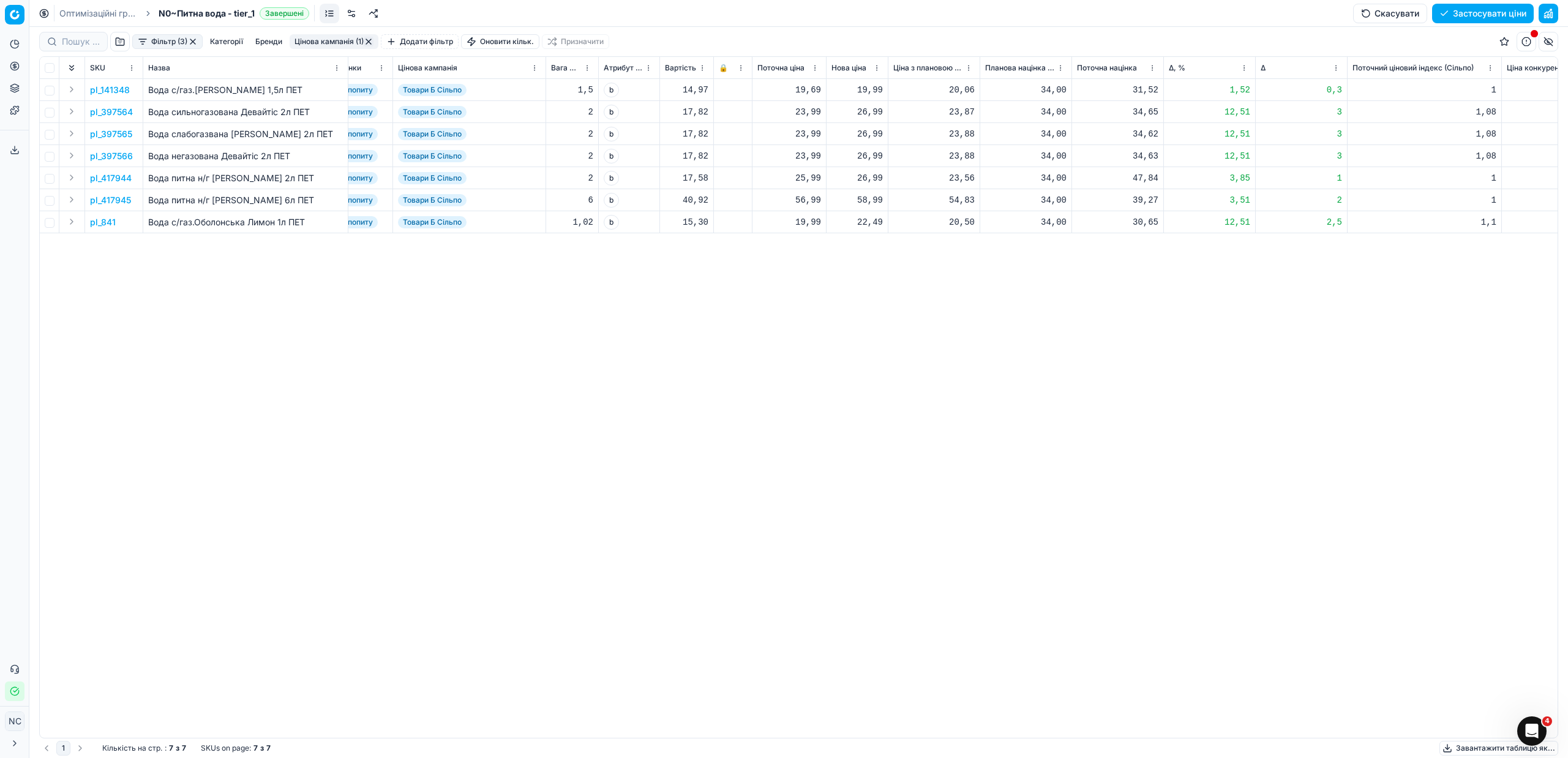
scroll to position [0, 205]
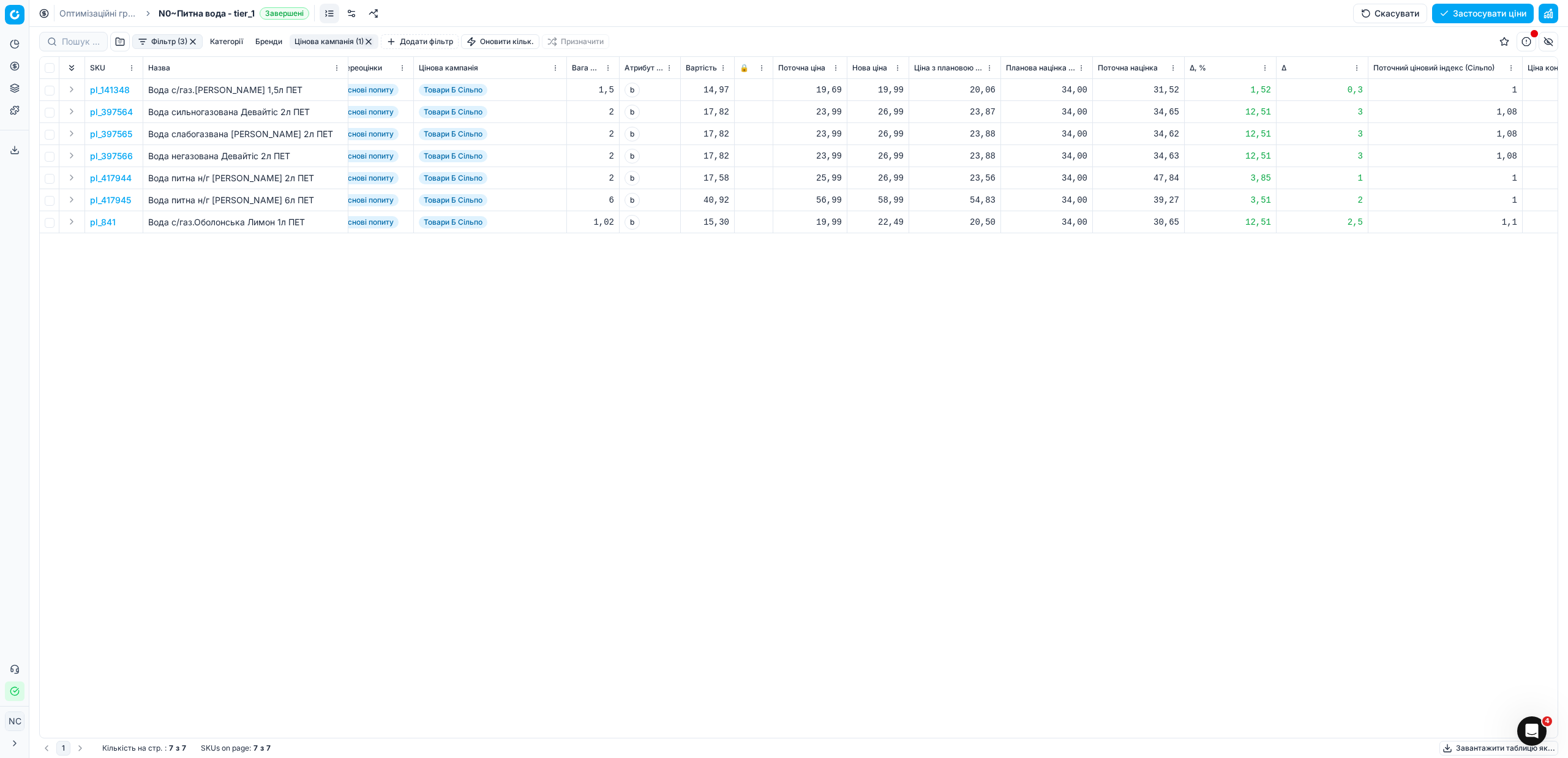
click at [885, 114] on div "26,99" at bounding box center [878, 112] width 51 height 12
type input "23.99"
click at [1051, 364] on div "pl_141348 Вода с/газ.[PERSON_NAME] 1,5л ПЕТ шт [PERSON_NAME] [DATE] На основі п…" at bounding box center [593, 409] width 1517 height 659
click at [884, 139] on div "26,99" at bounding box center [878, 135] width 51 height 12
type input "23.99"
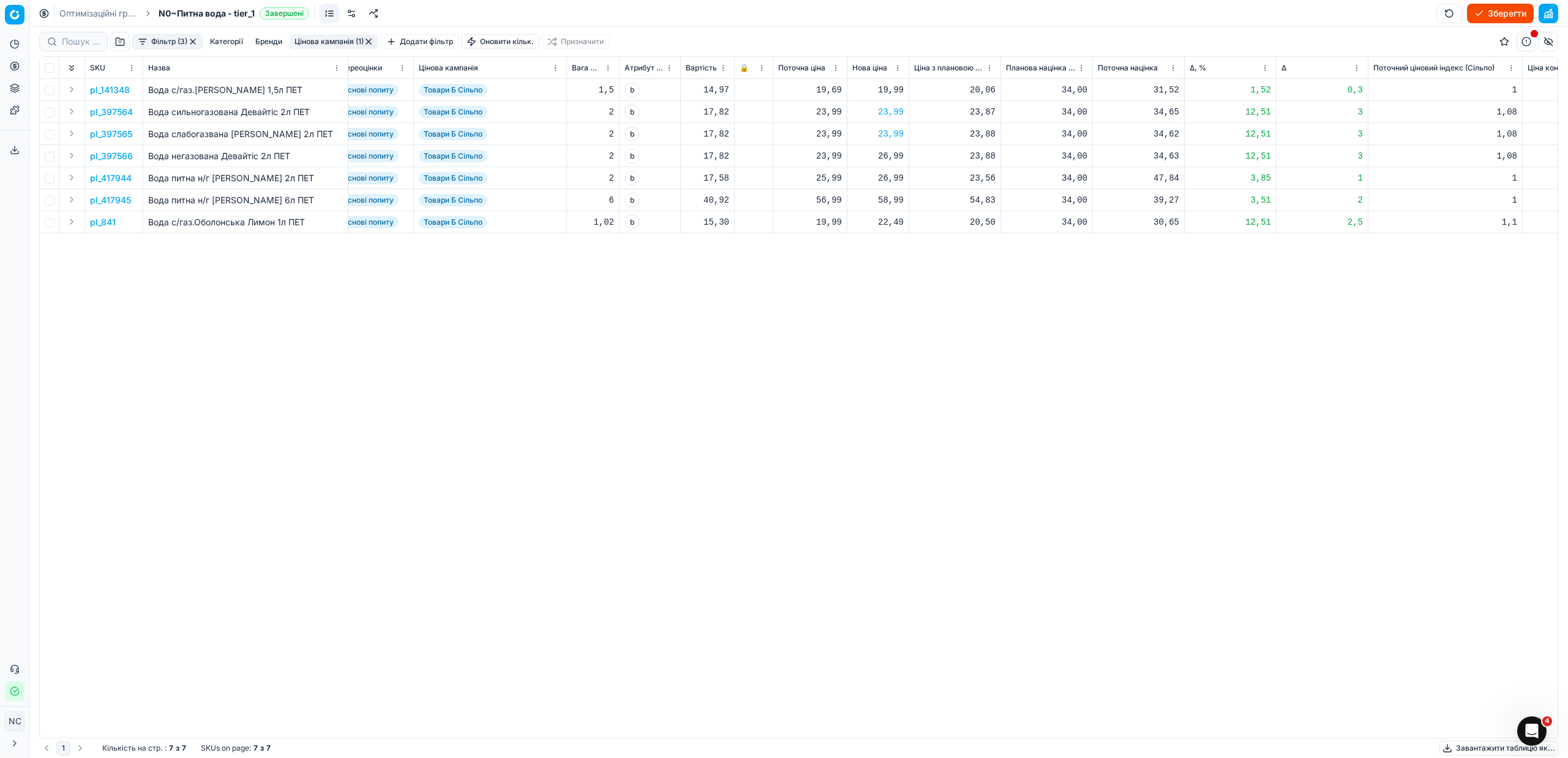
click at [887, 157] on div "26,99" at bounding box center [878, 156] width 51 height 12
type input "23.99"
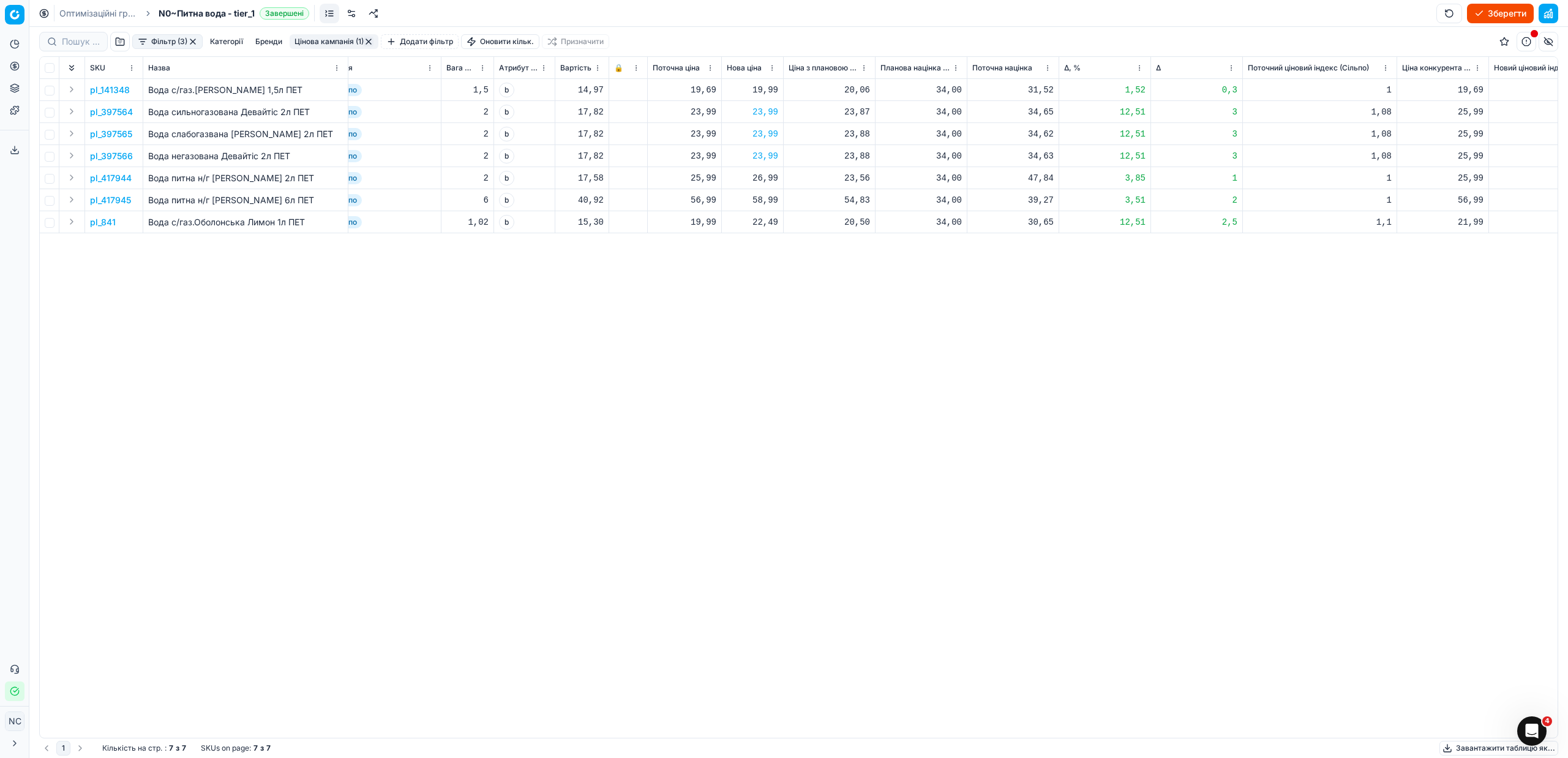
click at [338, 40] on button "Цінова кампанія (1)" at bounding box center [334, 41] width 89 height 15
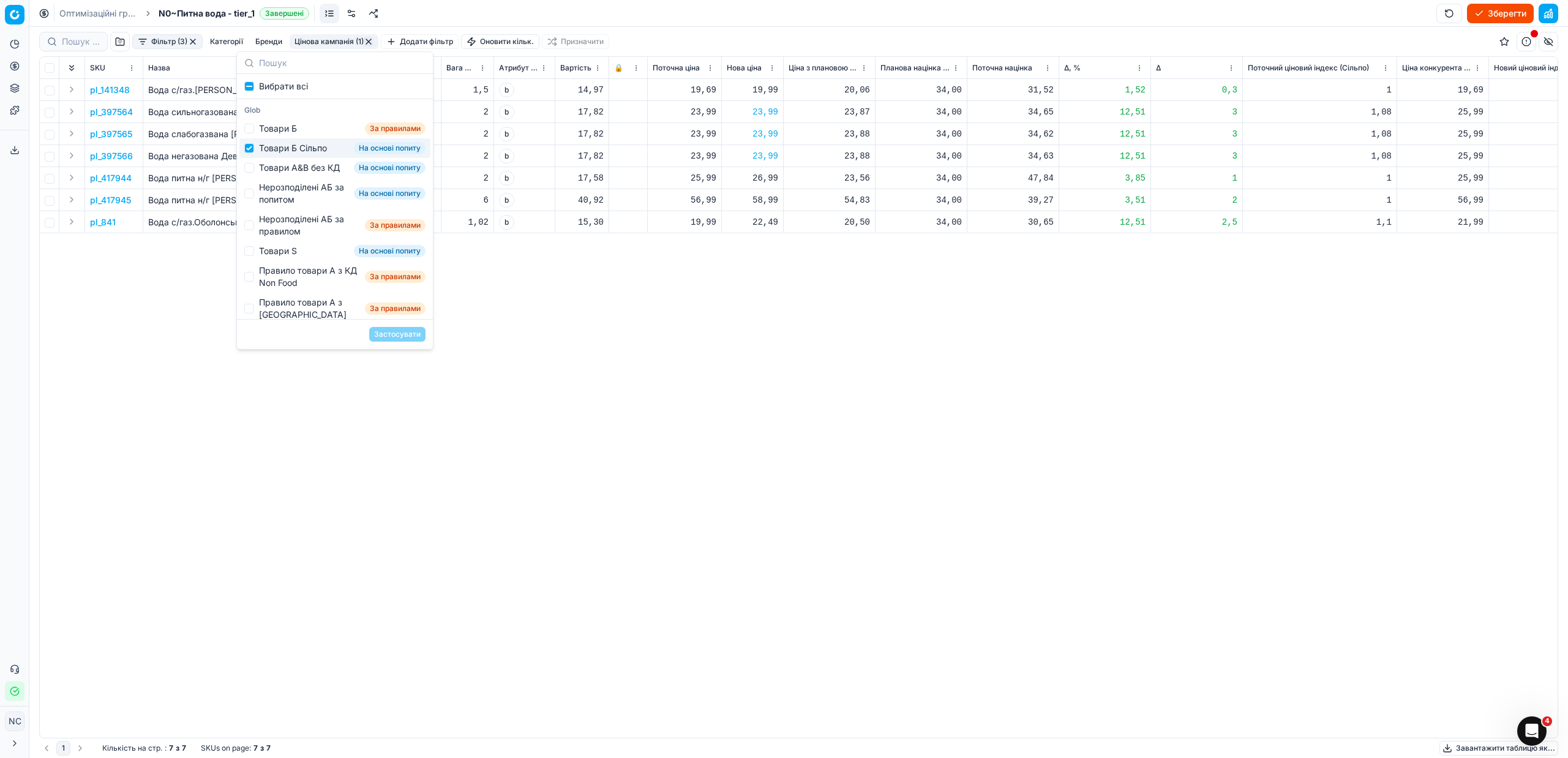
click at [283, 149] on div "Товари Б Сільпо" at bounding box center [292, 149] width 68 height 12
checkbox input "false"
click at [289, 170] on div "Товари А&B без КД" at bounding box center [299, 168] width 81 height 12
checkbox input "true"
click at [399, 341] on button "Застосувати" at bounding box center [397, 334] width 56 height 15
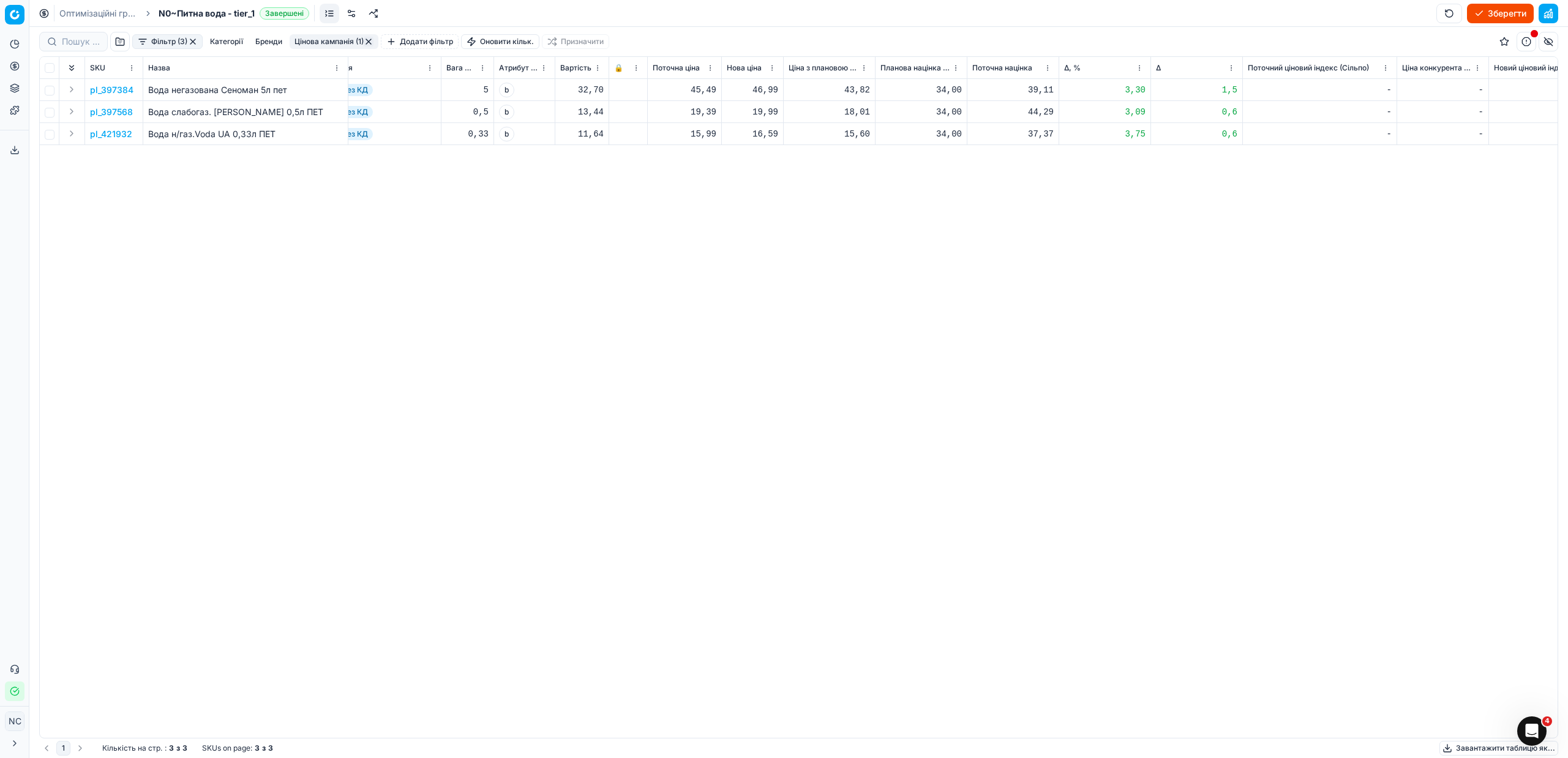
click at [323, 40] on button "Цінова кампанія (1)" at bounding box center [334, 41] width 89 height 15
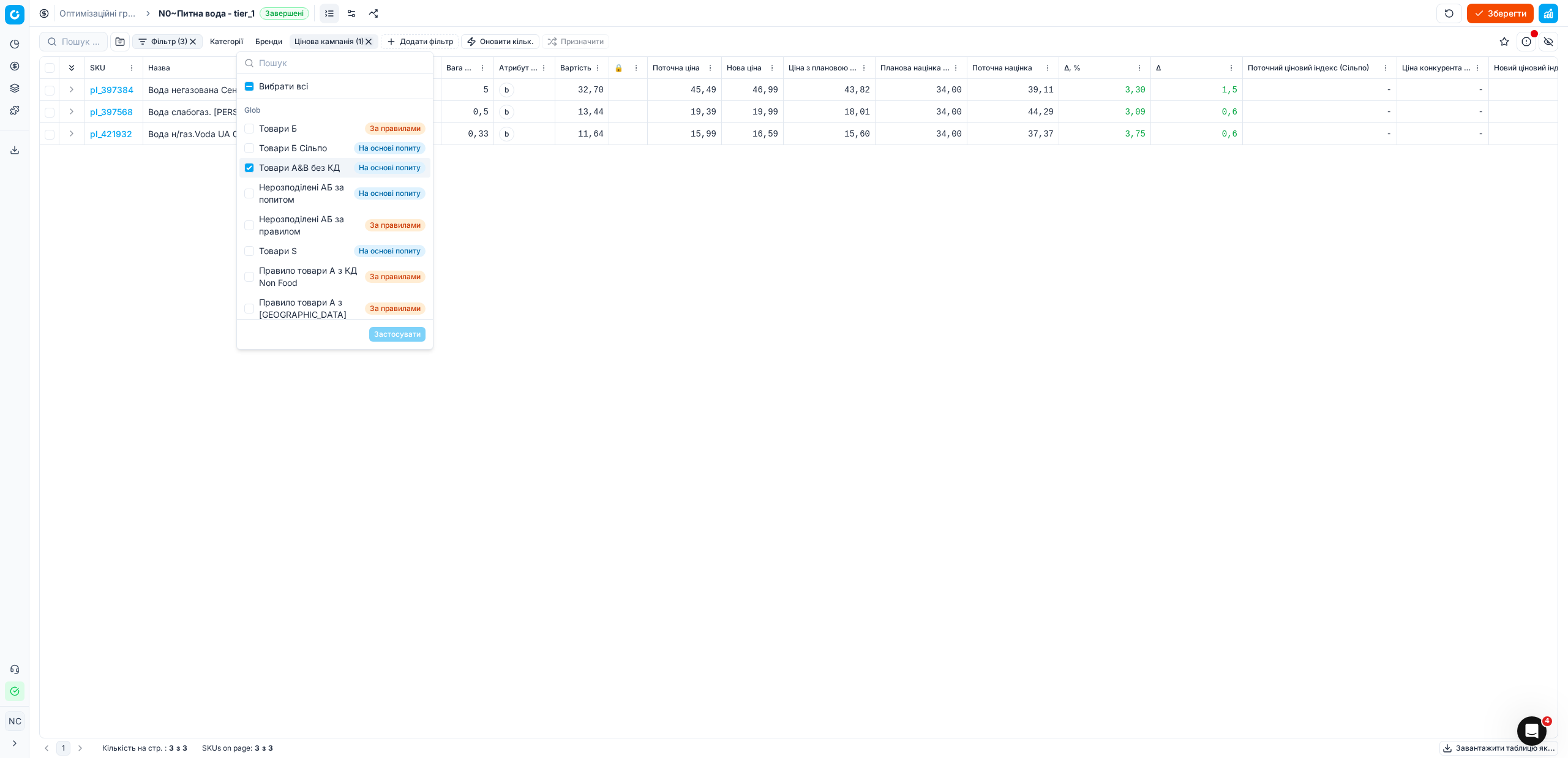
click at [270, 170] on div "Товари А&B без КД" at bounding box center [299, 168] width 81 height 12
checkbox input "false"
click at [266, 203] on div "Нерозподілені АБ за попитом" at bounding box center [304, 193] width 90 height 24
checkbox input "true"
click at [395, 336] on button "Застосувати" at bounding box center [397, 334] width 56 height 15
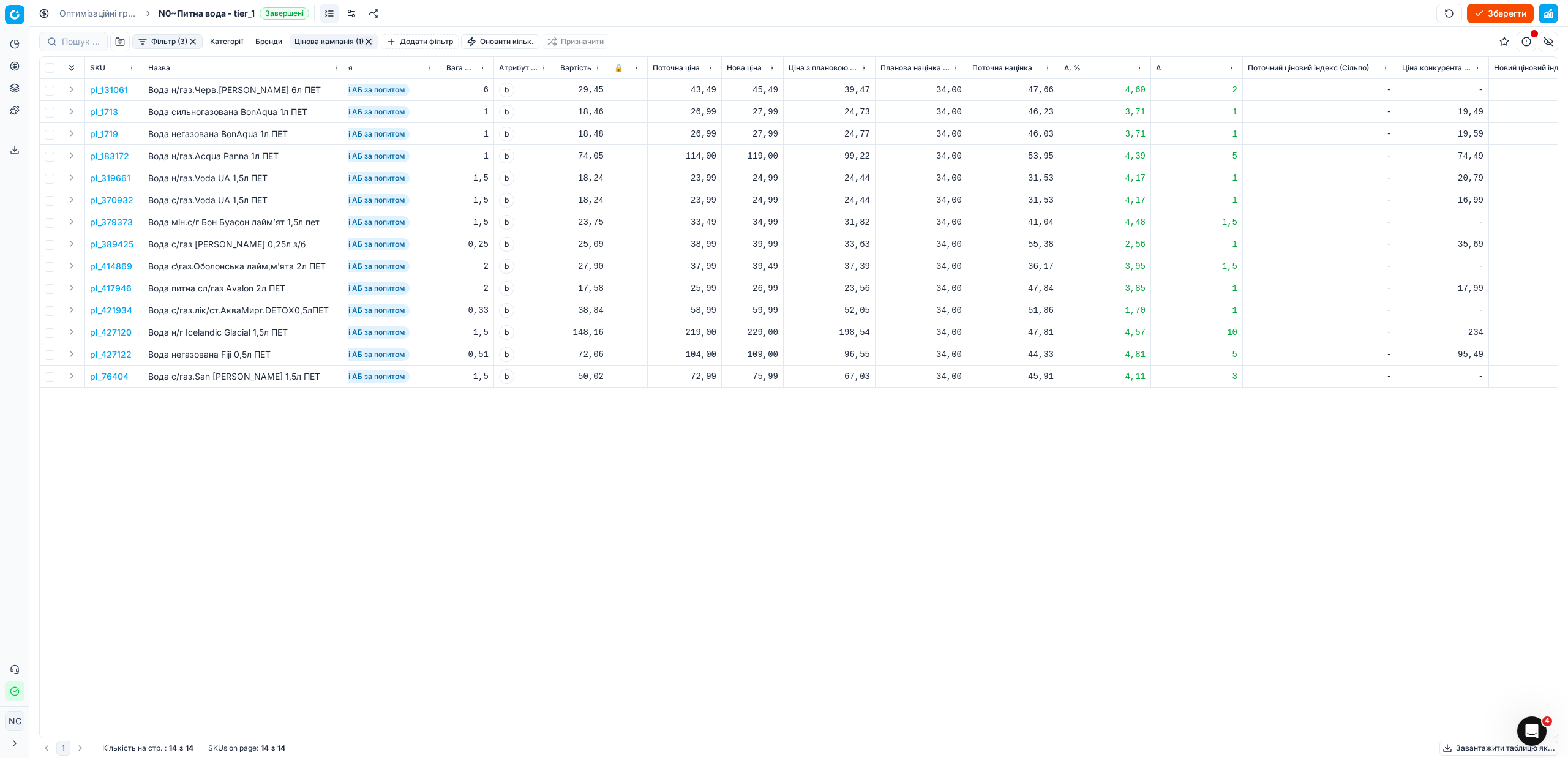
click at [102, 113] on p "pl_1713" at bounding box center [104, 112] width 28 height 12
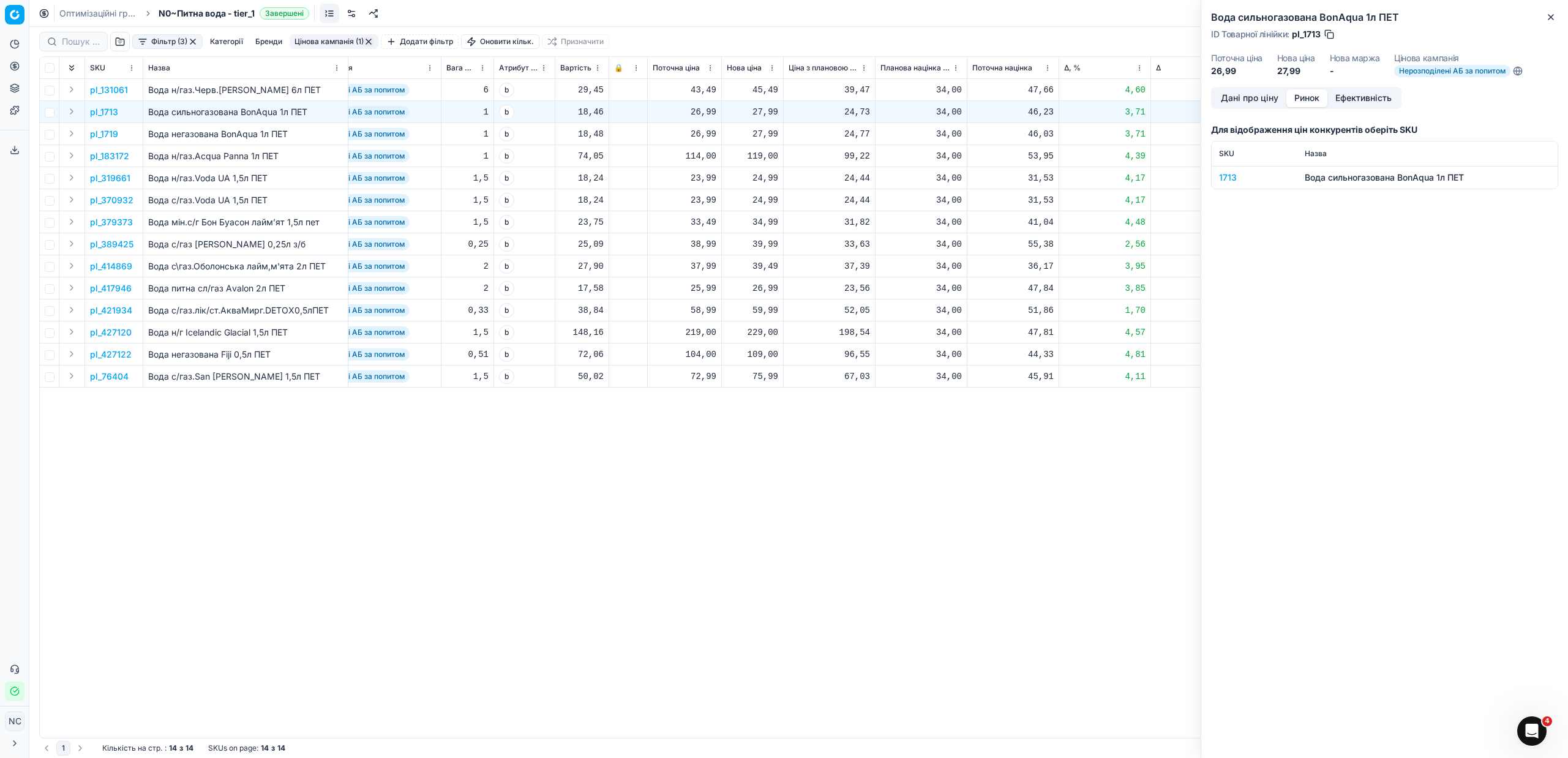
click at [1313, 97] on button "Ринок" at bounding box center [1307, 98] width 41 height 18
click at [1219, 181] on div "1713" at bounding box center [1254, 177] width 71 height 12
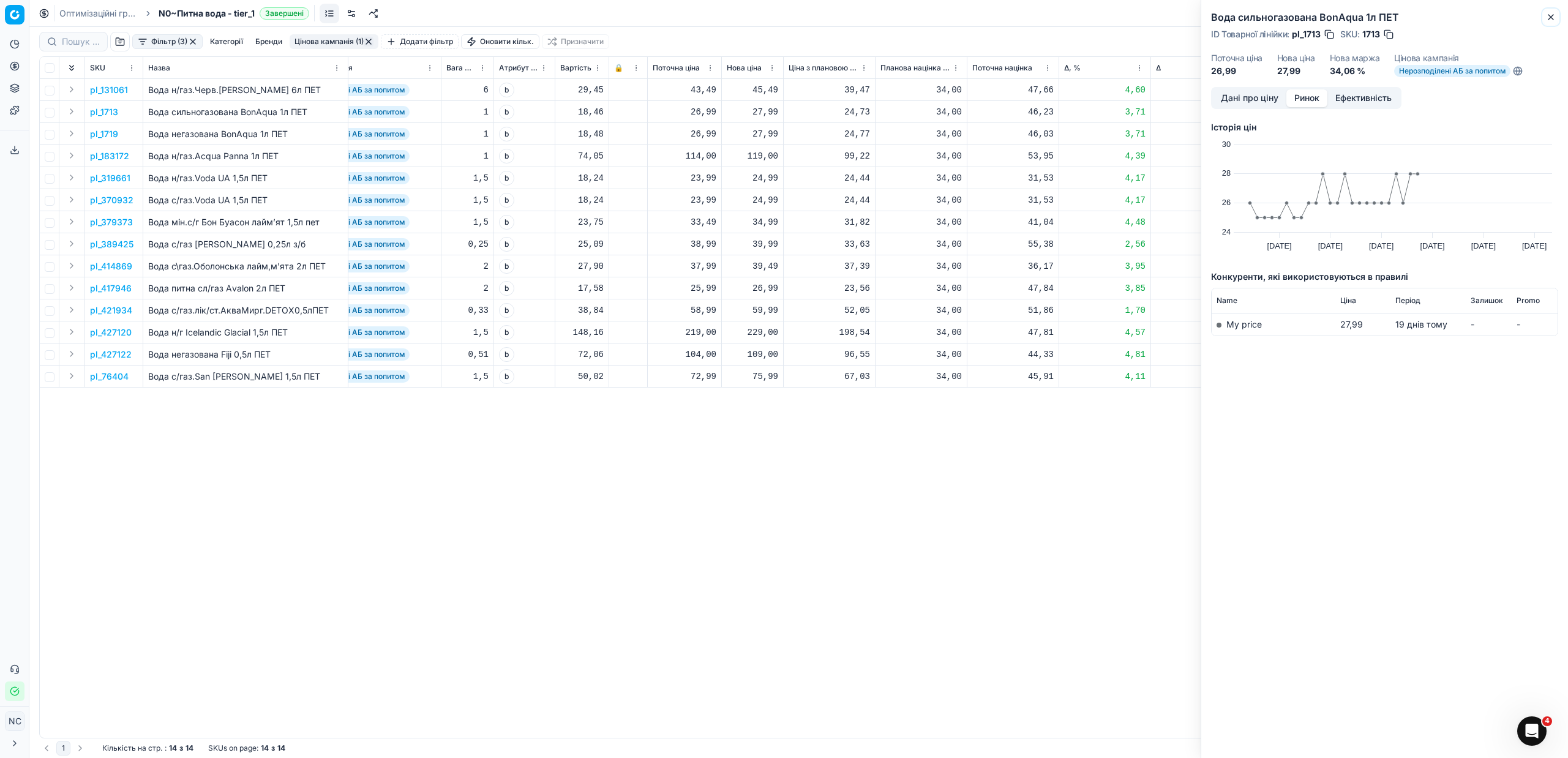
click at [1549, 20] on icon "button" at bounding box center [1551, 17] width 10 height 10
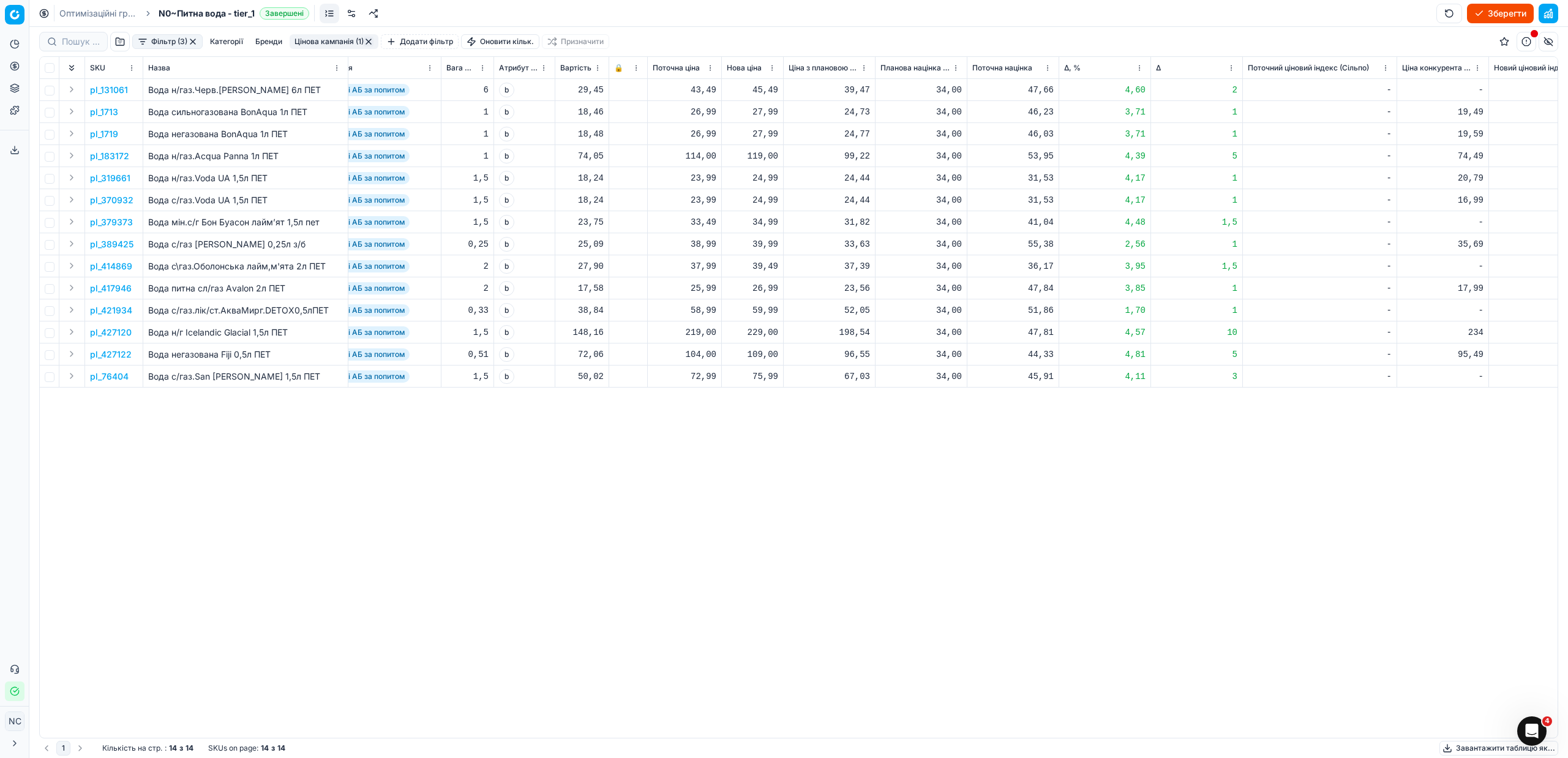
click at [107, 159] on p "pl_183172" at bounding box center [110, 156] width 39 height 12
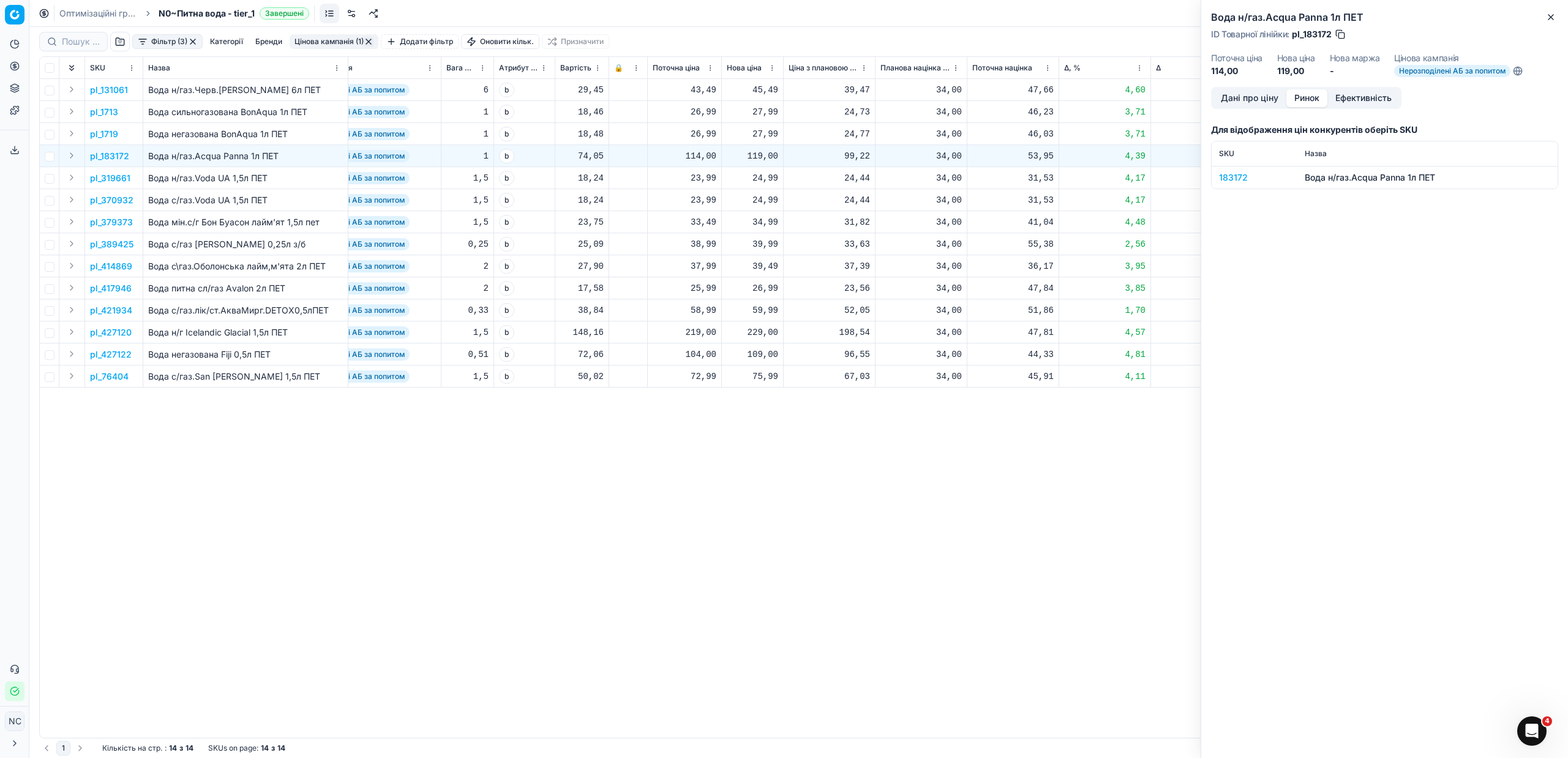
click at [1311, 100] on button "Ринок" at bounding box center [1307, 98] width 41 height 18
click at [1240, 175] on div "183172" at bounding box center [1254, 177] width 71 height 12
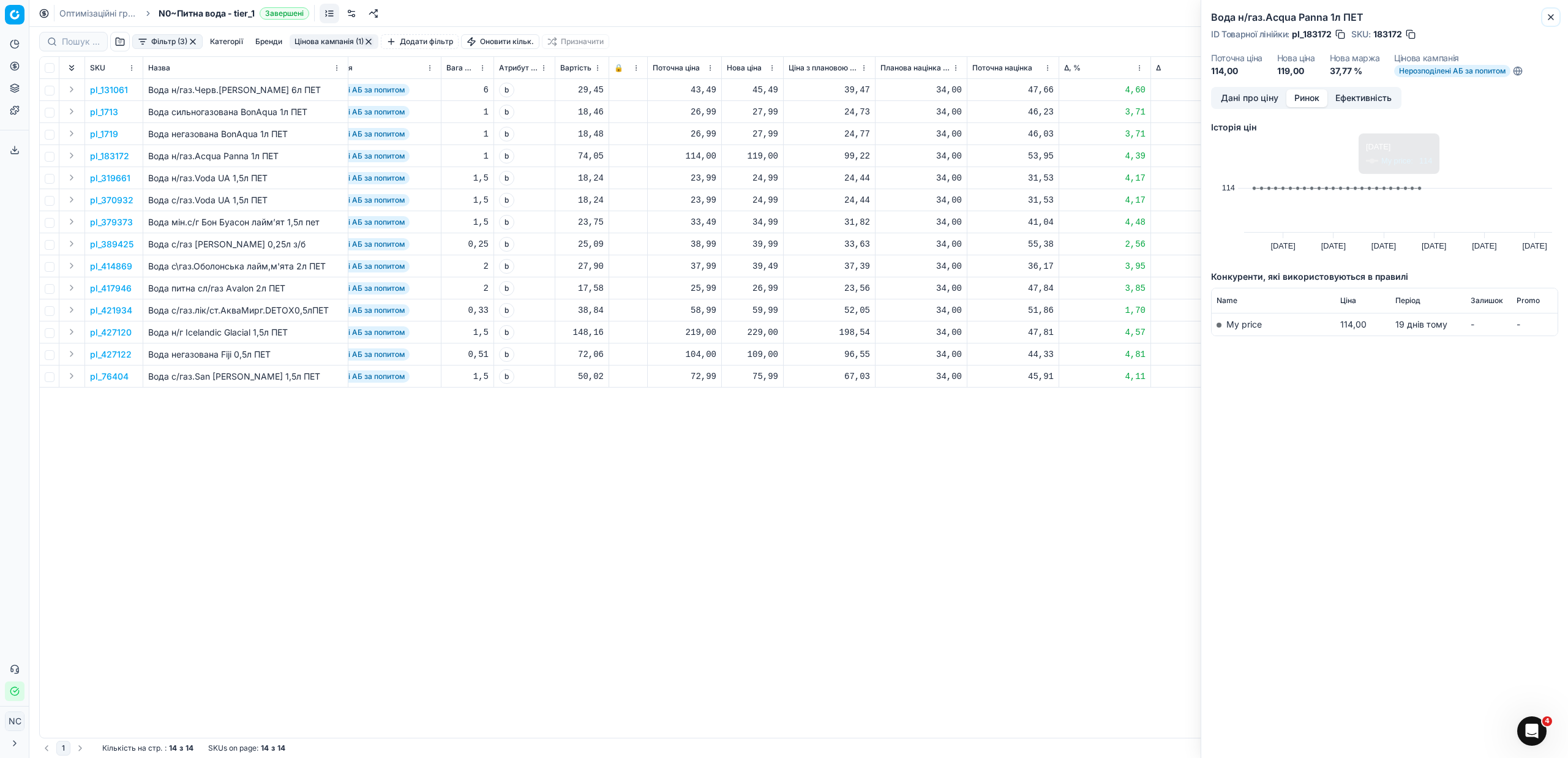
click at [1550, 16] on icon "button" at bounding box center [1551, 17] width 5 height 5
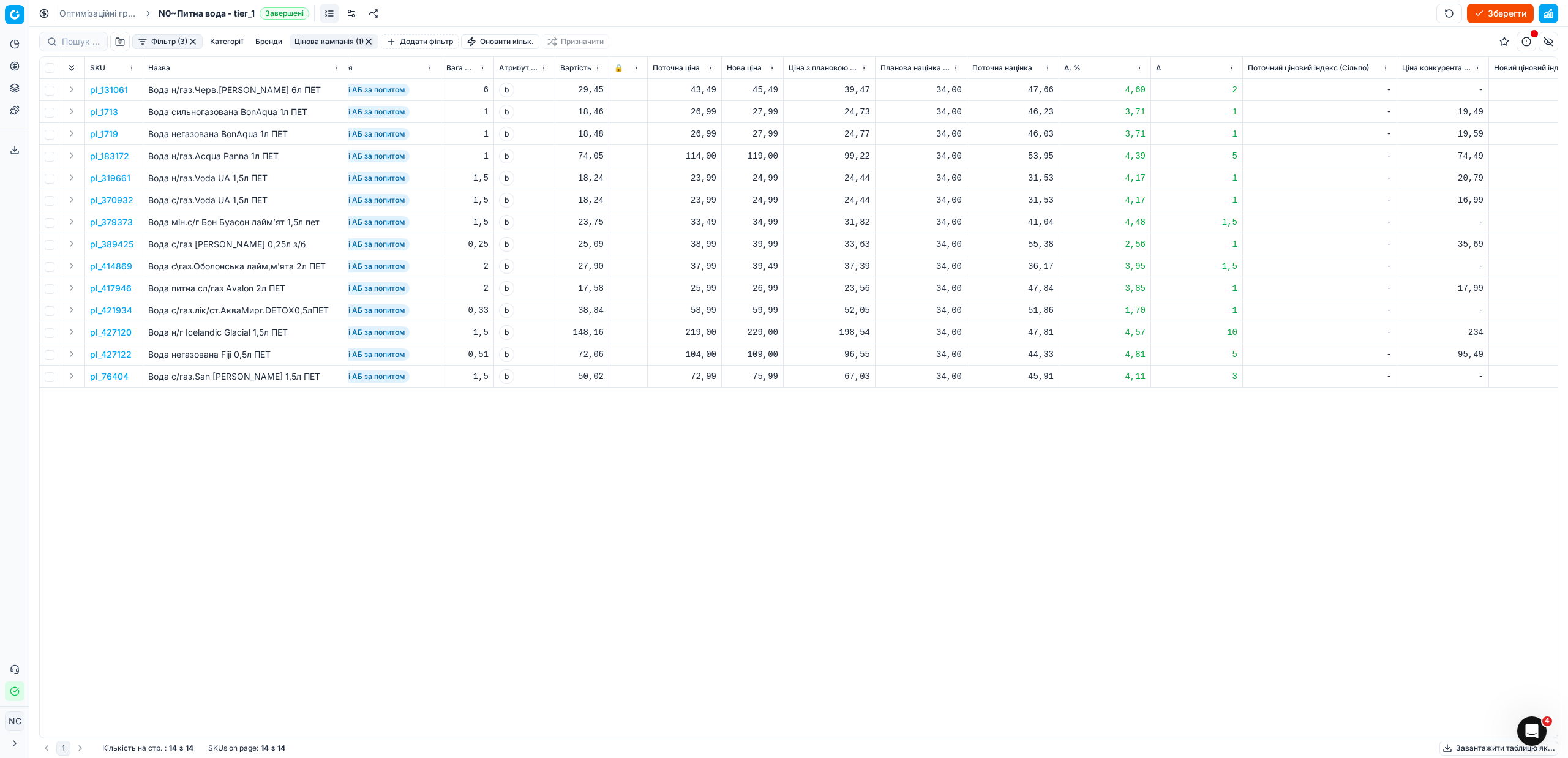
click at [108, 353] on p "pl_427122" at bounding box center [111, 355] width 42 height 12
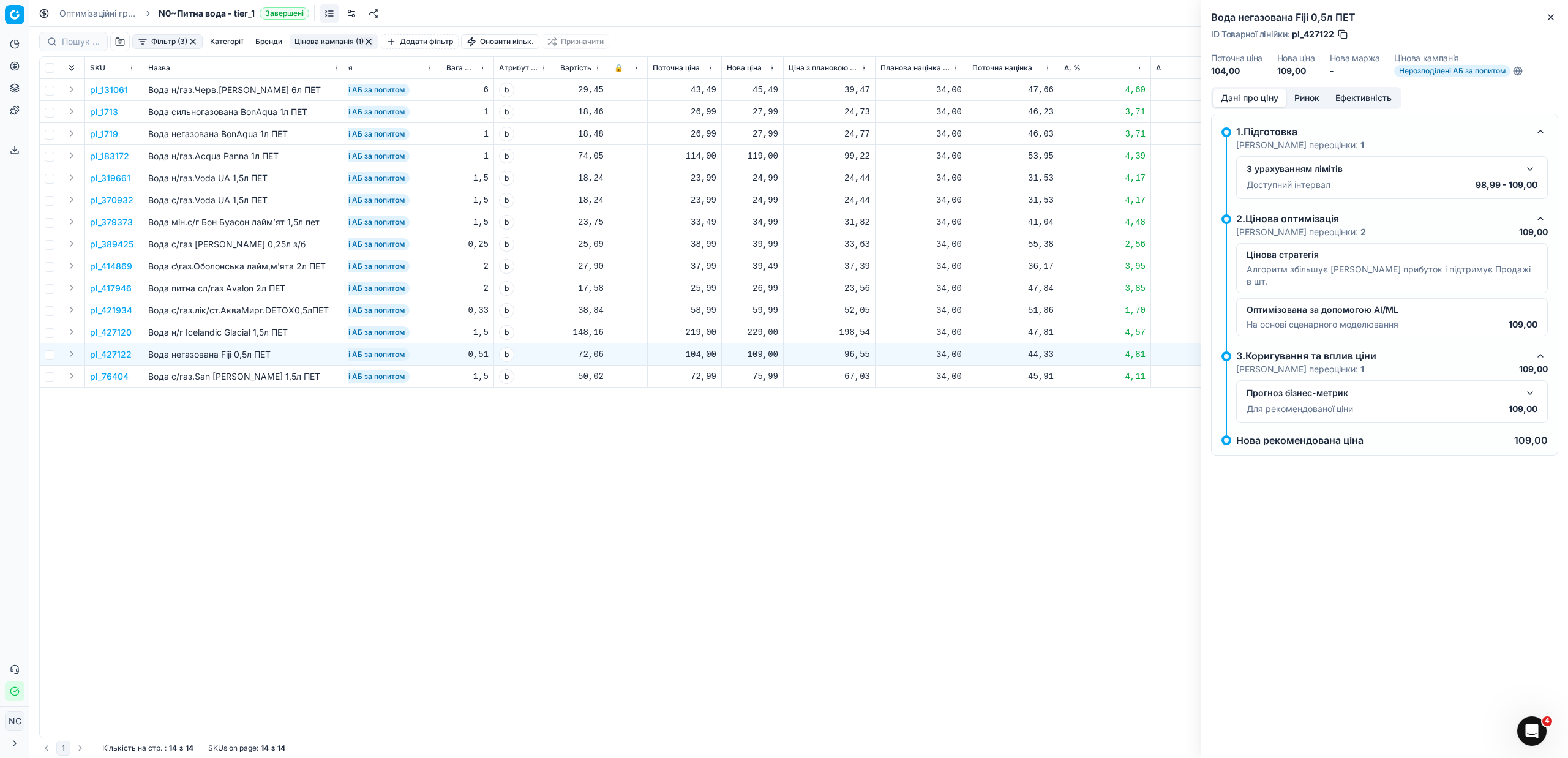
click at [1317, 100] on button "Ринок" at bounding box center [1307, 98] width 41 height 18
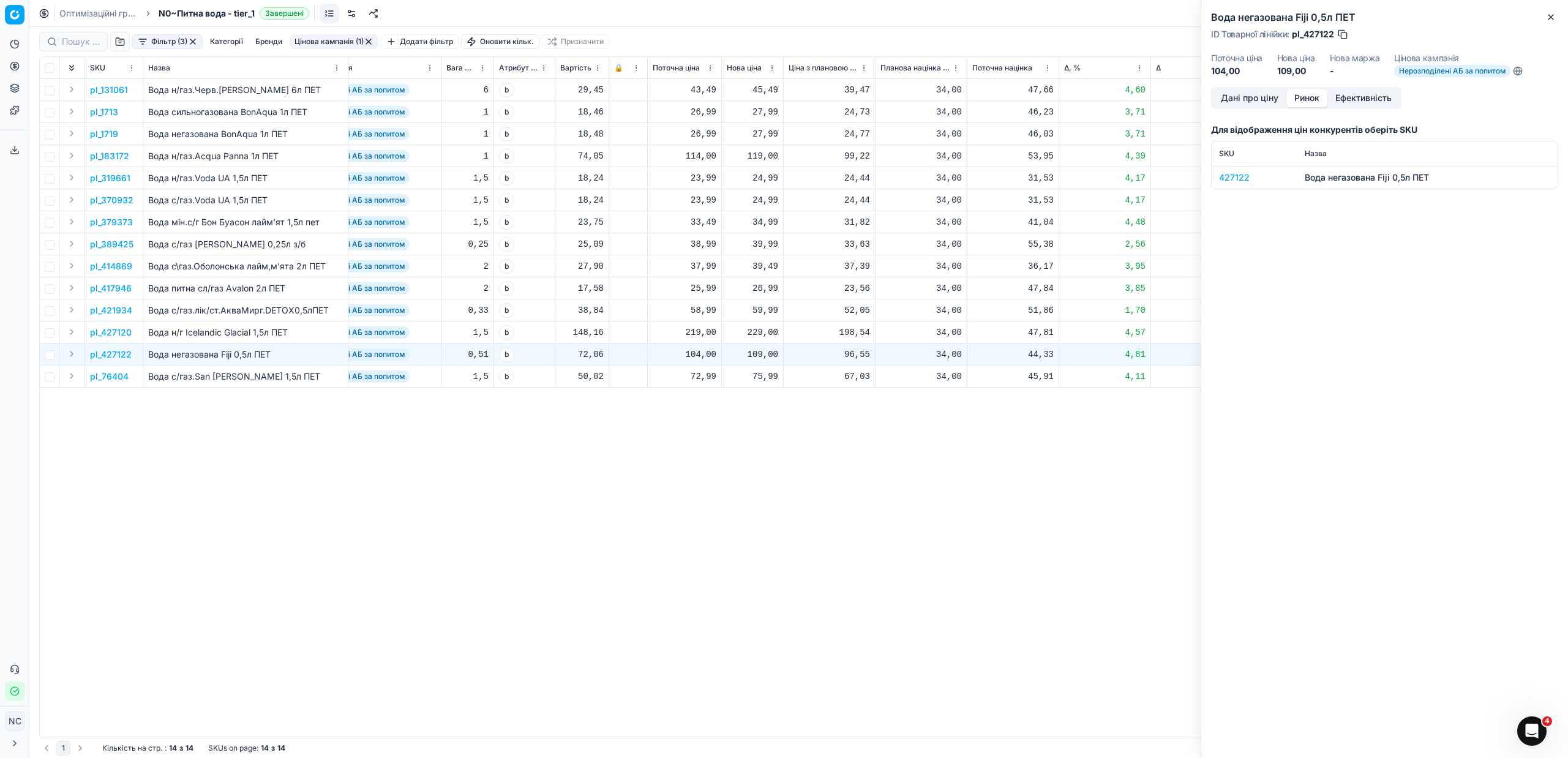
click at [1237, 173] on div "427122" at bounding box center [1254, 177] width 71 height 12
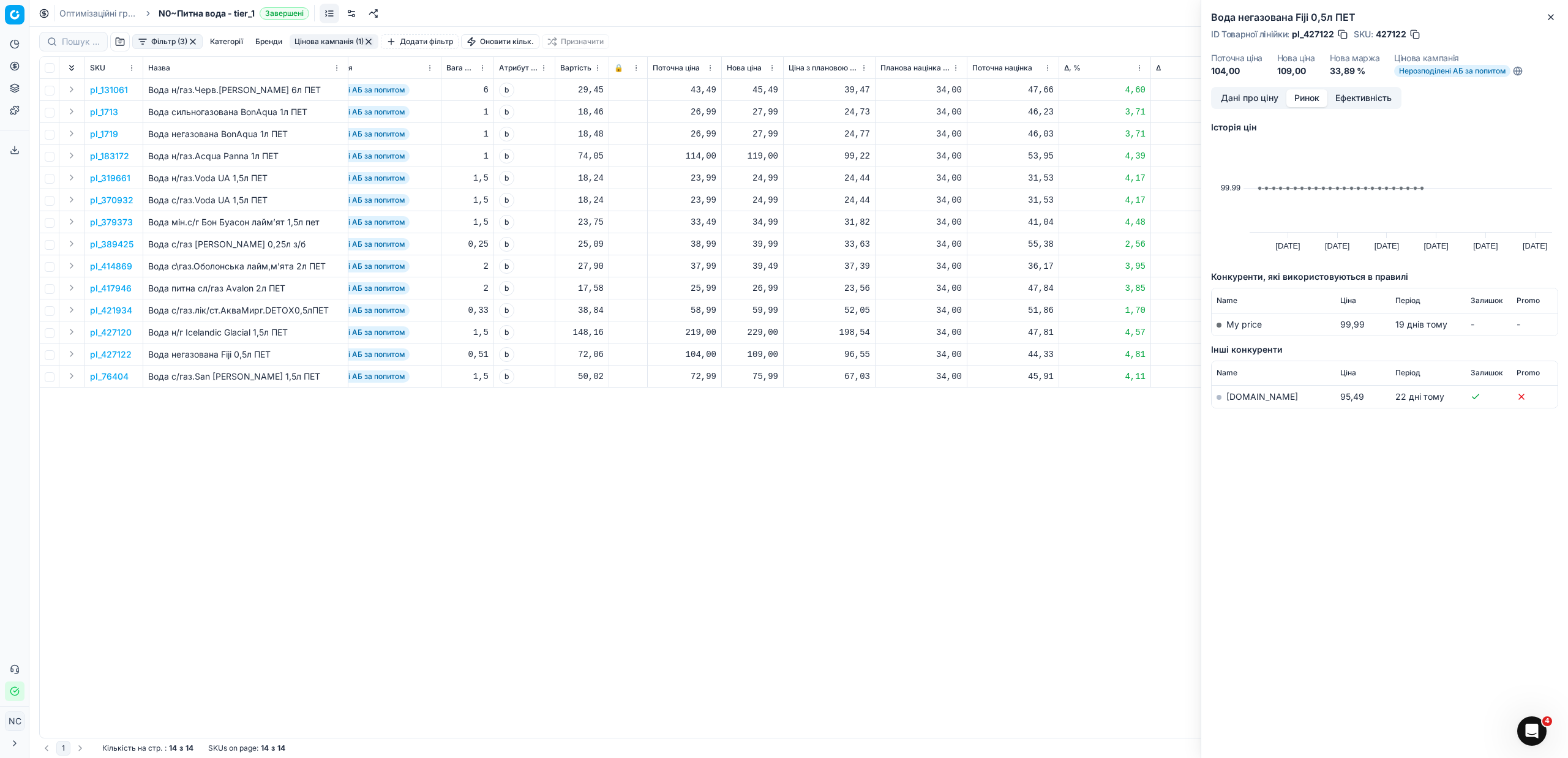
click at [1244, 399] on link "[DOMAIN_NAME]" at bounding box center [1262, 396] width 72 height 10
click at [1551, 21] on icon "button" at bounding box center [1551, 17] width 10 height 10
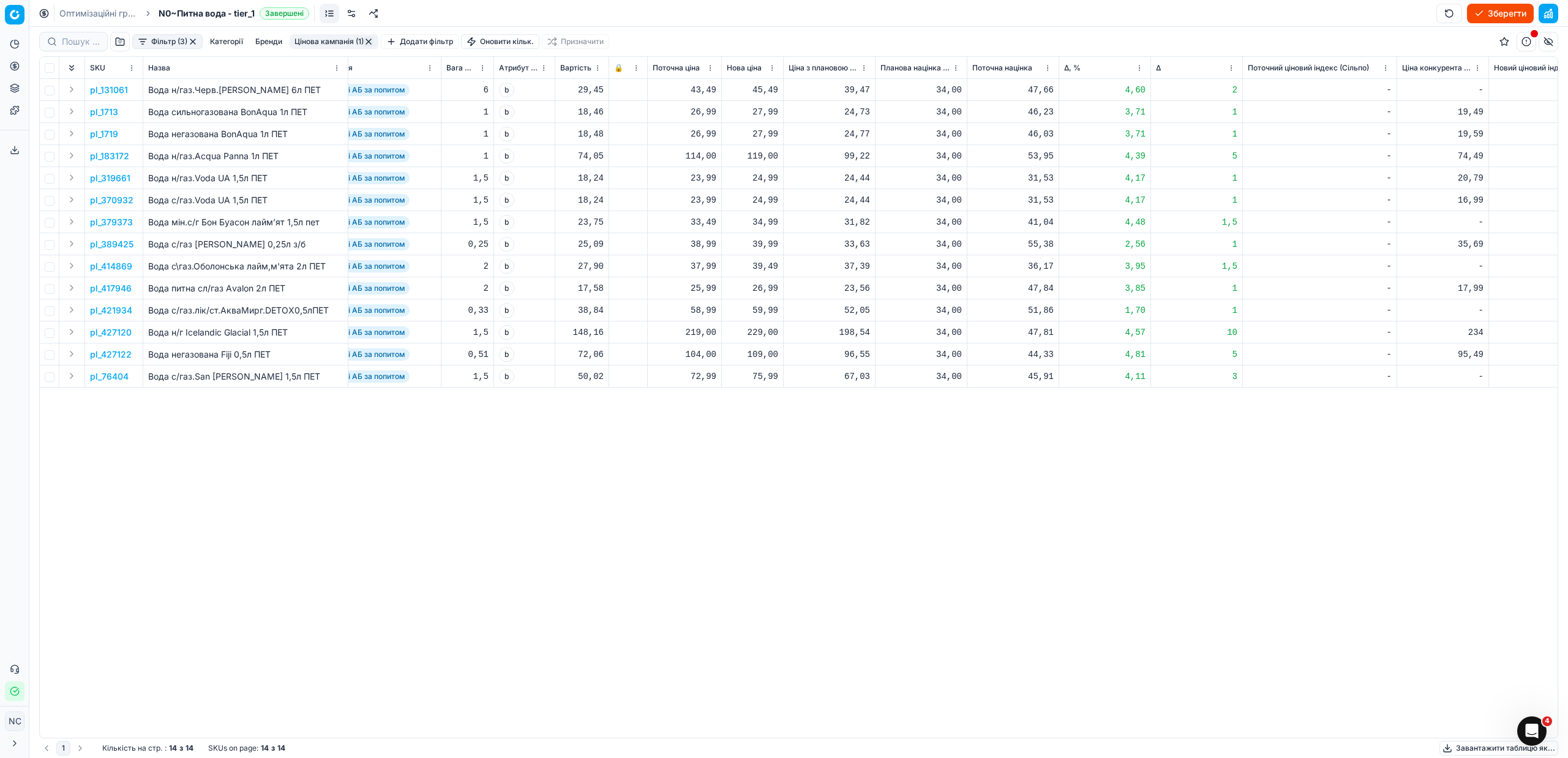
click at [324, 45] on button "Цінова кампанія (1)" at bounding box center [334, 41] width 89 height 15
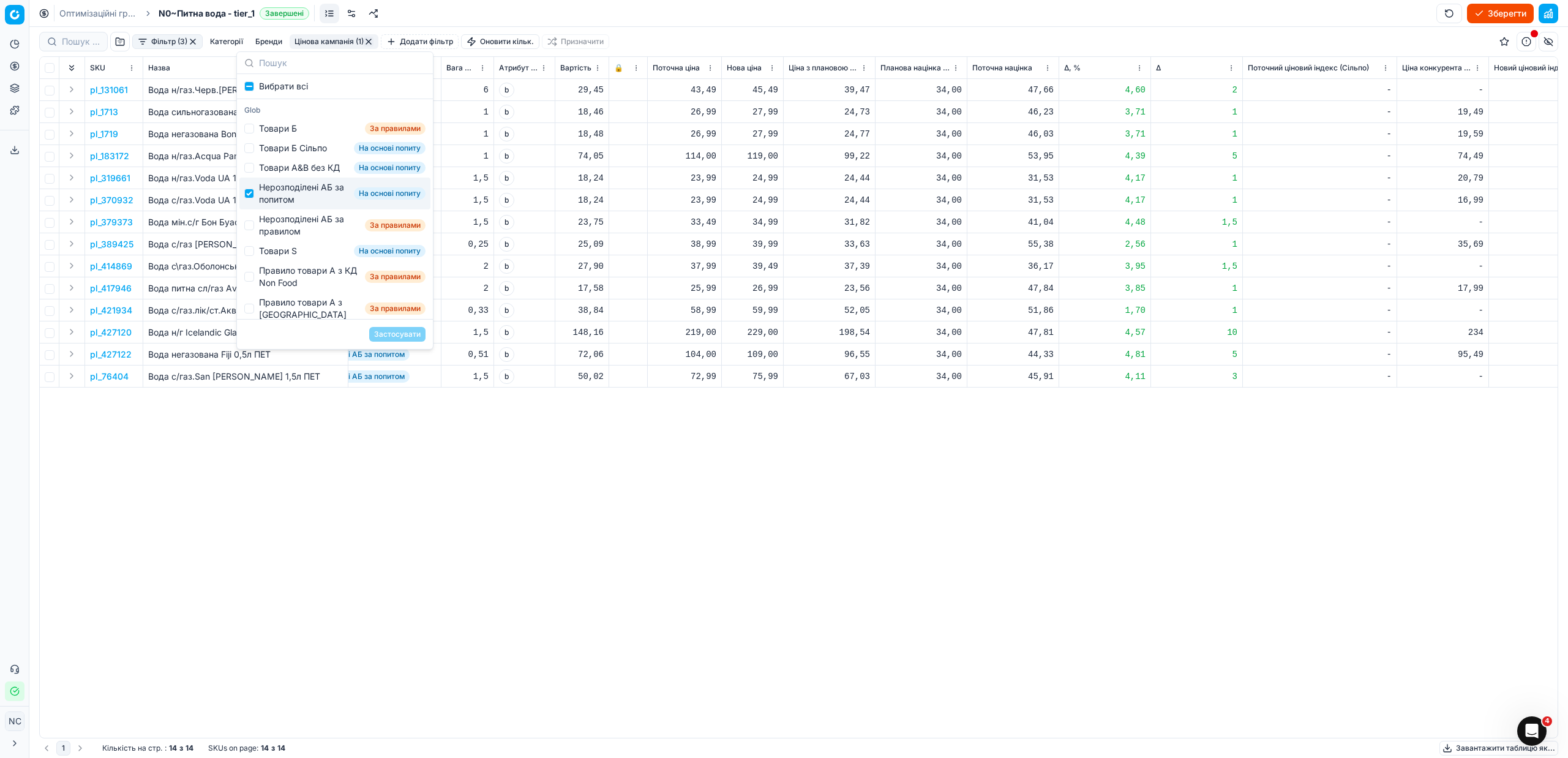
click at [289, 198] on div "Нерозподілені АБ за попитом" at bounding box center [304, 193] width 90 height 24
checkbox input "false"
click at [295, 230] on div "Нерозподілені АБ за правилом" at bounding box center [310, 225] width 101 height 24
checkbox input "true"
click at [408, 334] on button "Застосувати" at bounding box center [397, 334] width 56 height 15
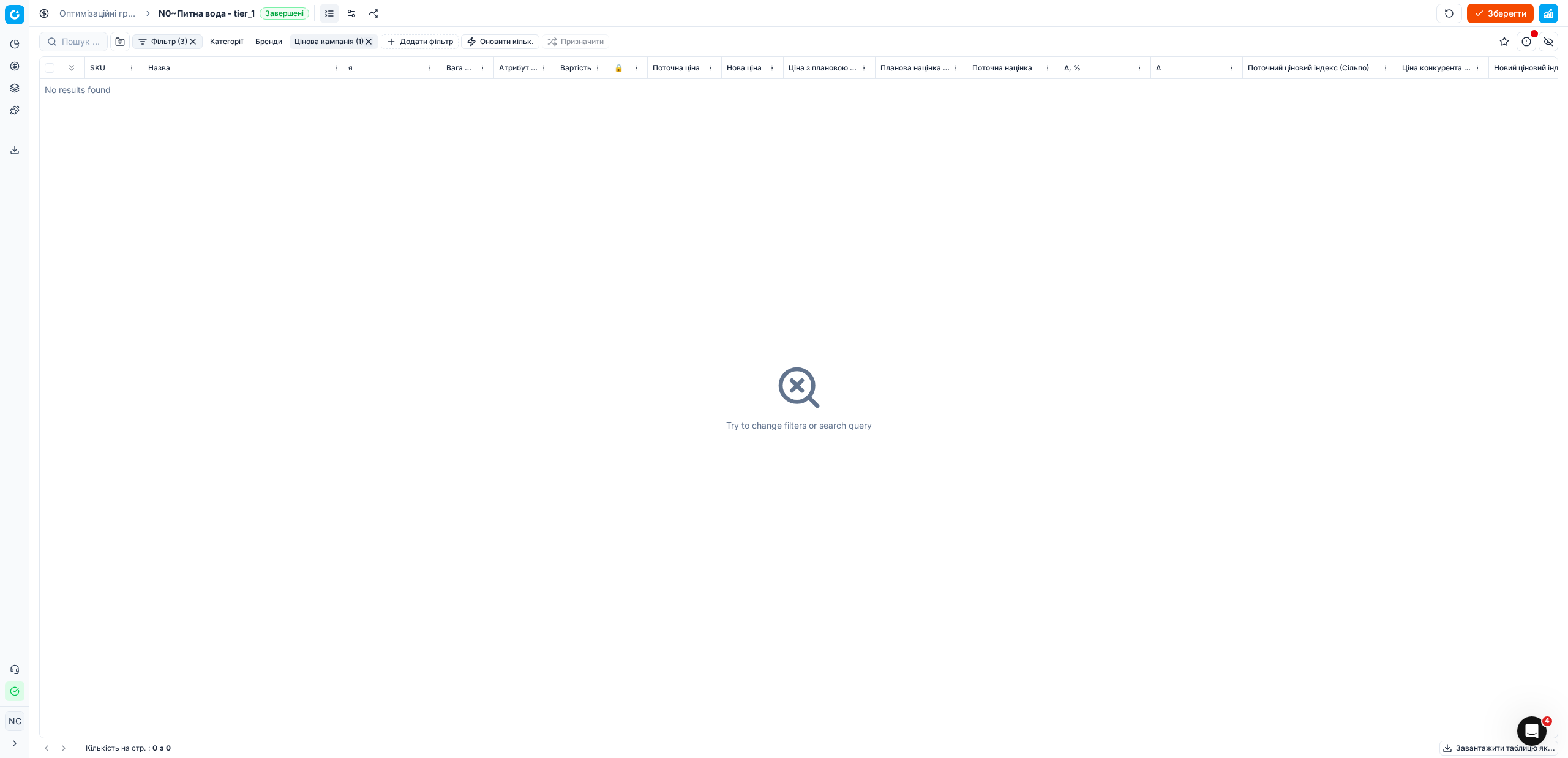
click at [364, 39] on button "button" at bounding box center [369, 41] width 10 height 10
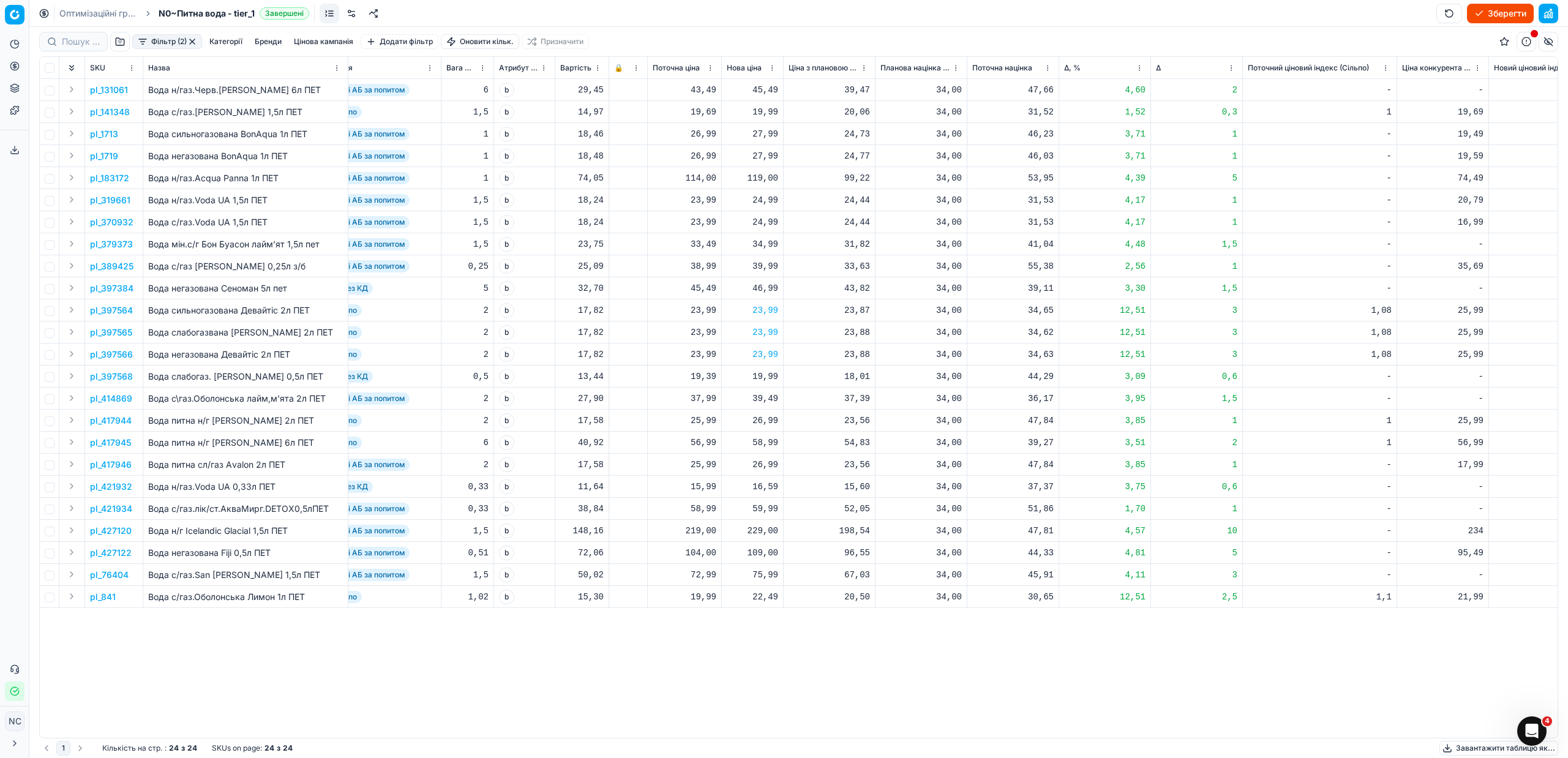
click at [193, 42] on button "button" at bounding box center [192, 41] width 10 height 10
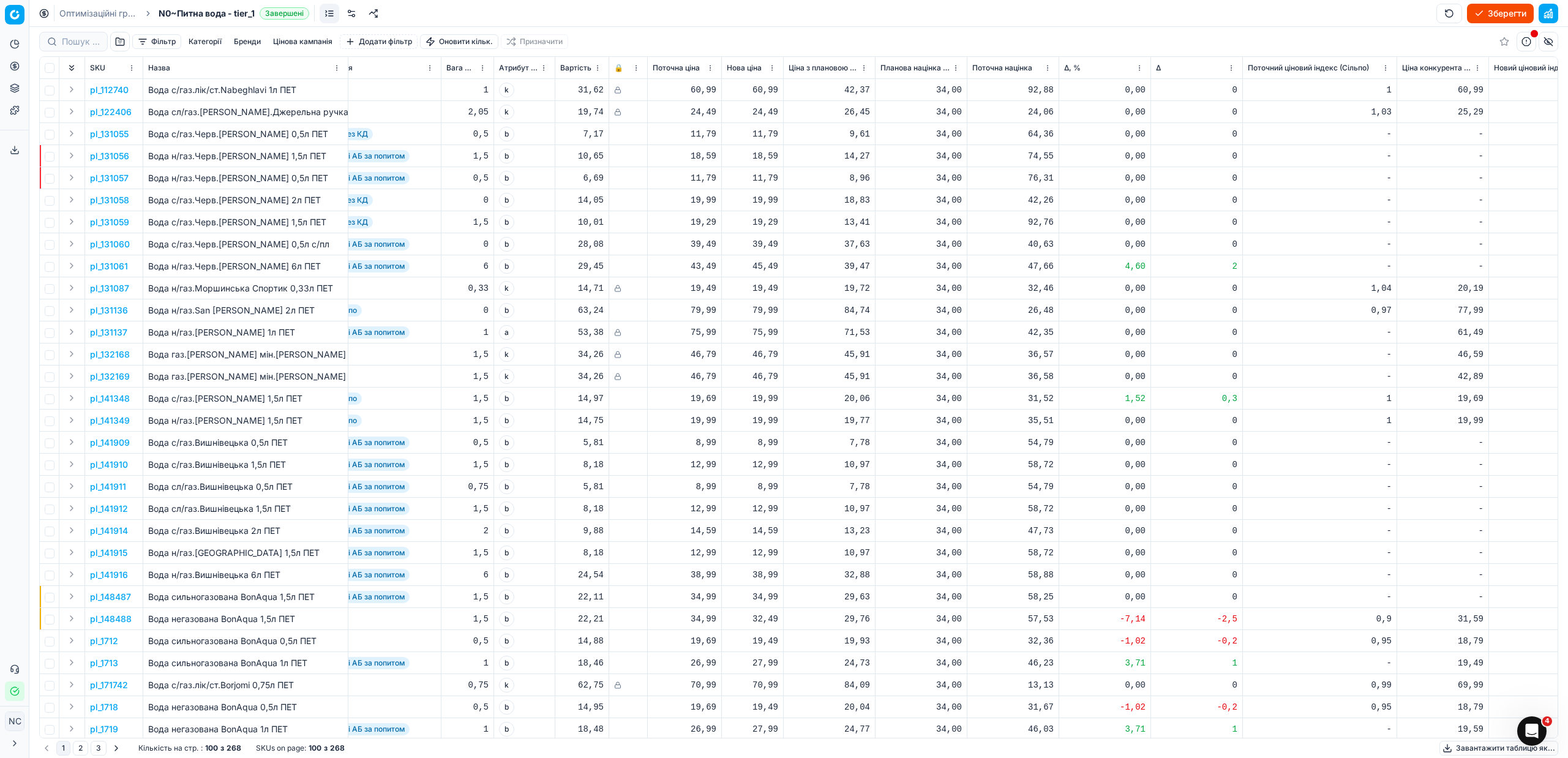
click at [121, 42] on button "button" at bounding box center [120, 41] width 19 height 19
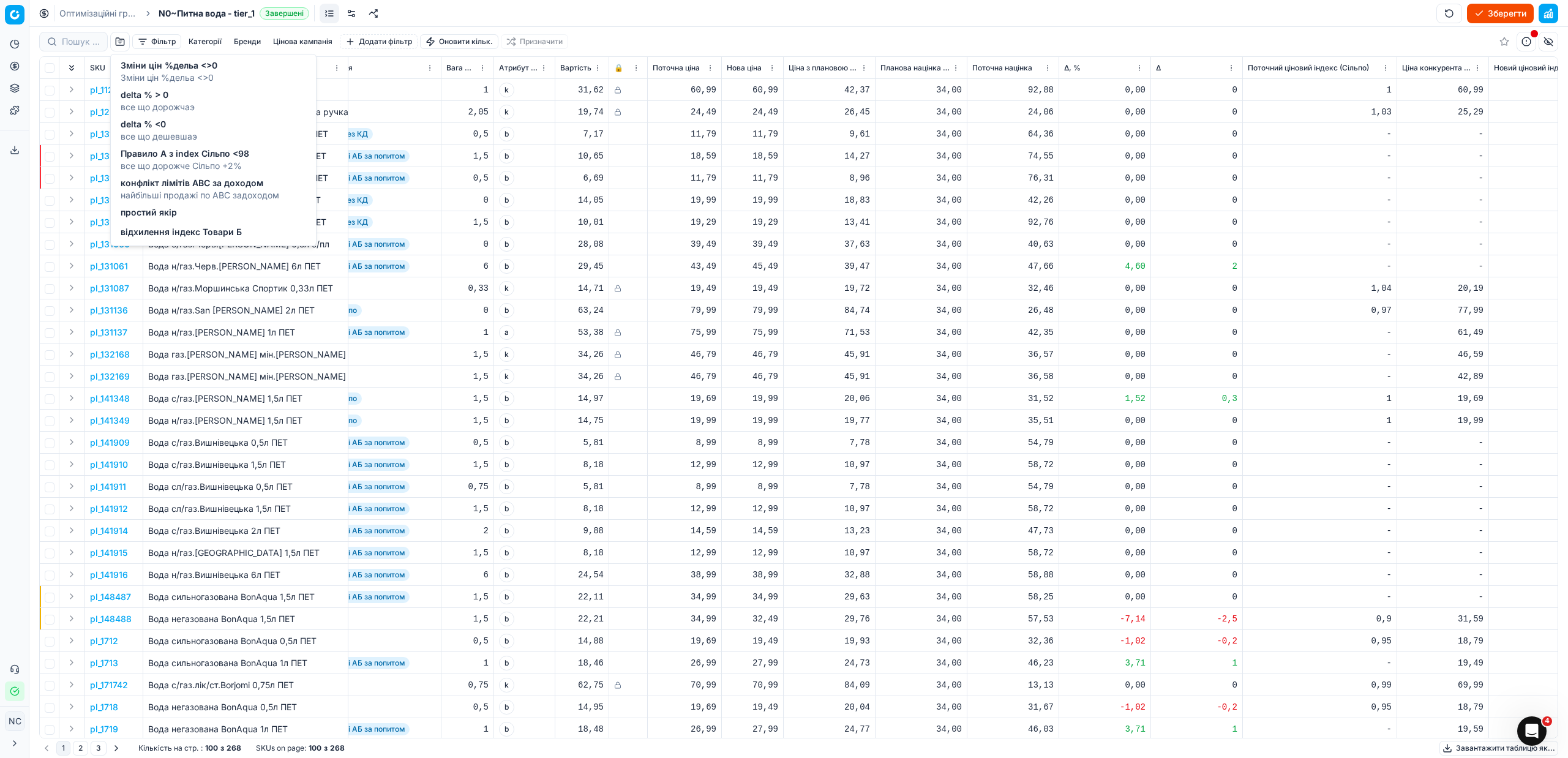
click at [148, 123] on span "delta % <0" at bounding box center [159, 125] width 76 height 12
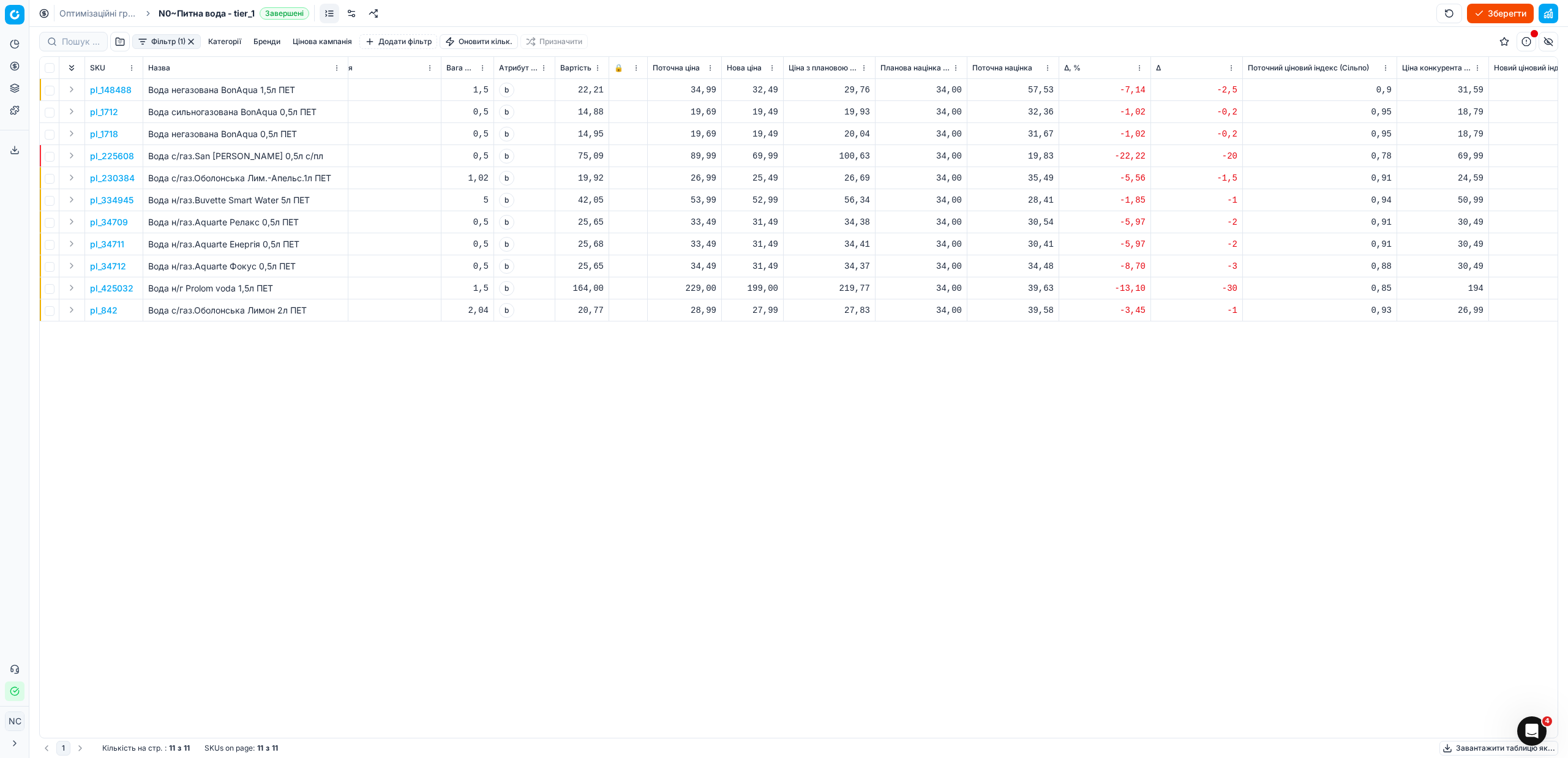
click at [317, 42] on button "Цінова кампанія" at bounding box center [322, 41] width 69 height 15
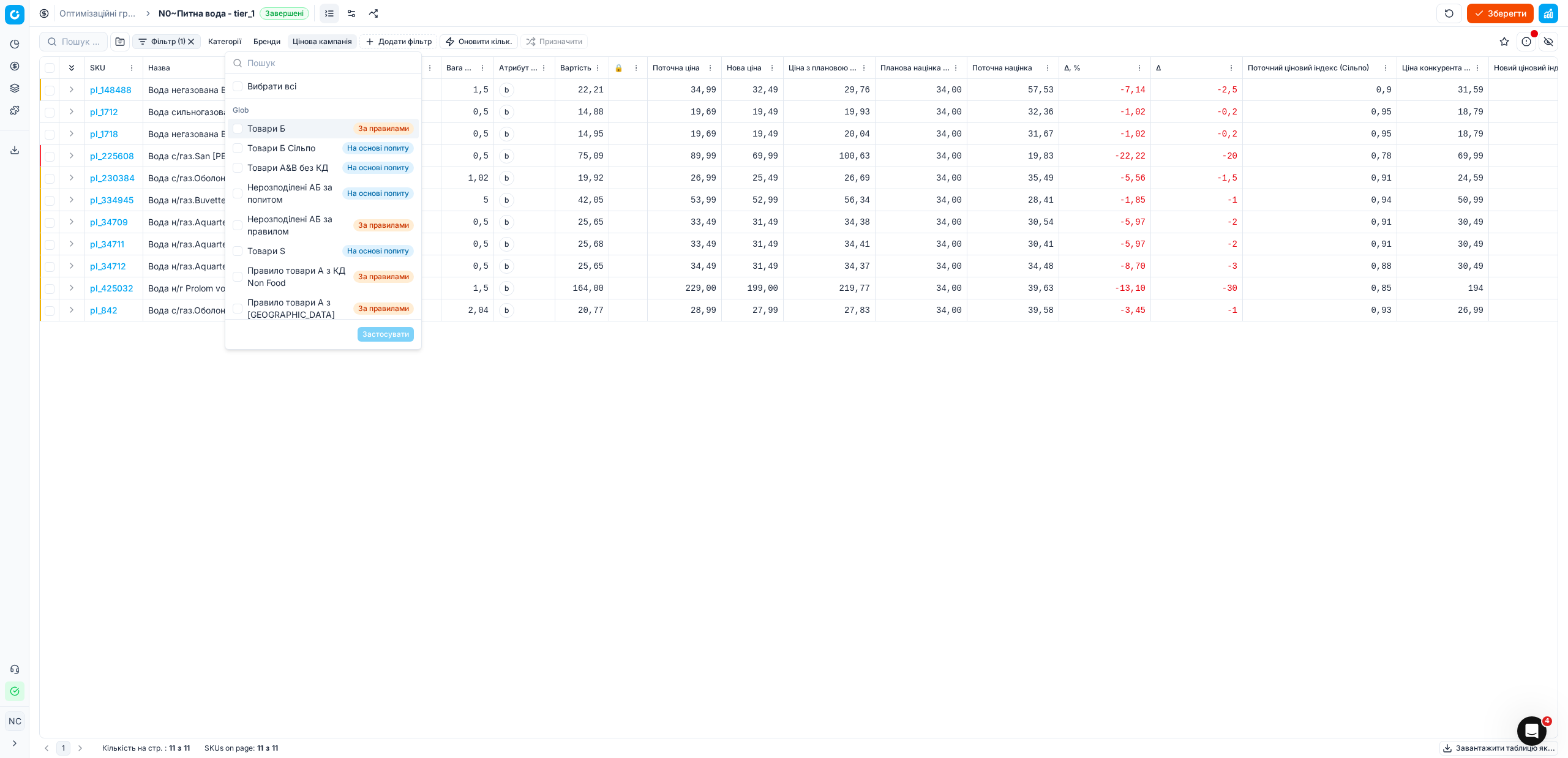
click at [269, 128] on div "Товари Б" at bounding box center [266, 128] width 38 height 12
checkbox input "true"
click at [361, 332] on button "Застосувати" at bounding box center [386, 334] width 56 height 15
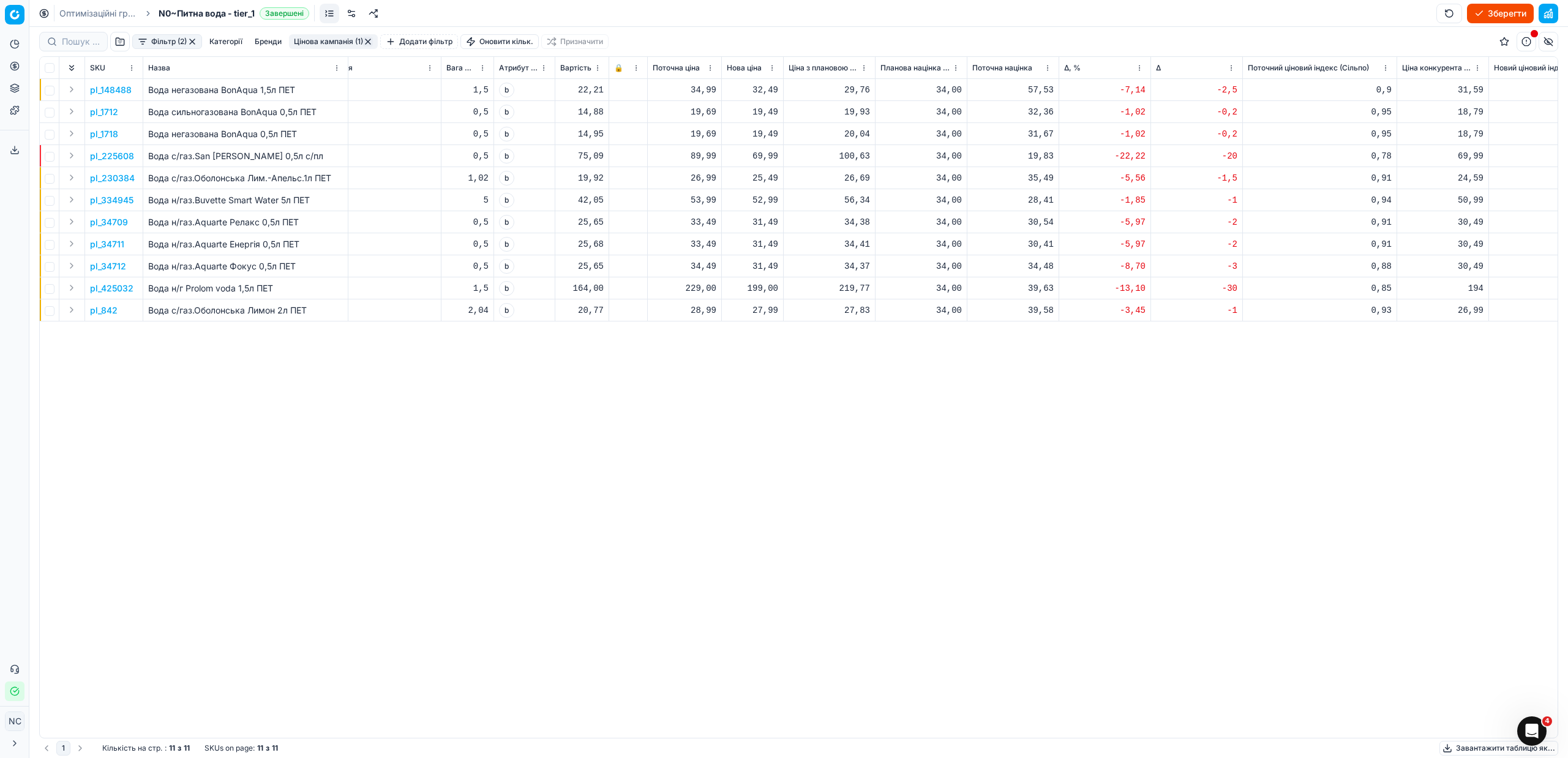
click at [118, 222] on p "pl_34709" at bounding box center [109, 223] width 38 height 12
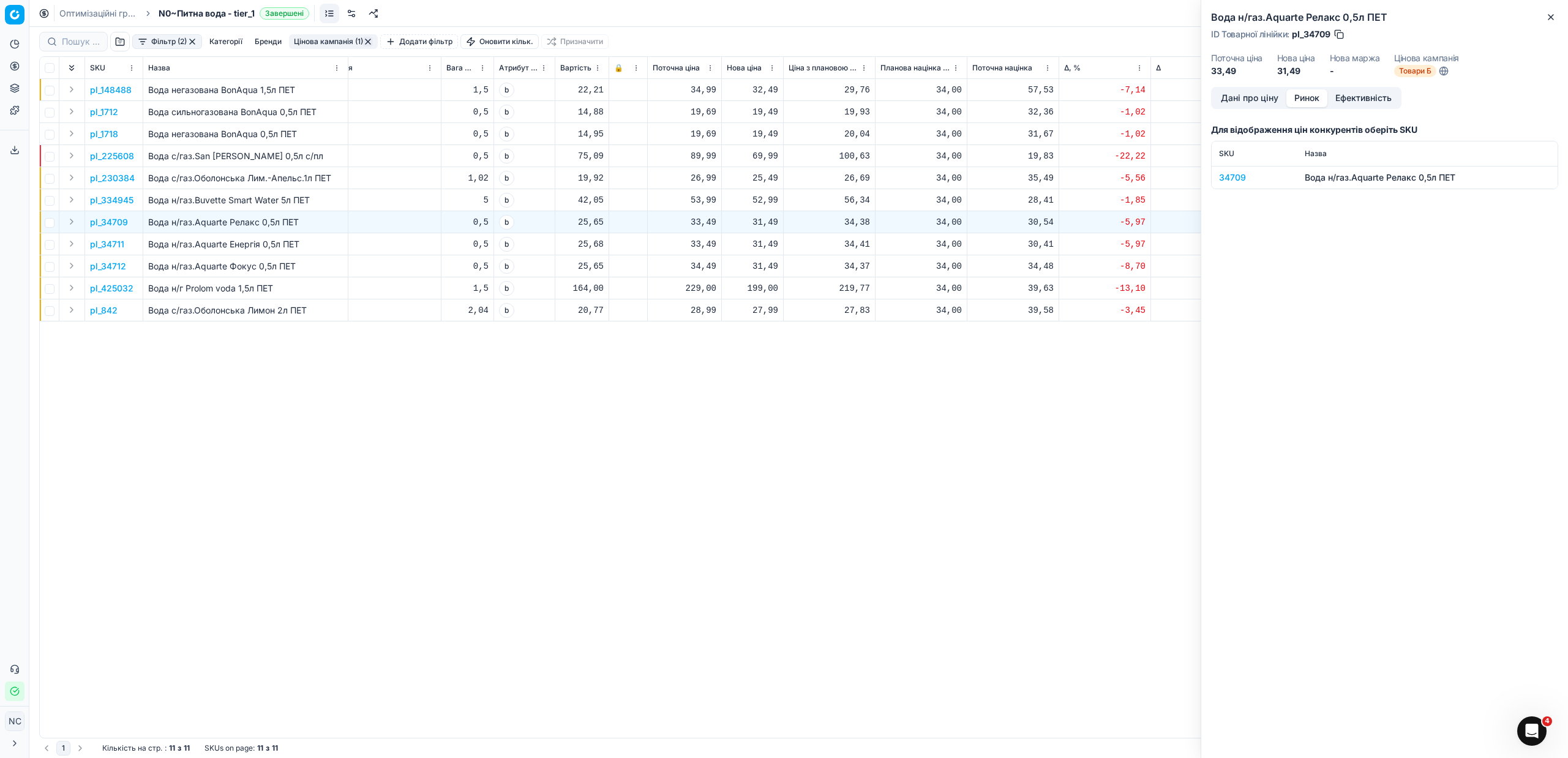
click at [1308, 95] on button "Ринок" at bounding box center [1307, 98] width 41 height 18
click at [1239, 180] on div "34709" at bounding box center [1254, 177] width 71 height 12
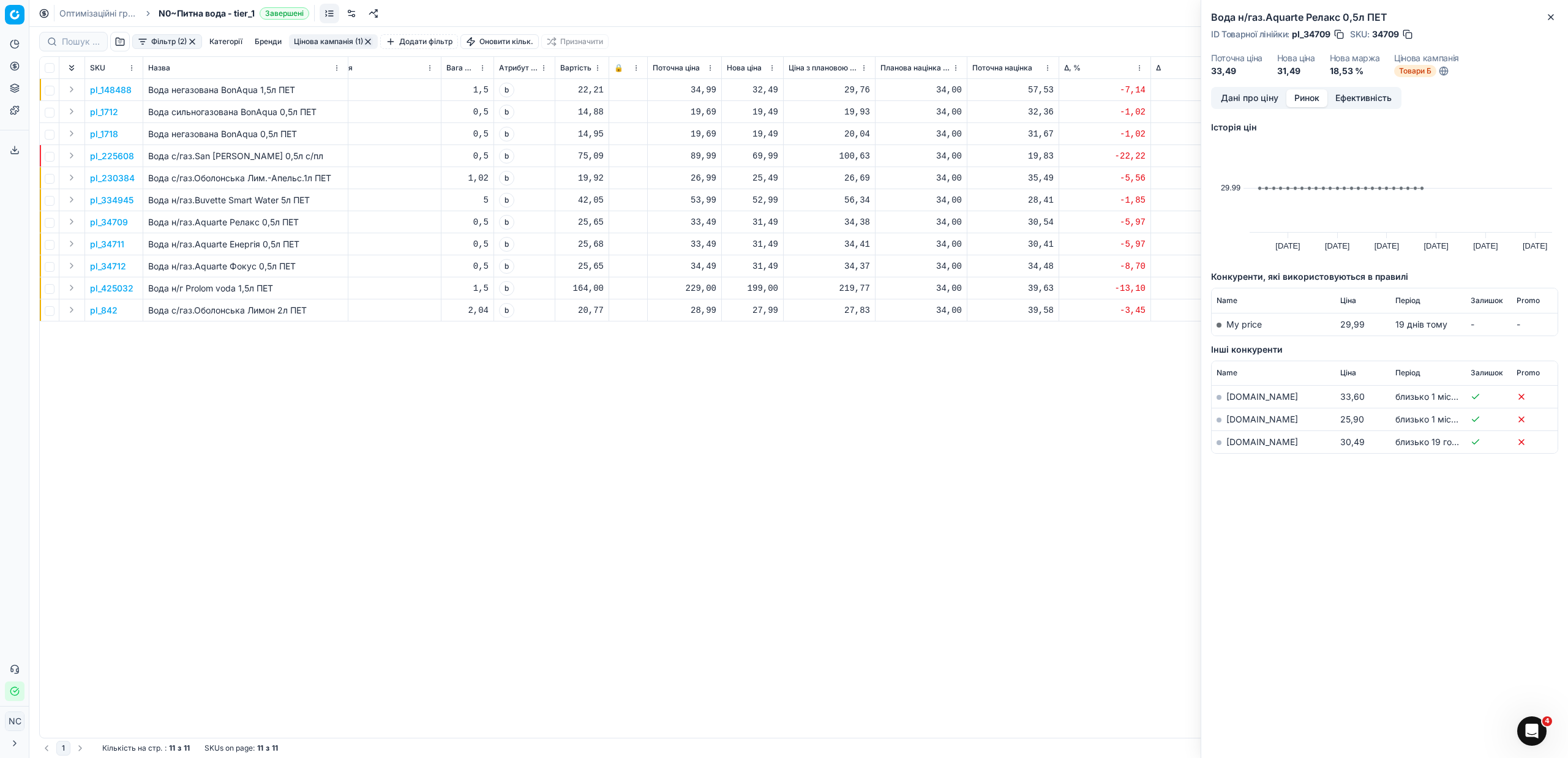
click at [1242, 444] on link "[DOMAIN_NAME]" at bounding box center [1262, 441] width 72 height 10
click at [1548, 17] on icon "button" at bounding box center [1551, 17] width 10 height 10
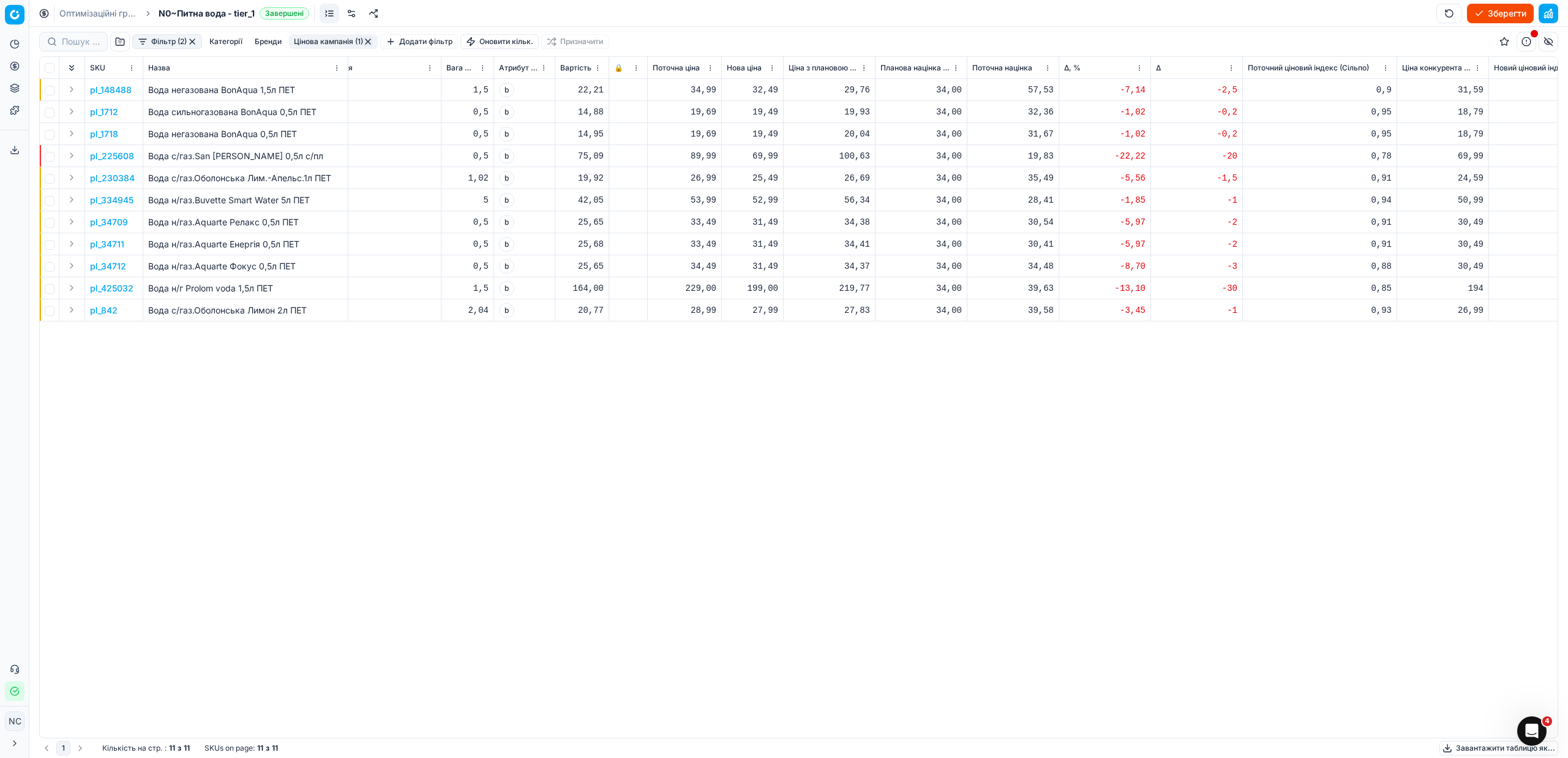
click at [343, 39] on button "Цінова кампанія (1)" at bounding box center [334, 41] width 89 height 15
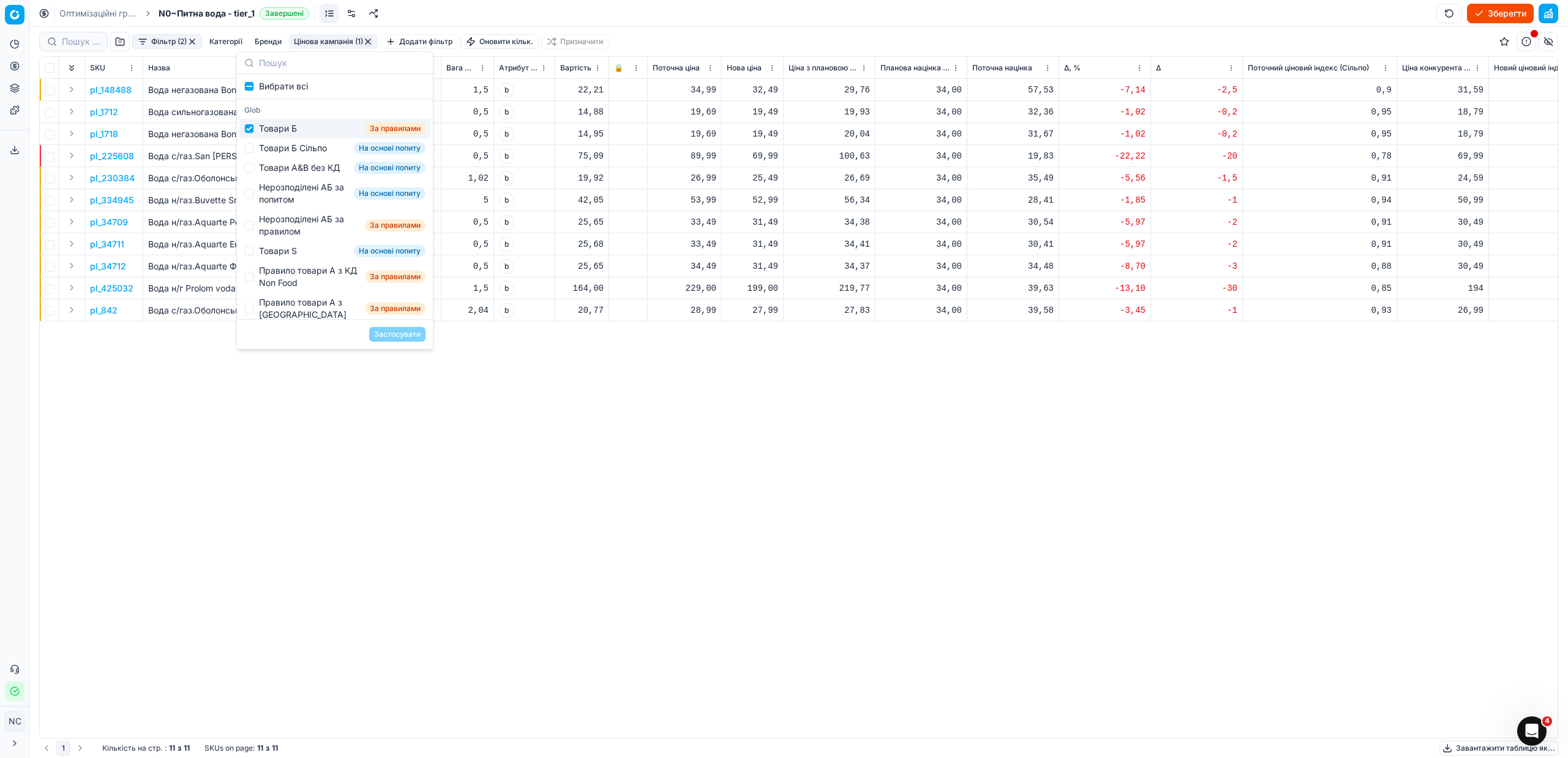
click at [283, 127] on div "Товари Б" at bounding box center [278, 128] width 38 height 12
checkbox input "false"
click at [291, 141] on div "Товари Б Сільпо На основі попиту" at bounding box center [335, 148] width 191 height 19
checkbox input "true"
click at [397, 336] on button "Застосувати" at bounding box center [397, 334] width 56 height 15
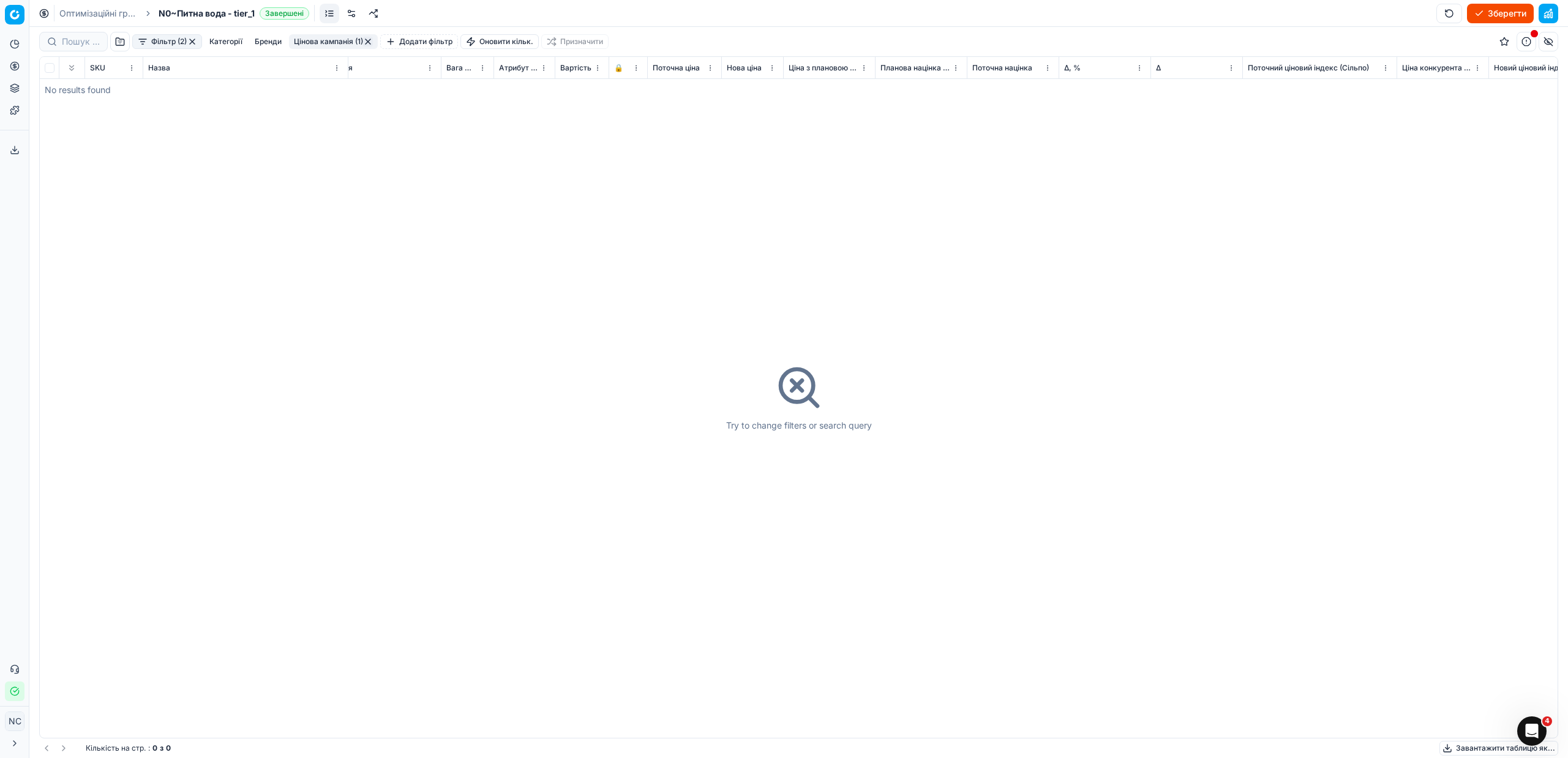
click at [322, 37] on button "Цінова кампанія (1)" at bounding box center [334, 41] width 89 height 15
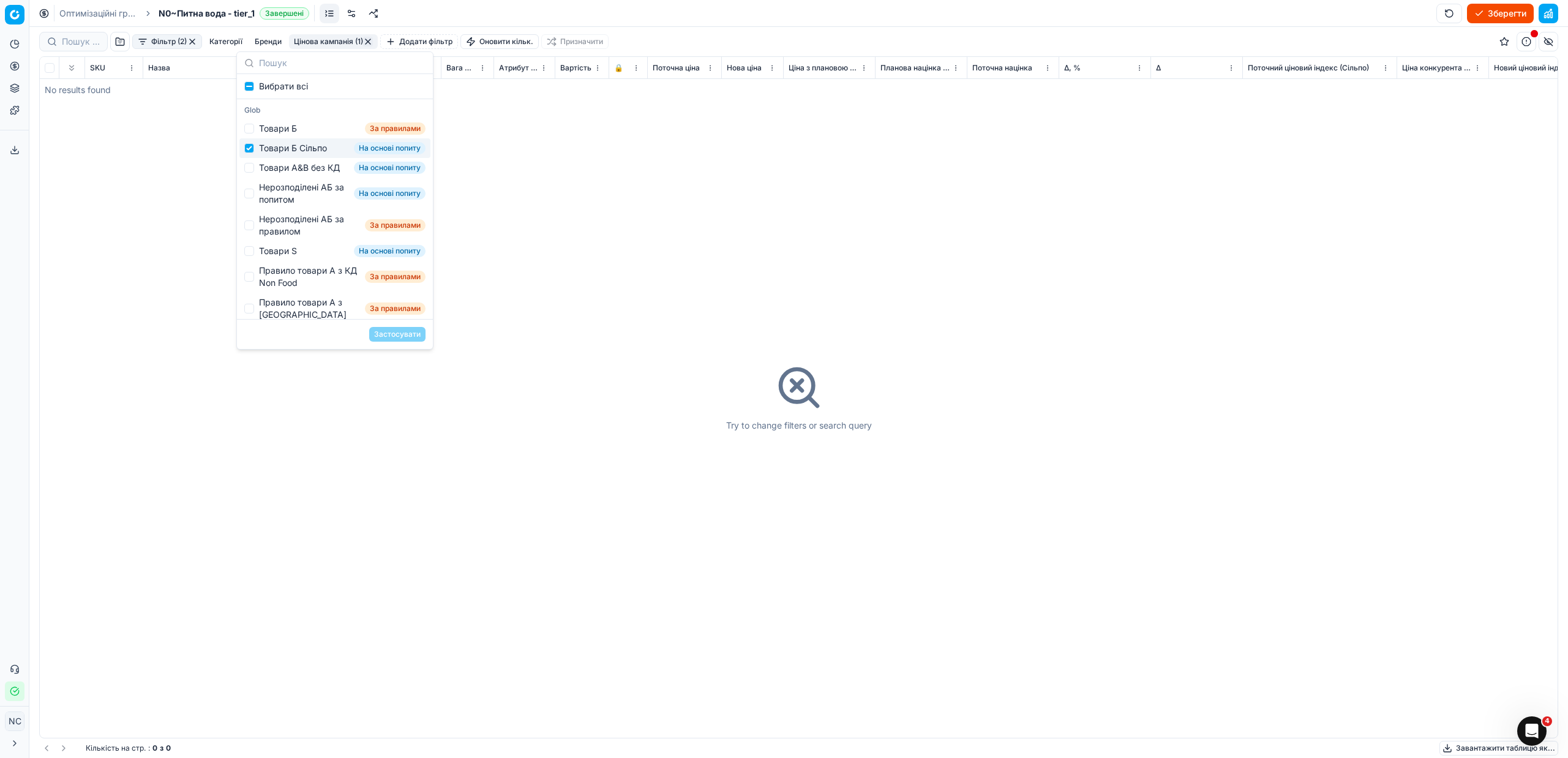
click at [296, 149] on div "Товари Б Сільпо" at bounding box center [292, 149] width 68 height 12
checkbox input "false"
click at [295, 168] on div "Товари А&B без КД" at bounding box center [299, 168] width 81 height 12
checkbox input "true"
click at [404, 329] on button "Застосувати" at bounding box center [397, 334] width 56 height 15
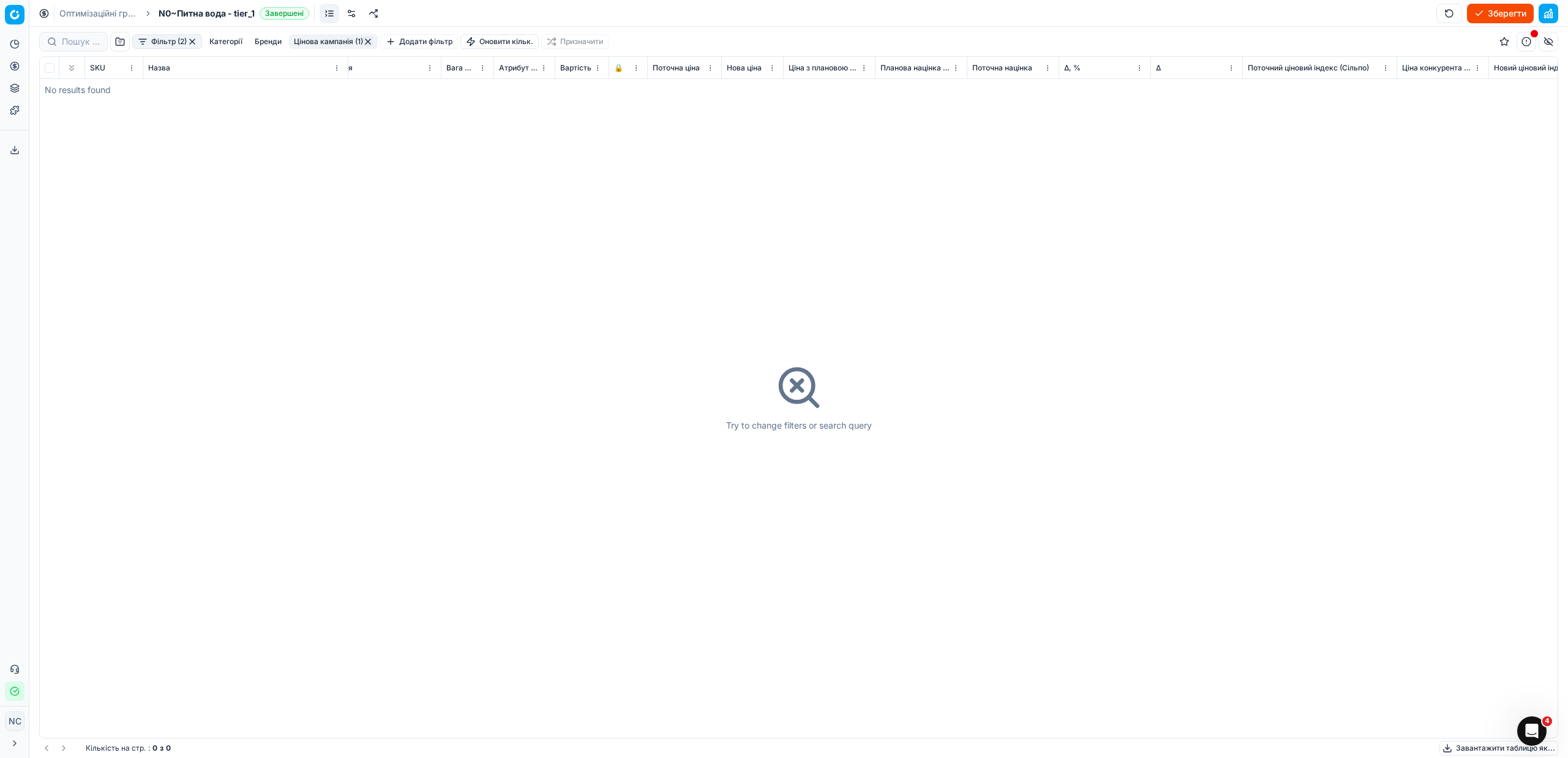
click at [329, 34] on div "Фільтр (2) Категорії [PERSON_NAME] кампанія (1) Додати фільтр Оновити кільк. Пр…" at bounding box center [798, 42] width 1519 height 30
click at [330, 40] on button "Цінова кампанія (1)" at bounding box center [334, 41] width 89 height 15
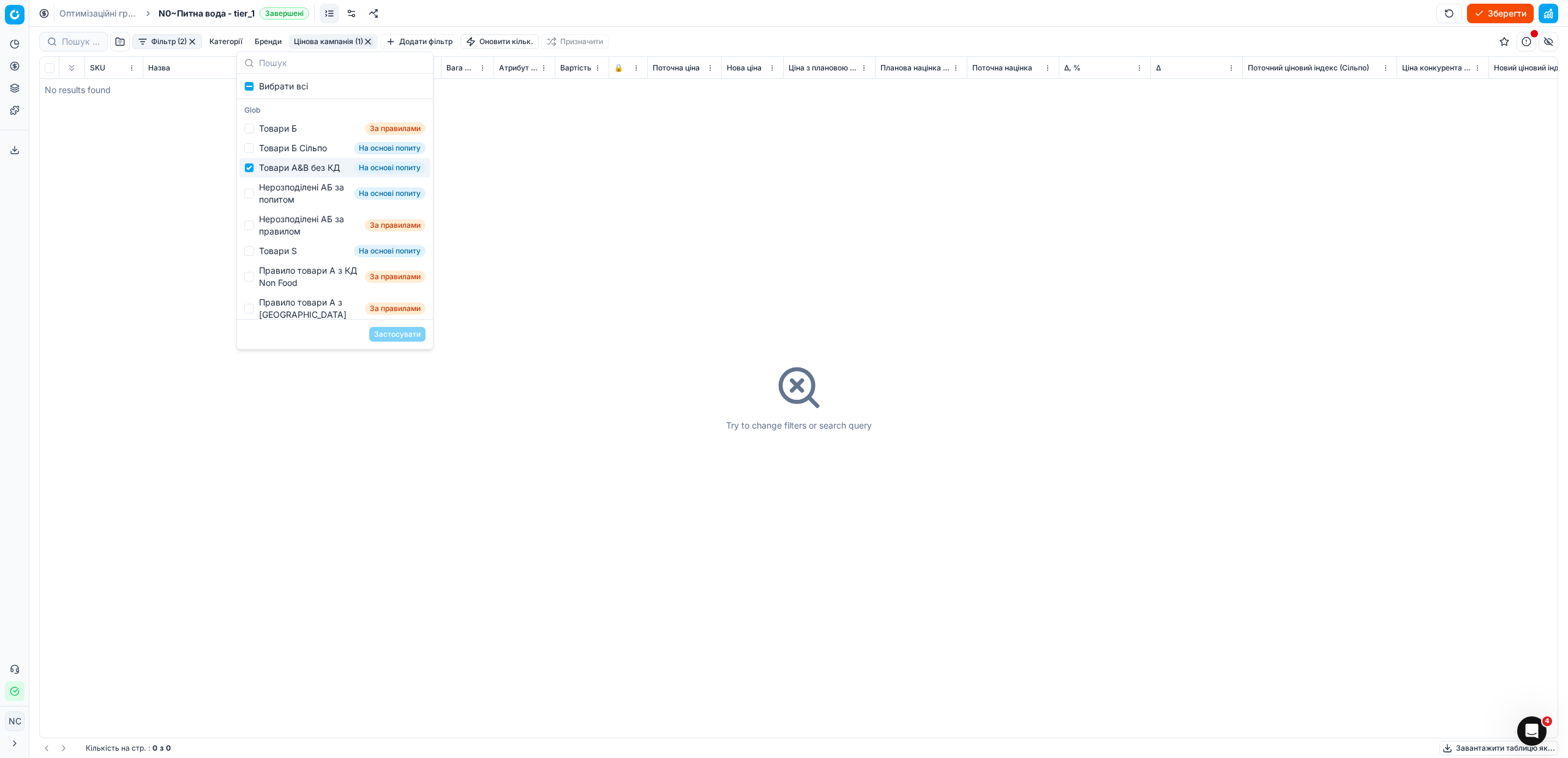
click at [274, 168] on div "Товари А&B без КД" at bounding box center [299, 168] width 81 height 12
checkbox input "false"
click at [286, 203] on div "Нерозподілені АБ за попитом" at bounding box center [304, 193] width 90 height 24
checkbox input "true"
click at [415, 335] on button "Застосувати" at bounding box center [397, 334] width 56 height 15
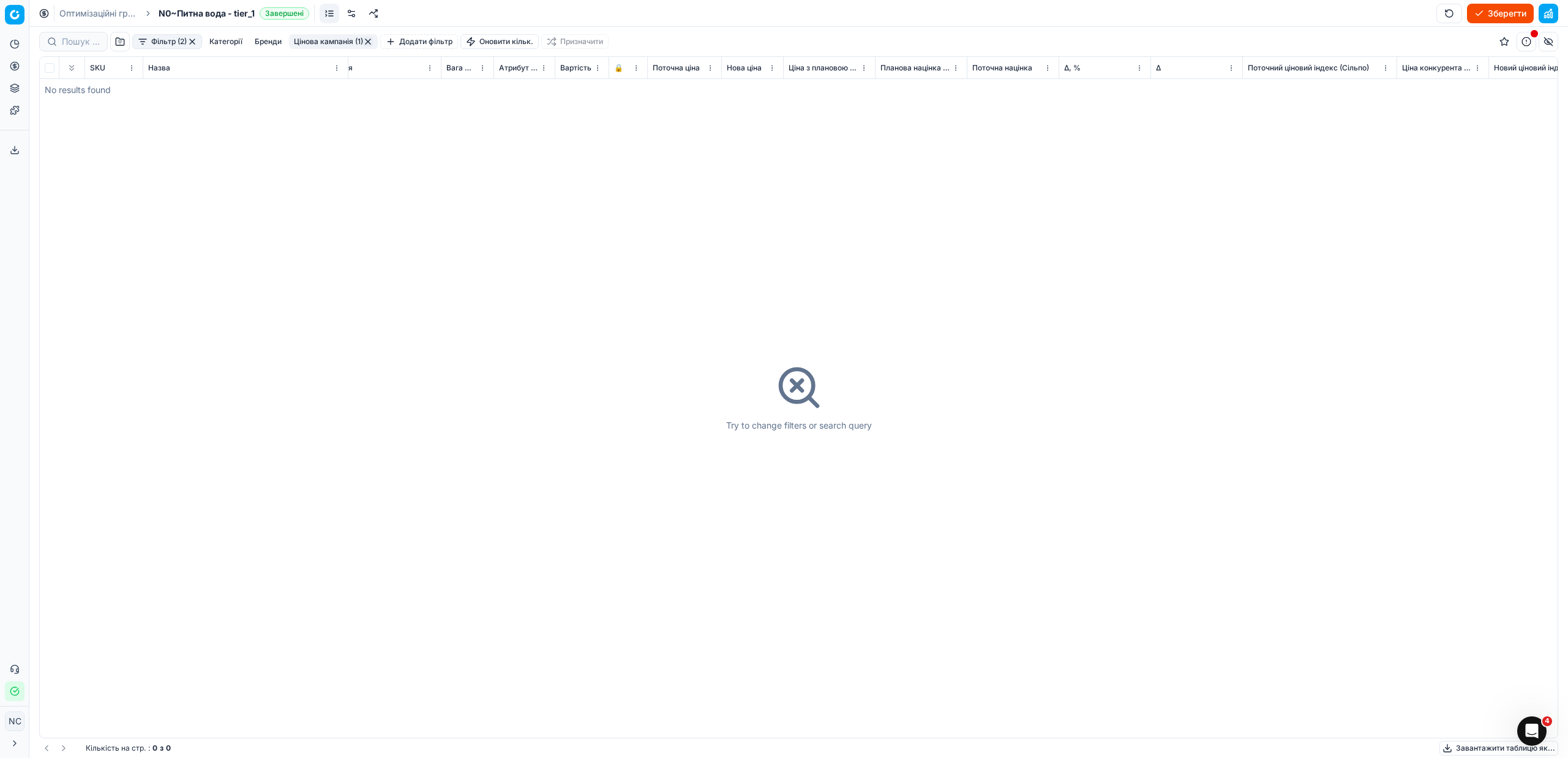
click at [325, 42] on button "Цінова кампанія (1)" at bounding box center [334, 41] width 89 height 15
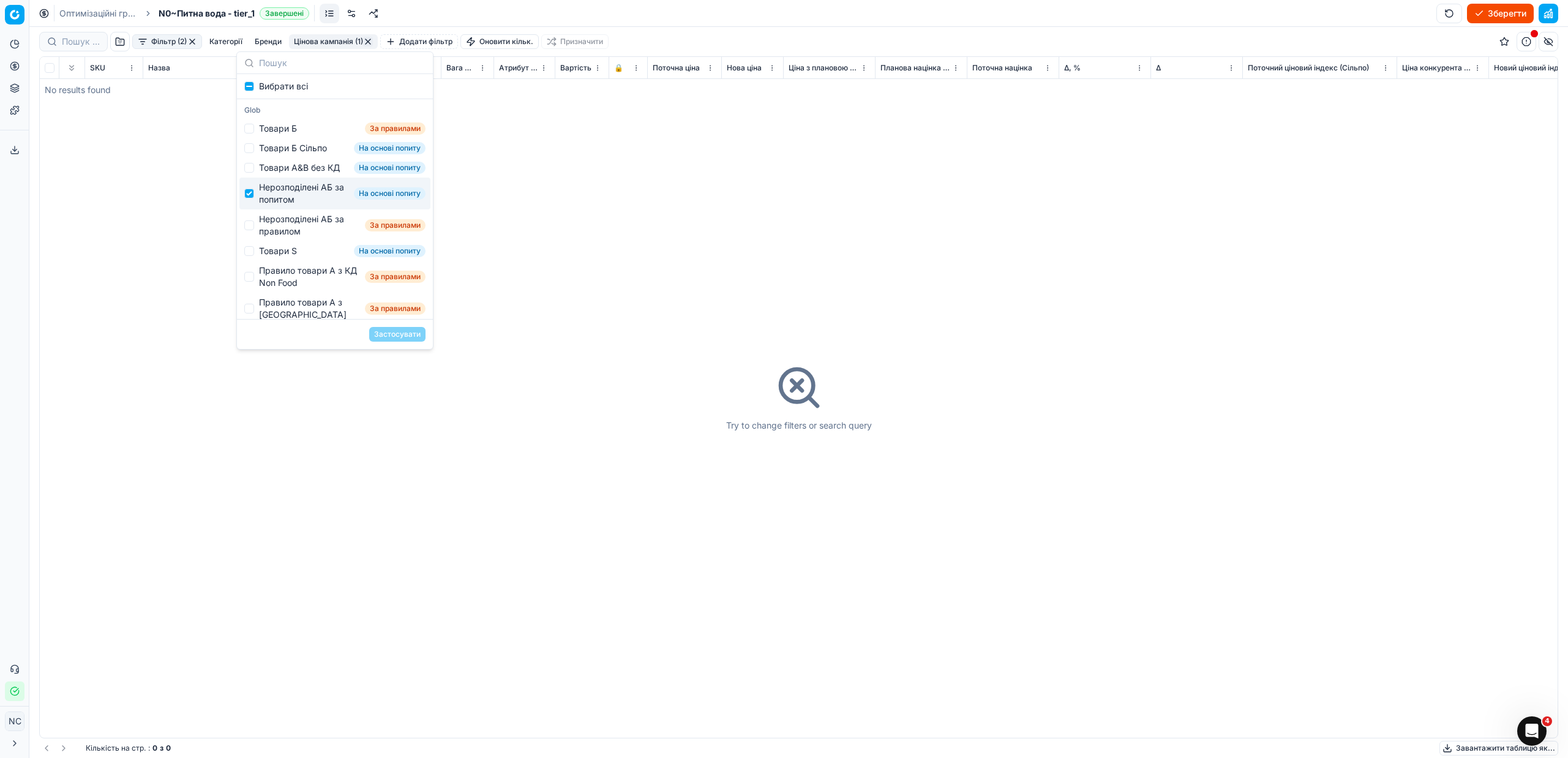
click at [291, 203] on div "Нерозподілені АБ за попитом" at bounding box center [304, 193] width 90 height 24
checkbox input "false"
click at [292, 233] on div "Нерозподілені АБ за правилом" at bounding box center [310, 225] width 101 height 24
checkbox input "true"
click at [395, 332] on button "Застосувати" at bounding box center [397, 334] width 56 height 15
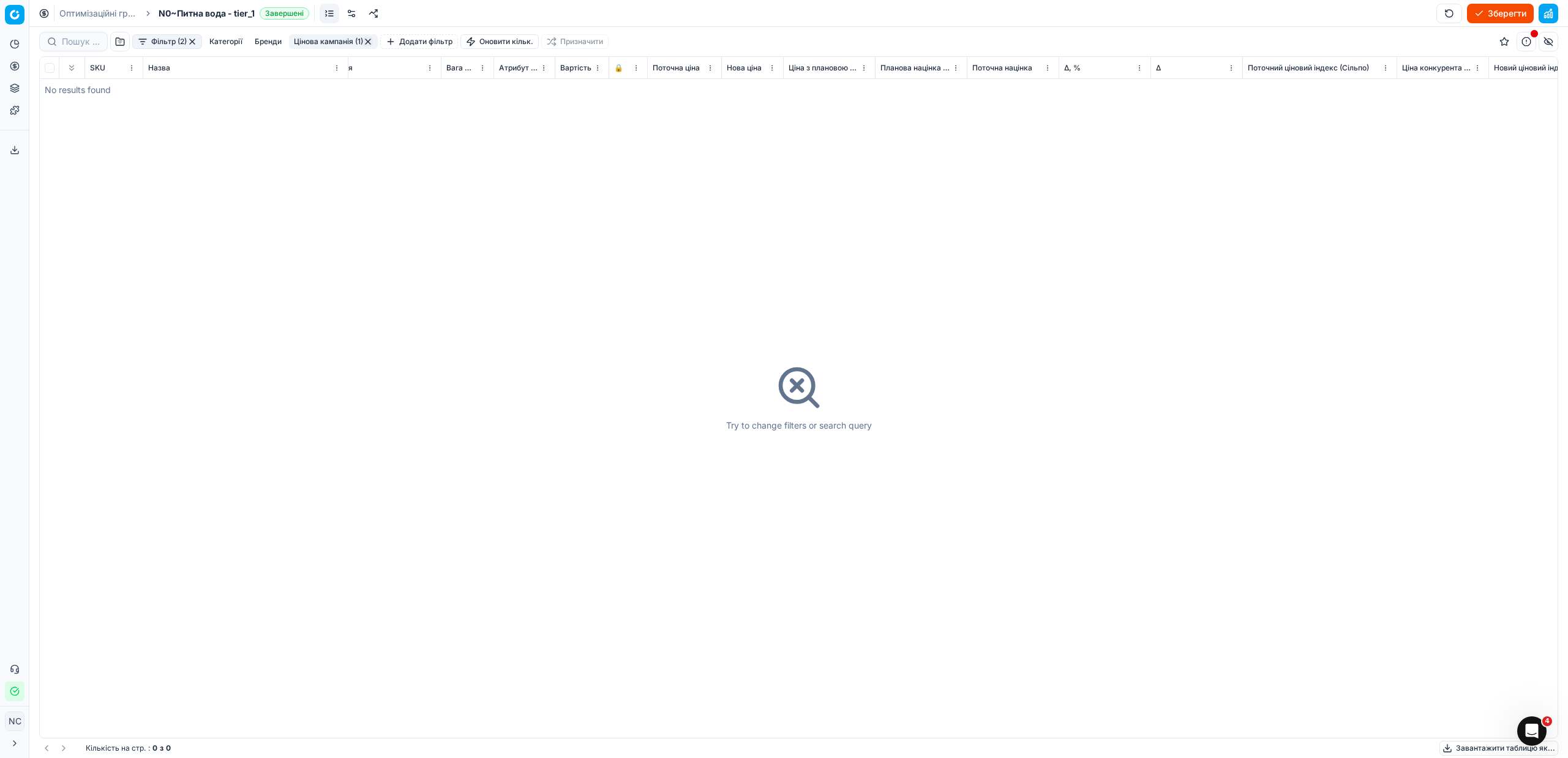
click at [331, 44] on button "Цінова кампанія (1)" at bounding box center [334, 41] width 89 height 15
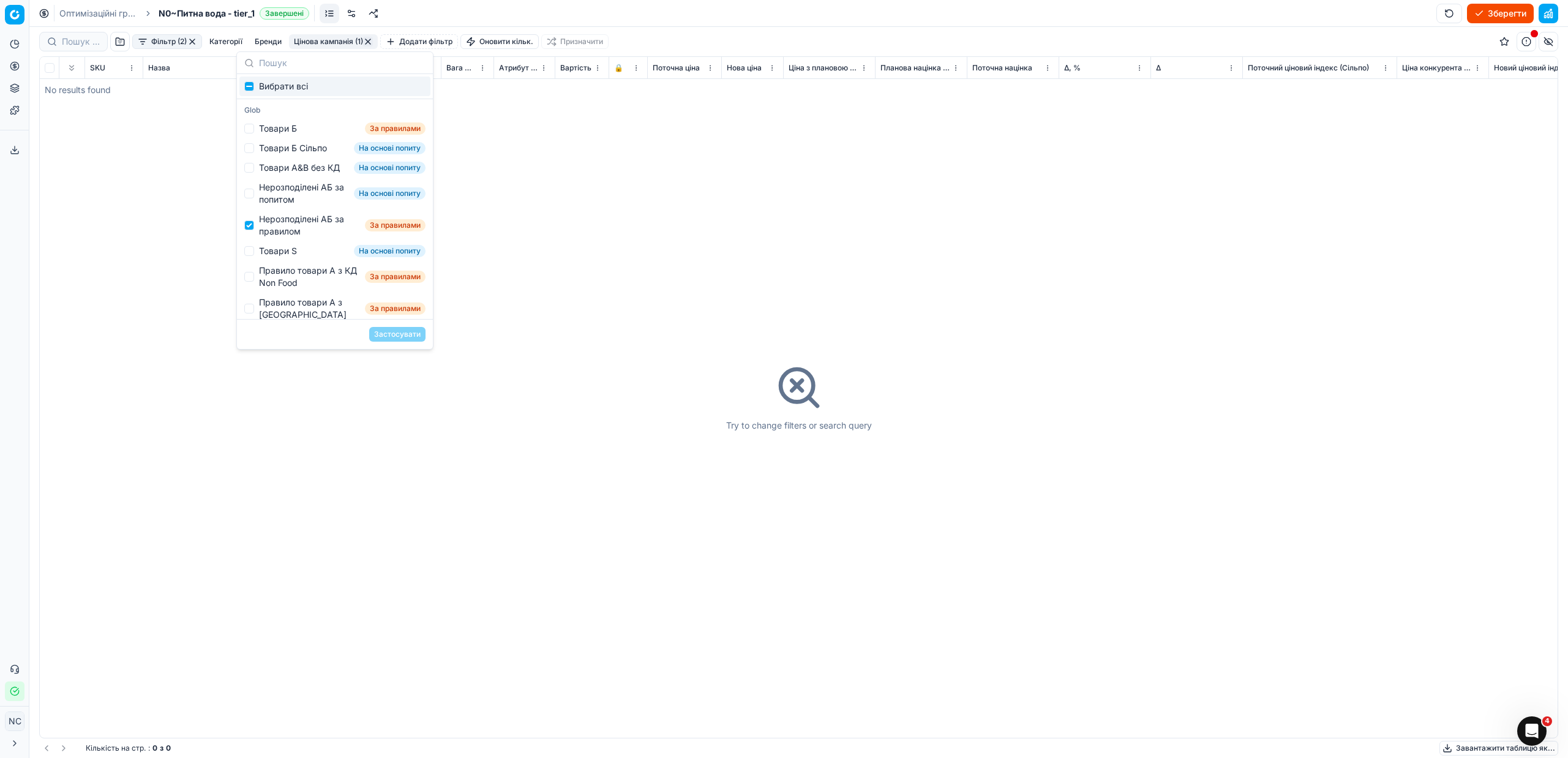
click at [373, 42] on button "button" at bounding box center [368, 41] width 10 height 10
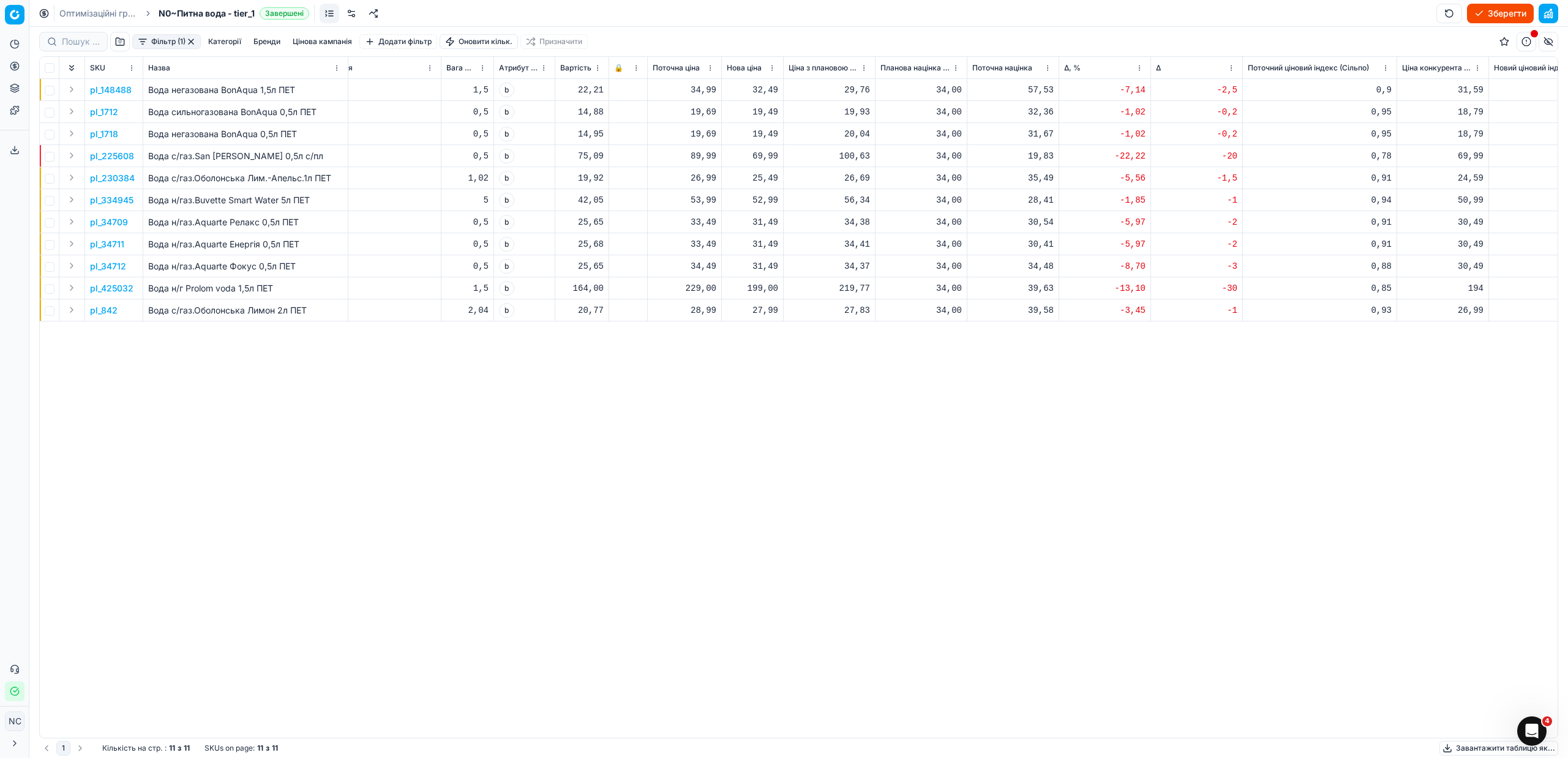
click at [190, 42] on button "button" at bounding box center [191, 41] width 10 height 10
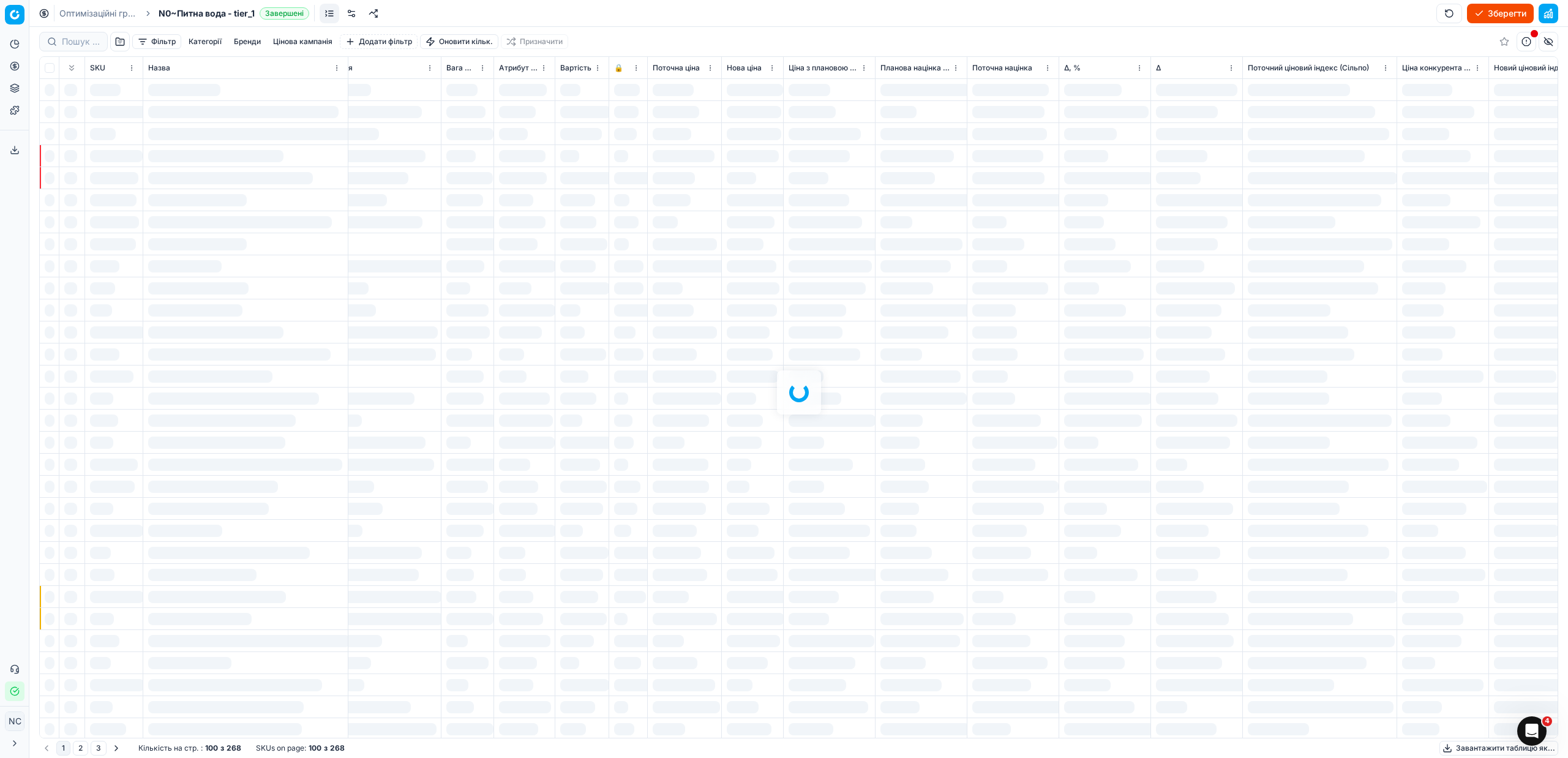
click at [116, 42] on button "button" at bounding box center [120, 41] width 19 height 19
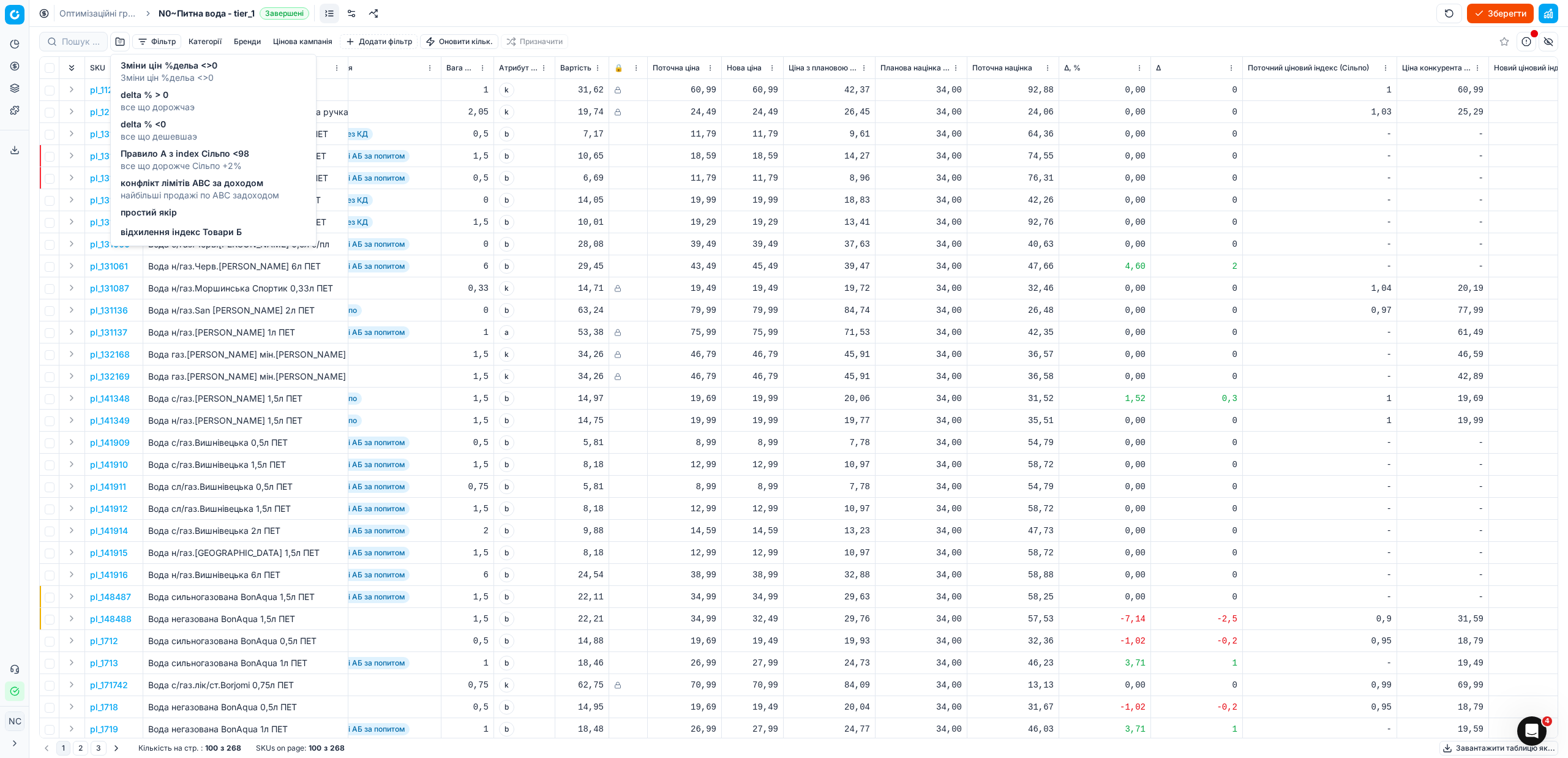
click at [159, 156] on span "Правило А з index Сільпо <98" at bounding box center [184, 154] width 128 height 12
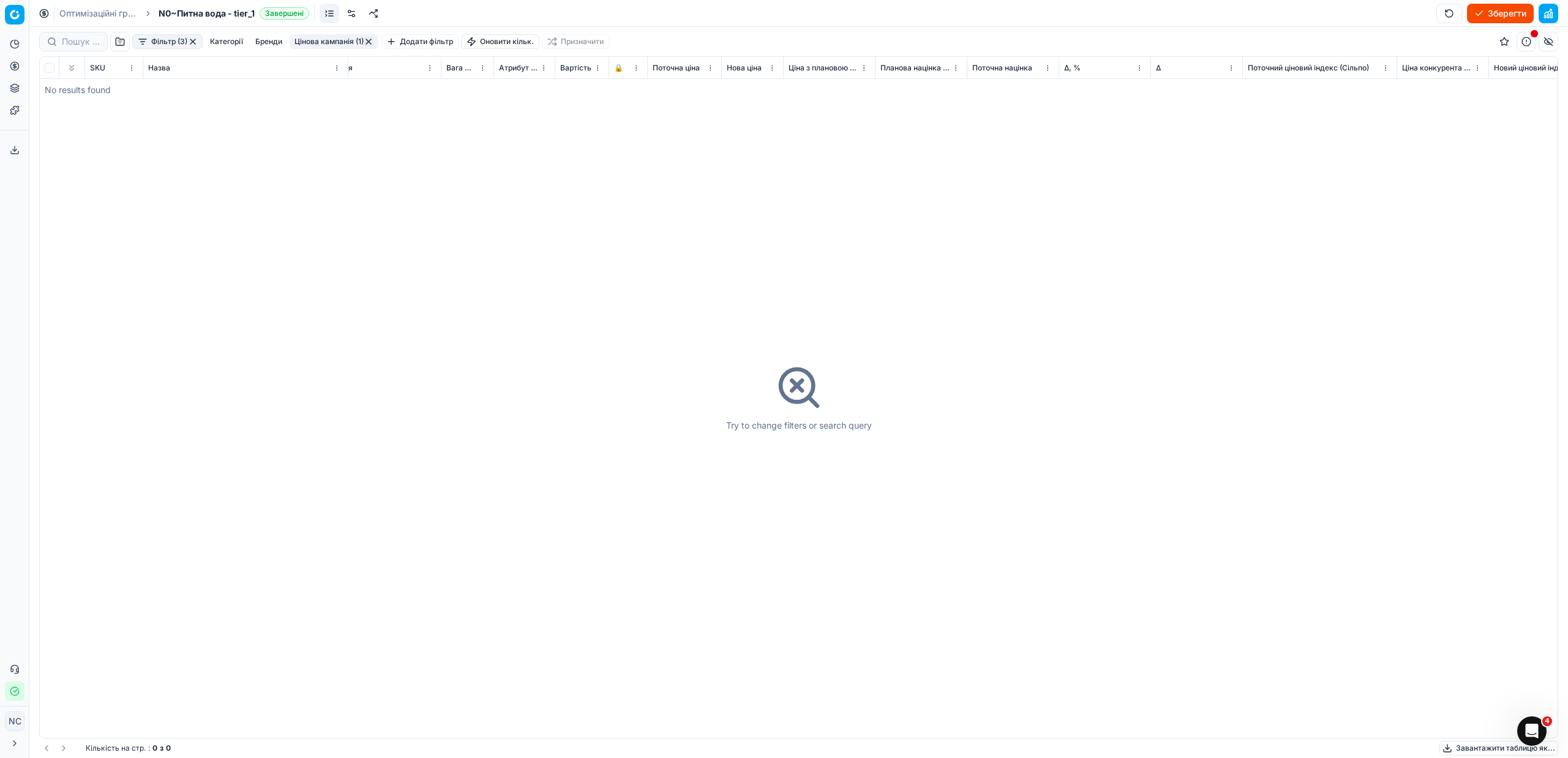
click at [192, 38] on button "button" at bounding box center [193, 41] width 10 height 10
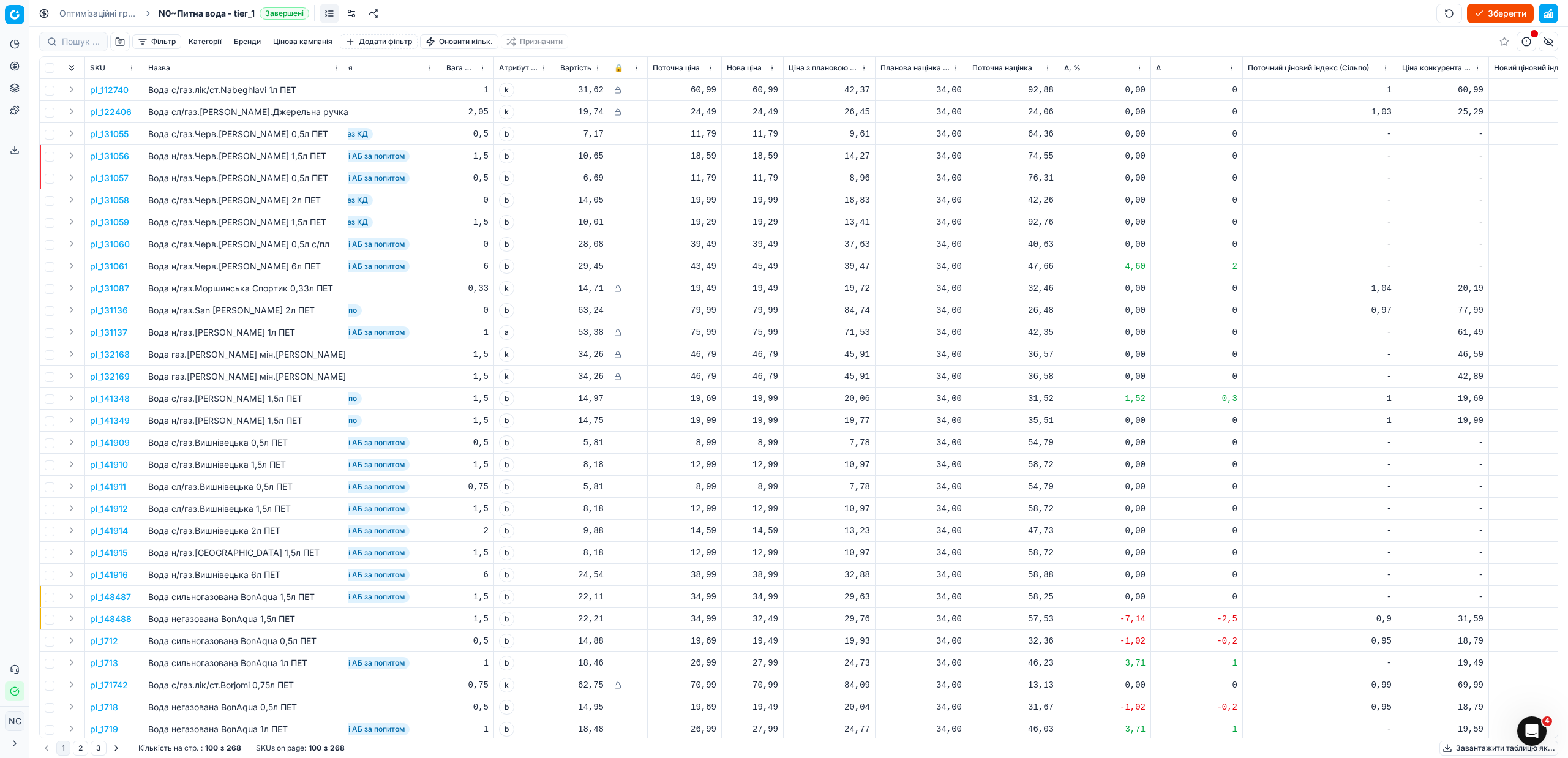
click at [118, 42] on button "button" at bounding box center [120, 41] width 19 height 19
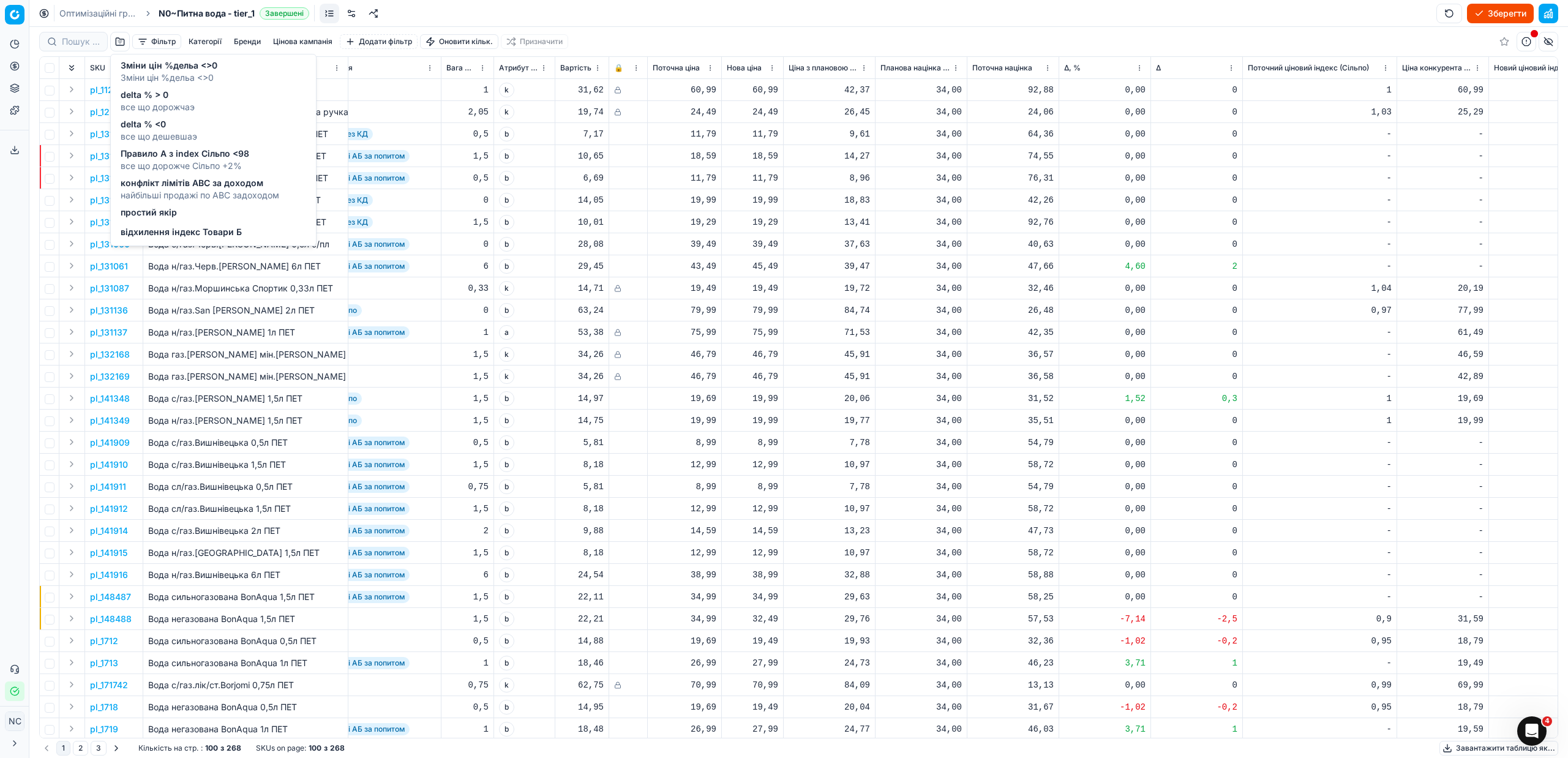
click at [198, 188] on span "конфлікт лімітів ABC за доходом" at bounding box center [200, 183] width 159 height 12
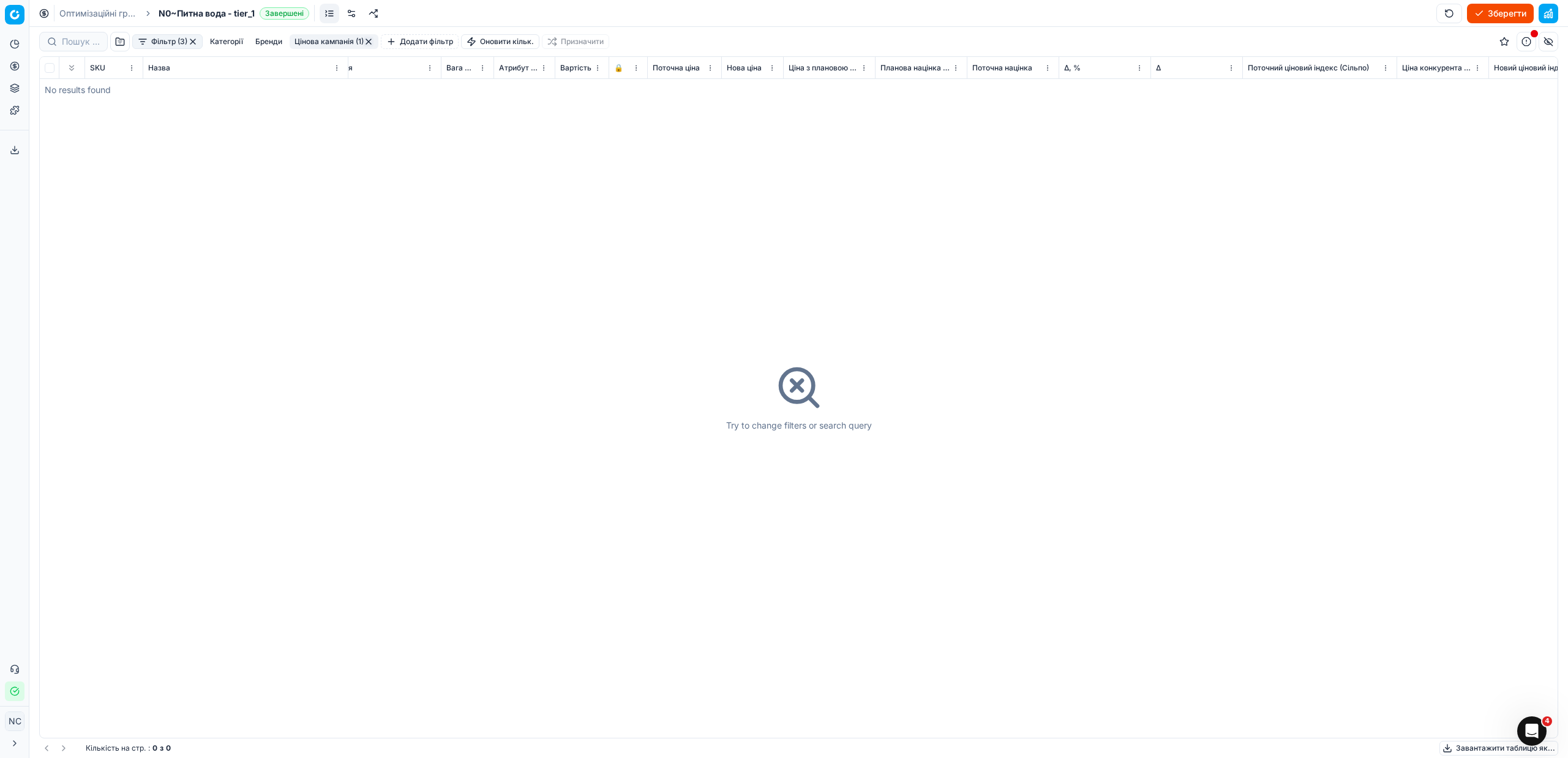
click at [200, 39] on button "Фільтр (3)" at bounding box center [167, 41] width 71 height 15
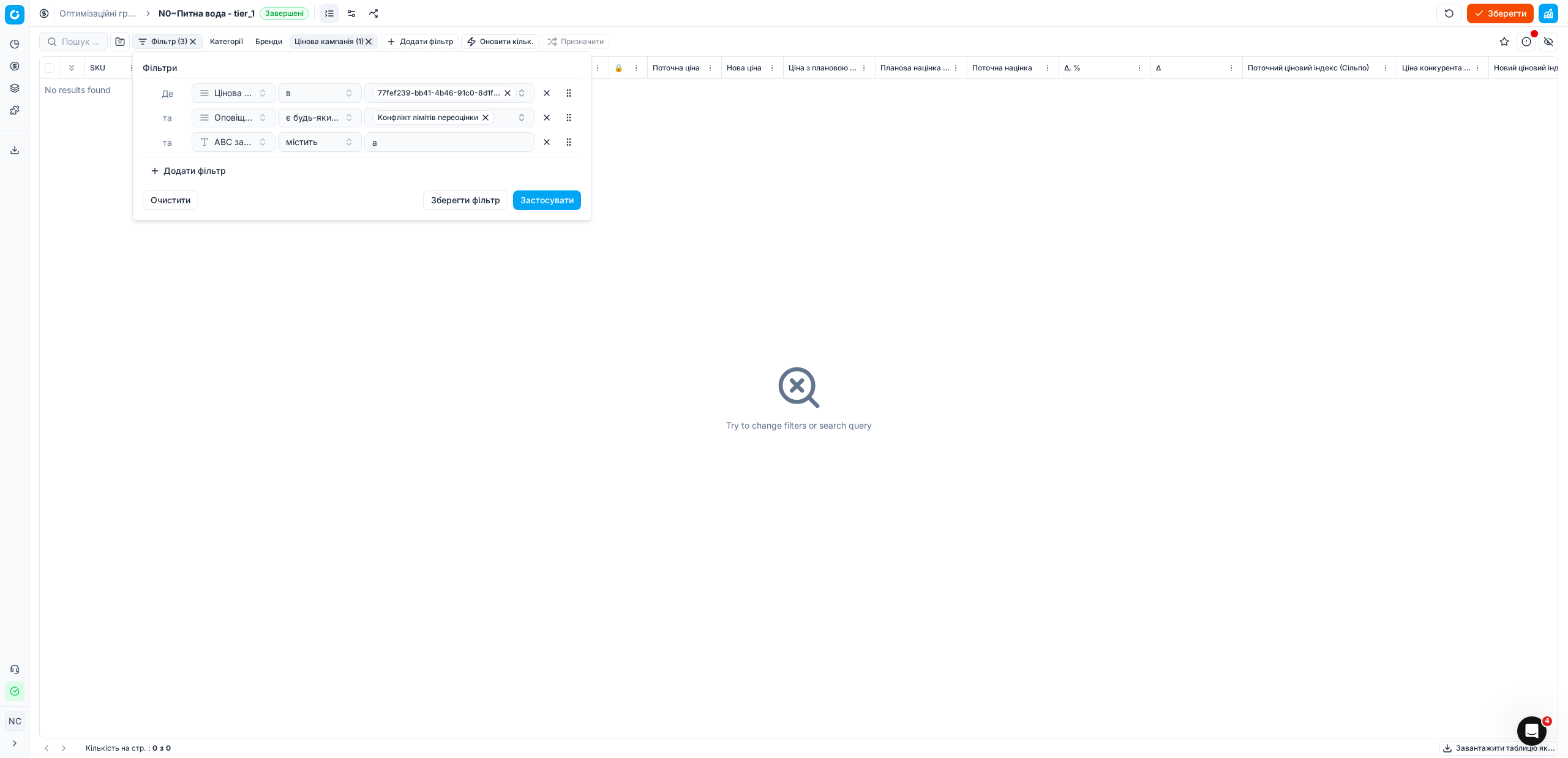
click at [686, 178] on html "Pricing platform Аналітика Цінова оптимізація Асортимент продукції Шаблони Серв…" at bounding box center [784, 379] width 1568 height 758
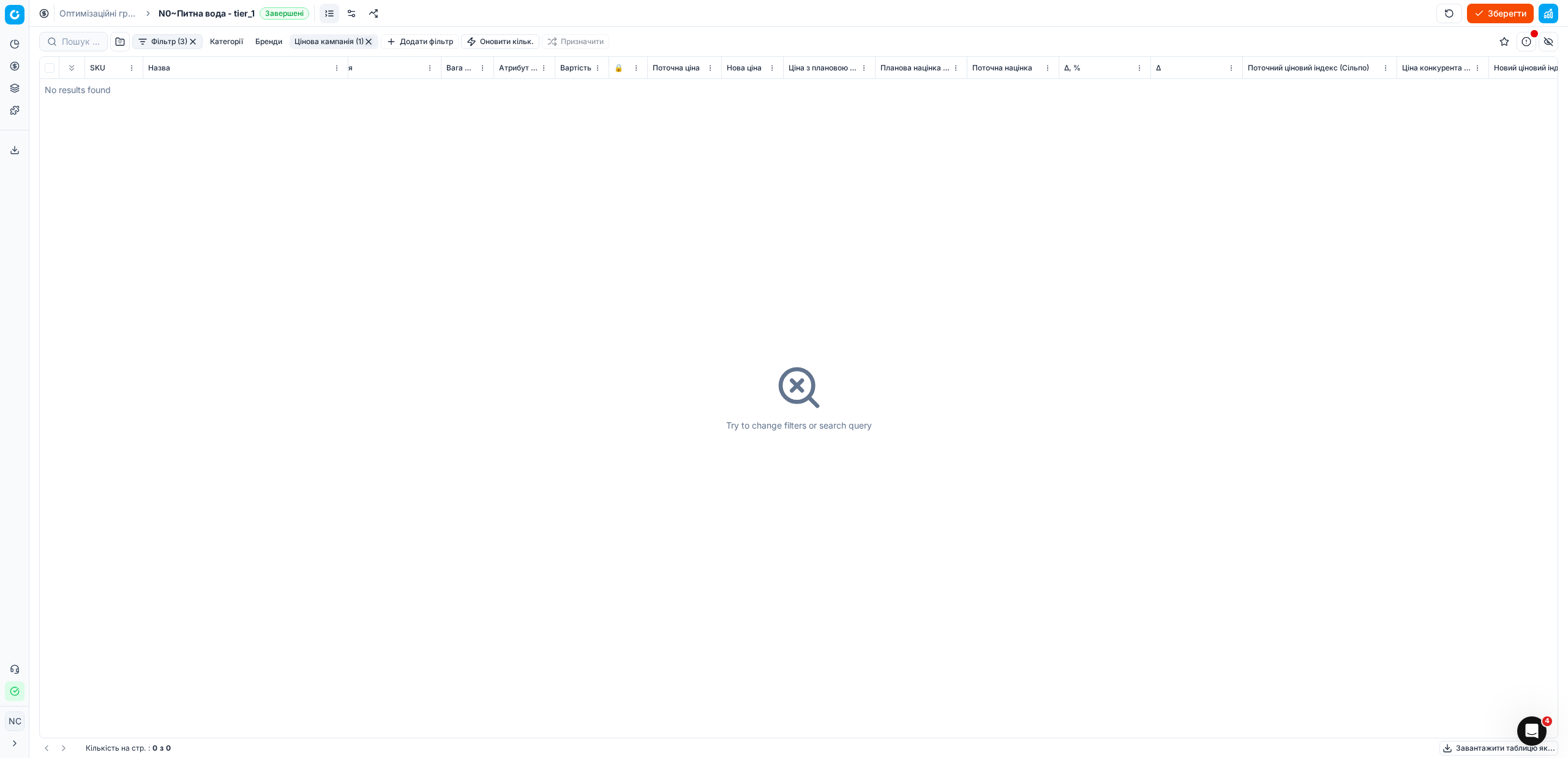
click at [193, 39] on button "button" at bounding box center [193, 41] width 10 height 10
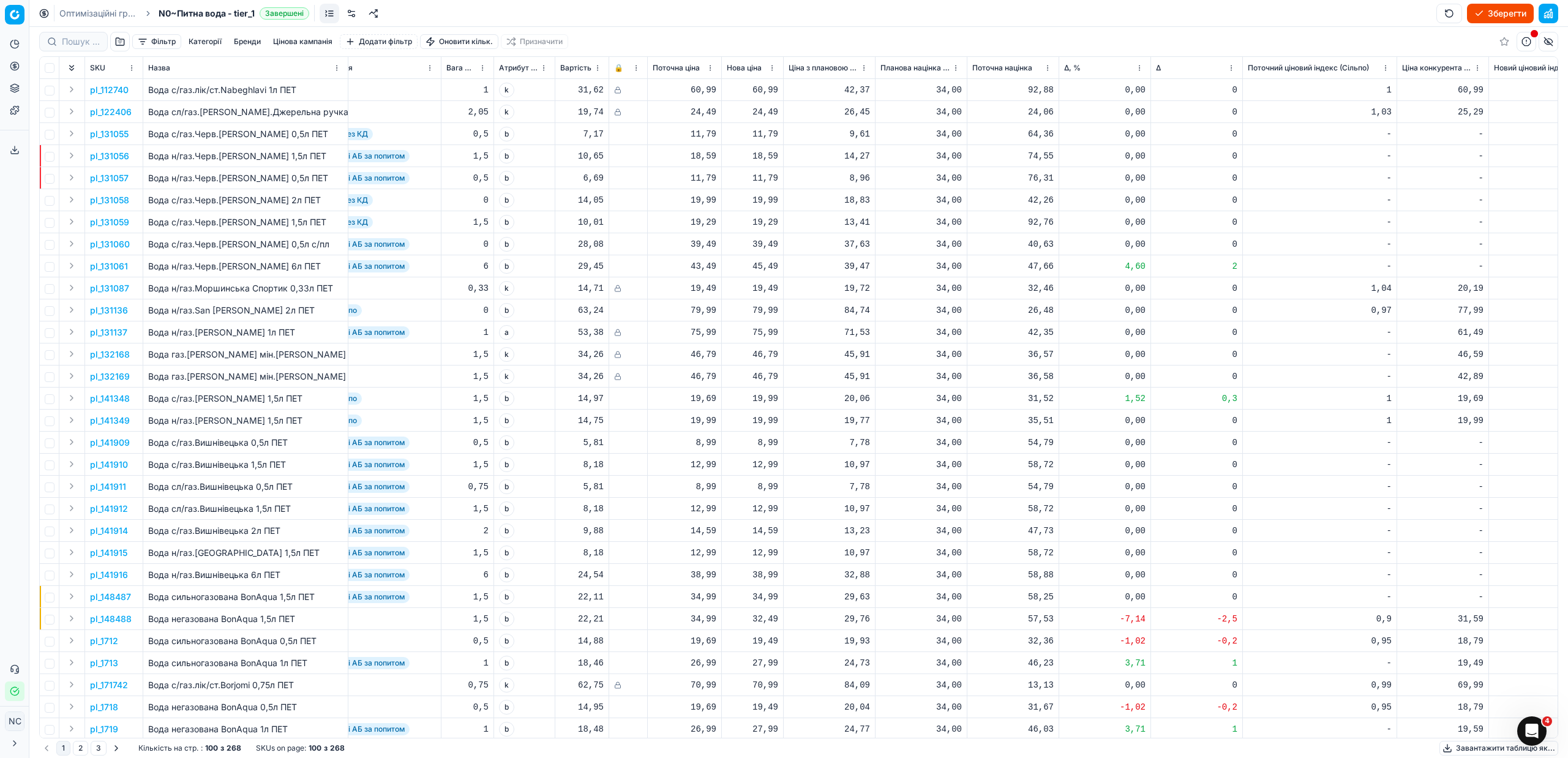
click at [116, 40] on button "button" at bounding box center [120, 41] width 19 height 19
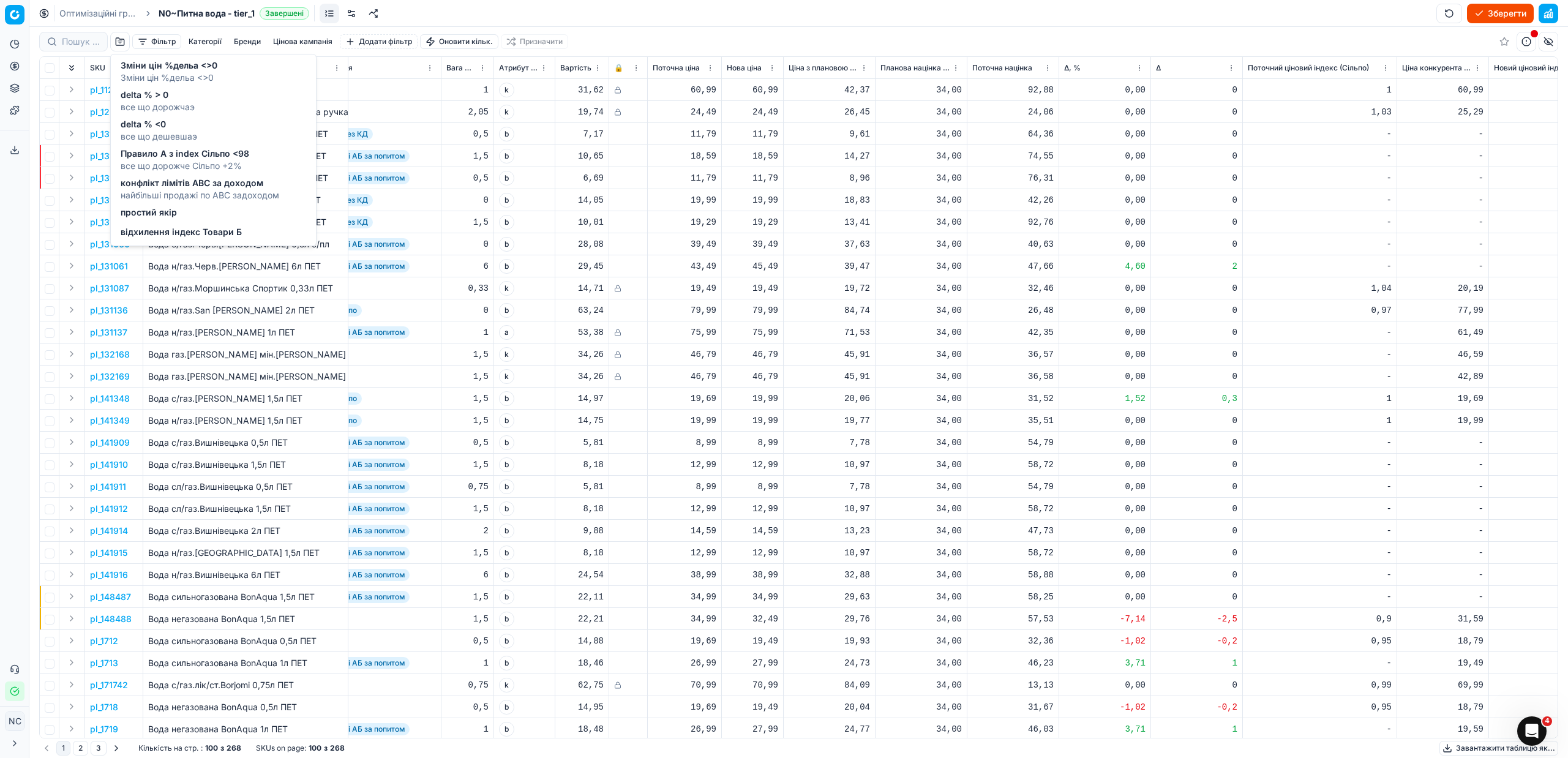
click at [156, 238] on div "відхилення індекс Товари Б" at bounding box center [181, 233] width 121 height 15
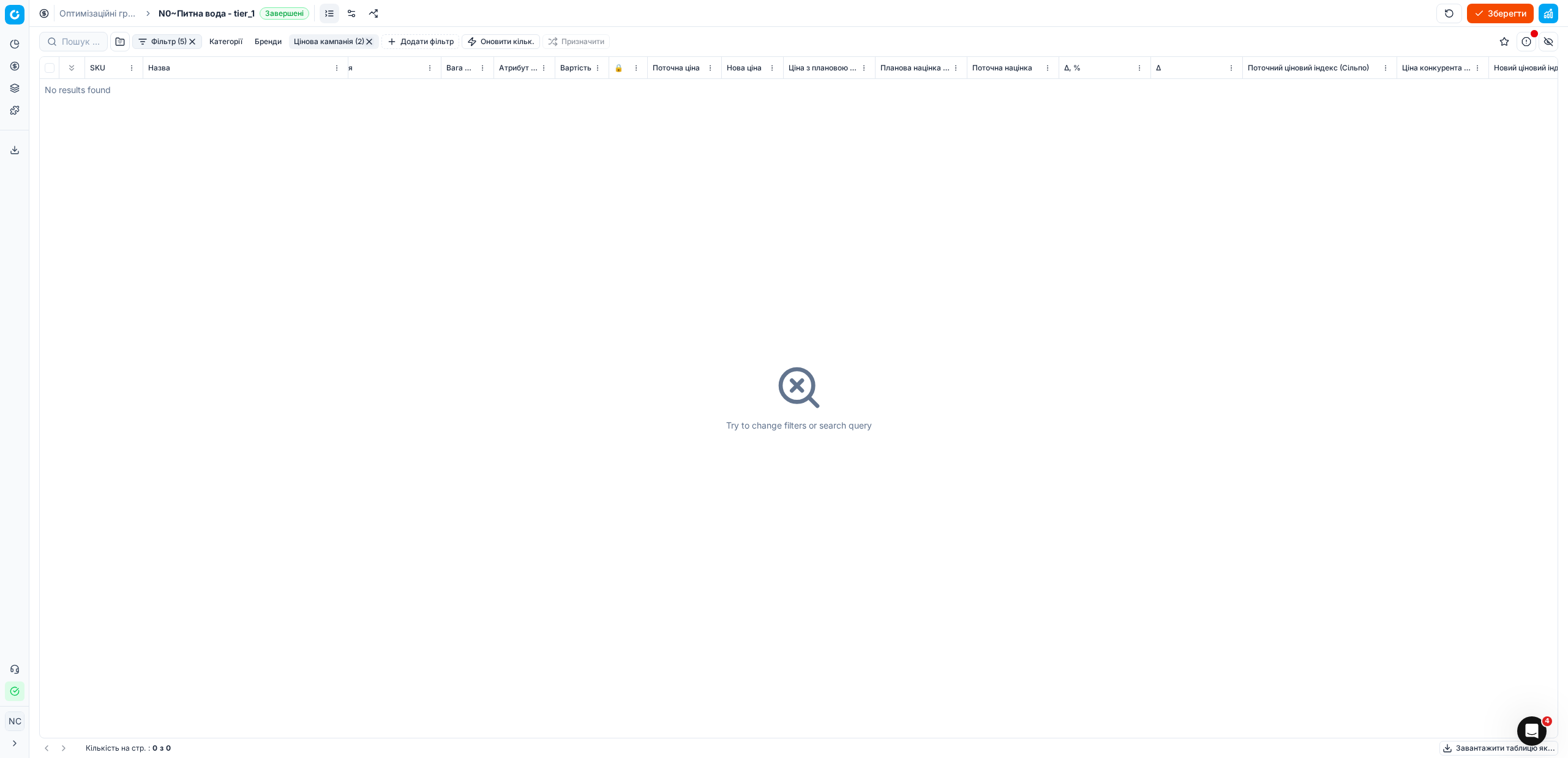
click at [194, 38] on button "button" at bounding box center [192, 41] width 10 height 10
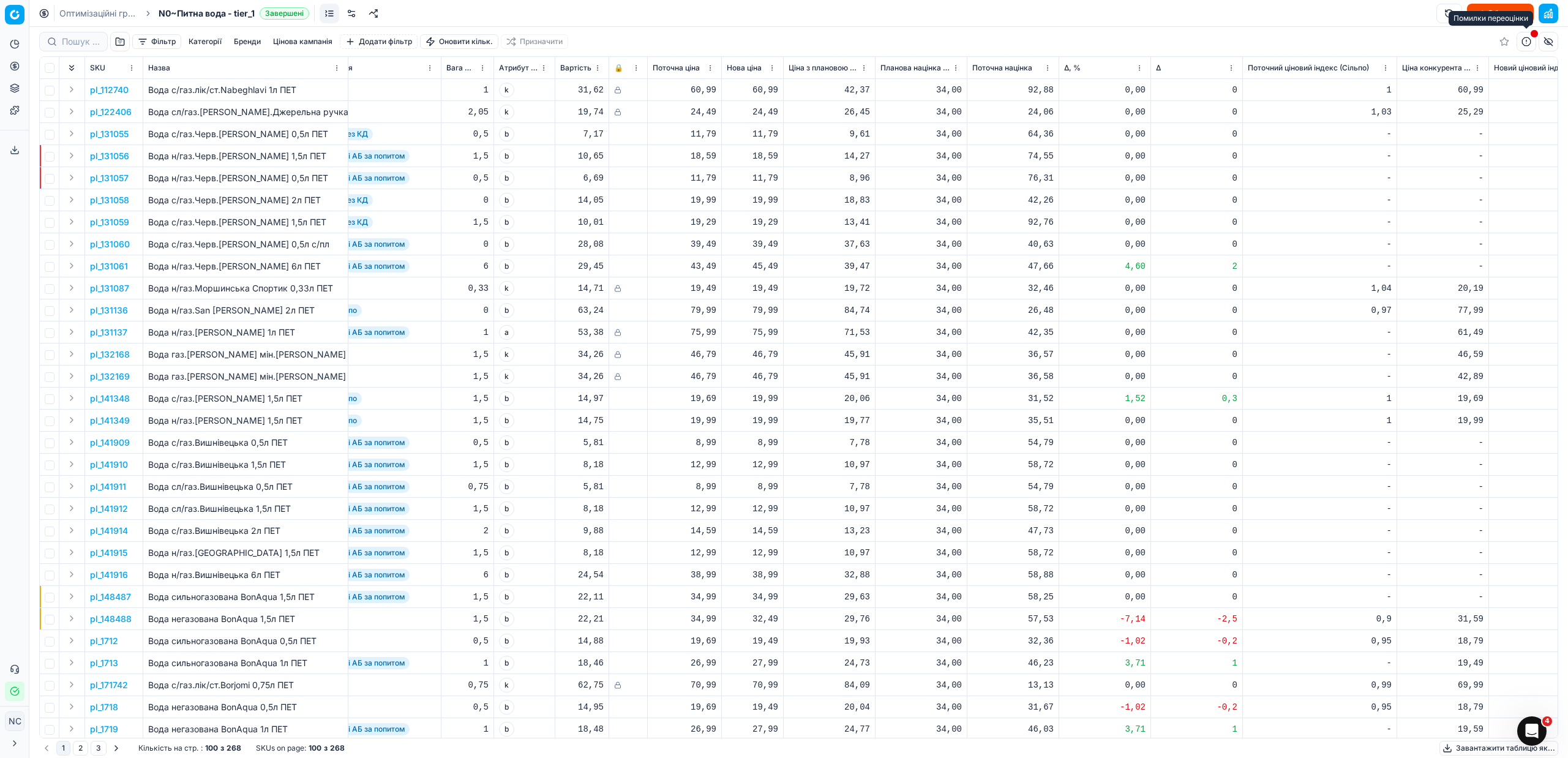
click at [1531, 35] on span "button" at bounding box center [1534, 33] width 7 height 7
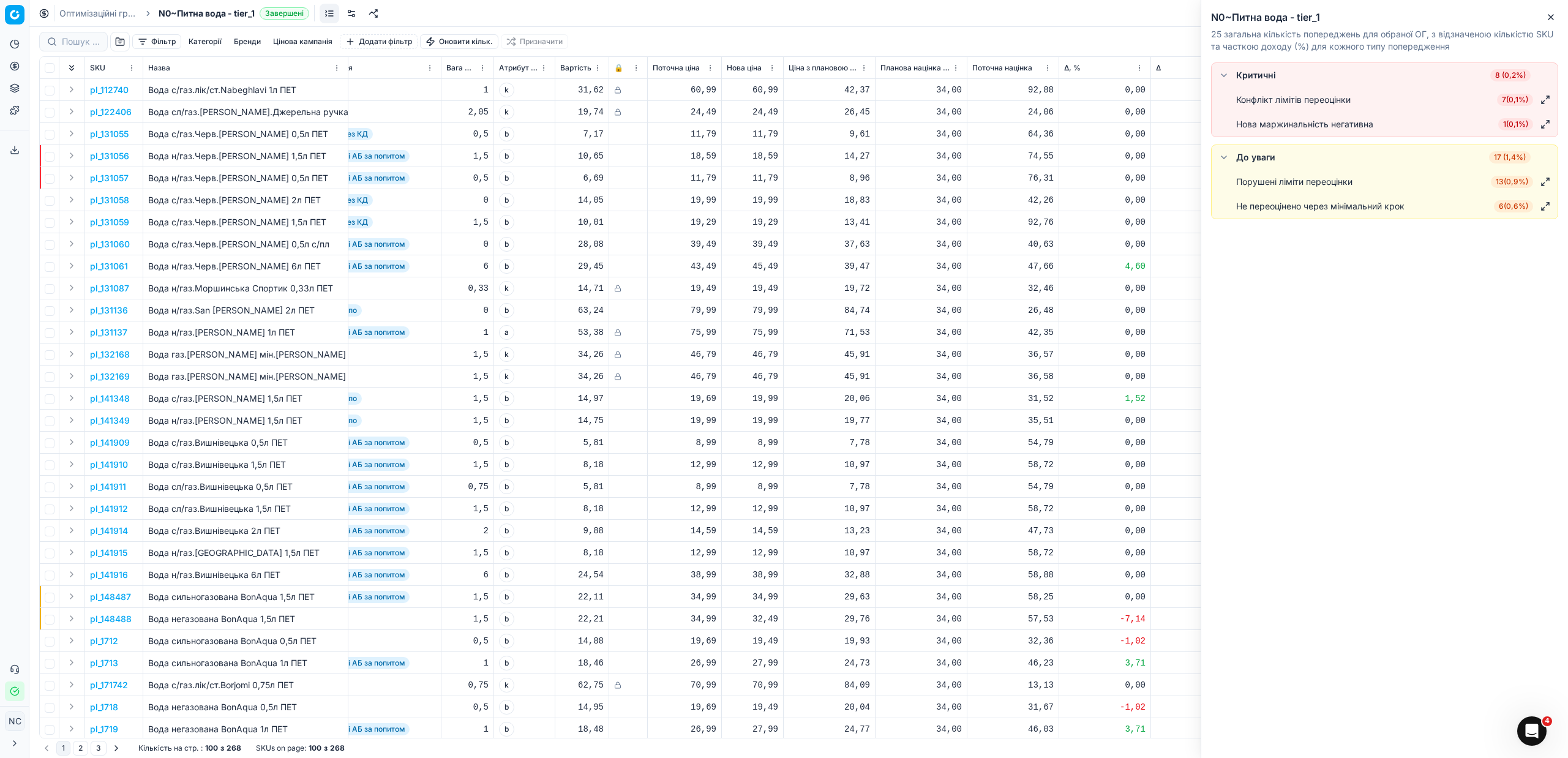
click at [1503, 123] on span "1 ( 0,1% )" at bounding box center [1515, 125] width 35 height 12
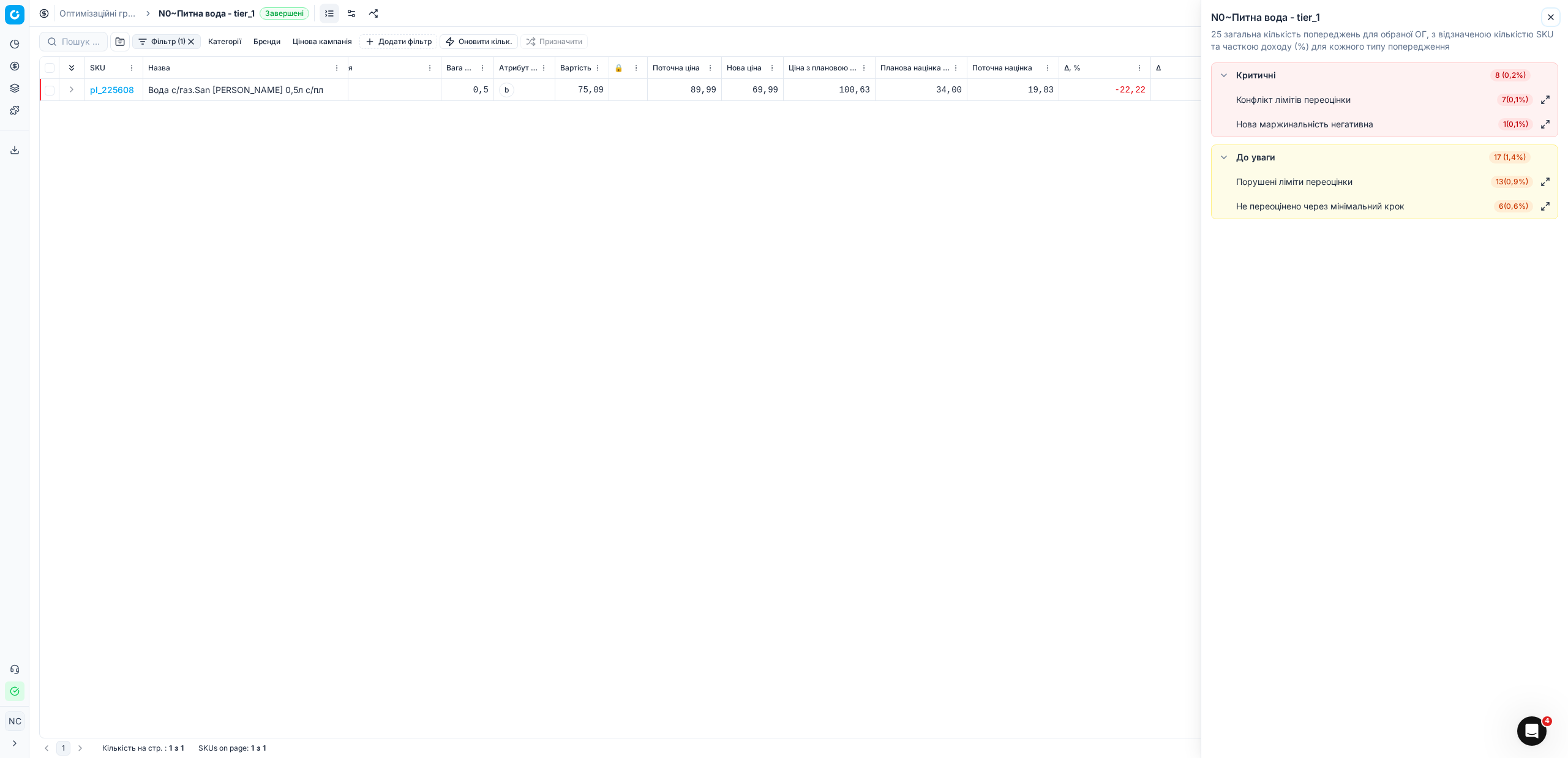
click at [1552, 17] on icon "button" at bounding box center [1551, 17] width 5 height 5
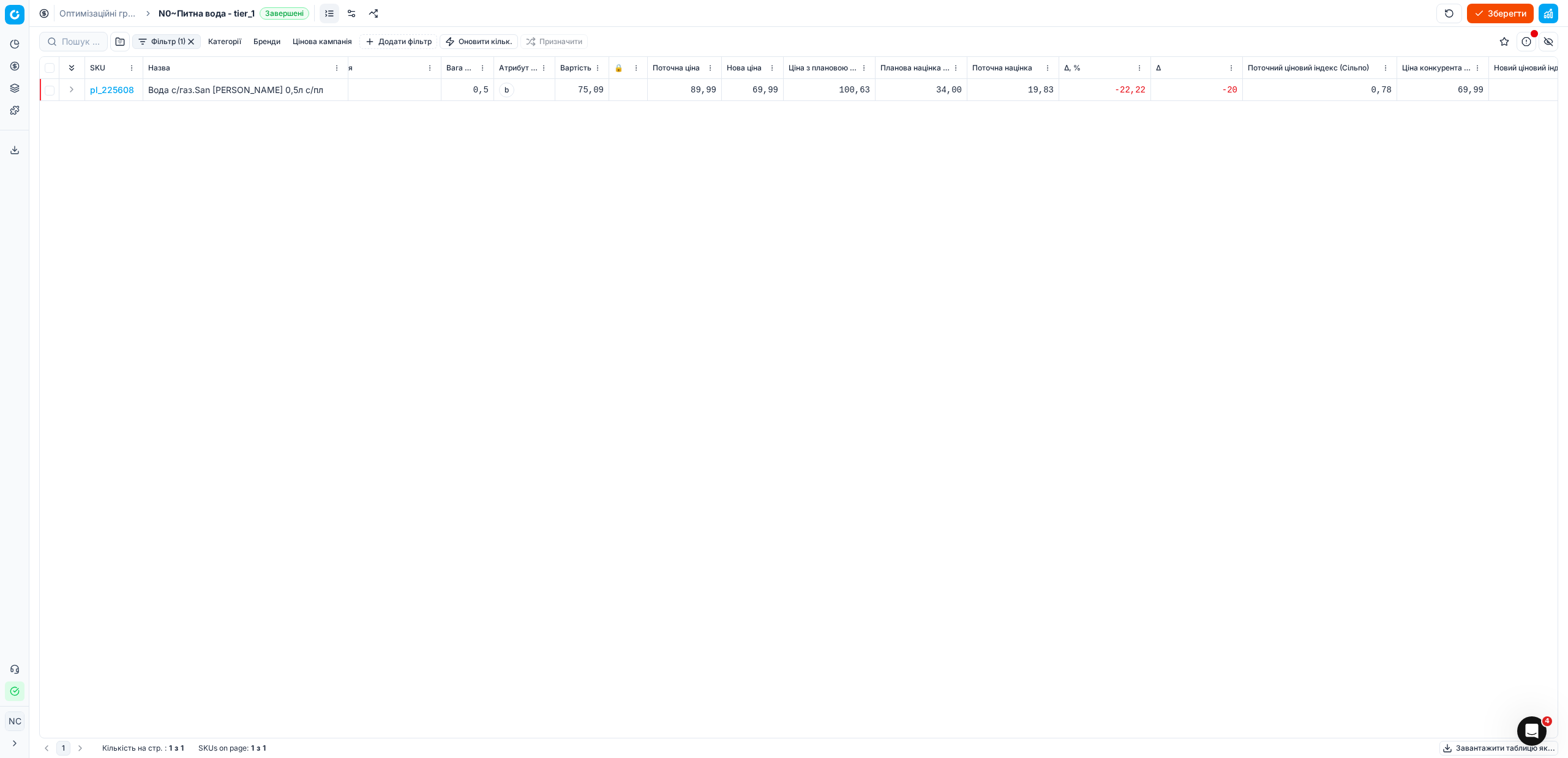
click at [146, 41] on button "Фільтр (1)" at bounding box center [166, 41] width 68 height 15
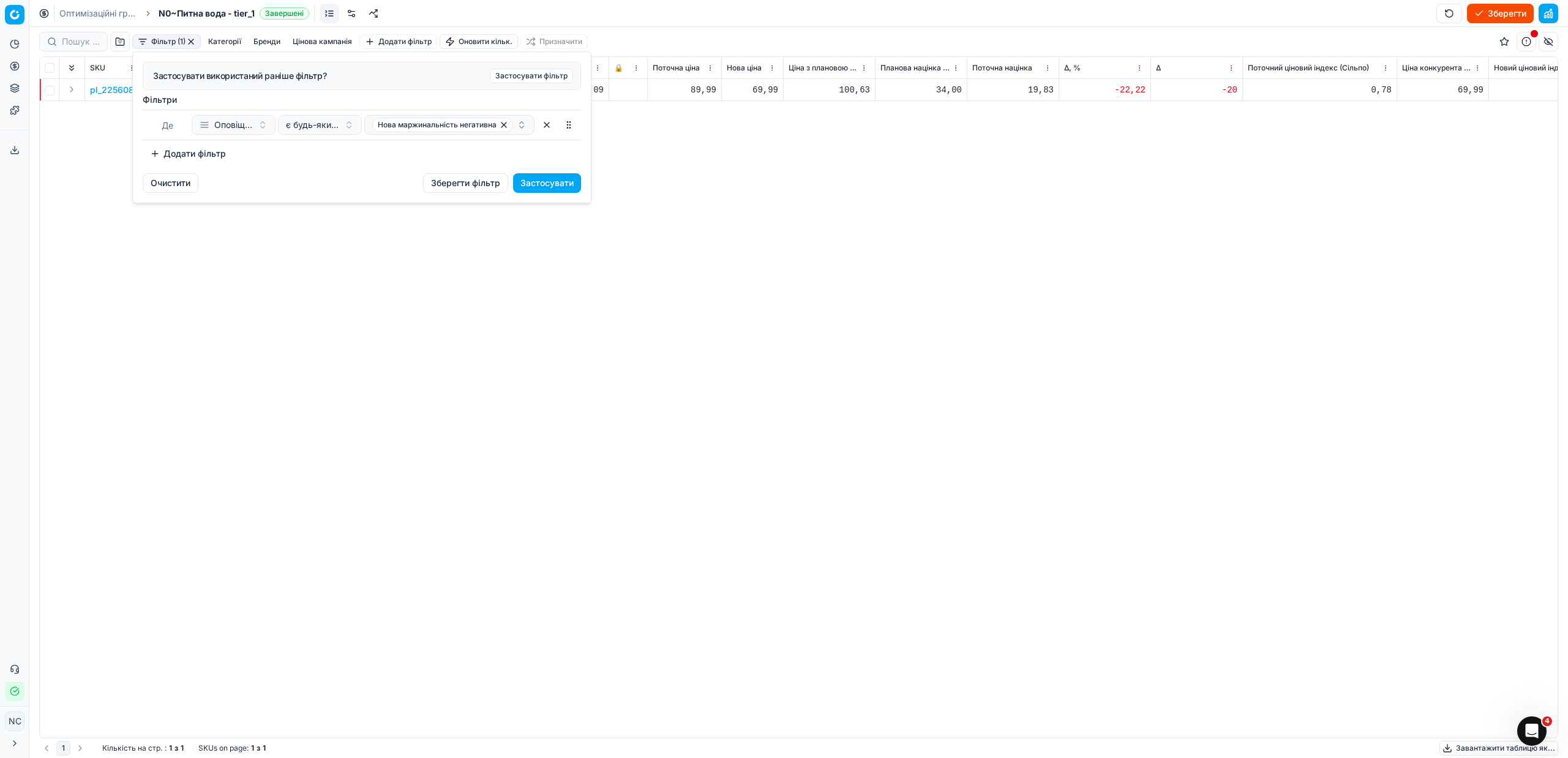
click at [181, 152] on button "Додати фільтр" at bounding box center [187, 153] width 90 height 19
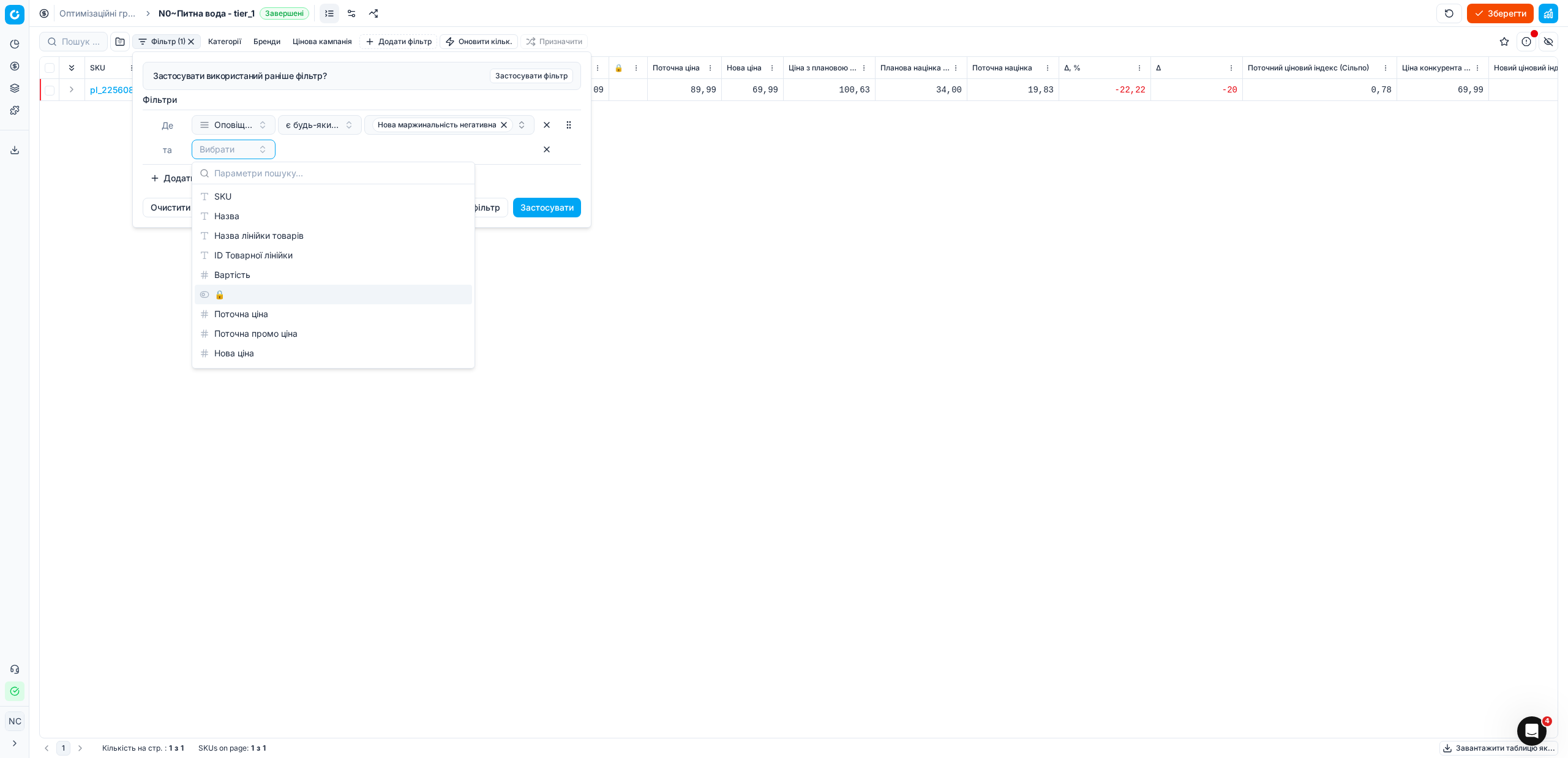
click at [246, 294] on div "🔒" at bounding box center [333, 294] width 278 height 19
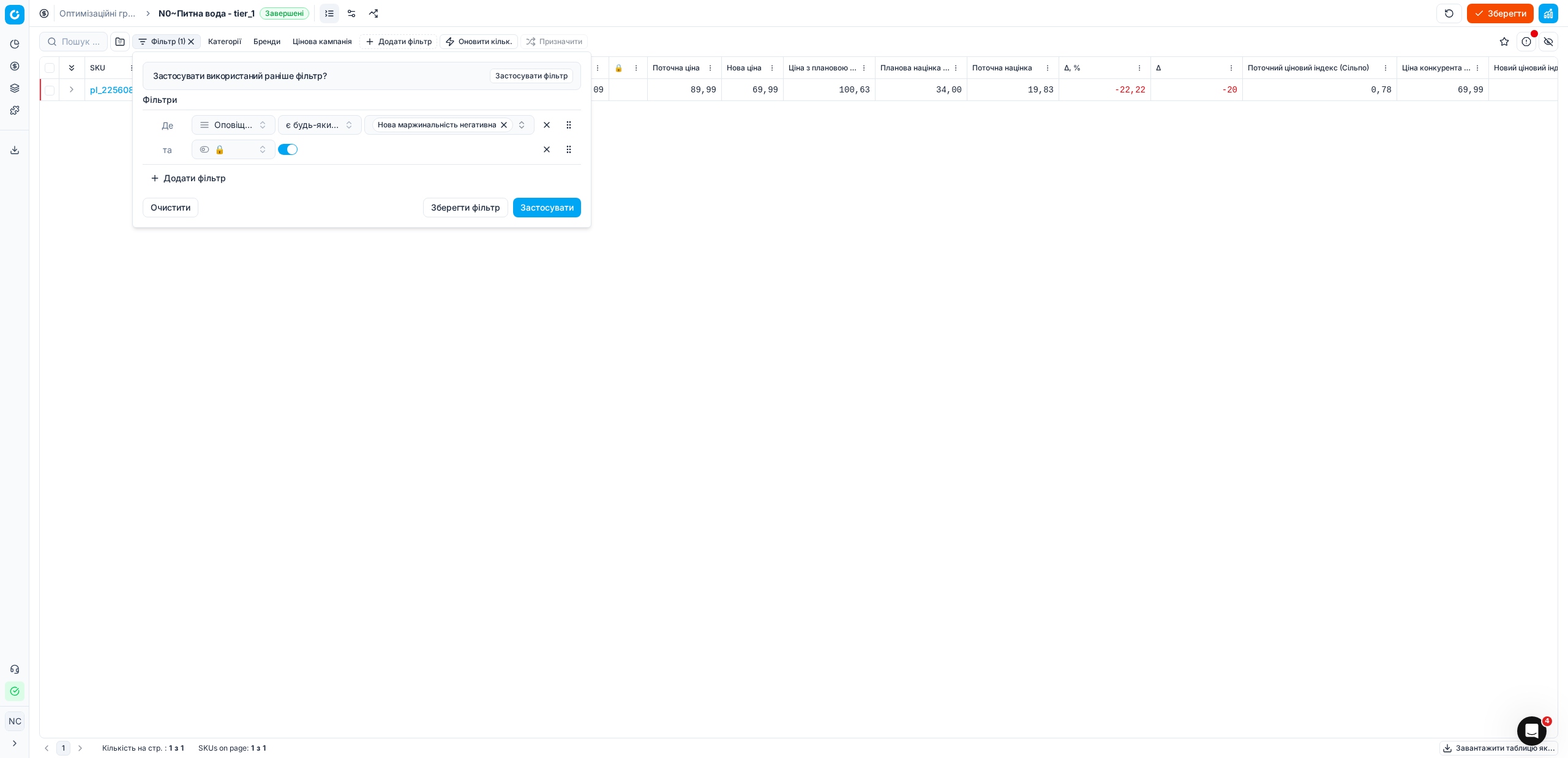
click at [280, 146] on button "button" at bounding box center [287, 149] width 19 height 11
checkbox input "false"
drag, startPoint x: 534, startPoint y: 205, endPoint x: 506, endPoint y: 220, distance: 31.8
click at [534, 208] on button "Застосувати" at bounding box center [547, 207] width 68 height 19
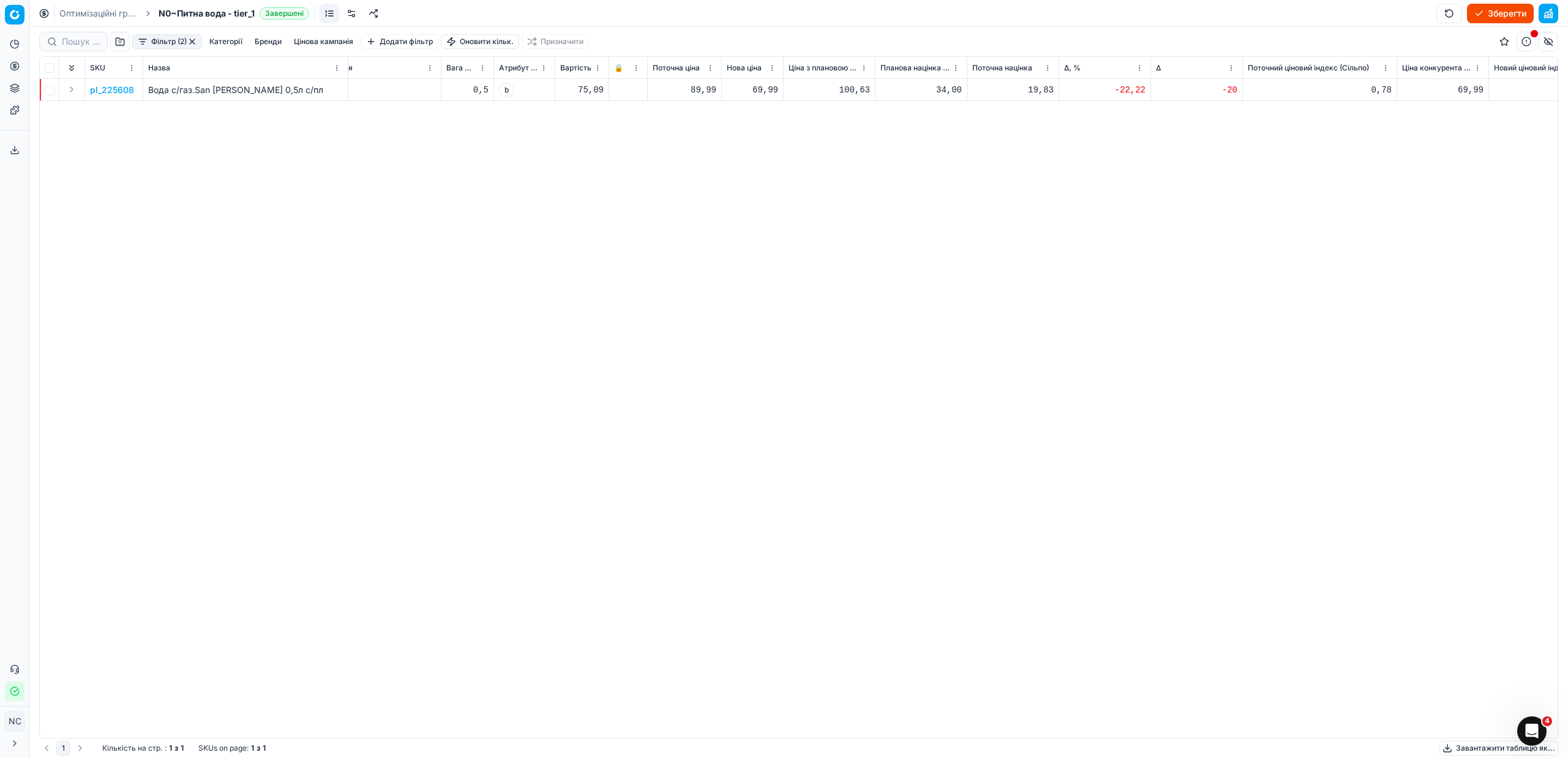
click at [111, 87] on p "pl_225608" at bounding box center [112, 90] width 44 height 12
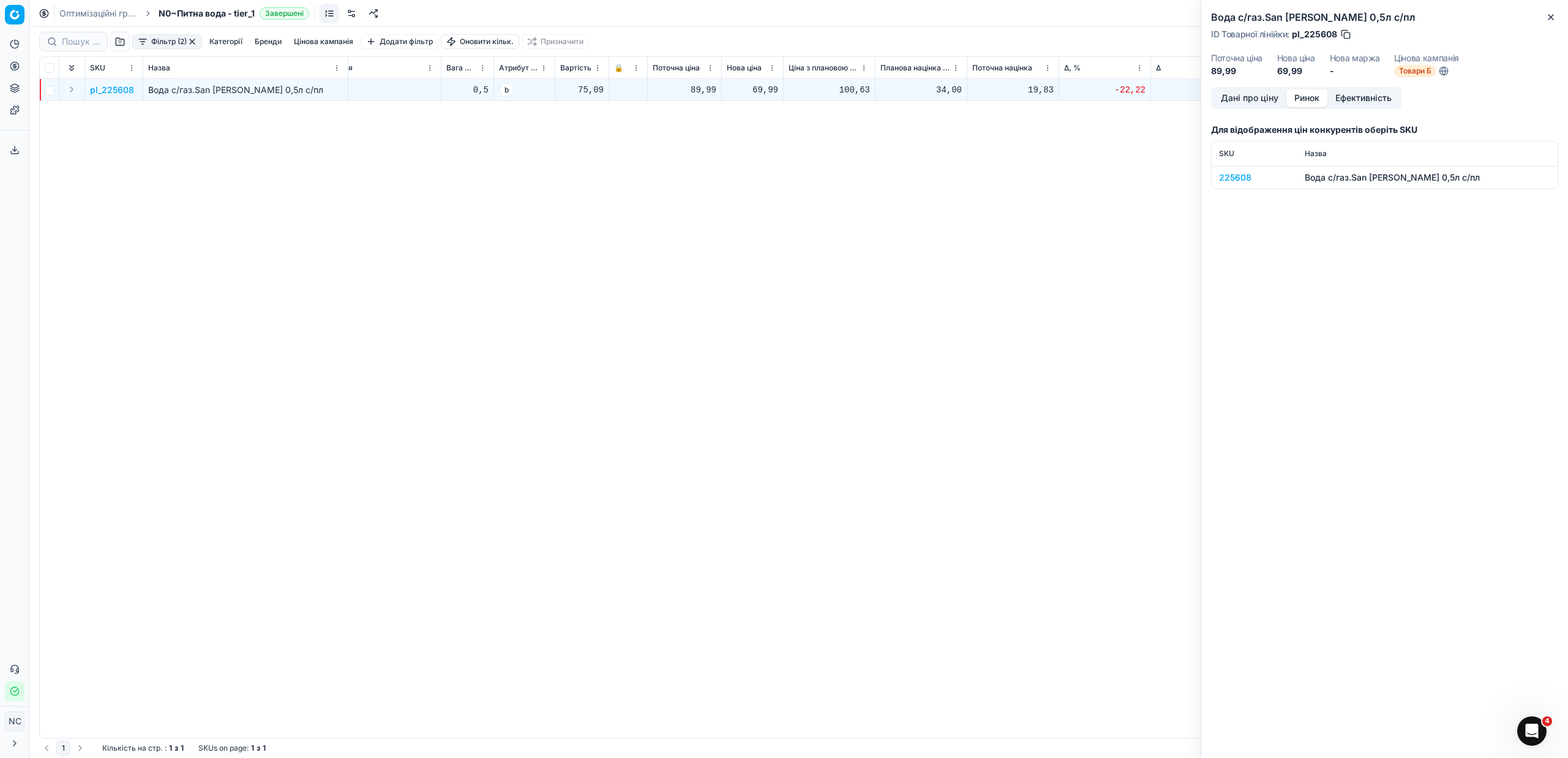
click at [1318, 95] on button "Ринок" at bounding box center [1307, 98] width 41 height 18
click at [1237, 174] on div "225608" at bounding box center [1254, 177] width 71 height 12
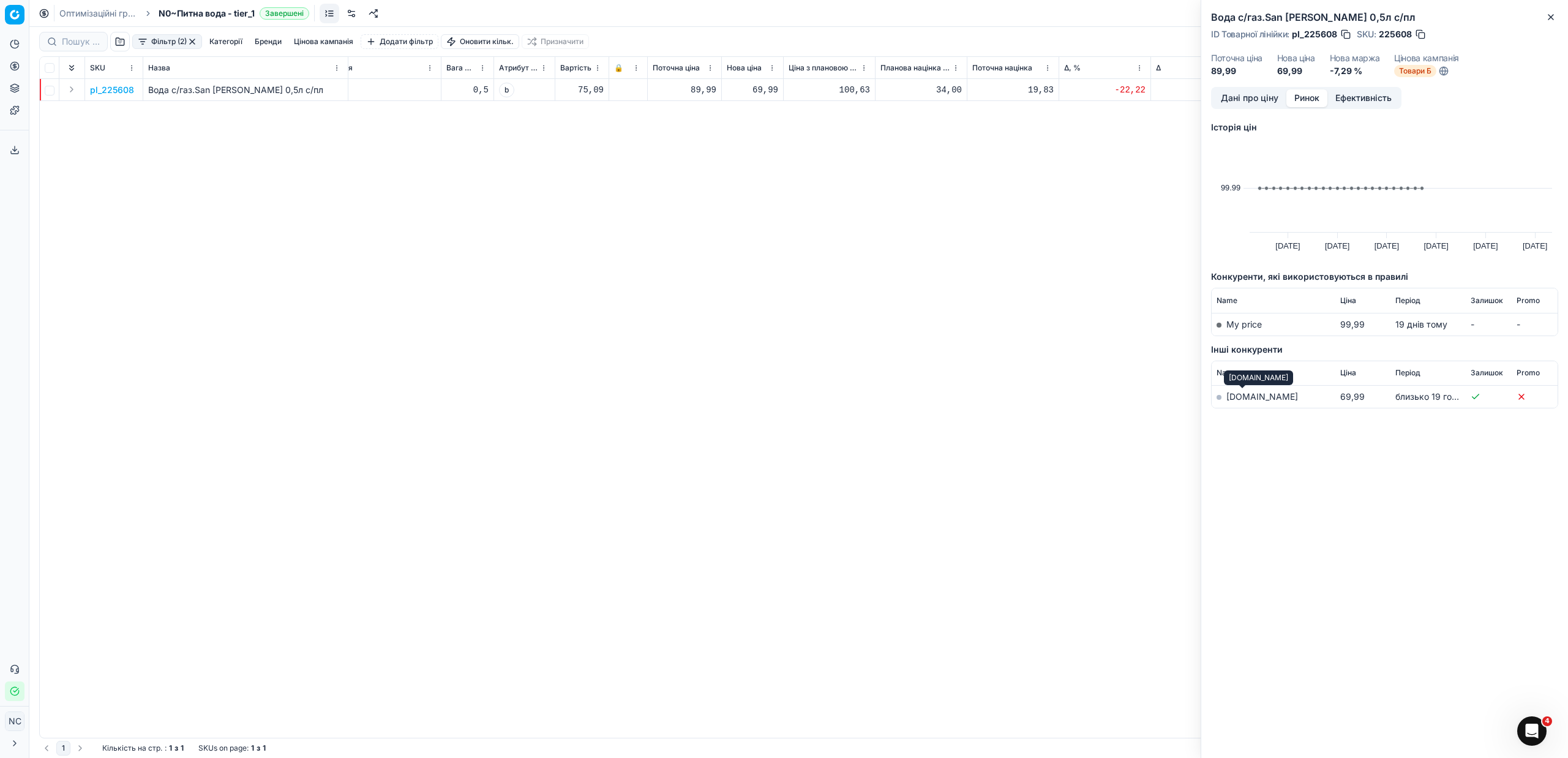
click at [1232, 398] on link "[DOMAIN_NAME]" at bounding box center [1262, 396] width 72 height 10
click at [1552, 16] on icon "button" at bounding box center [1551, 17] width 10 height 10
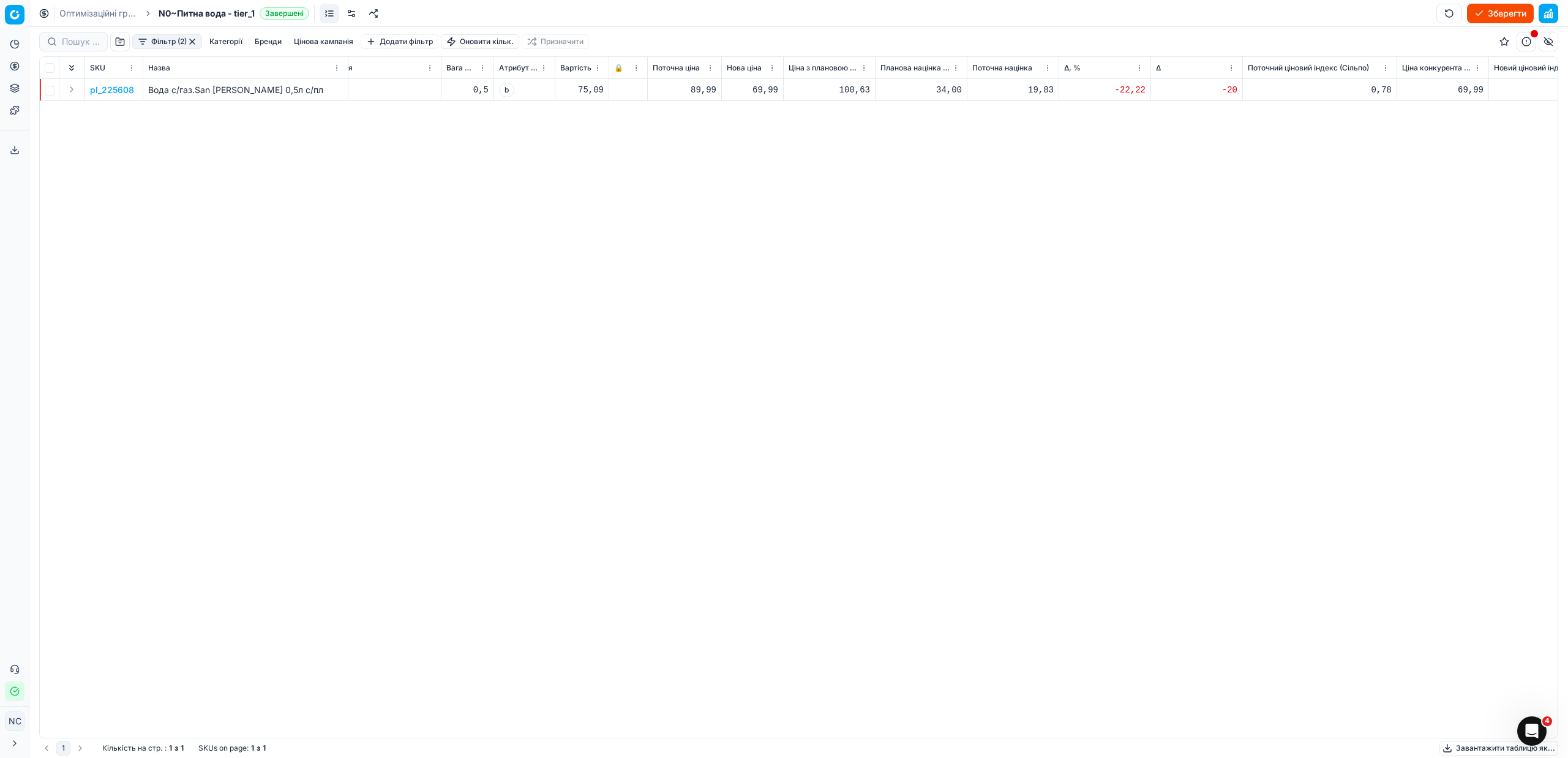
click at [760, 91] on div "69,99" at bounding box center [752, 90] width 51 height 12
type input "6"
type input "89.99"
click at [1528, 42] on button "button" at bounding box center [1526, 41] width 19 height 19
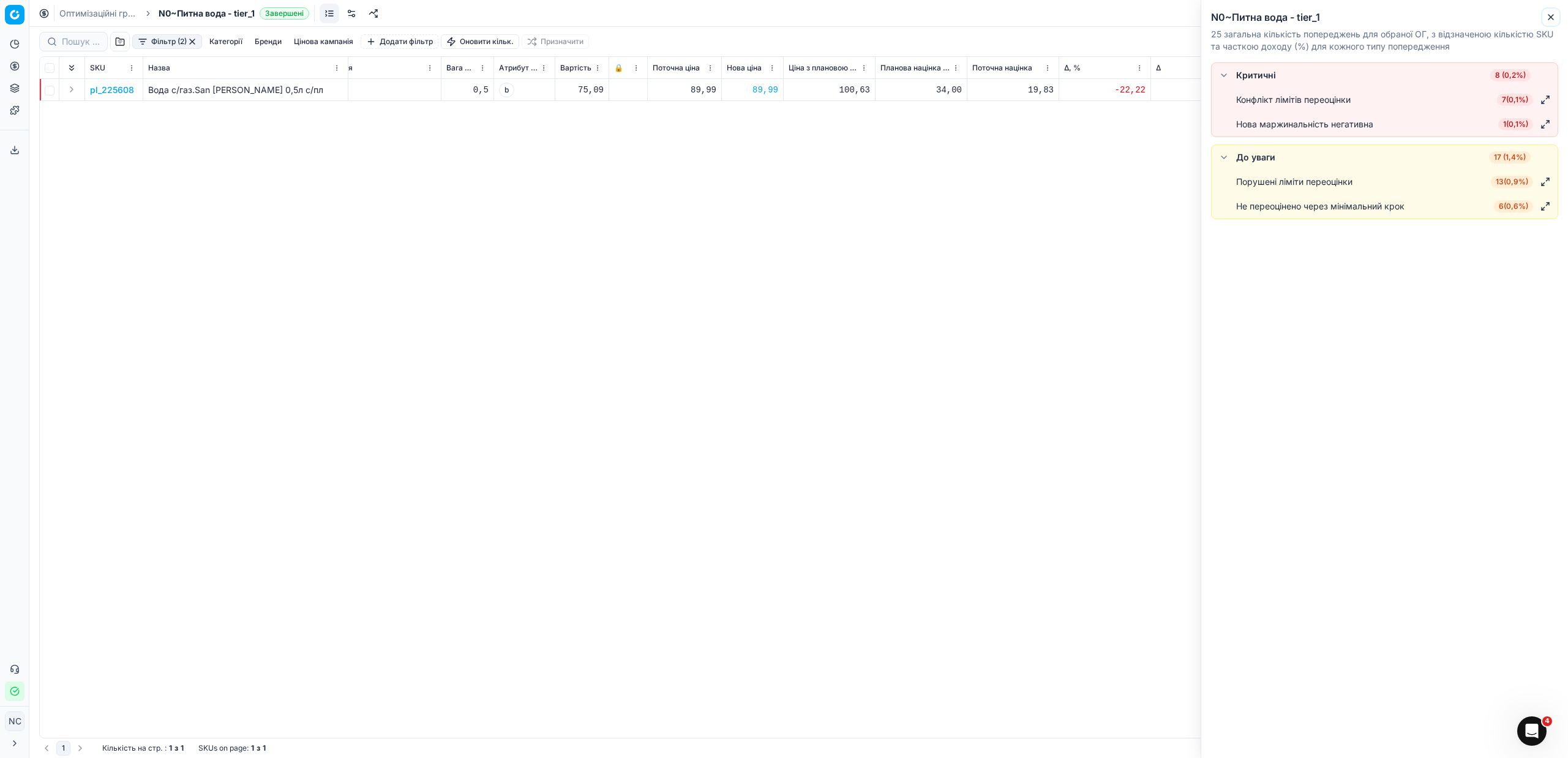
click at [1549, 16] on icon "button" at bounding box center [1551, 17] width 5 height 5
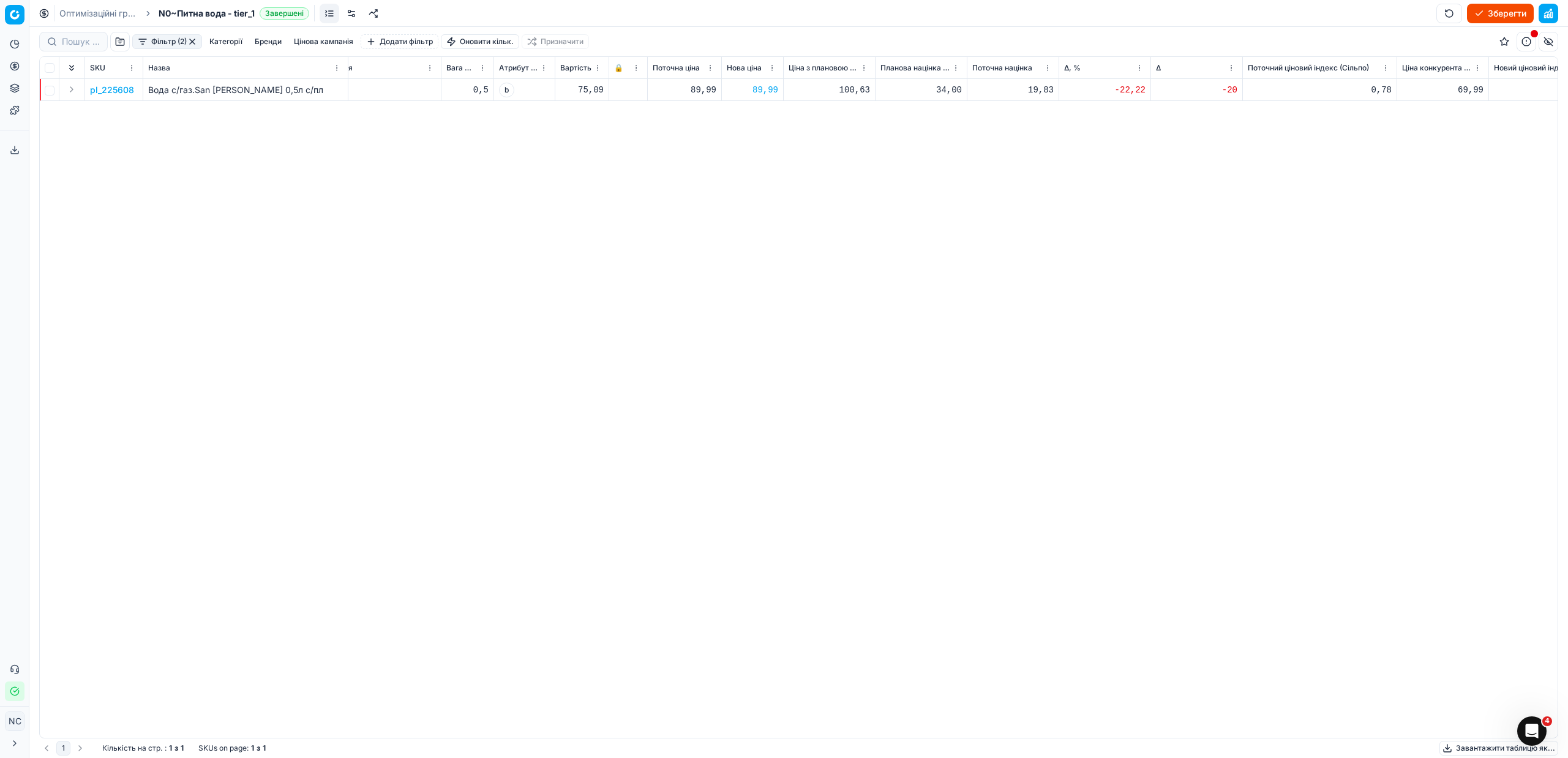
click at [195, 40] on button "button" at bounding box center [192, 41] width 10 height 10
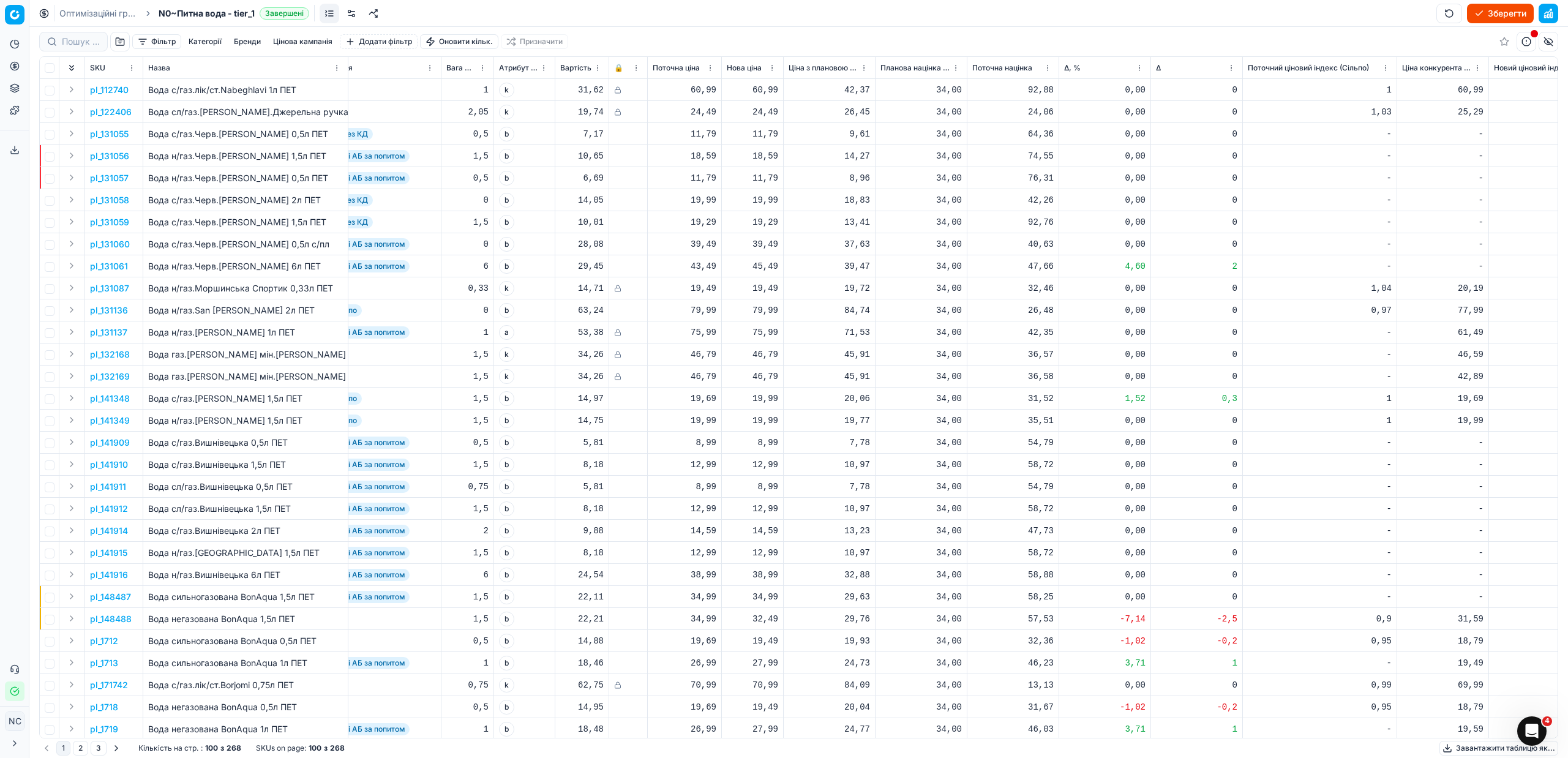
click at [1500, 13] on button "Зберегти" at bounding box center [1500, 13] width 67 height 19
click at [1496, 13] on button "Застосувати ціни" at bounding box center [1482, 13] width 102 height 19
click at [1446, 13] on button "Завантажити звіт" at bounding box center [1482, 13] width 103 height 19
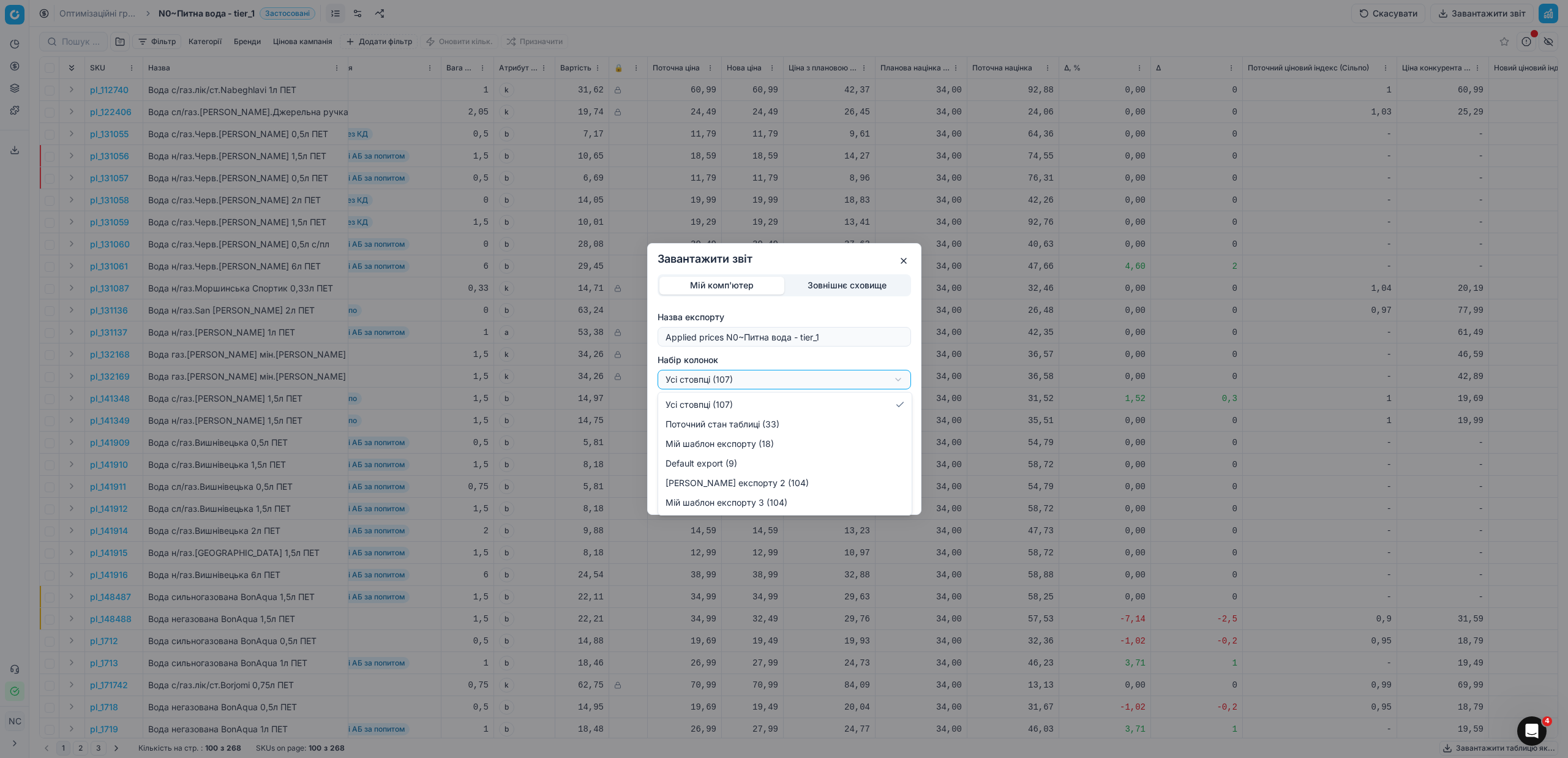
click at [896, 377] on div "Завантажити звіт Мій комп'ютер Зовнішнє сховище Назва експорту Applied prices N…" at bounding box center [784, 379] width 1568 height 758
select select "custom"
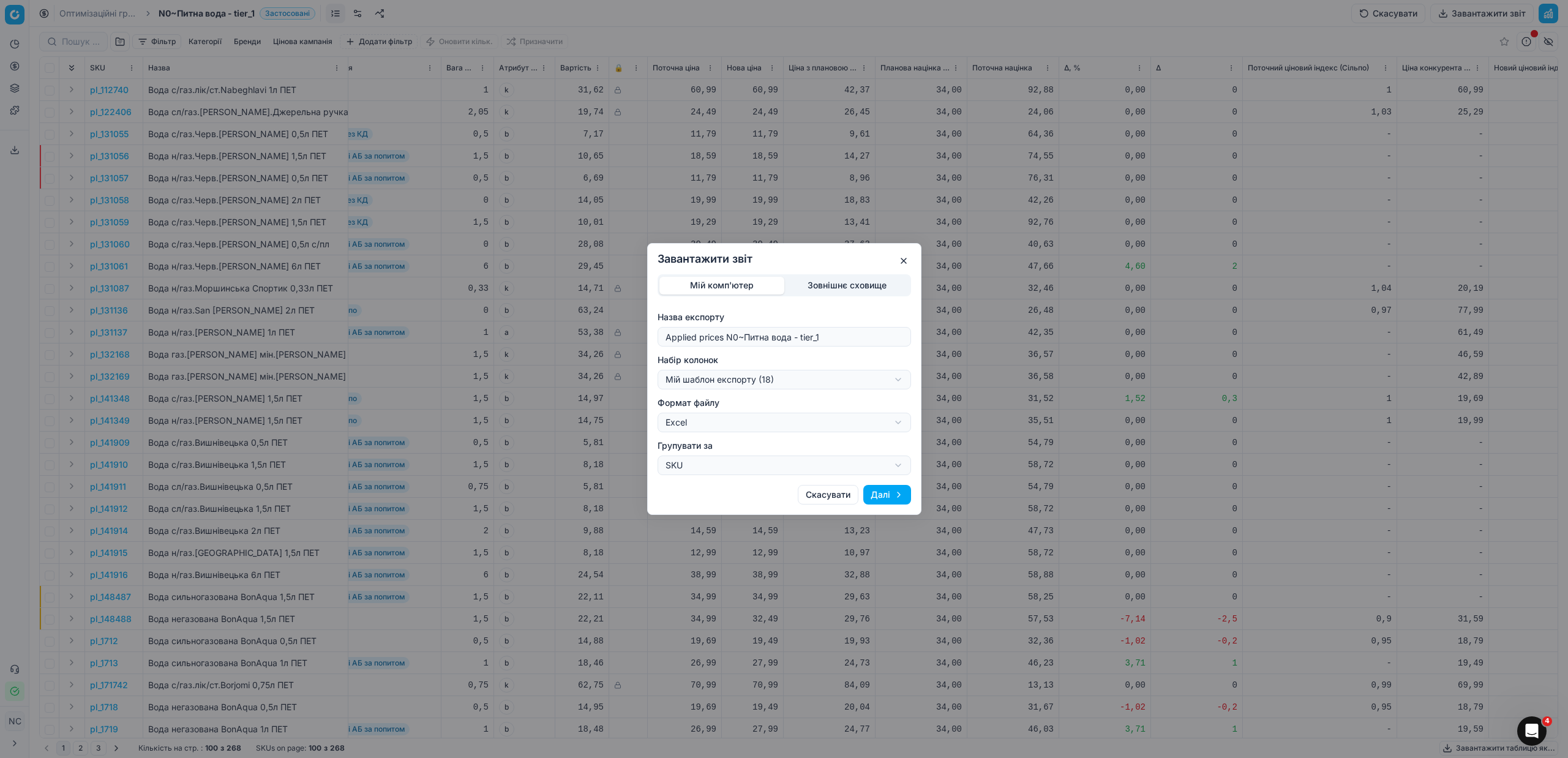
click at [882, 493] on button "Далі" at bounding box center [887, 494] width 47 height 19
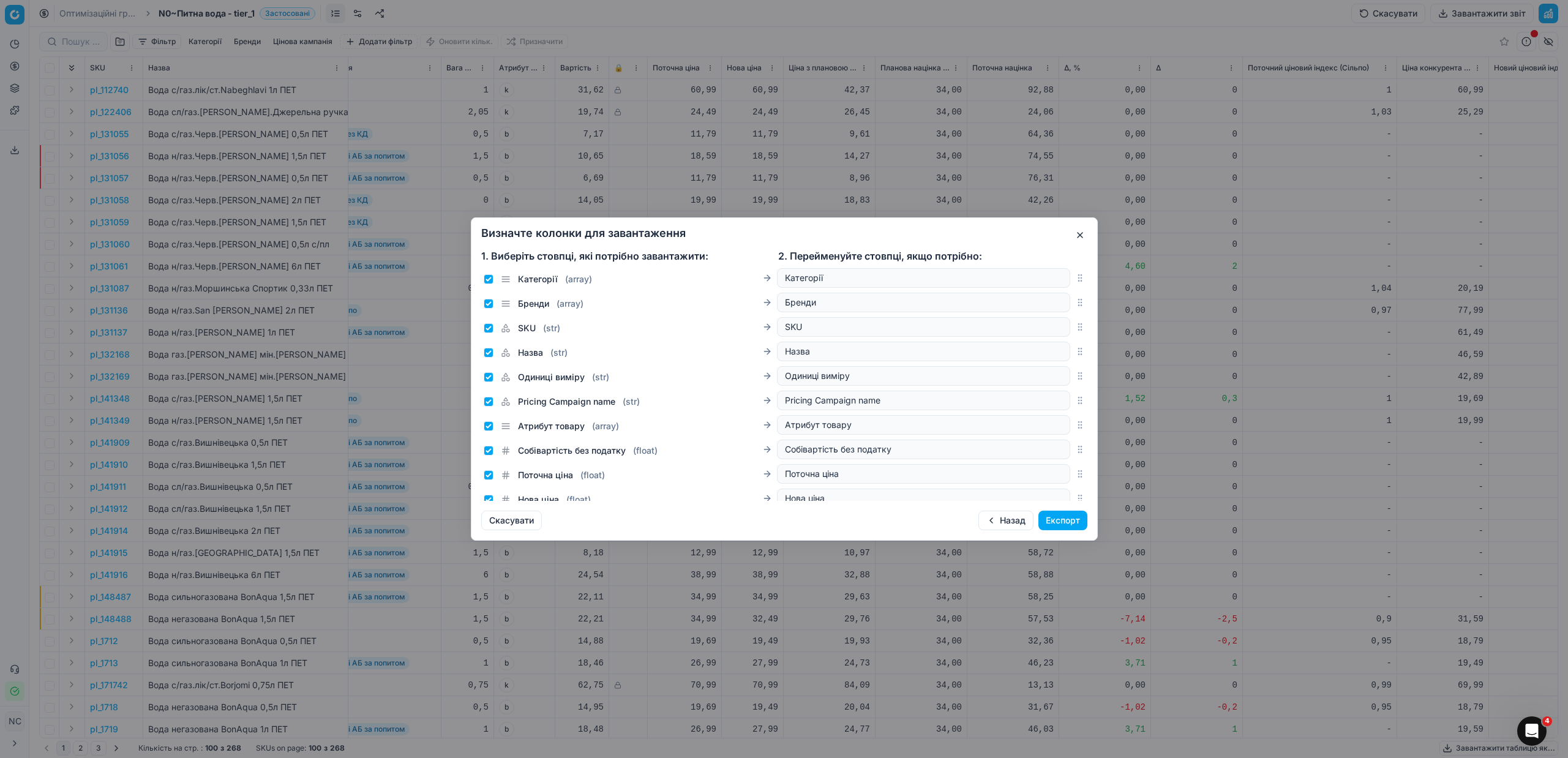
click at [1059, 521] on button "Експорт" at bounding box center [1062, 520] width 49 height 19
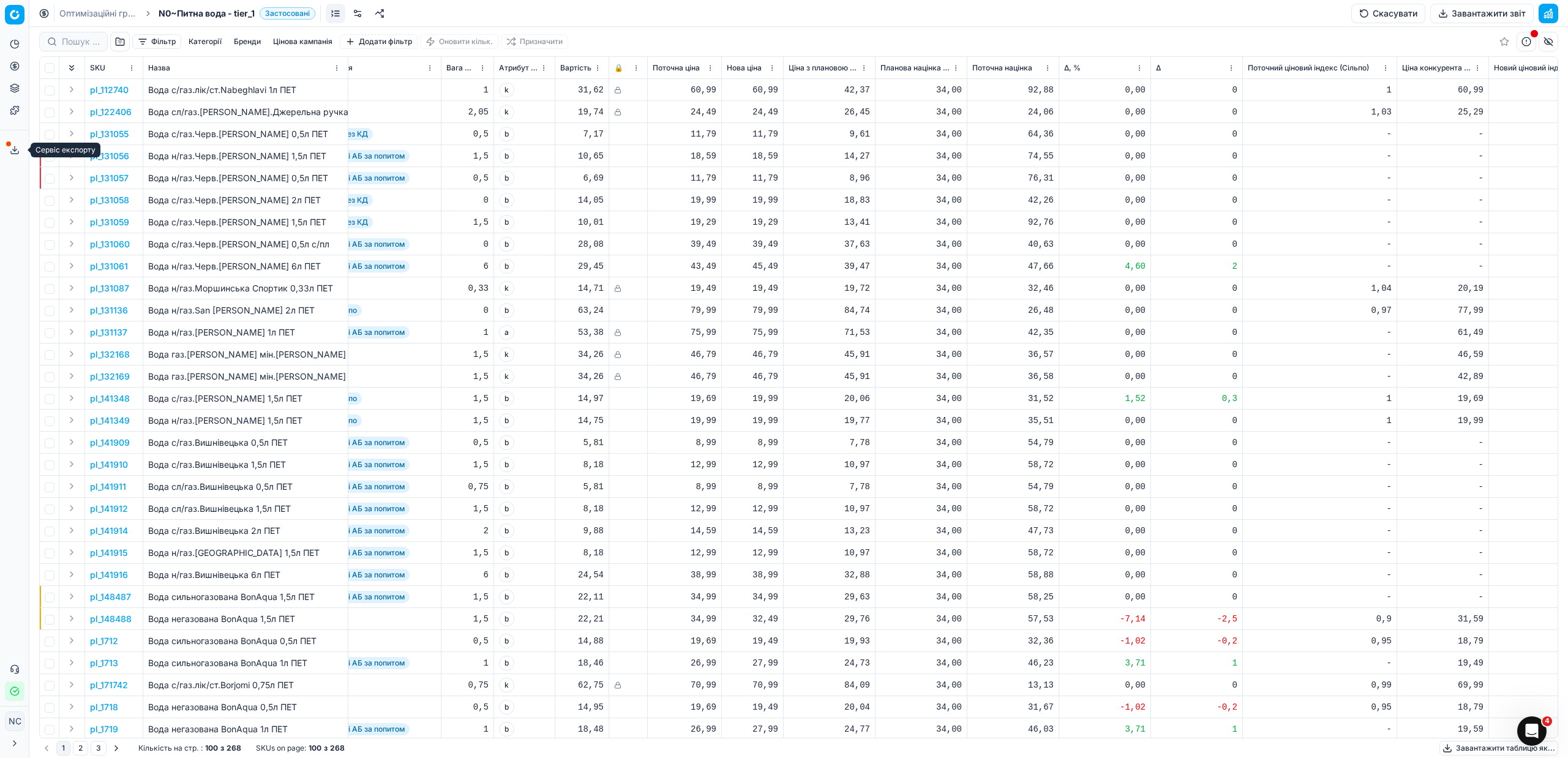
click at [14, 151] on polyline at bounding box center [16, 150] width 5 height 2
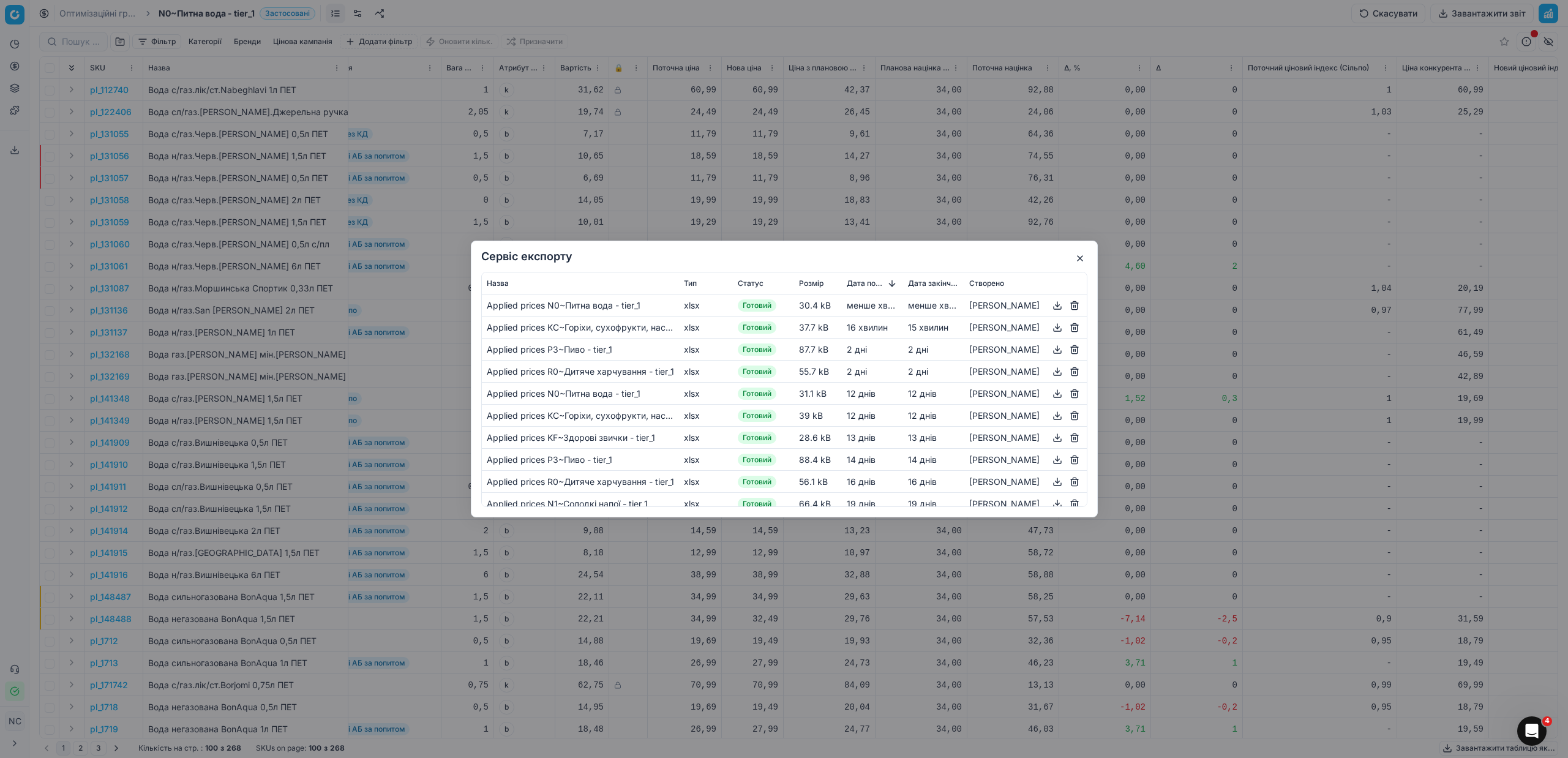
click at [1057, 306] on button "button" at bounding box center [1057, 305] width 15 height 15
drag, startPoint x: 1049, startPoint y: 308, endPoint x: 1084, endPoint y: 258, distance: 61.0
click at [1080, 258] on button "button" at bounding box center [1080, 258] width 15 height 15
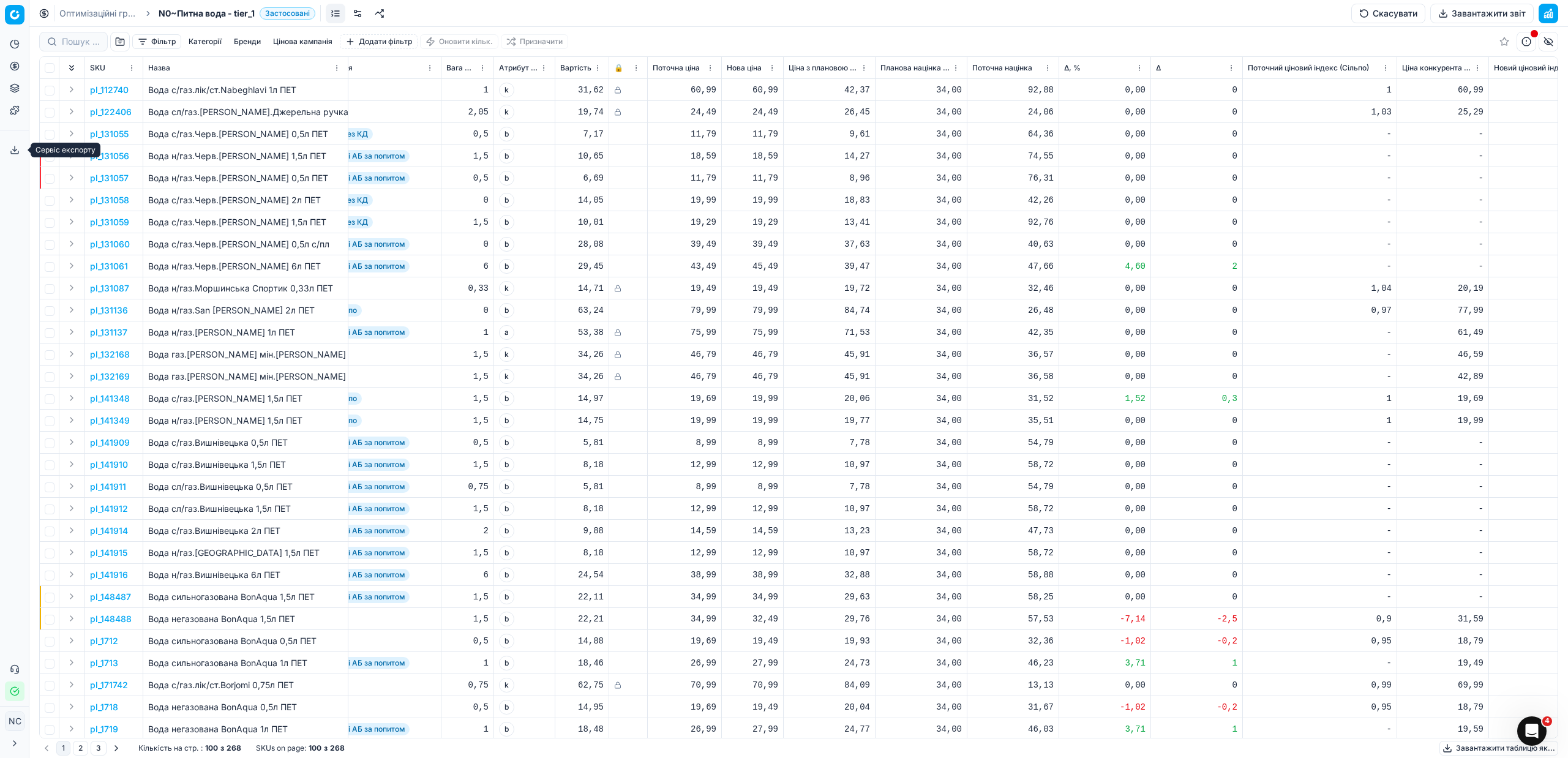
click at [16, 151] on icon at bounding box center [15, 150] width 10 height 10
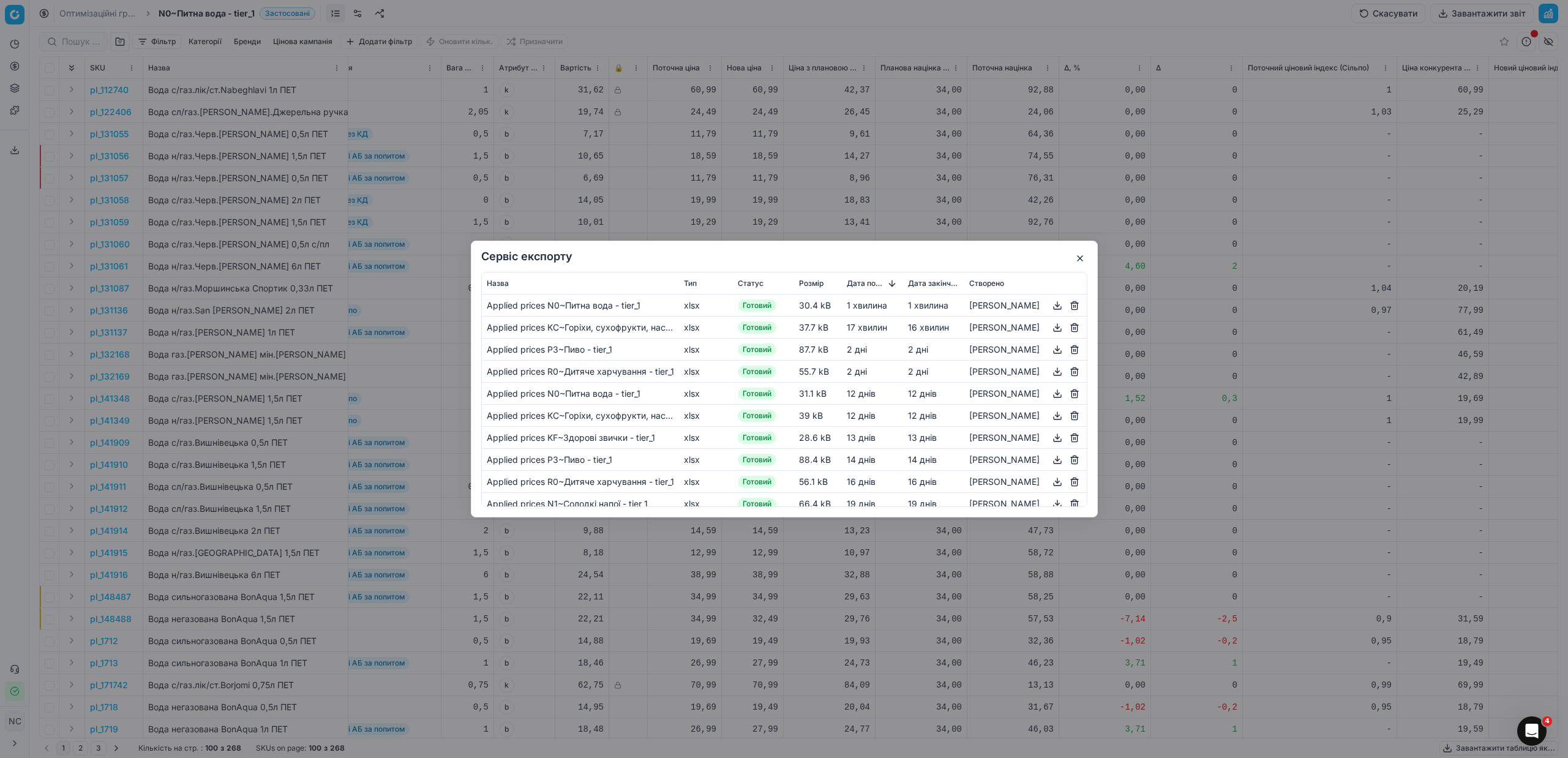
drag, startPoint x: 994, startPoint y: 304, endPoint x: 1176, endPoint y: 278, distance: 183.8
click at [1176, 278] on div "Сервіс експорту Назва Тип Статус Розмір Дата початку Дата закінчення Створено A…" at bounding box center [784, 379] width 1568 height 758
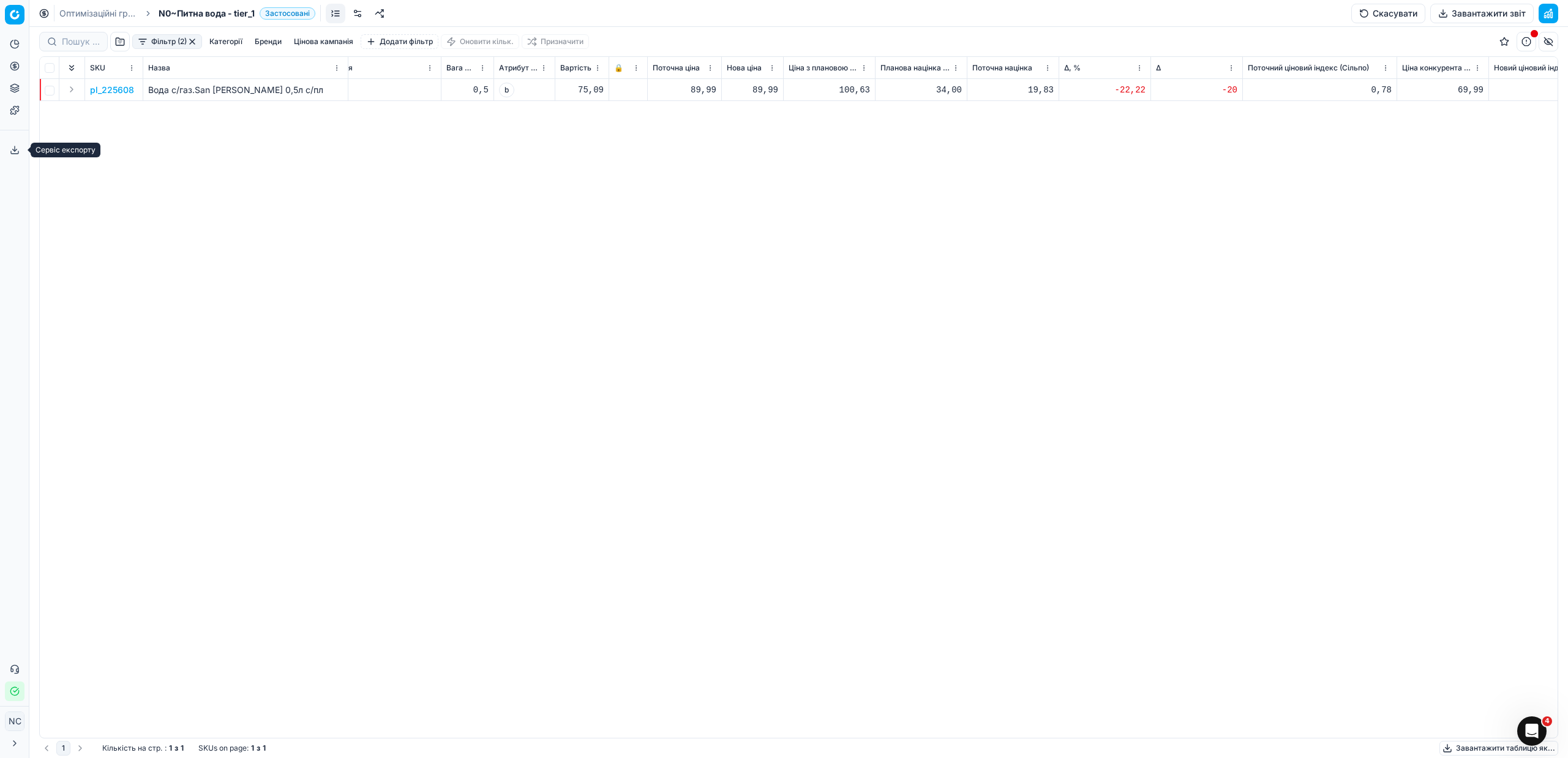
click at [12, 150] on icon at bounding box center [15, 150] width 10 height 10
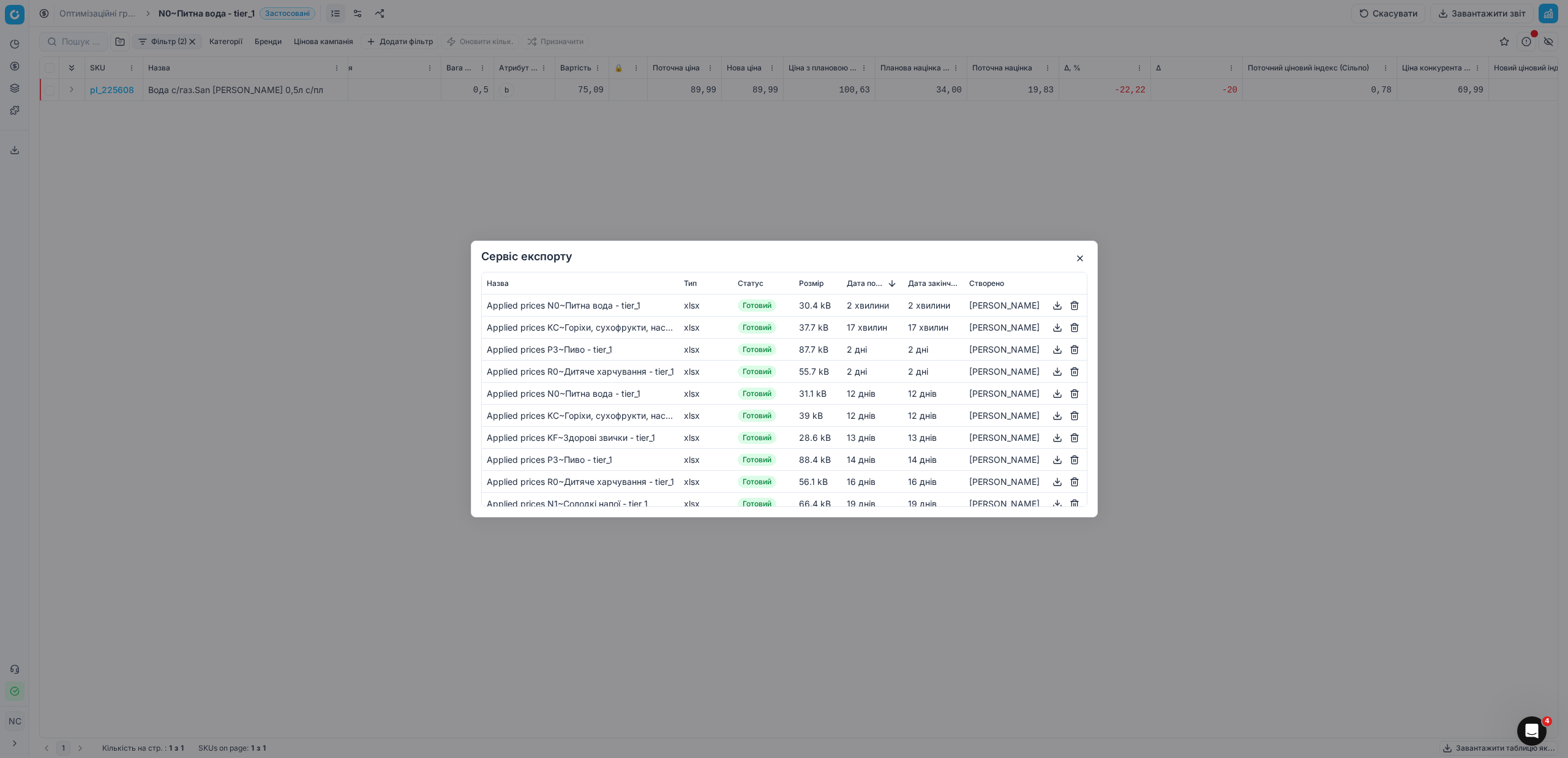
drag, startPoint x: 1061, startPoint y: 307, endPoint x: 957, endPoint y: 630, distance: 339.3
click at [957, 630] on div "Сервіс експорту Назва Тип Статус Розмір Дата початку Дата закінчення Створено A…" at bounding box center [784, 379] width 1568 height 758
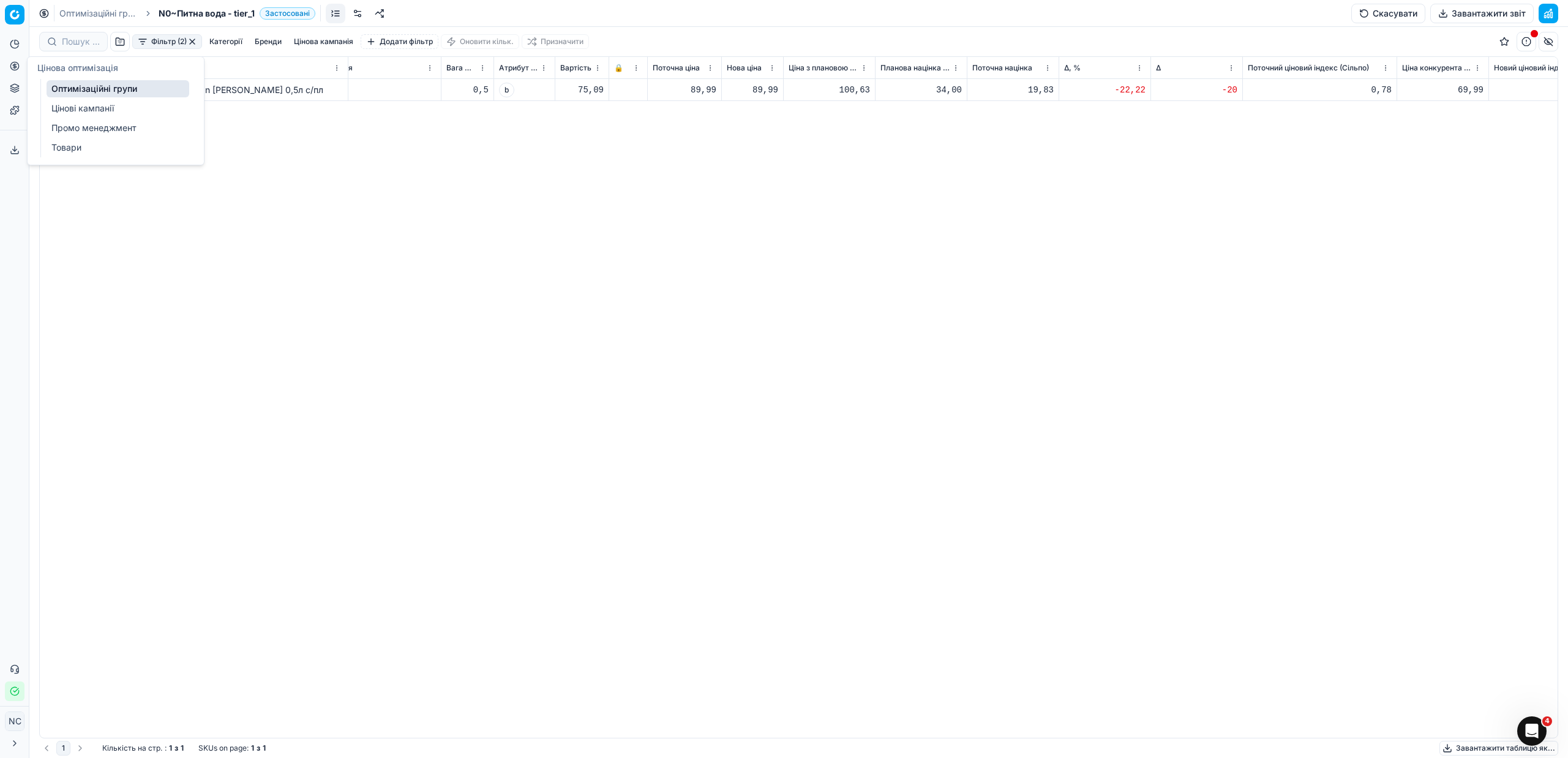
click at [85, 92] on link "Оптимізаційні групи" at bounding box center [117, 89] width 142 height 17
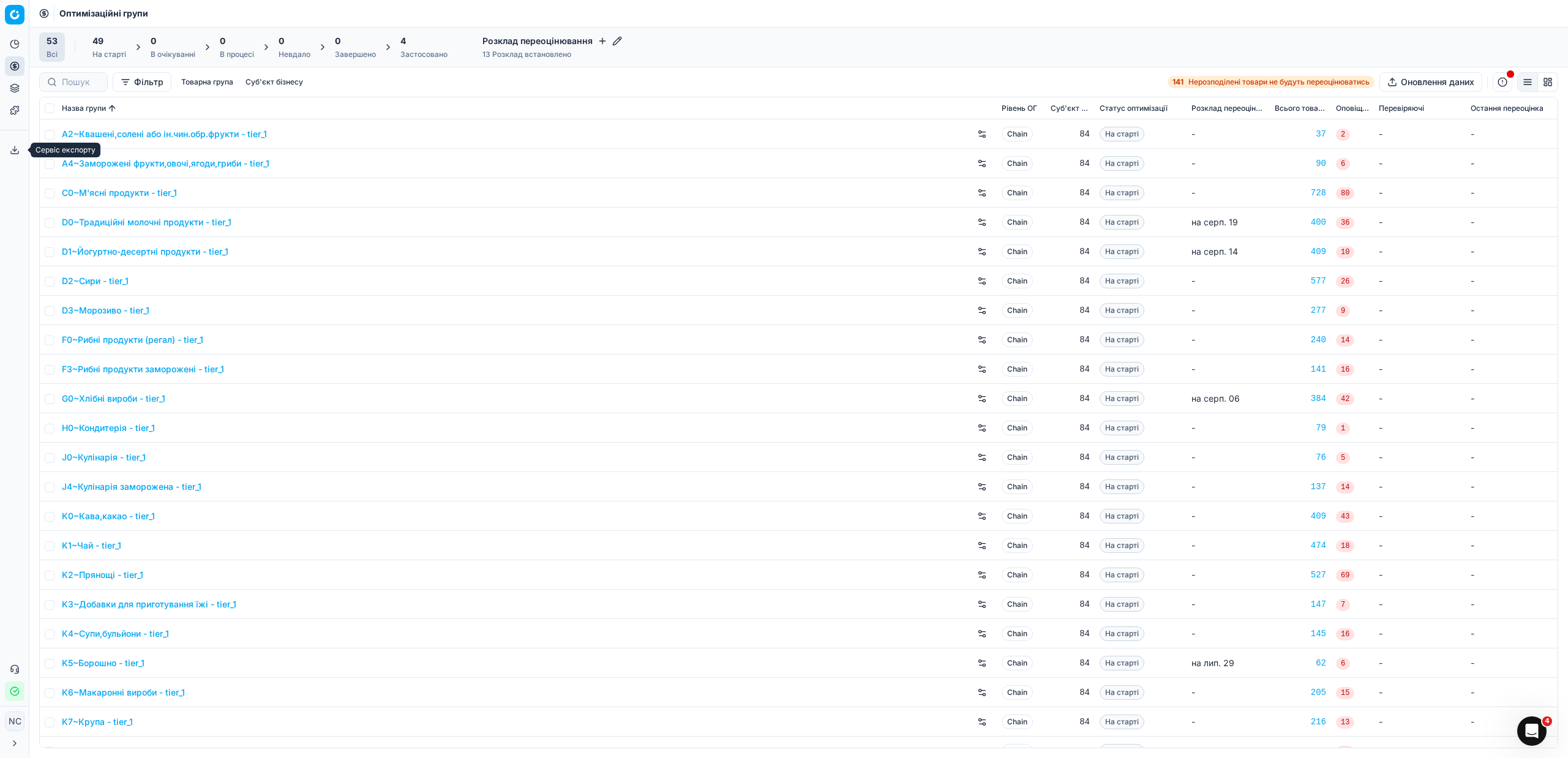
click at [13, 150] on icon at bounding box center [15, 150] width 10 height 10
